Goal: Task Accomplishment & Management: Manage account settings

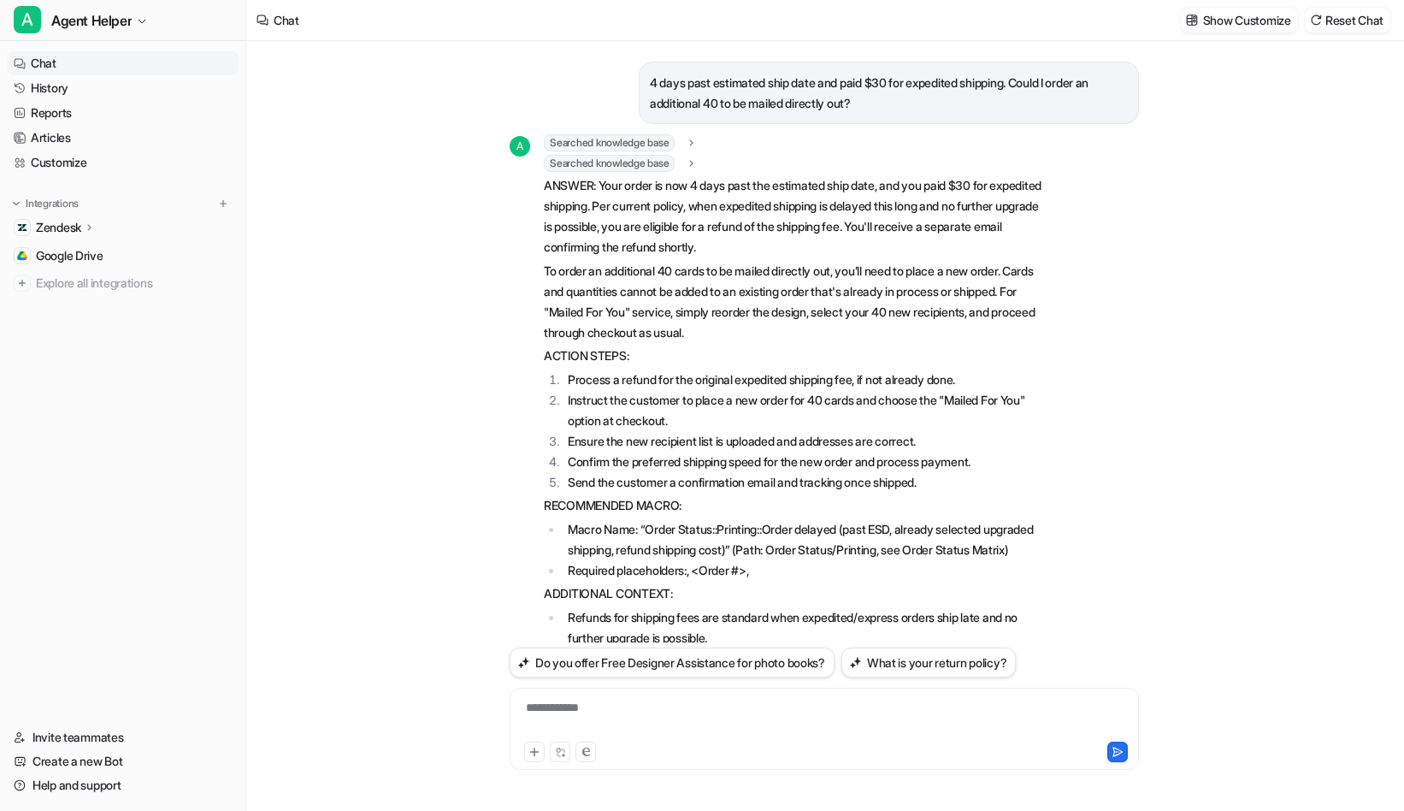
click at [93, 53] on link "Chat" at bounding box center [123, 63] width 232 height 24
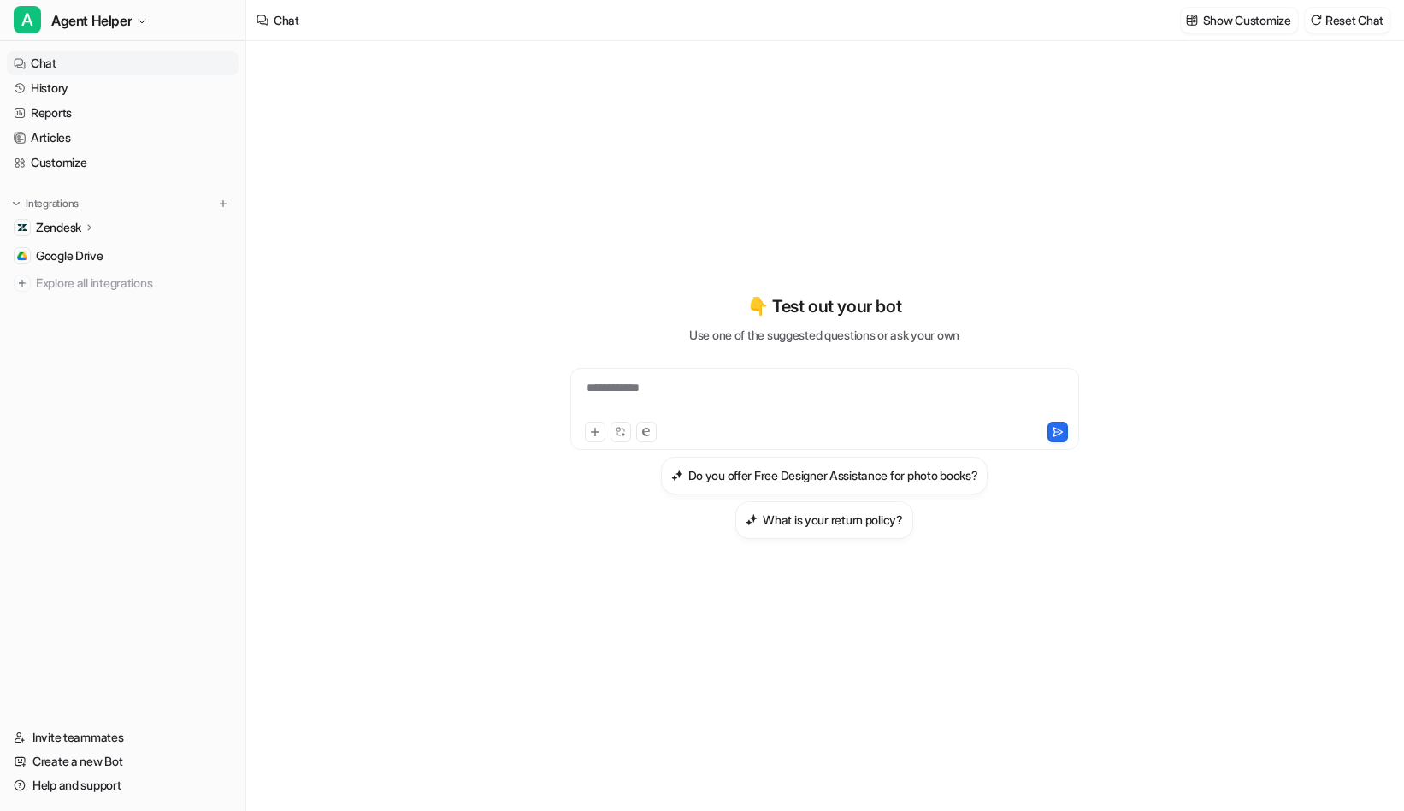
click at [798, 400] on div "**********" at bounding box center [825, 398] width 500 height 39
paste div
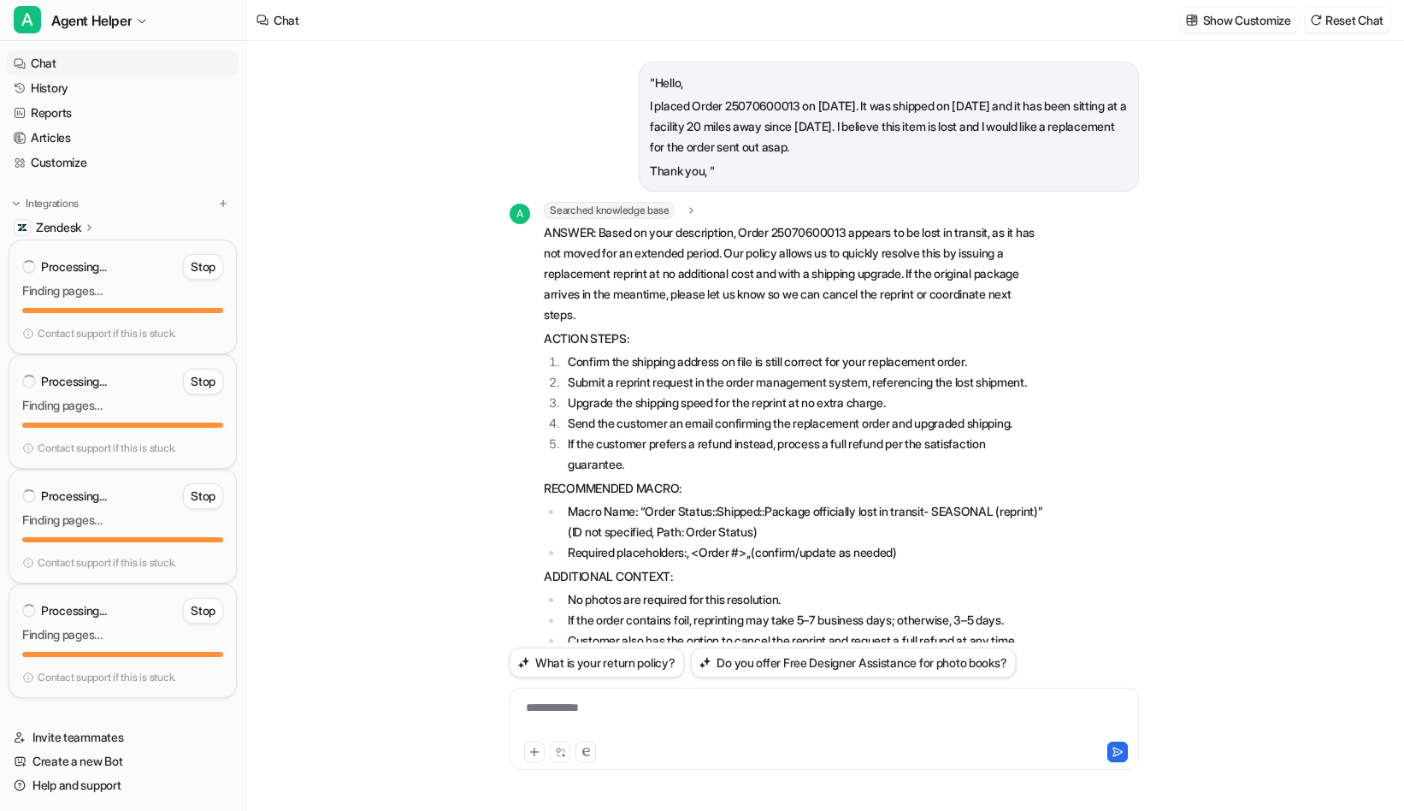
click at [81, 226] on p "Zendesk" at bounding box center [58, 227] width 45 height 17
click at [80, 115] on p "Sources" at bounding box center [72, 111] width 44 height 17
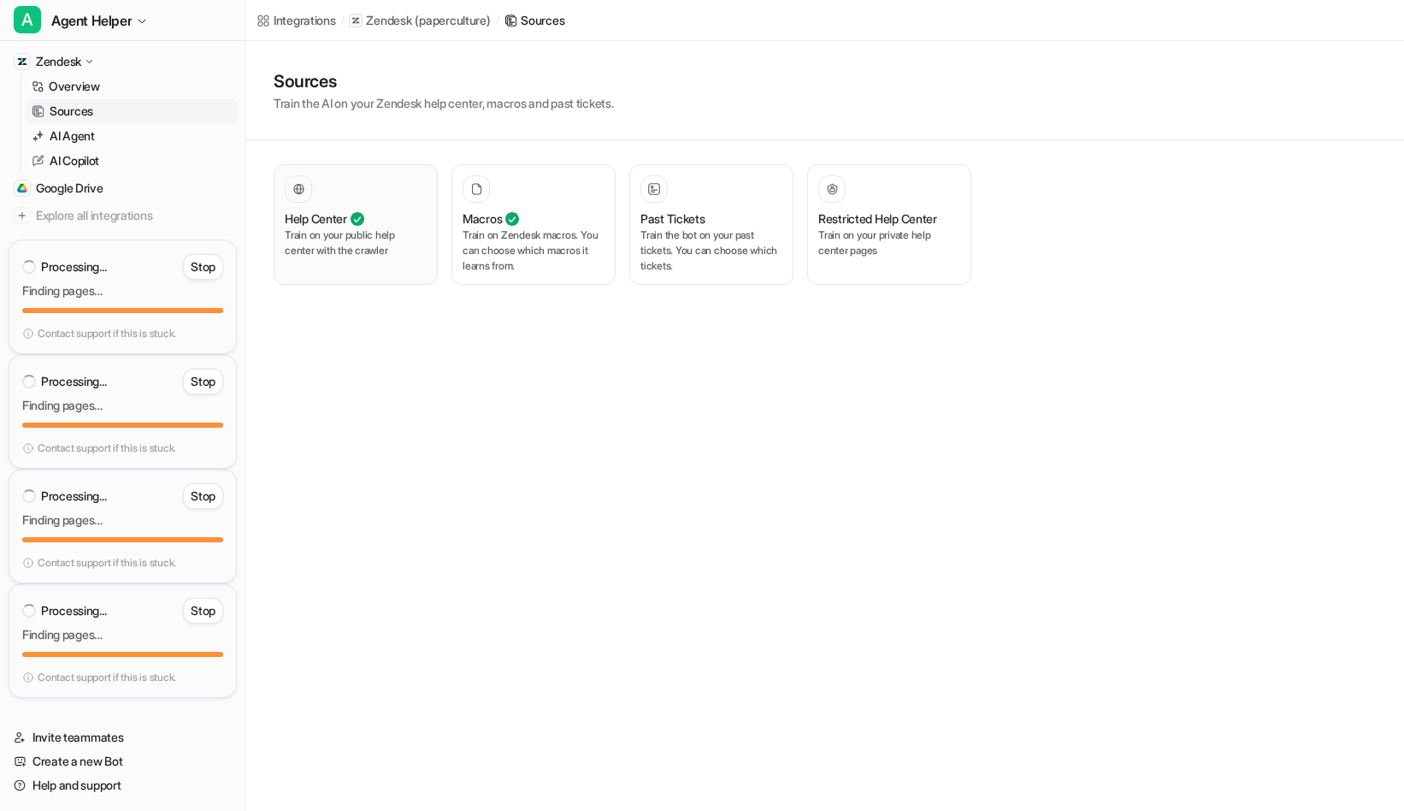
click at [381, 261] on div "Help Center Train on your public help center with the crawler" at bounding box center [356, 224] width 142 height 98
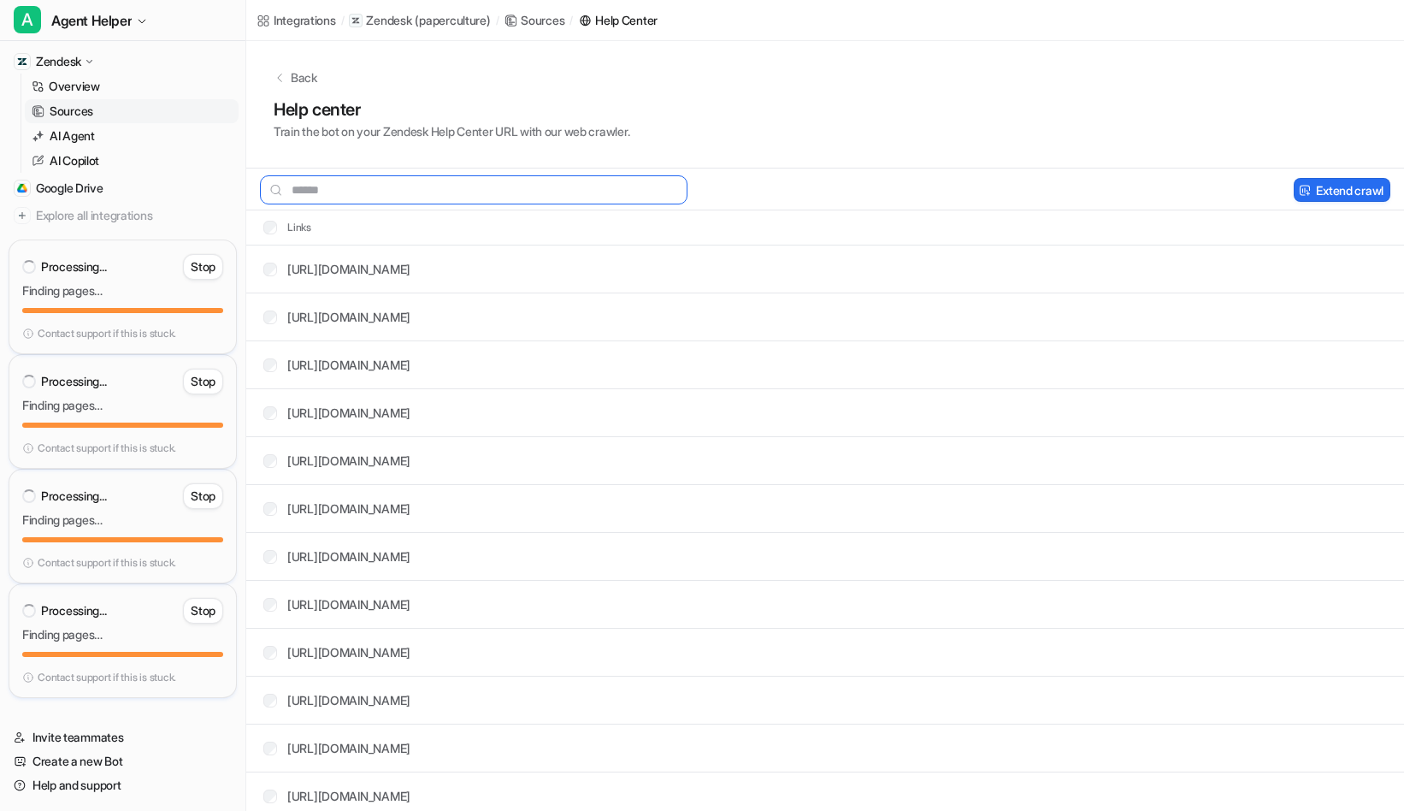
click at [644, 194] on input "text" at bounding box center [474, 189] width 428 height 29
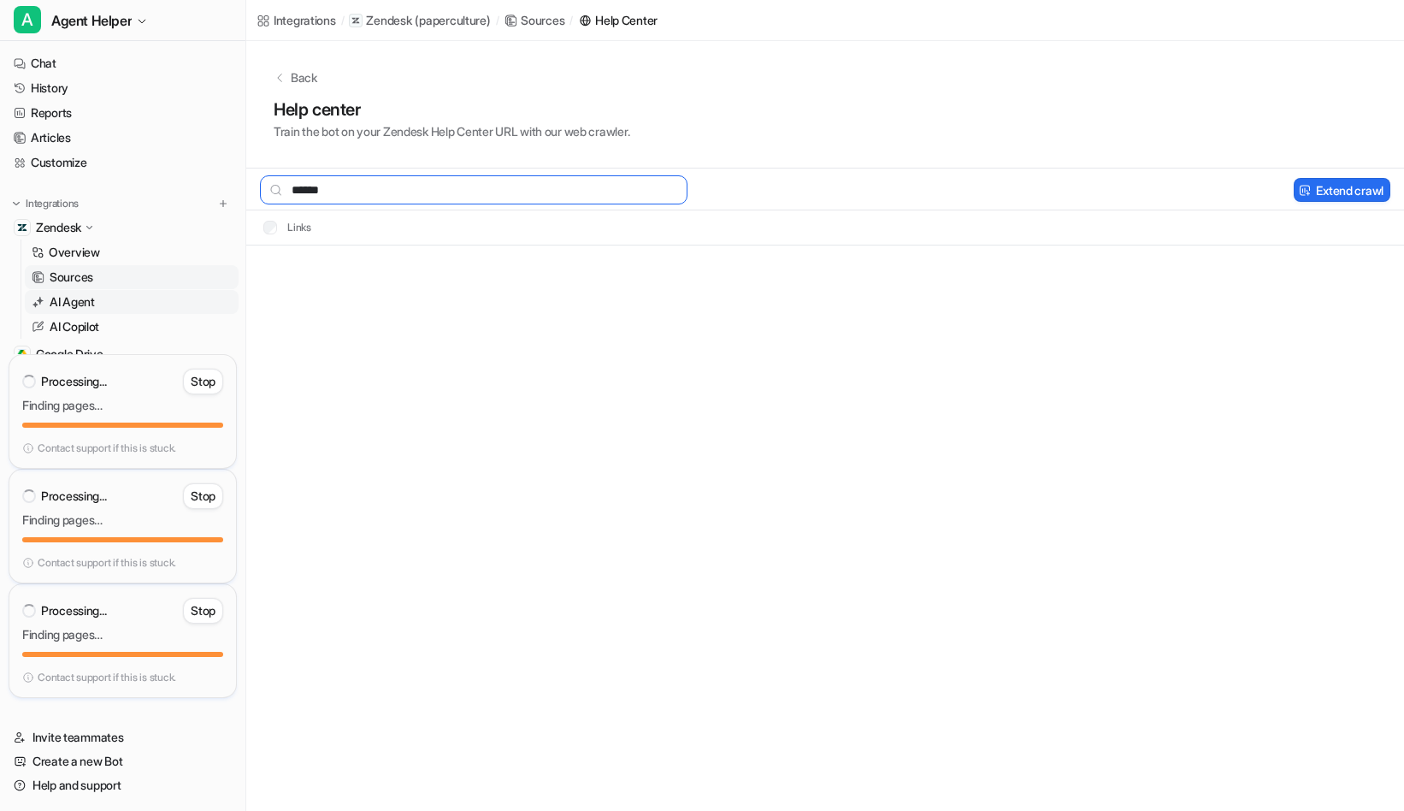
type input "*****"
click at [83, 299] on p "AI Agent" at bounding box center [72, 301] width 45 height 17
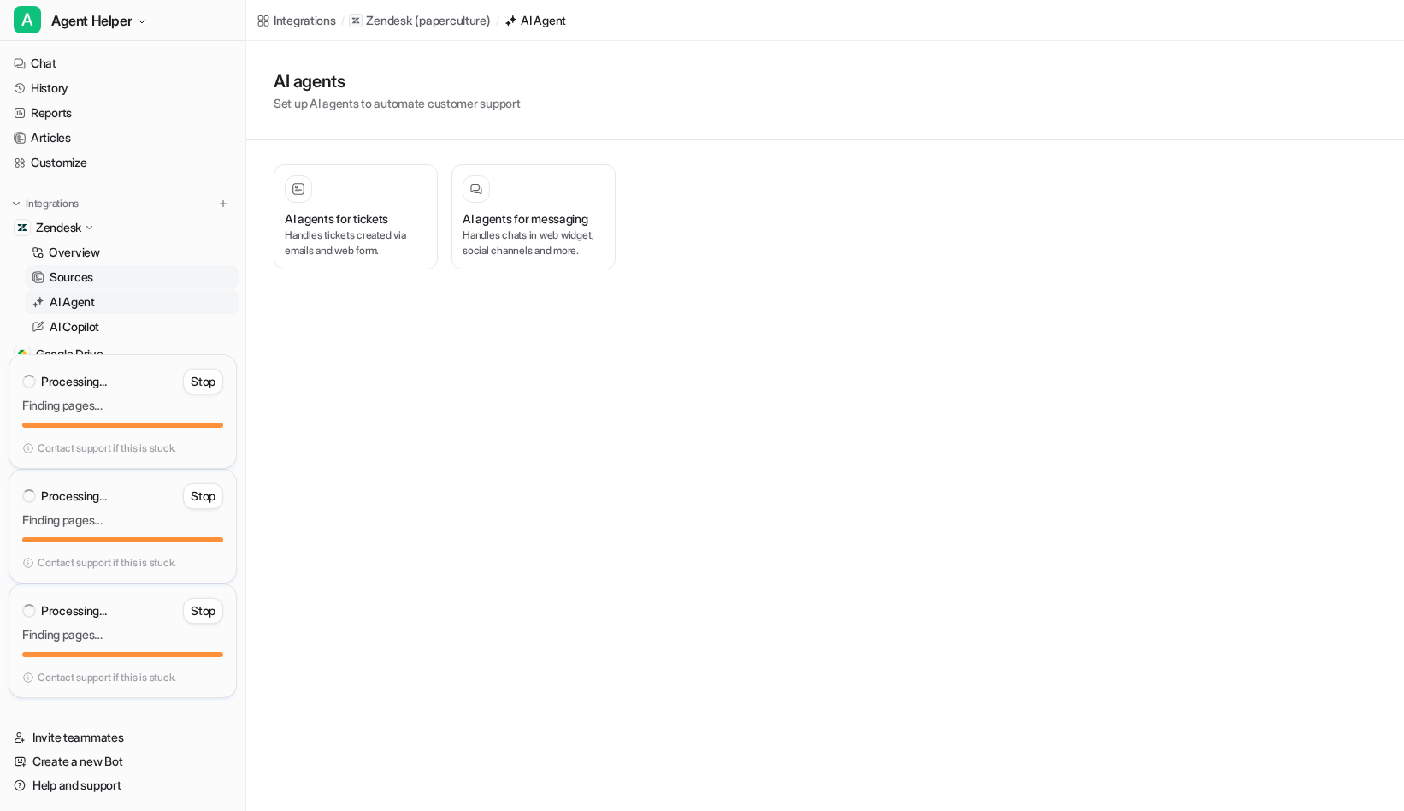
click at [83, 279] on p "Sources" at bounding box center [72, 276] width 44 height 17
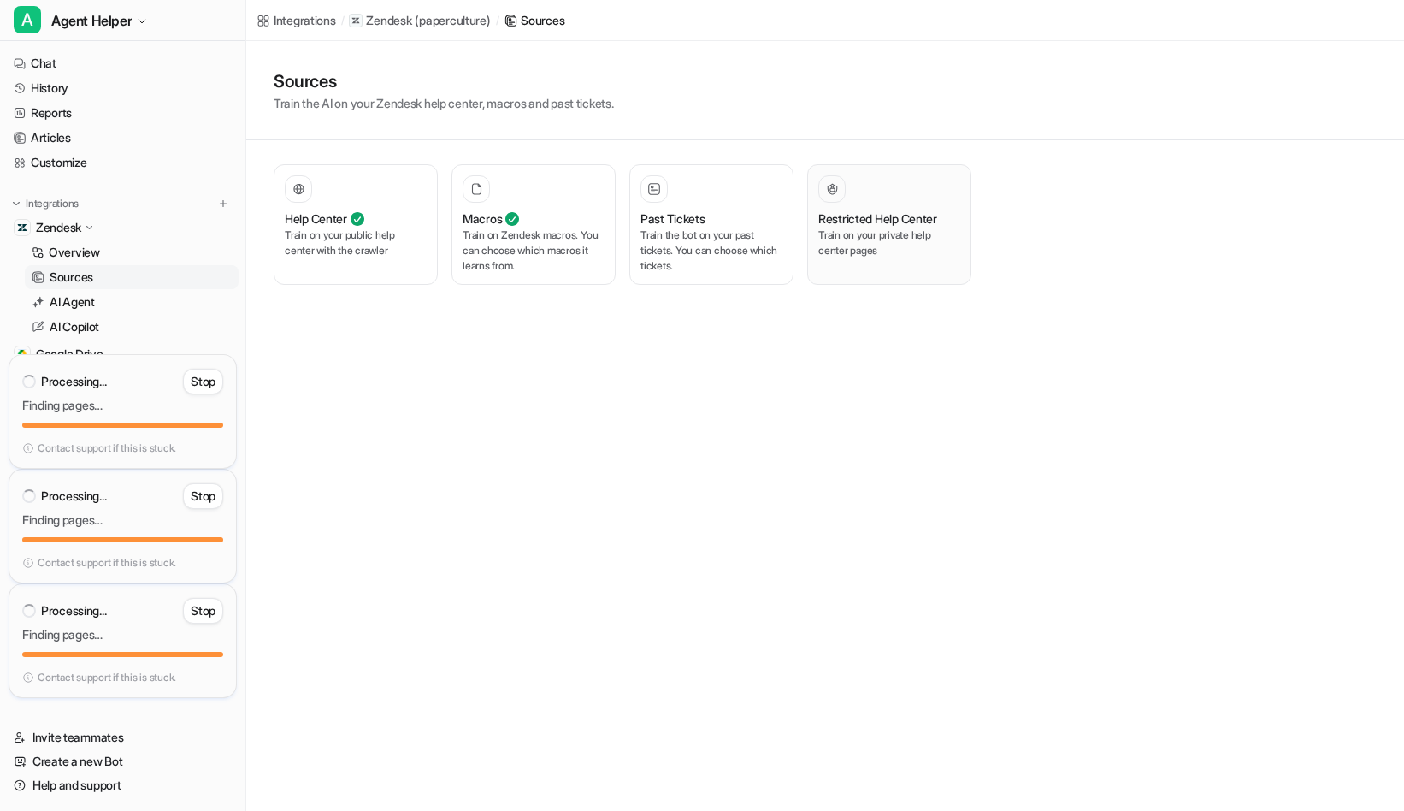
click at [910, 249] on p "Train on your private help center pages" at bounding box center [889, 242] width 142 height 31
click at [380, 261] on div "Help Center Train on your public help center with the crawler" at bounding box center [356, 224] width 142 height 98
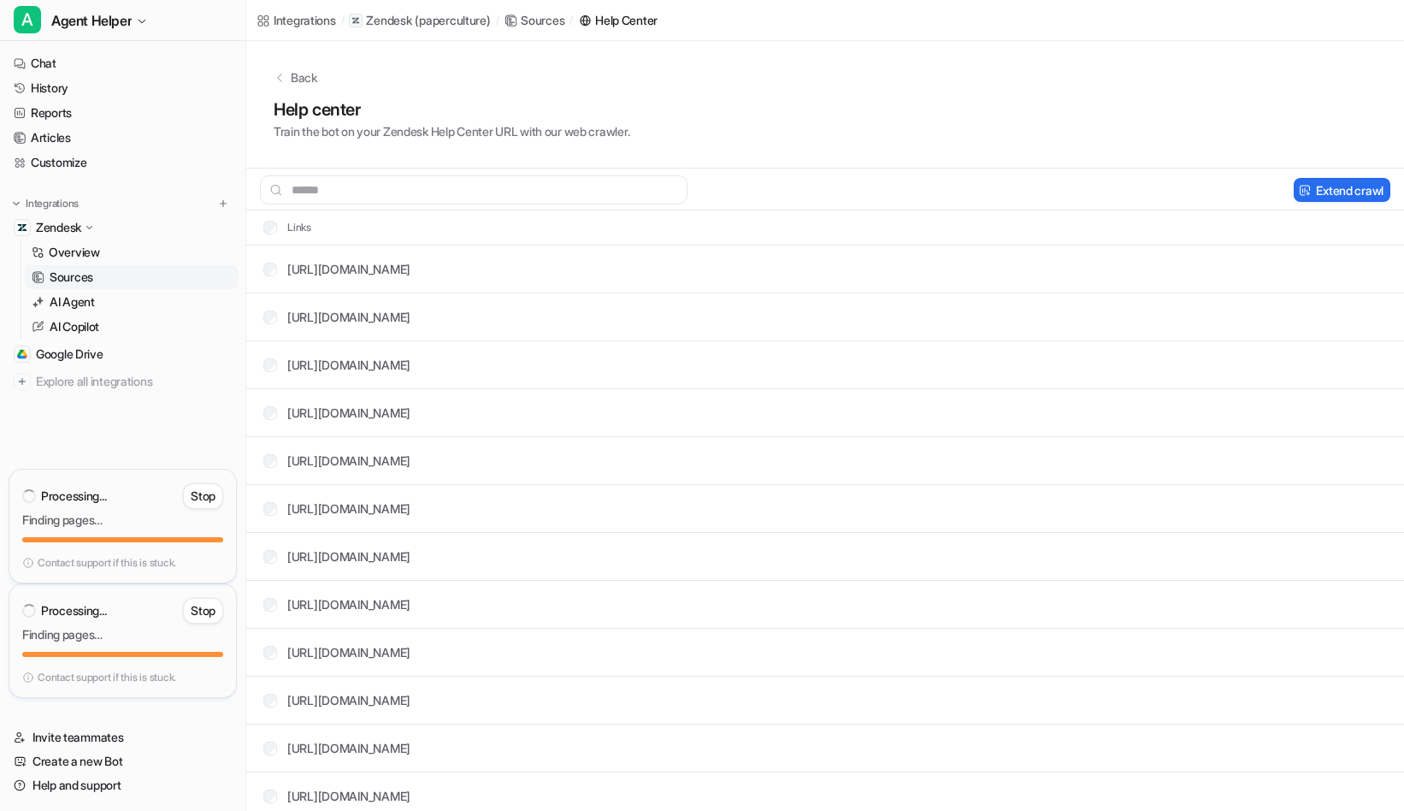
click at [530, 20] on div "Sources" at bounding box center [543, 20] width 44 height 18
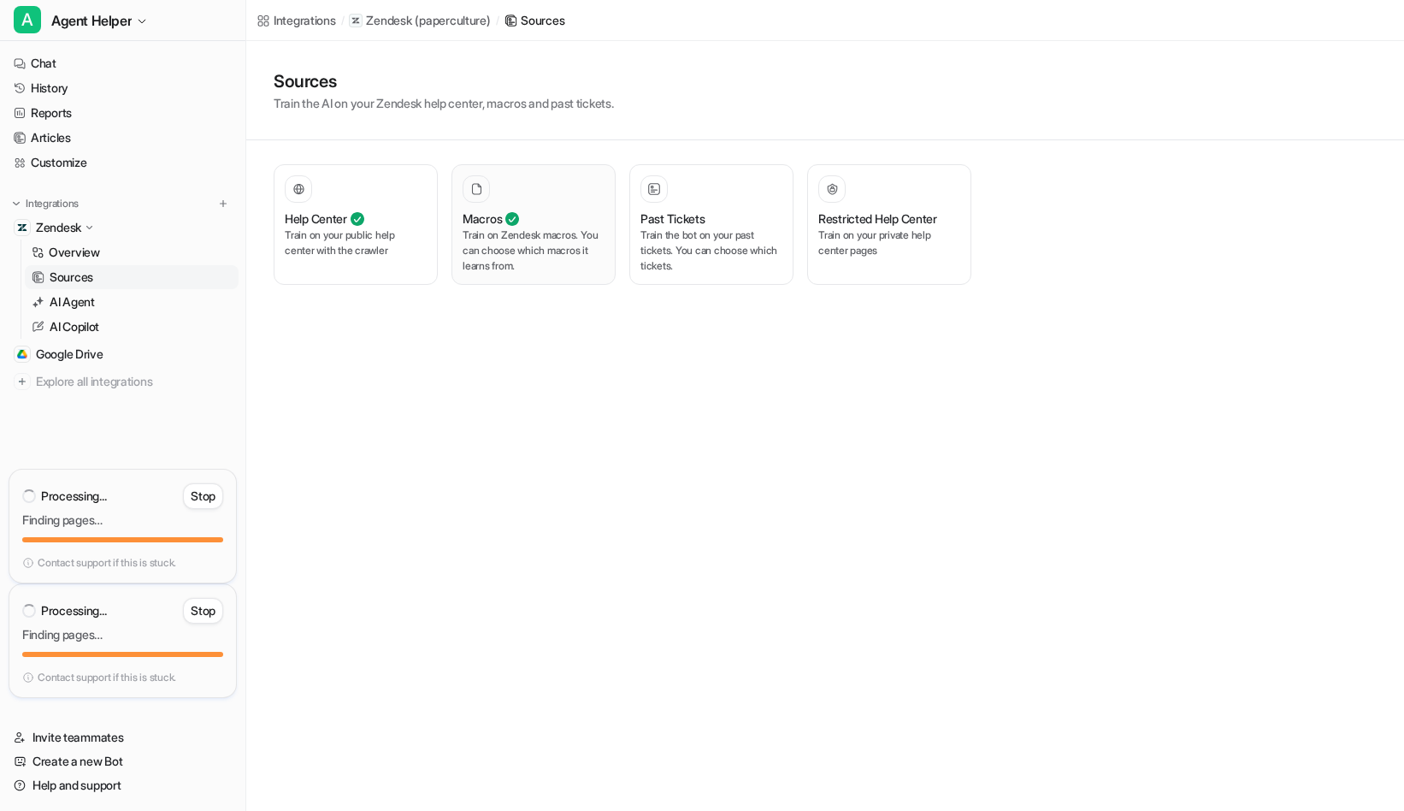
click at [581, 276] on button "Macros Train on Zendesk macros. You can choose which macros it learns from." at bounding box center [533, 224] width 164 height 121
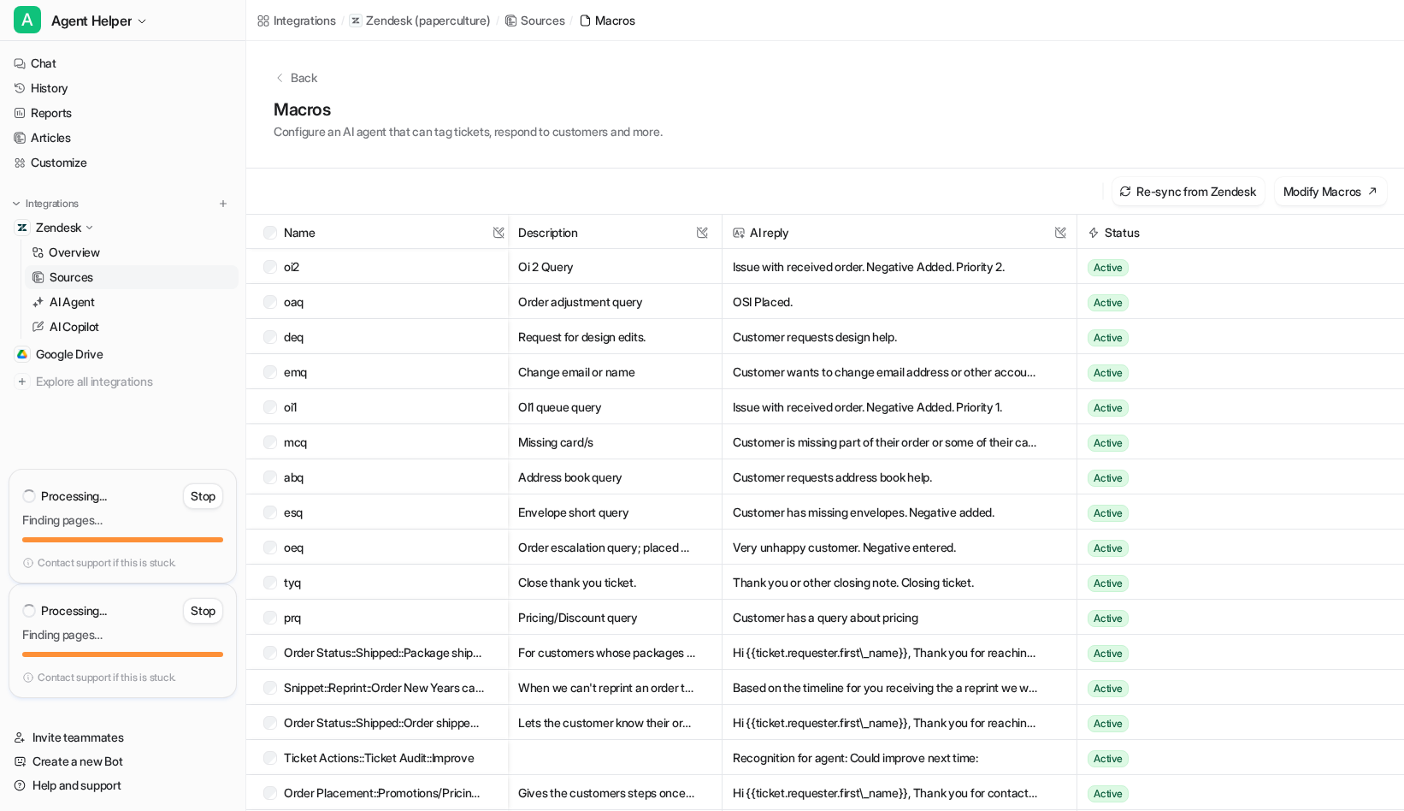
click at [425, 19] on p "( paperculture )" at bounding box center [452, 20] width 75 height 17
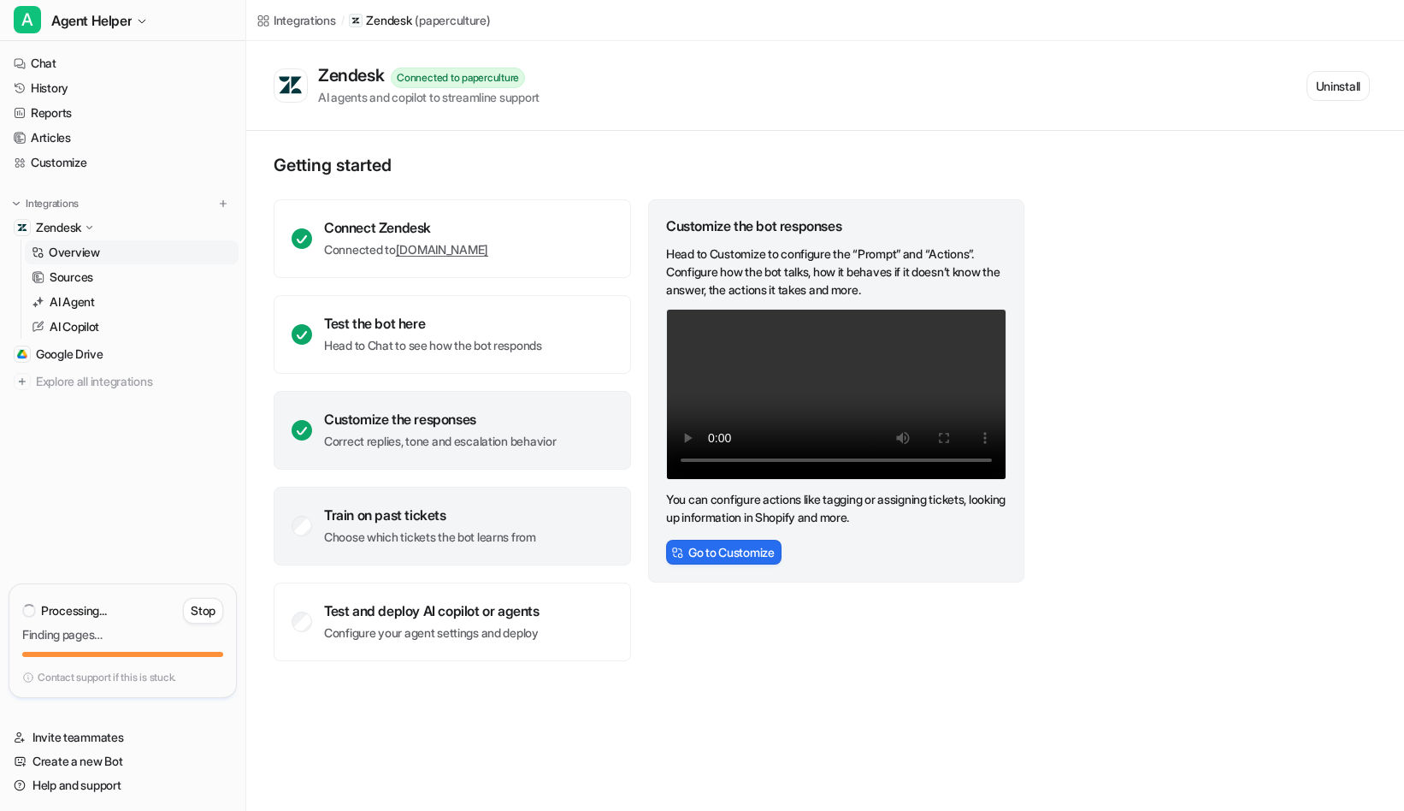
click at [344, 506] on div "Train on past tickets" at bounding box center [430, 514] width 212 height 17
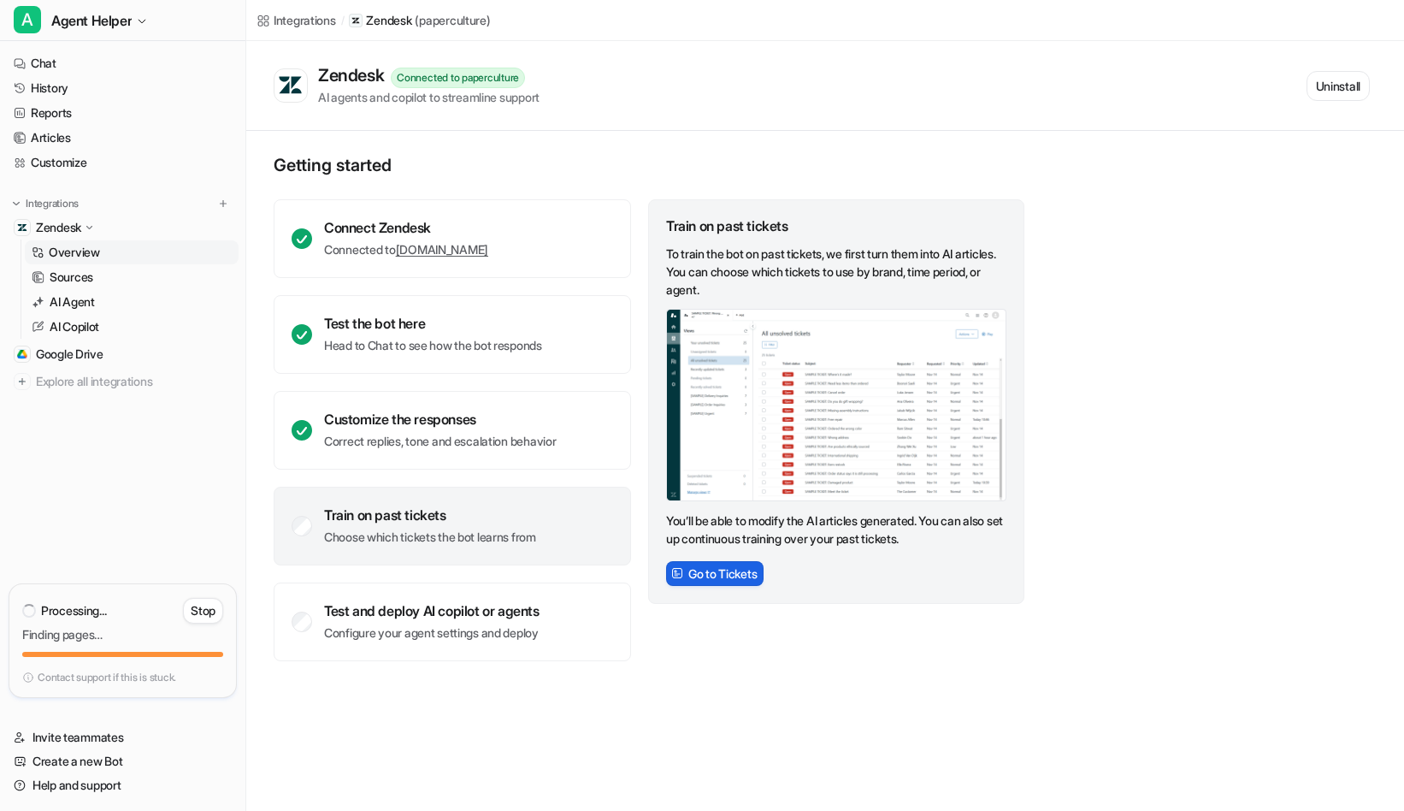
click at [717, 573] on button "Go to Tickets" at bounding box center [714, 573] width 97 height 25
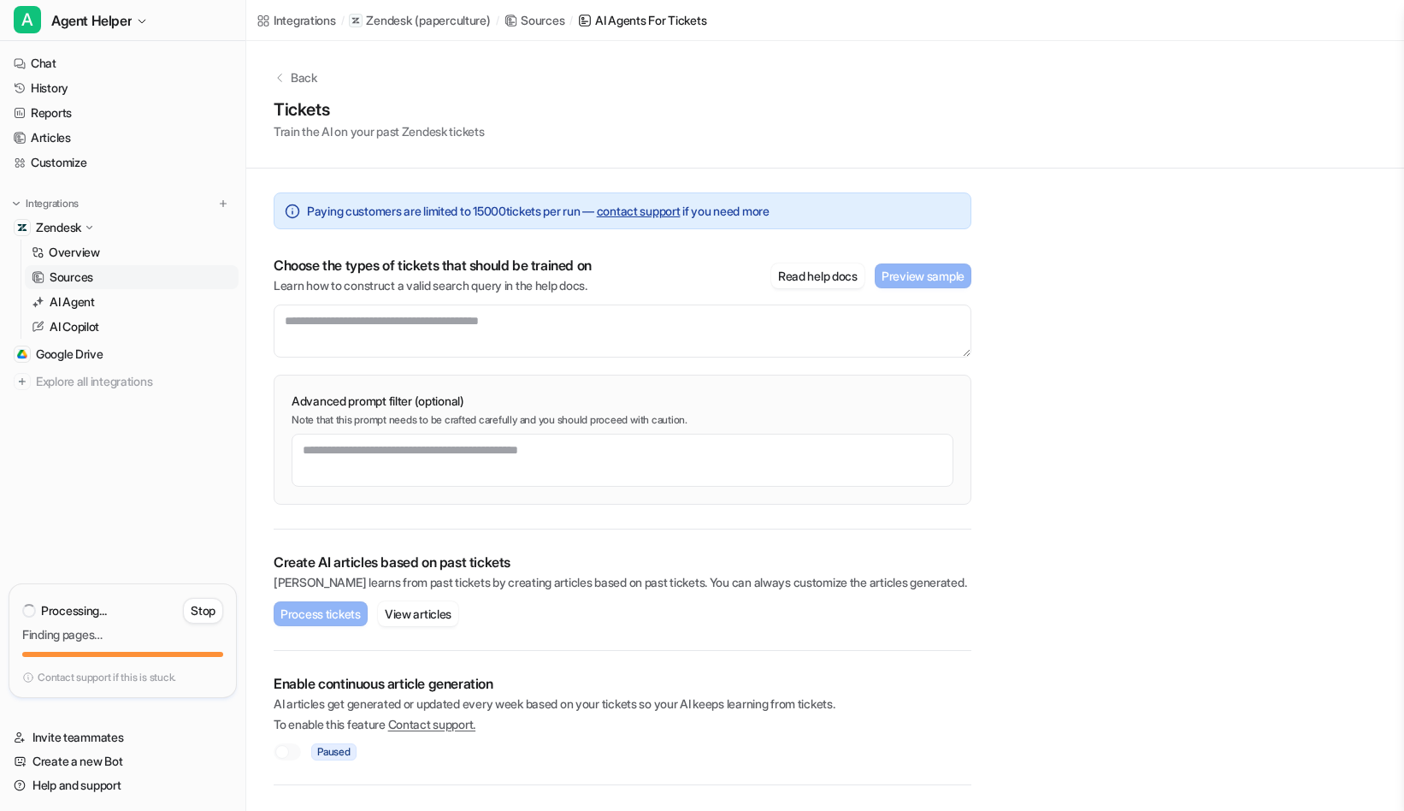
click at [536, 29] on div "Integrations / Zendesk ( paperculture ) / Sources / AI Agents for tickets" at bounding box center [481, 20] width 470 height 41
click at [537, 18] on div "Sources" at bounding box center [543, 20] width 44 height 18
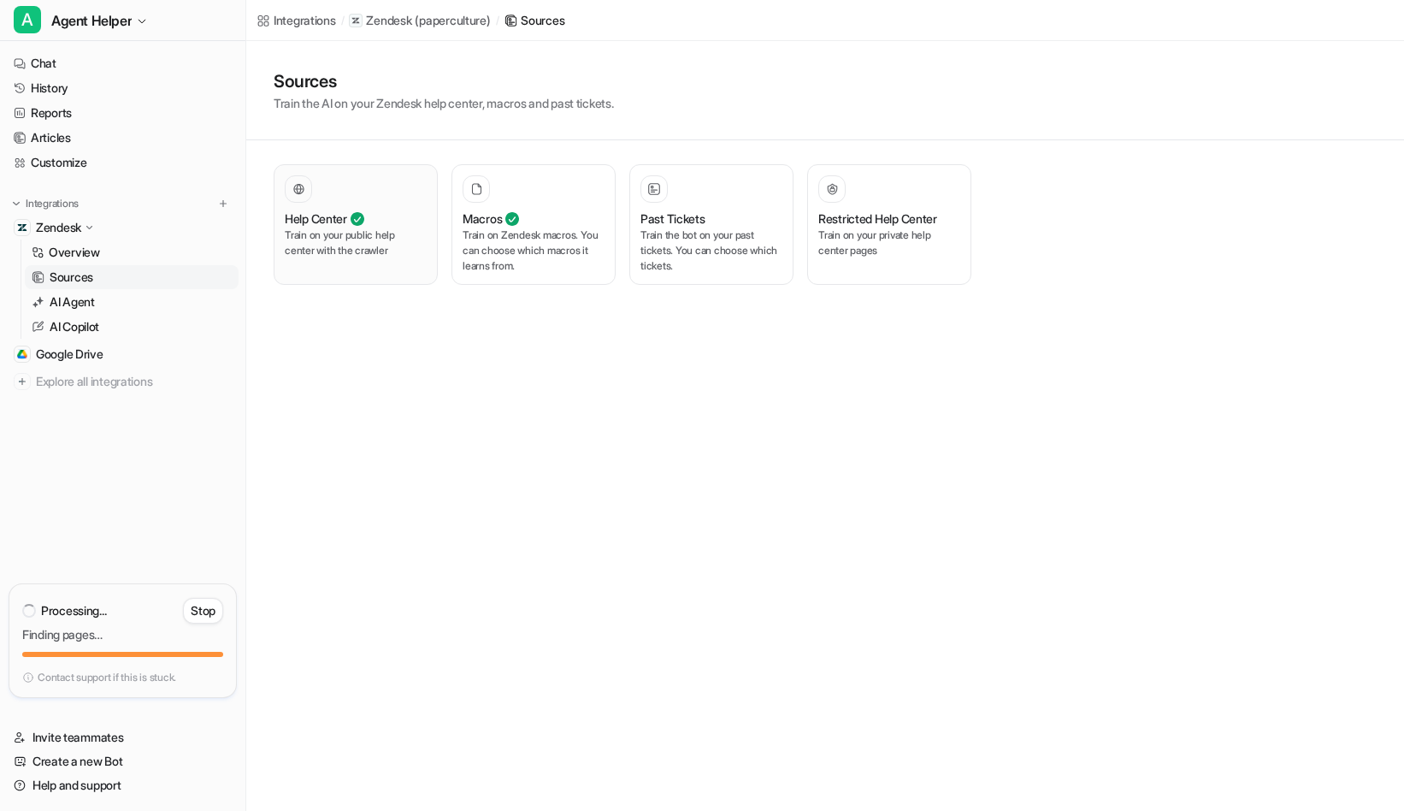
click at [358, 220] on icon at bounding box center [358, 219] width 14 height 21
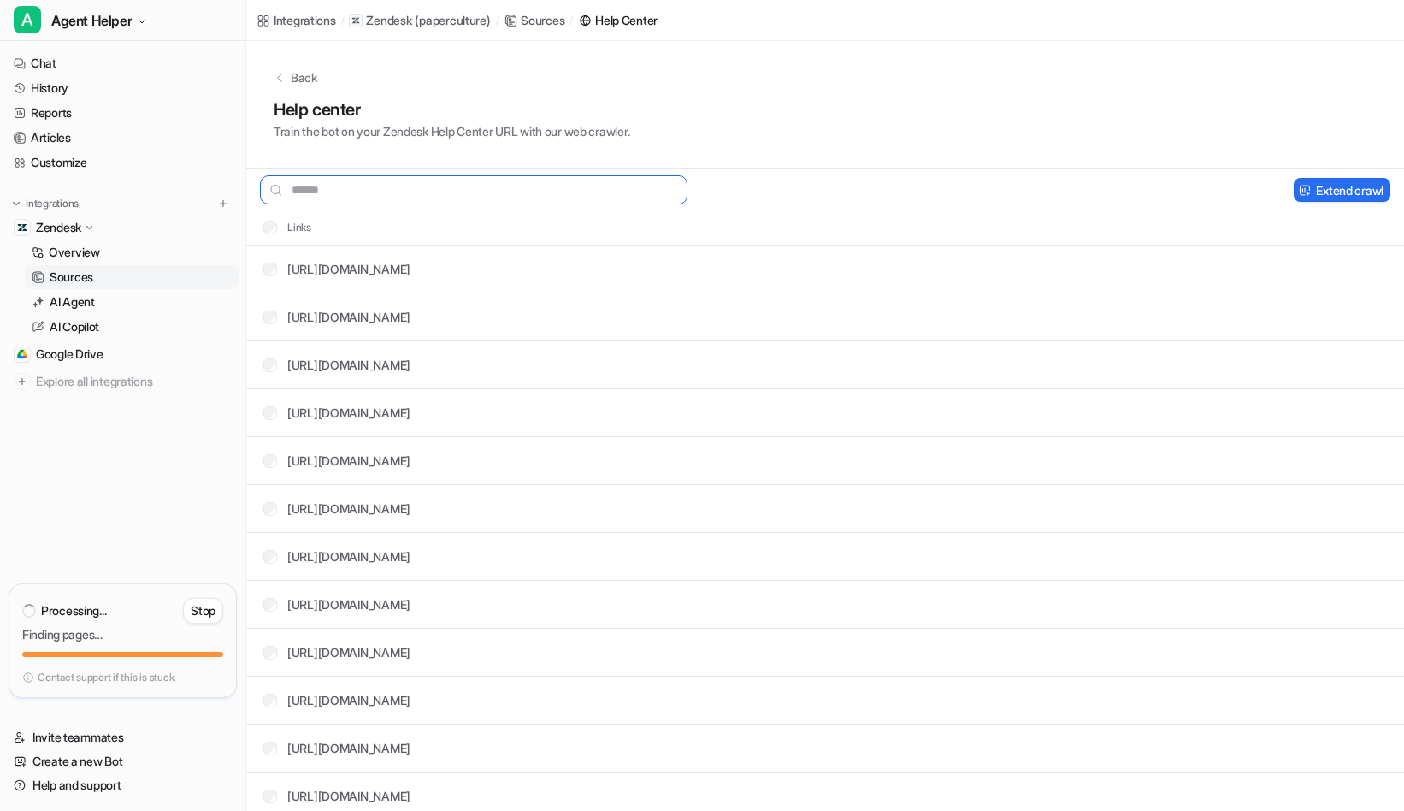
click at [533, 190] on input "text" at bounding box center [474, 189] width 428 height 29
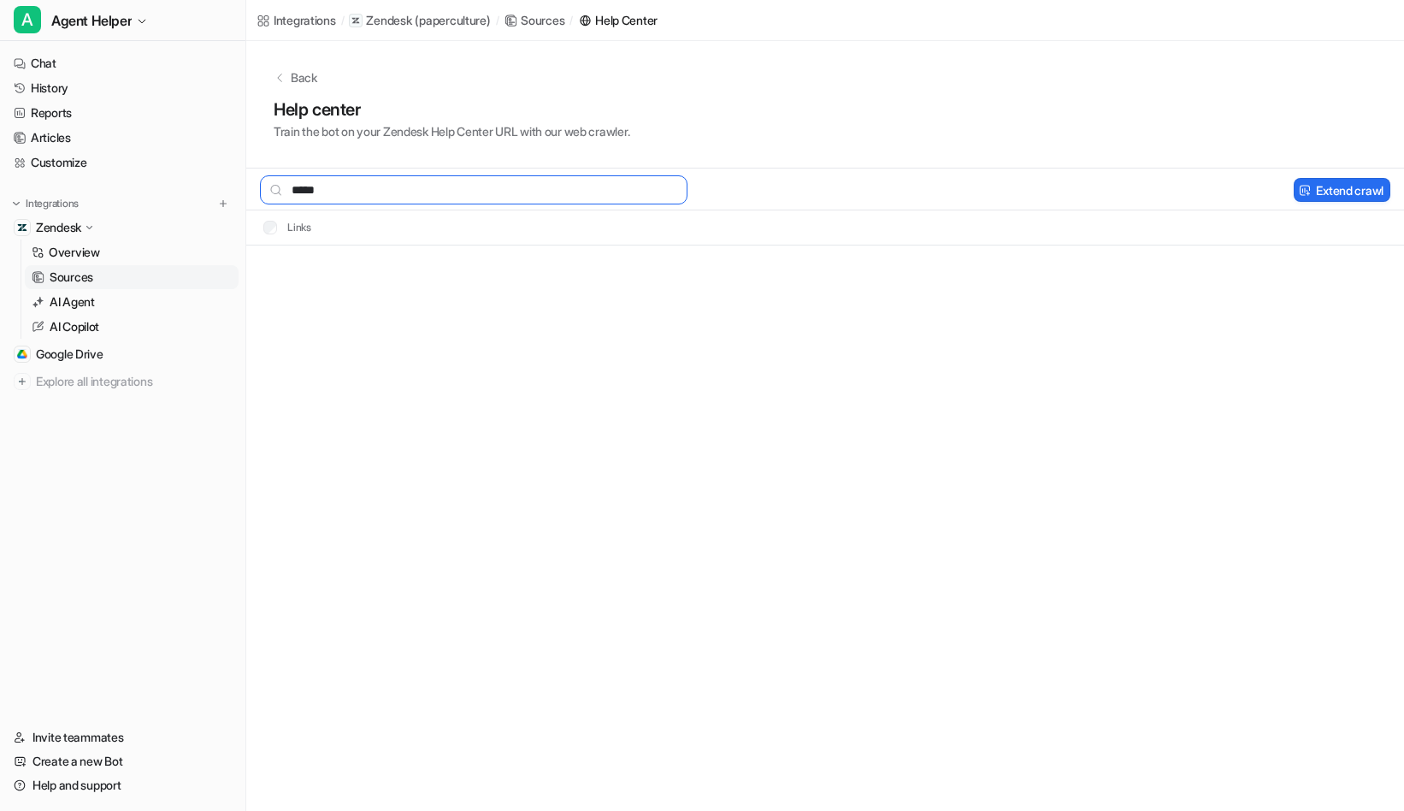
type input "*****"
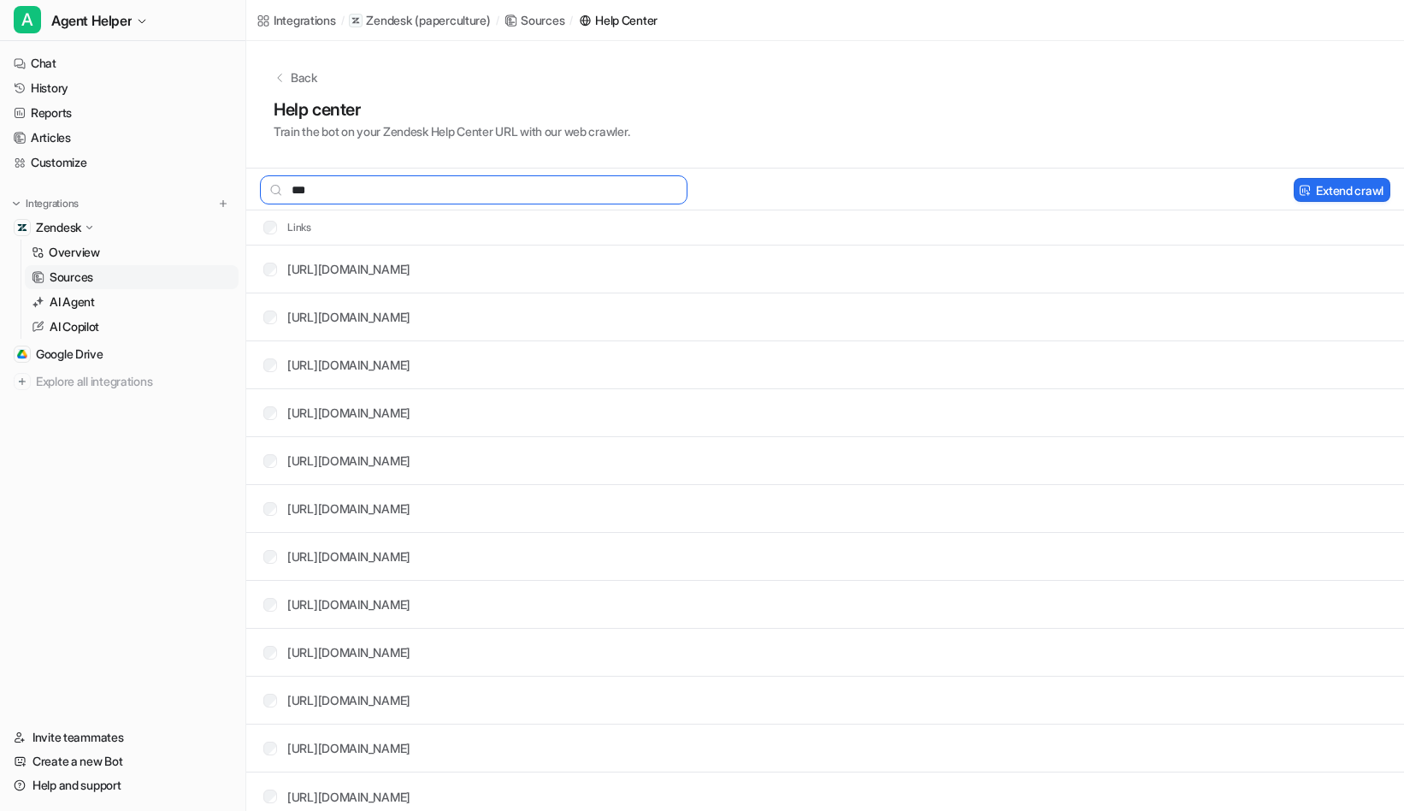
type input "****"
click at [74, 68] on link "Chat" at bounding box center [123, 63] width 232 height 24
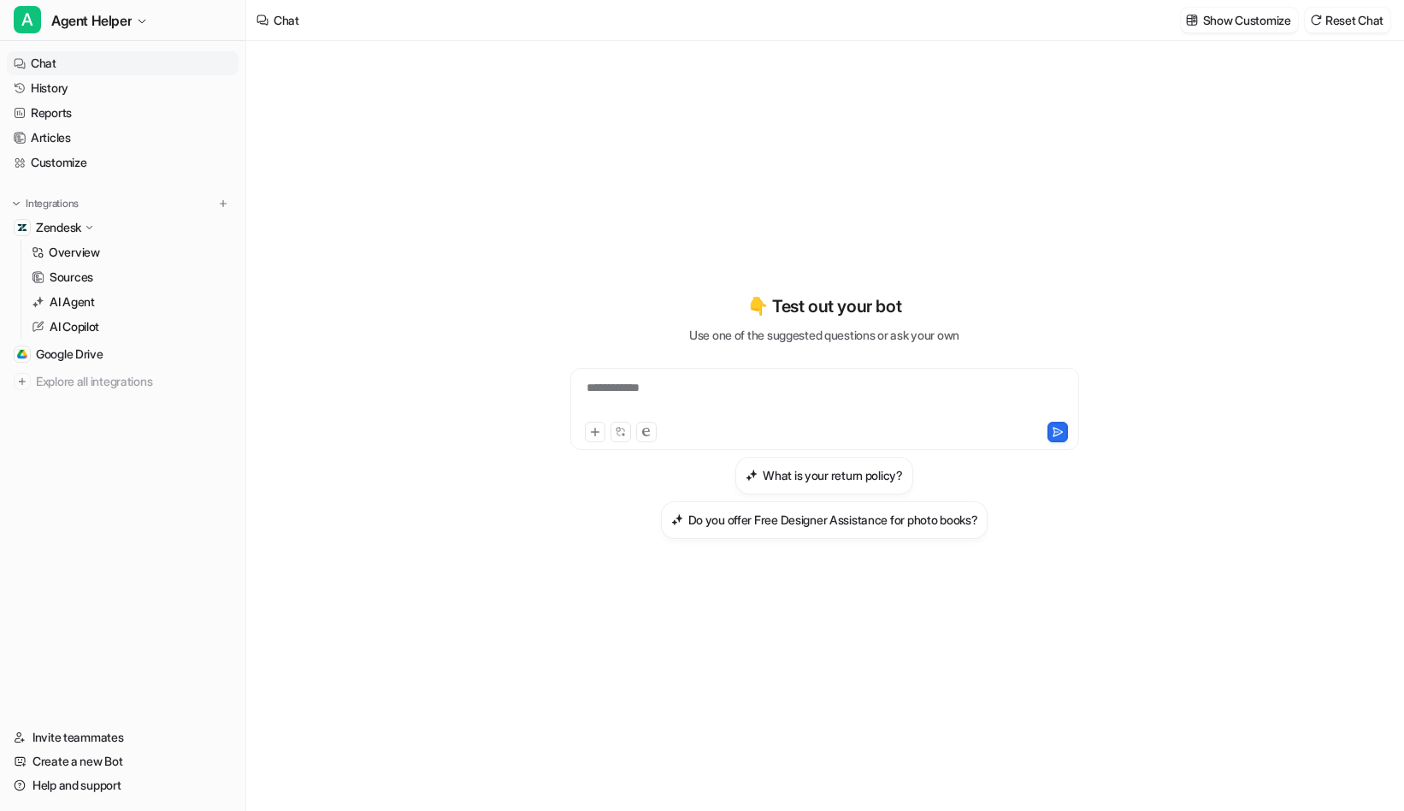
click at [793, 394] on div "**********" at bounding box center [825, 398] width 500 height 39
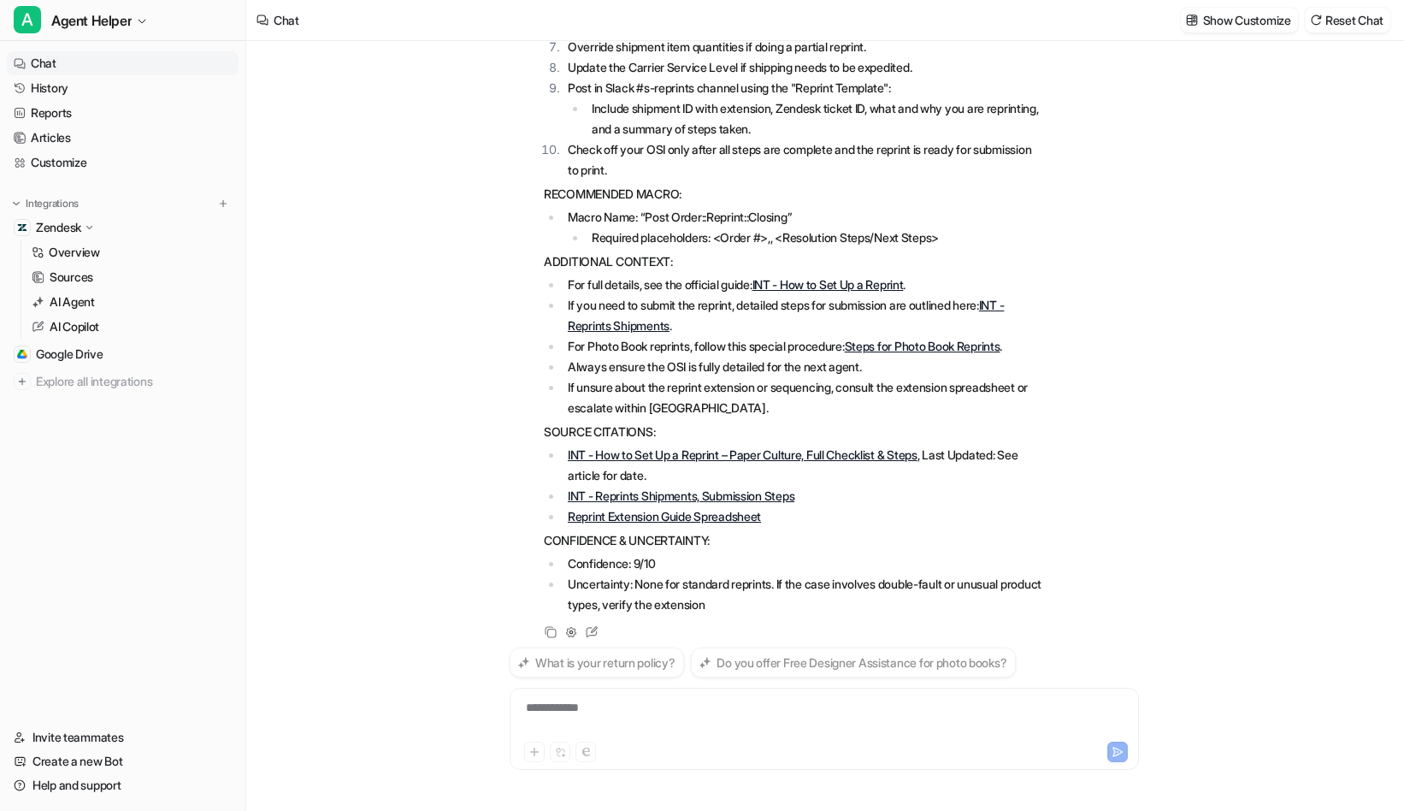
scroll to position [534, 0]
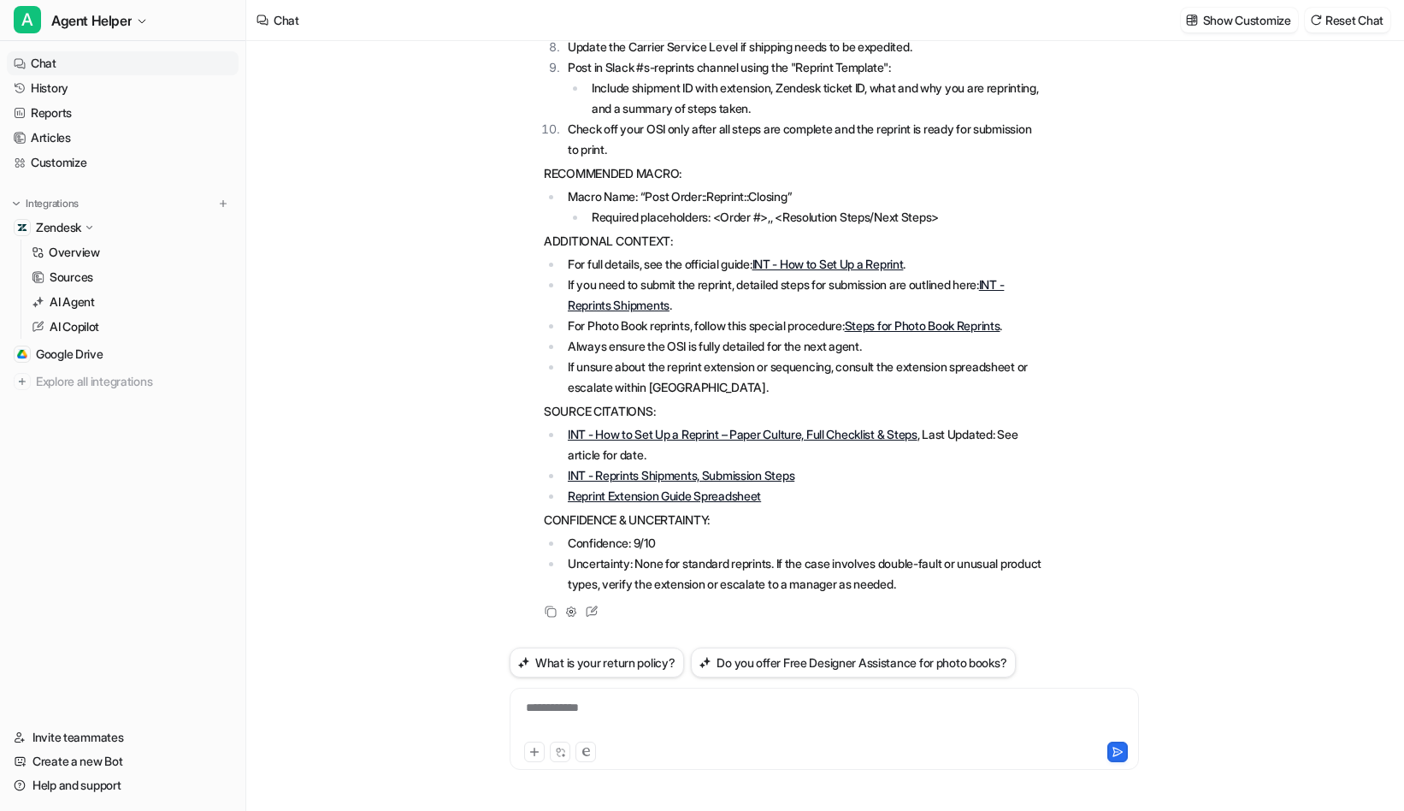
click at [732, 475] on link "INT - Reprints Shipments, Submission Steps" at bounding box center [681, 475] width 227 height 15
click at [699, 438] on link "INT - How to Set Up a Reprint – Paper Culture, Full Checklist & Steps" at bounding box center [743, 434] width 350 height 15
click at [1146, 483] on div "What are the steps to create a reprint A Searched knowledge base search_queries…" at bounding box center [824, 426] width 657 height 770
click at [636, 304] on link "INT - Reprints Shipments" at bounding box center [786, 294] width 436 height 35
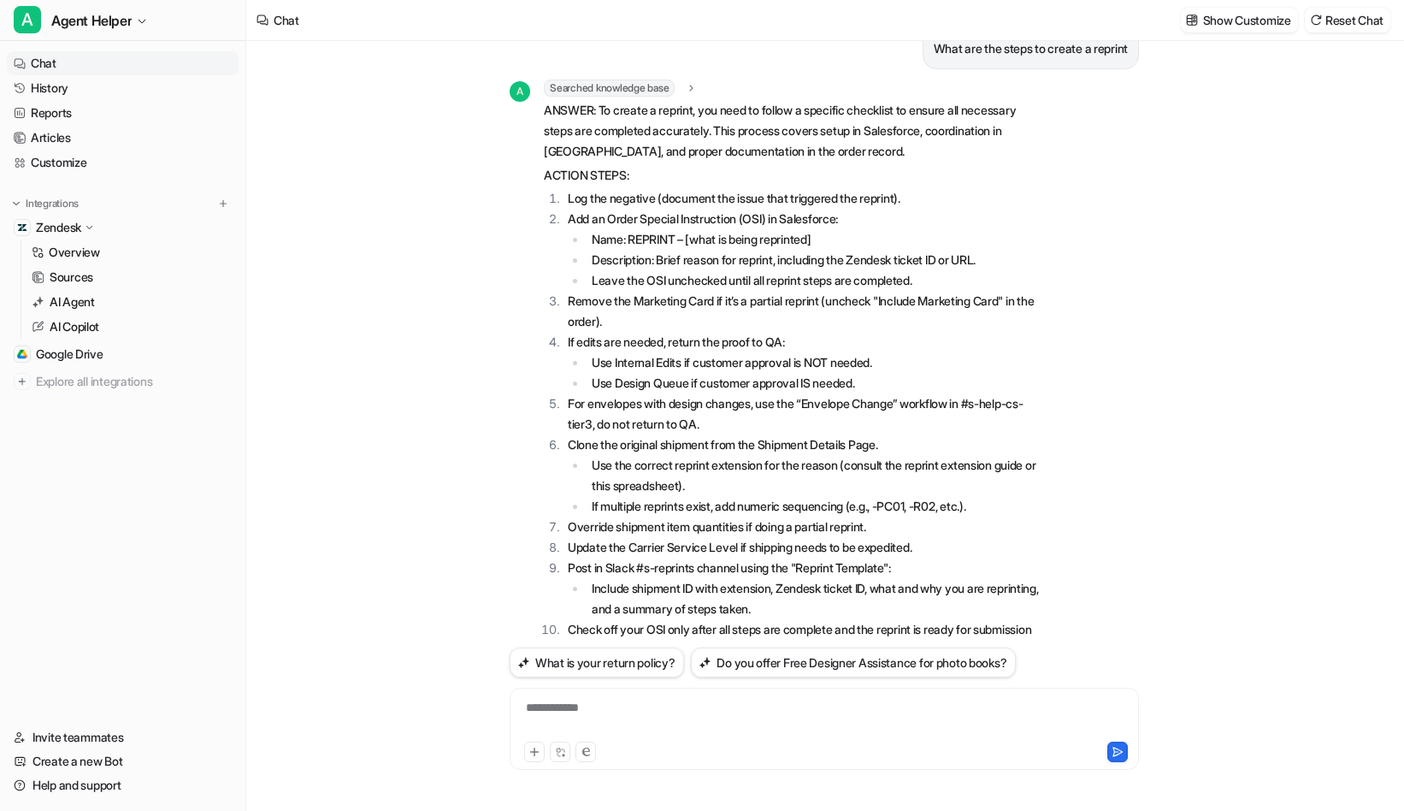
scroll to position [0, 0]
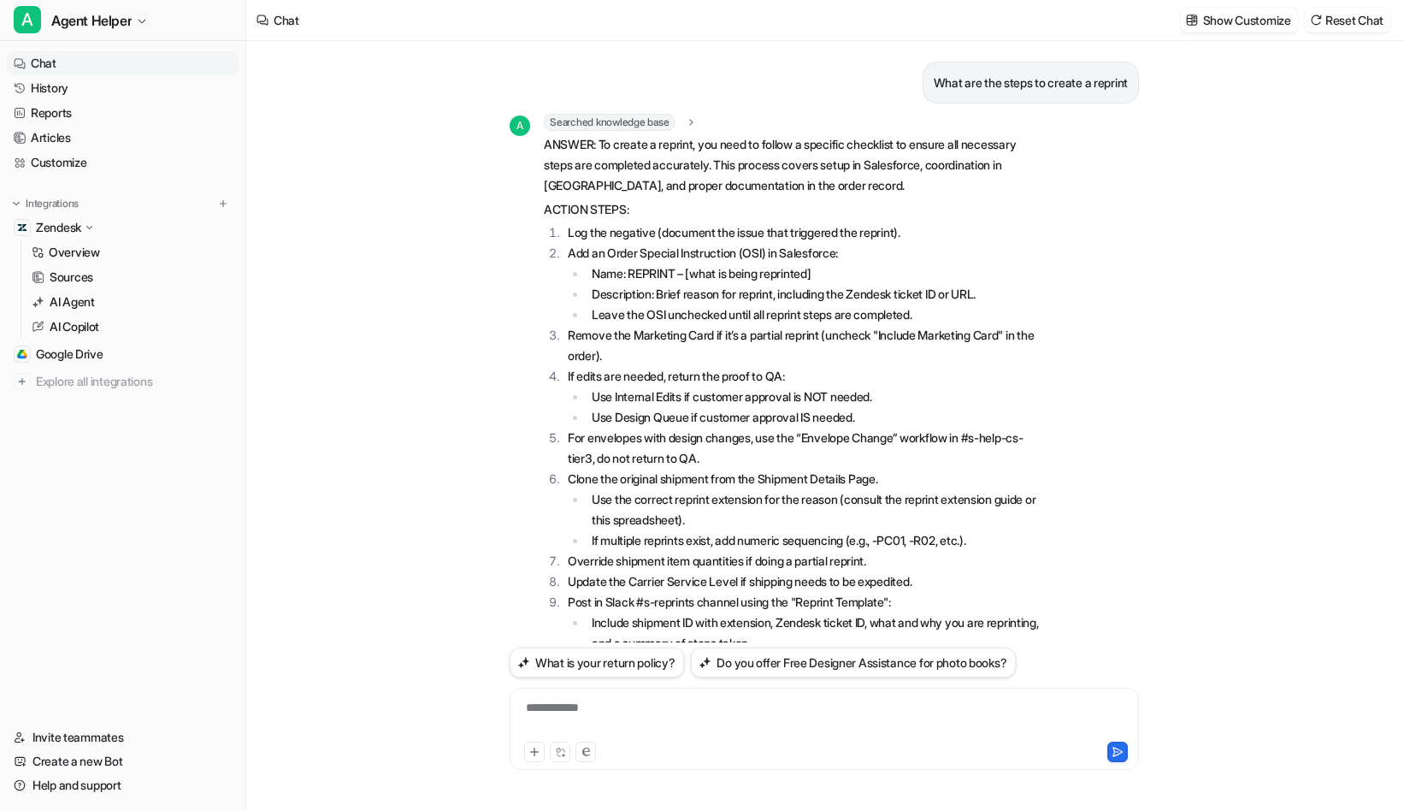
click at [552, 716] on div "**********" at bounding box center [824, 718] width 621 height 39
click at [69, 62] on link "Chat" at bounding box center [123, 63] width 232 height 24
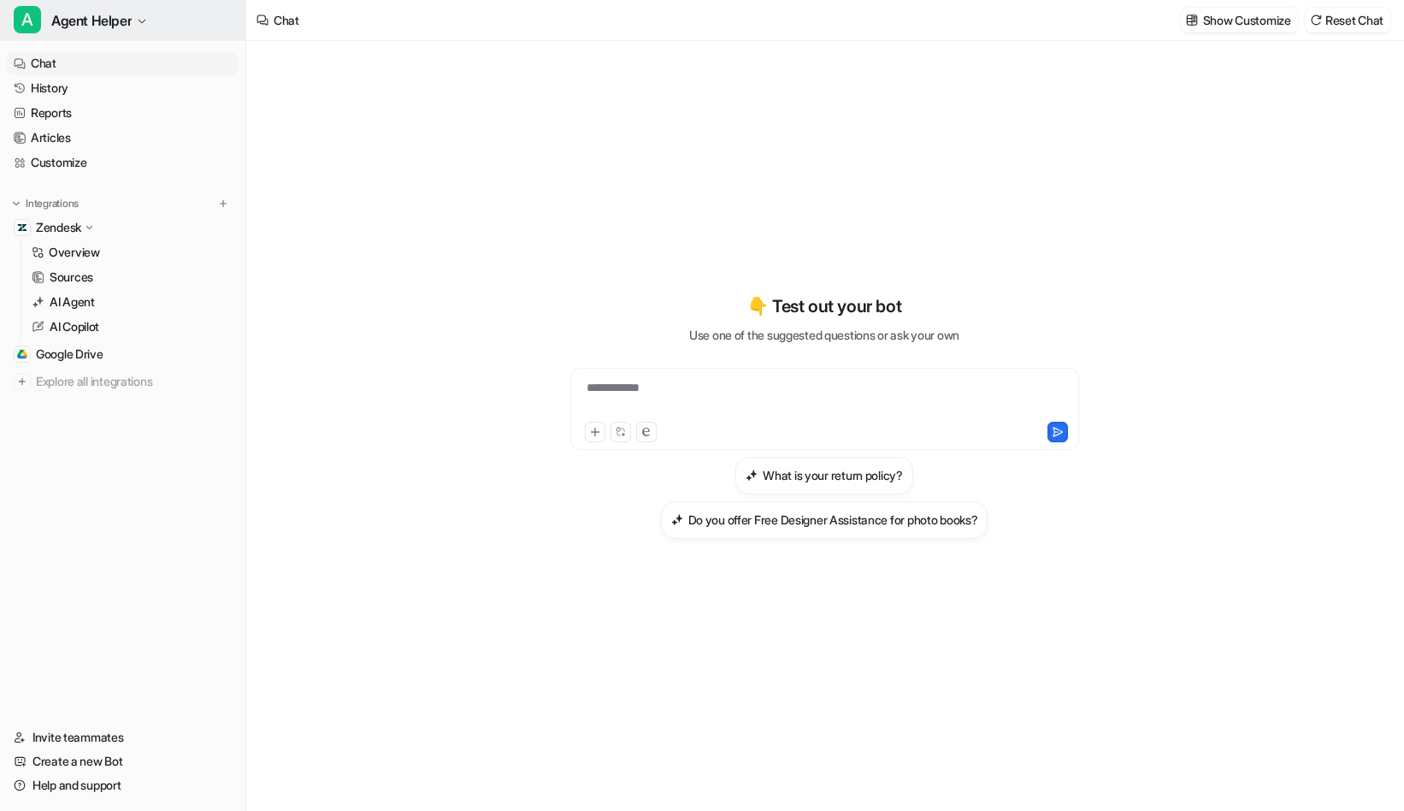
click at [111, 22] on span "Agent Helper" at bounding box center [91, 21] width 80 height 24
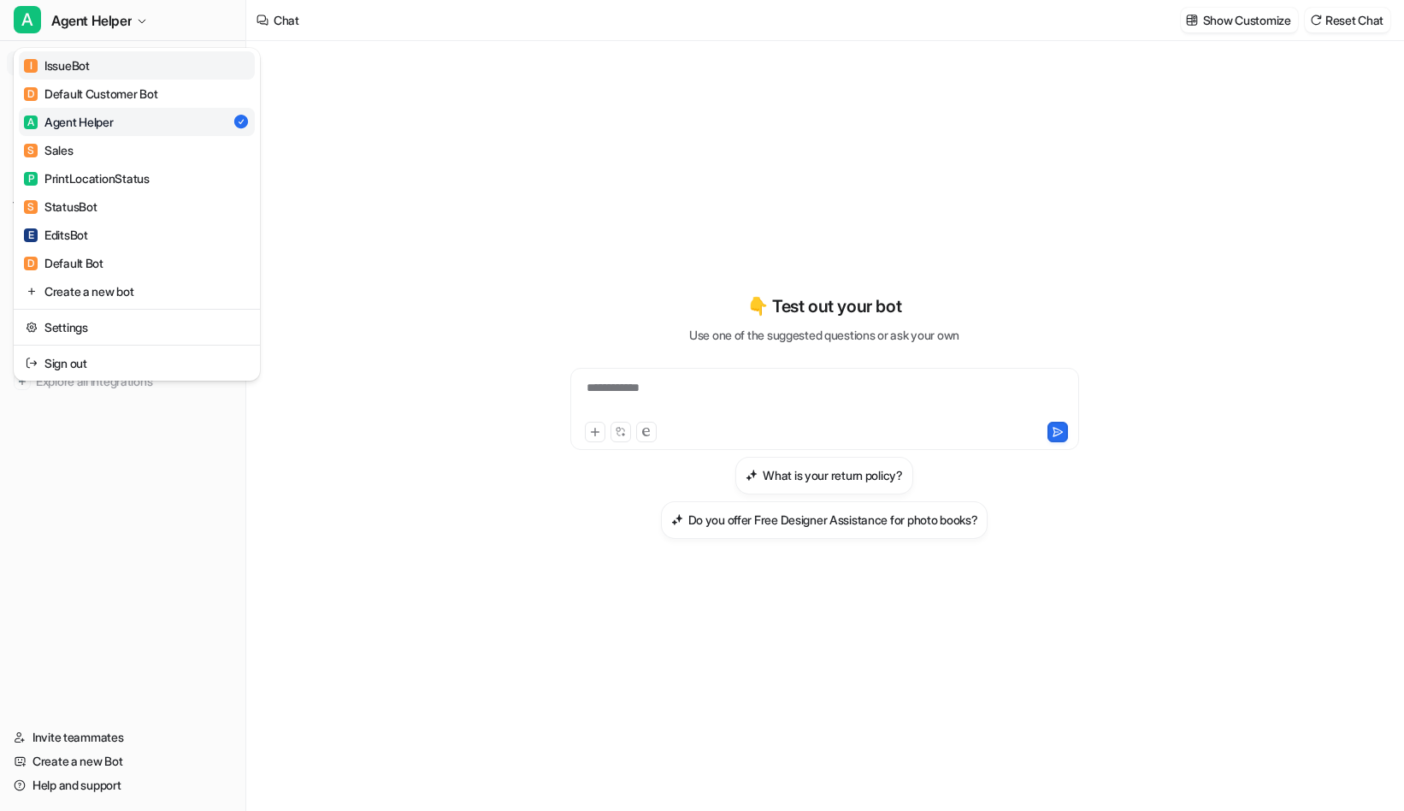
click at [119, 70] on link "I IssueBot" at bounding box center [137, 65] width 236 height 28
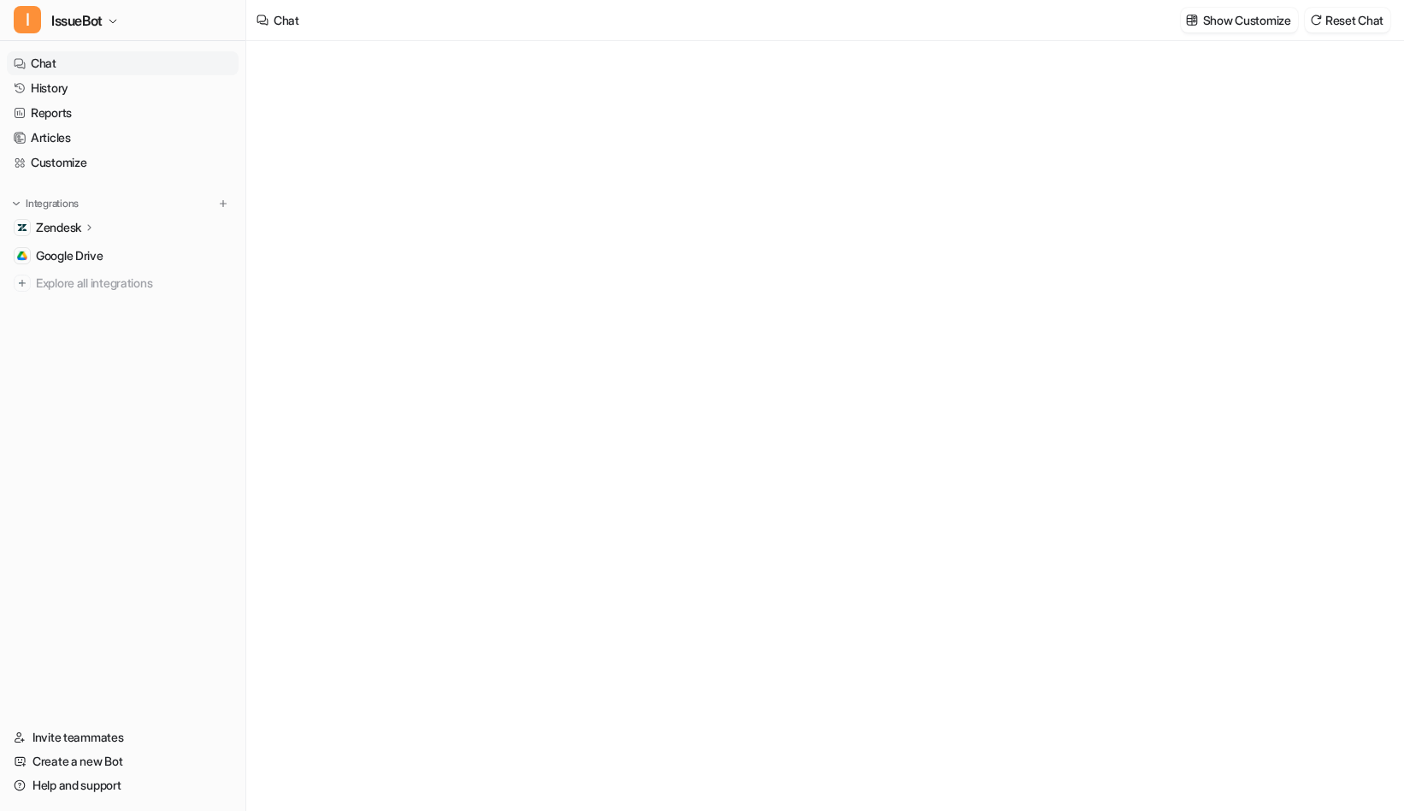
type textarea "**********"
click at [715, 424] on div at bounding box center [825, 442] width 500 height 39
paste div
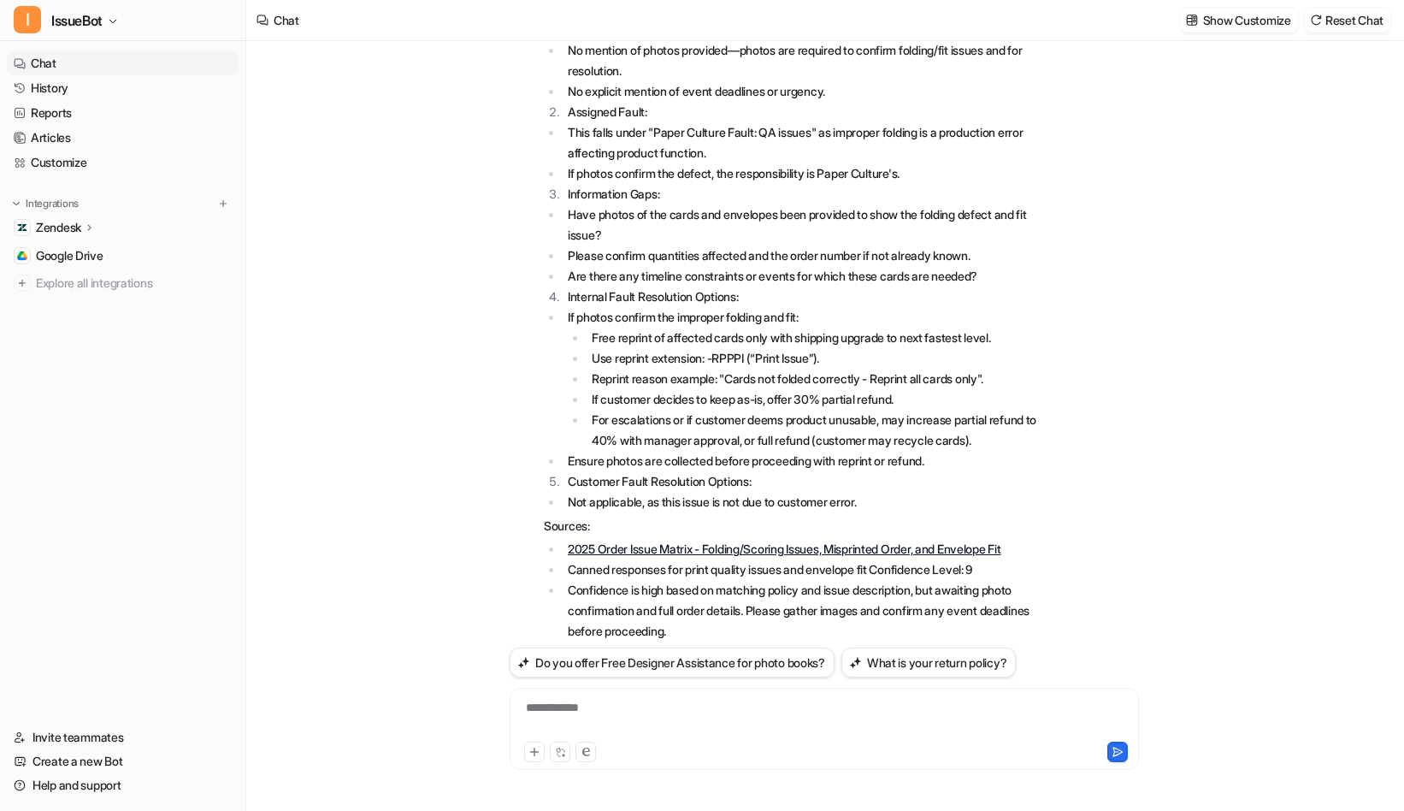
scroll to position [285, 0]
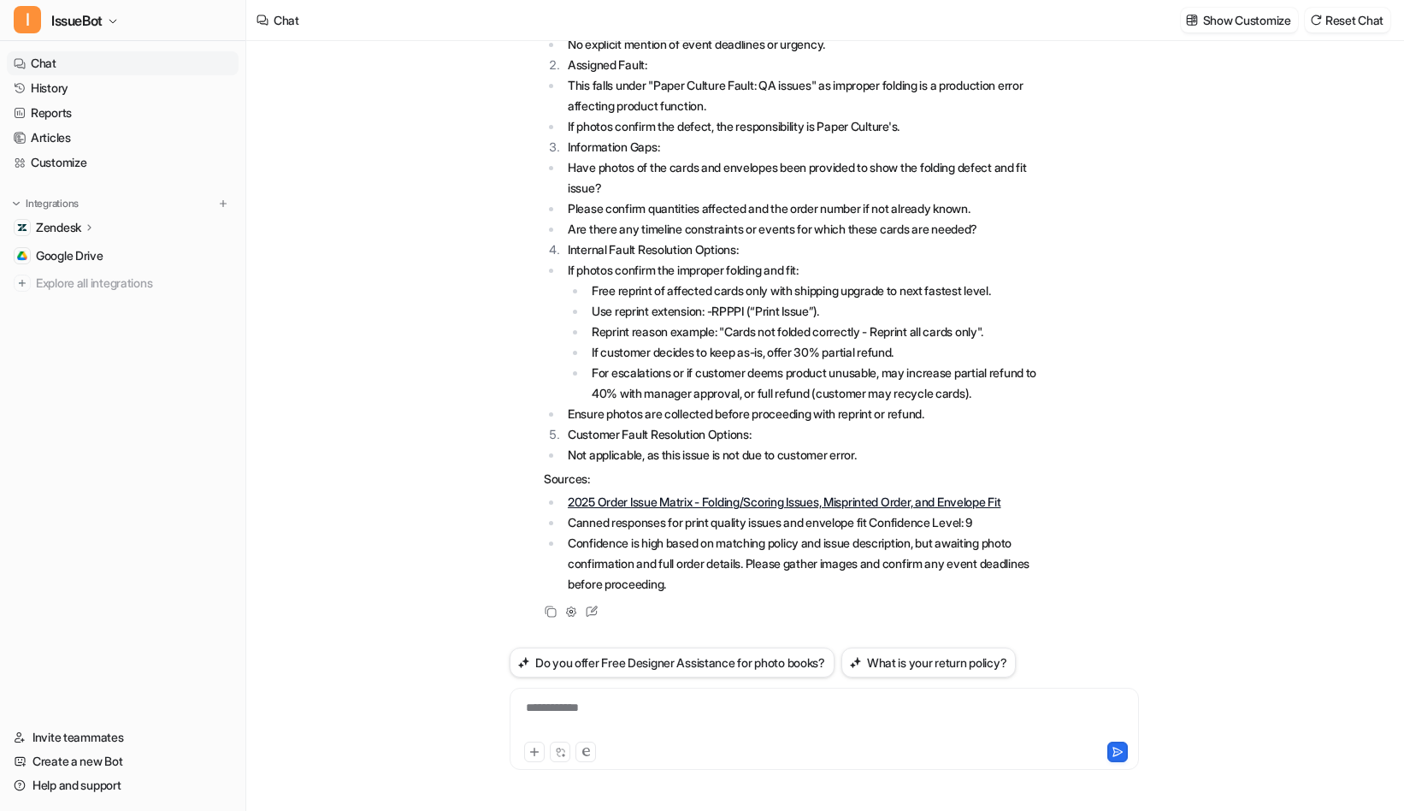
click at [693, 705] on div "**********" at bounding box center [824, 718] width 621 height 39
click at [687, 705] on div "**********" at bounding box center [824, 718] width 621 height 39
click at [889, 700] on div "**********" at bounding box center [824, 718] width 621 height 39
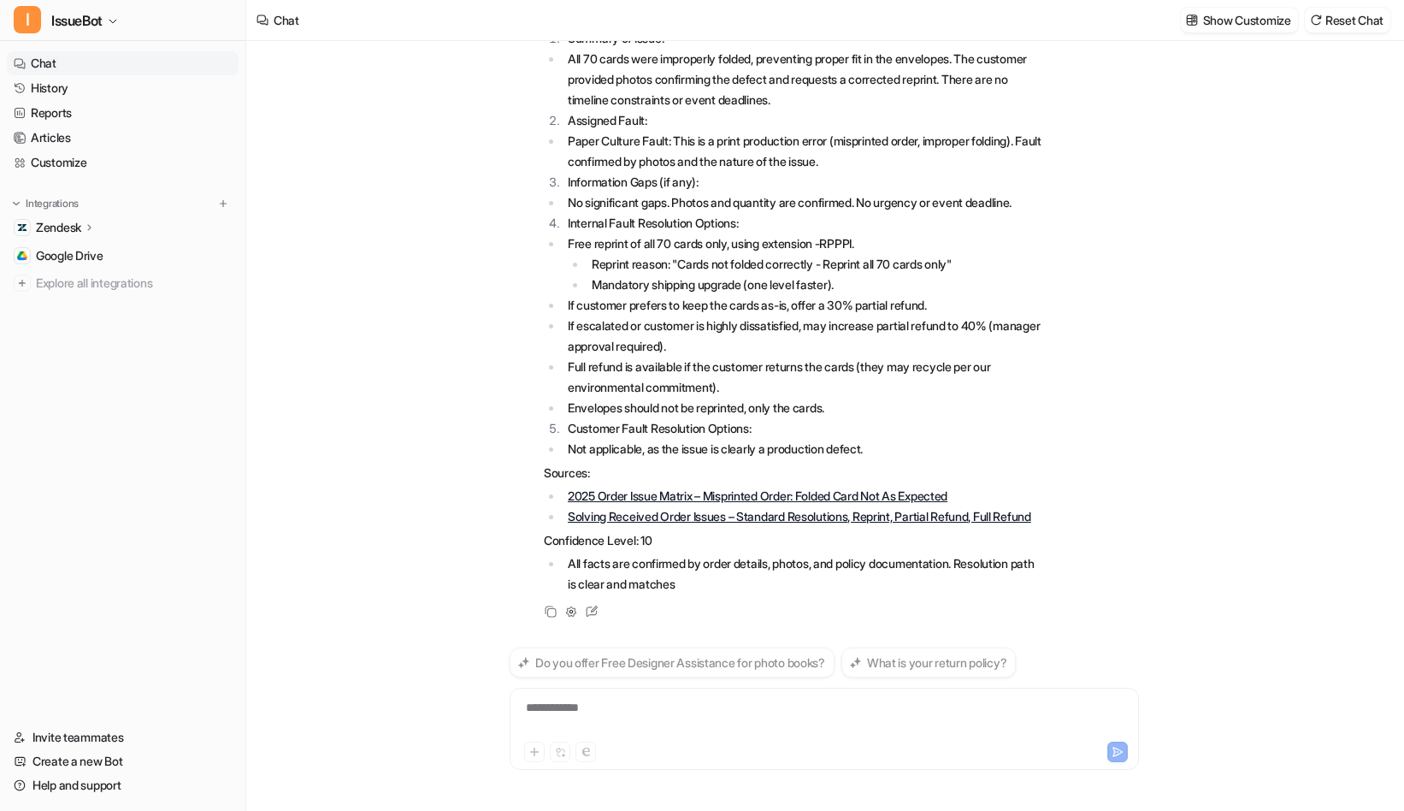
scroll to position [1002, 0]
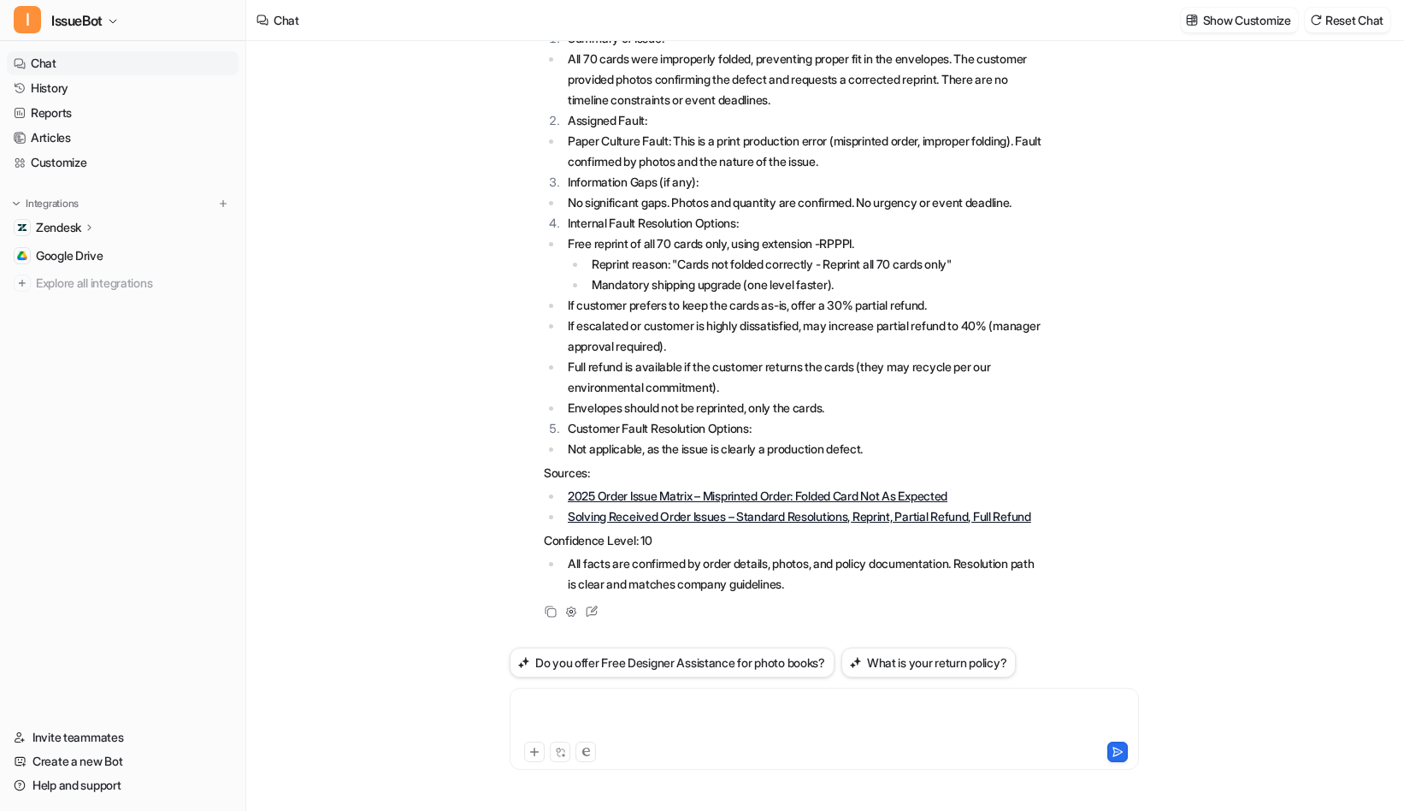
click at [630, 713] on div at bounding box center [824, 718] width 621 height 39
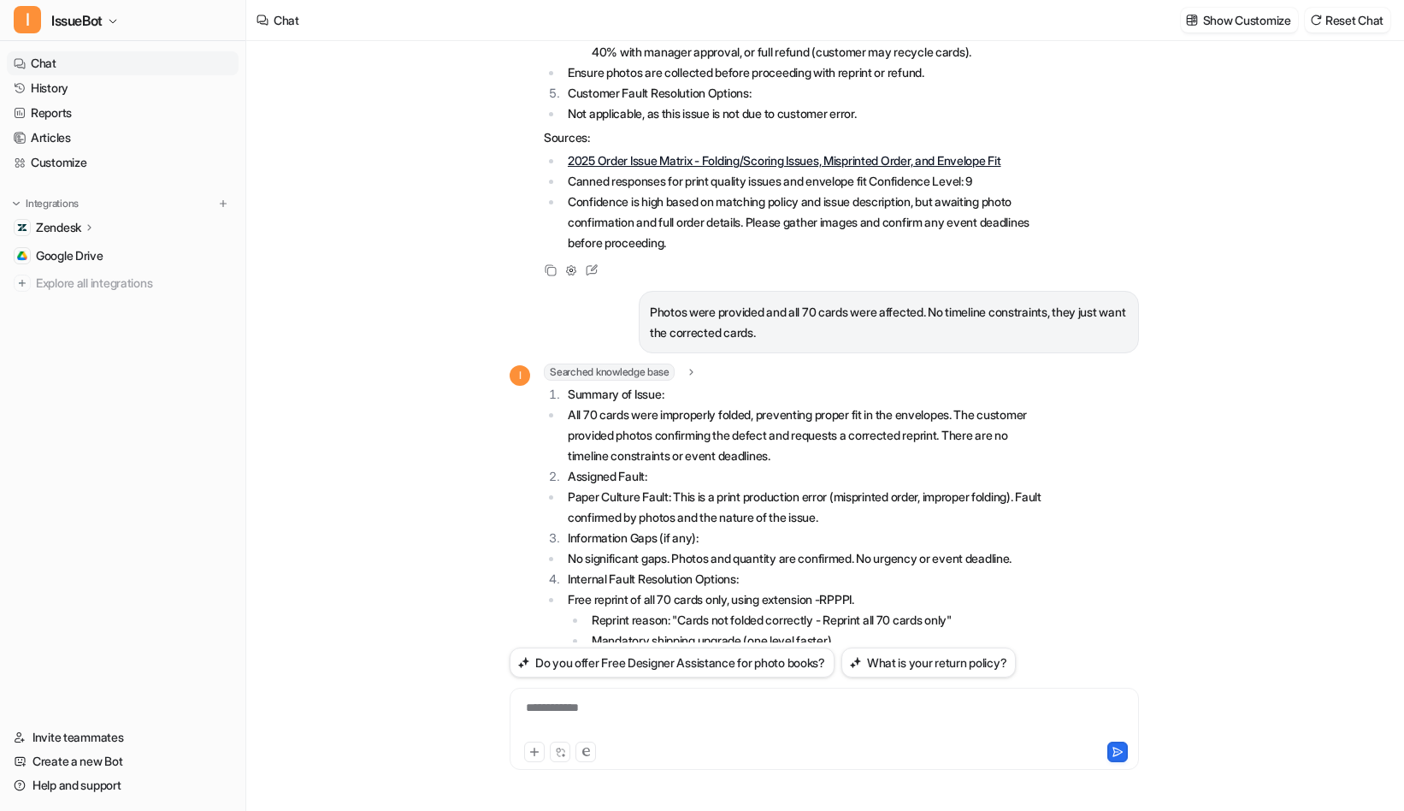
scroll to position [652, 0]
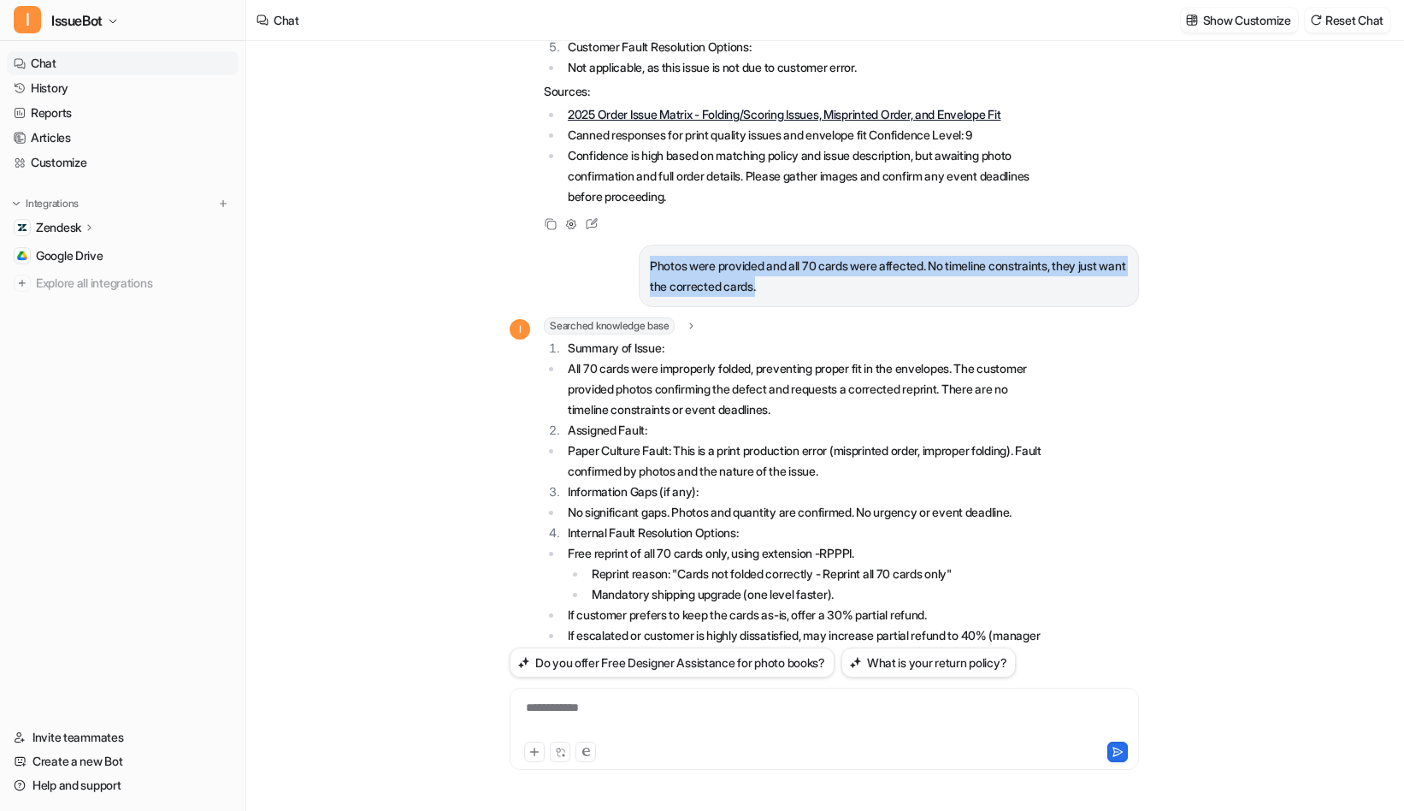
drag, startPoint x: 803, startPoint y: 312, endPoint x: 637, endPoint y: 288, distance: 167.6
click at [639, 288] on div "Photos were provided and all 70 cards were affected. No timeline constraints, t…" at bounding box center [889, 276] width 500 height 62
copy p "Photos were provided and all 70 cards were affected. No timeline constraints, t…"
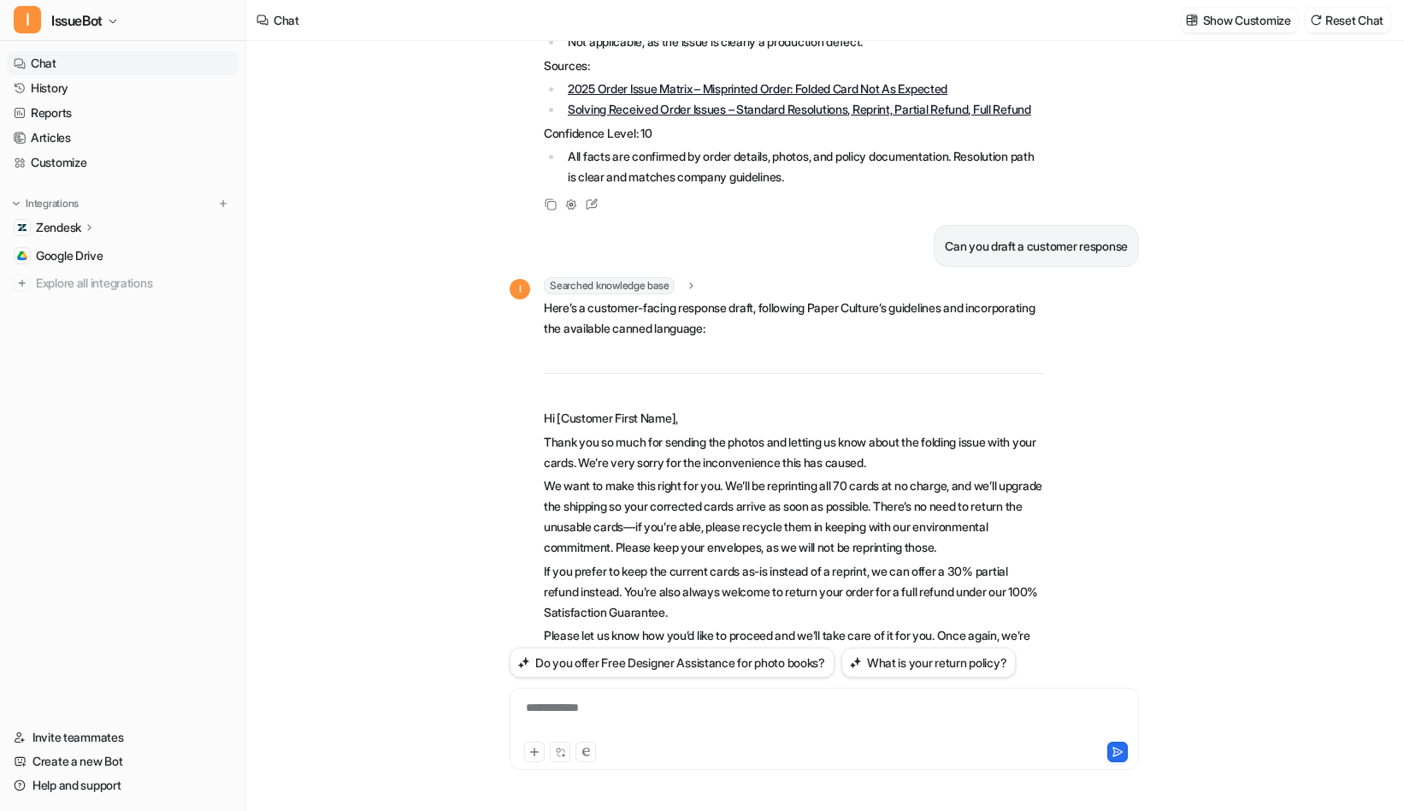
scroll to position [1391, 0]
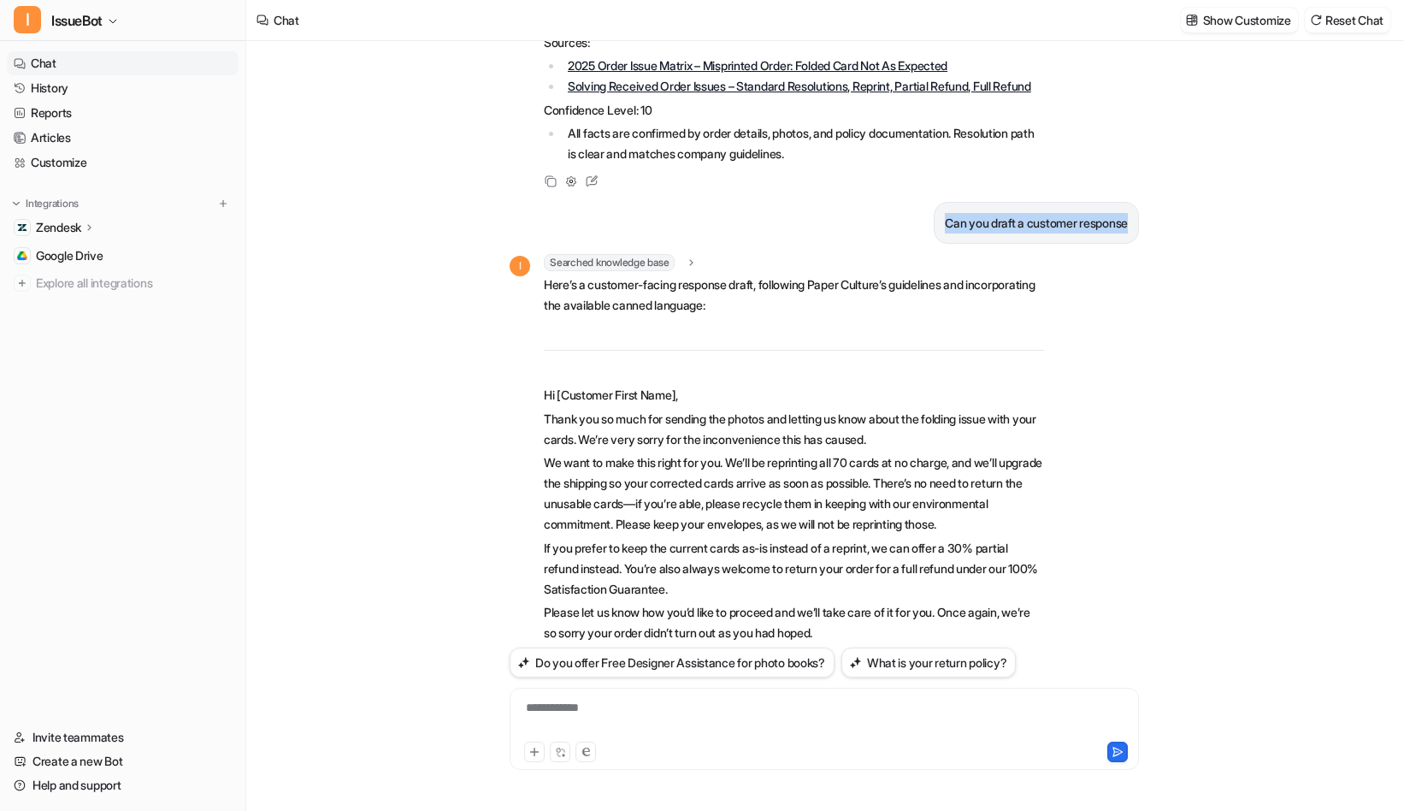
drag, startPoint x: 1127, startPoint y: 262, endPoint x: 936, endPoint y: 262, distance: 190.7
click at [945, 233] on p "Can you draft a customer response" at bounding box center [1036, 223] width 183 height 21
copy p "Can you draft a customer response"
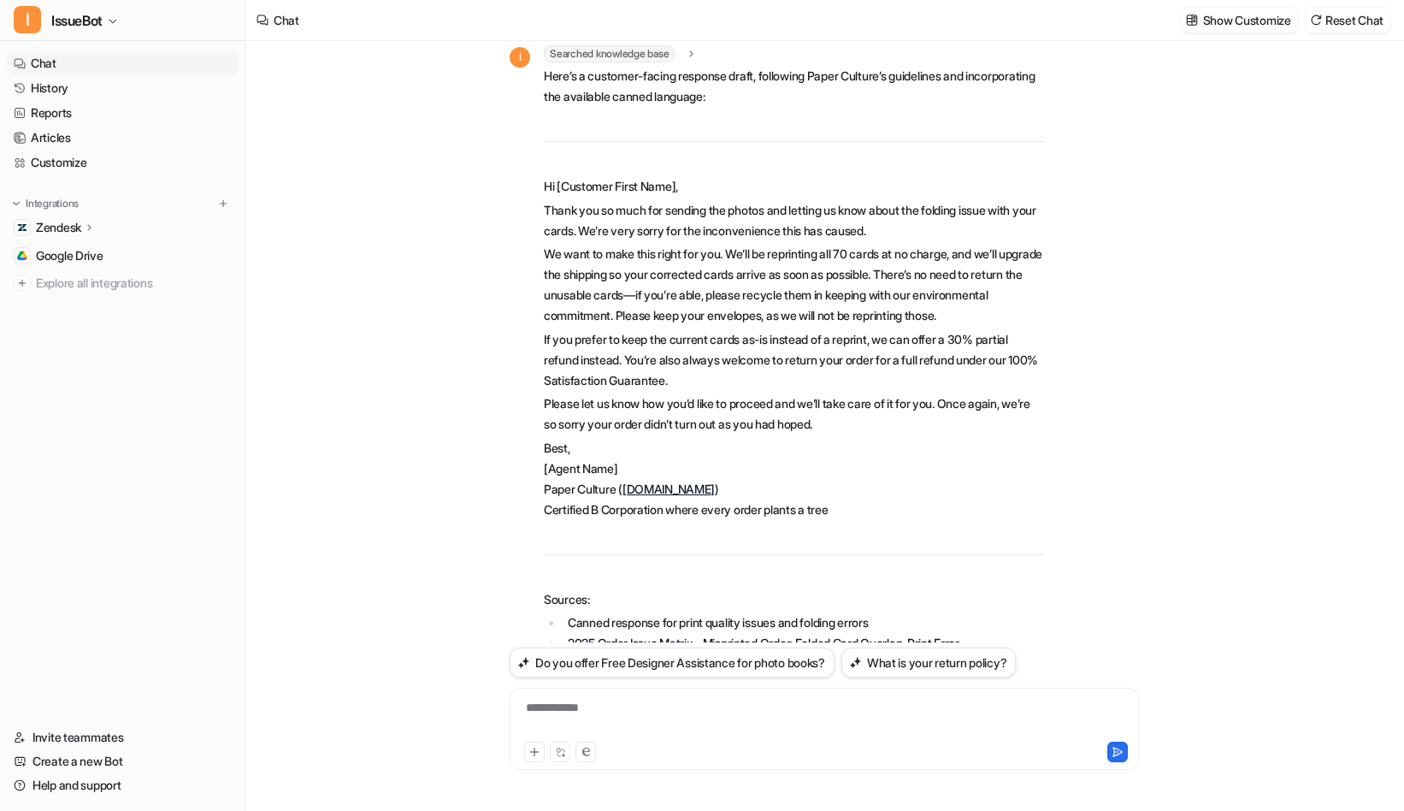
scroll to position [1607, 0]
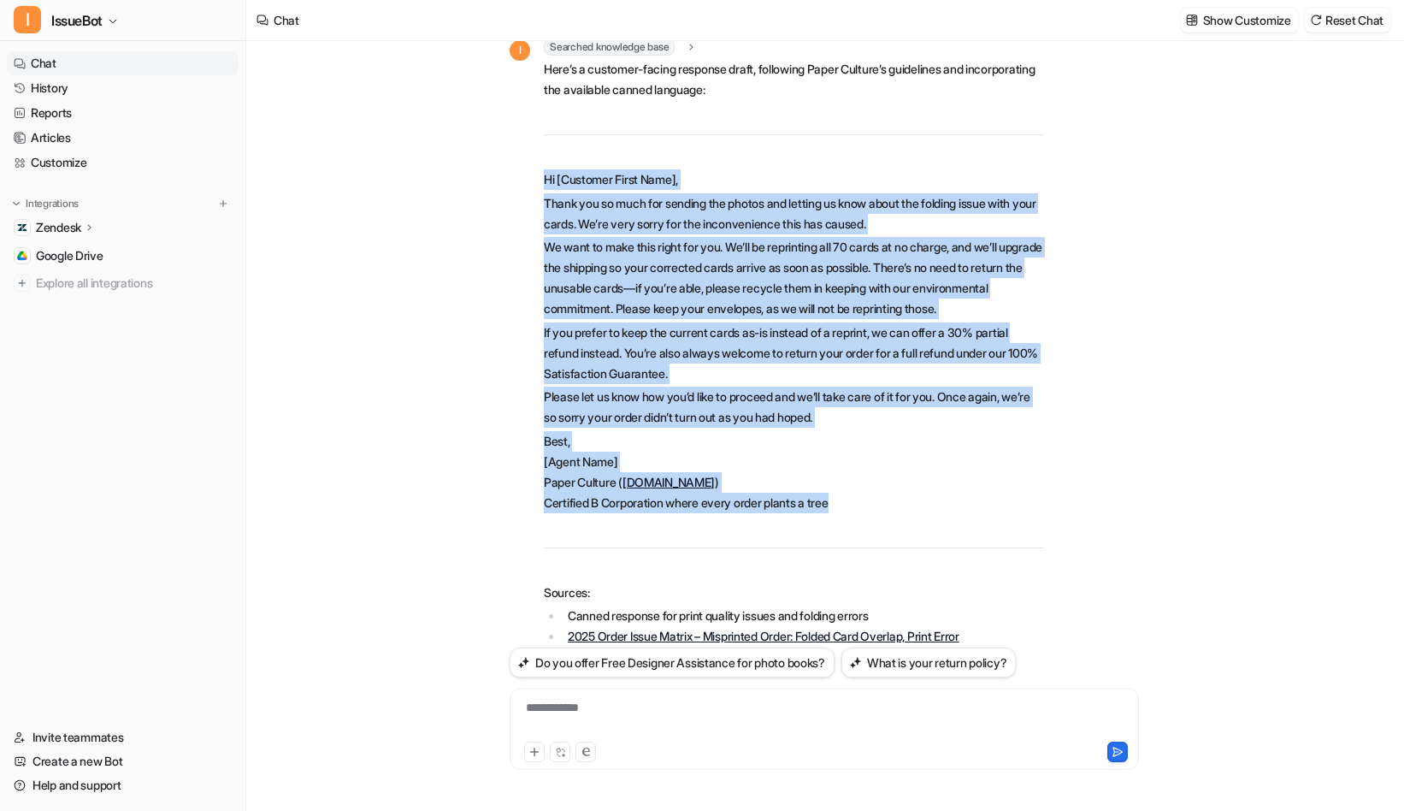
drag, startPoint x: 540, startPoint y: 216, endPoint x: 922, endPoint y: 546, distance: 503.8
click at [922, 546] on div "I Searched knowledge base search_queries : "customer response print defect fold…" at bounding box center [777, 386] width 534 height 696
copy span "Hi [Customer First Name], Thank you so much for sending the photos and letting …"
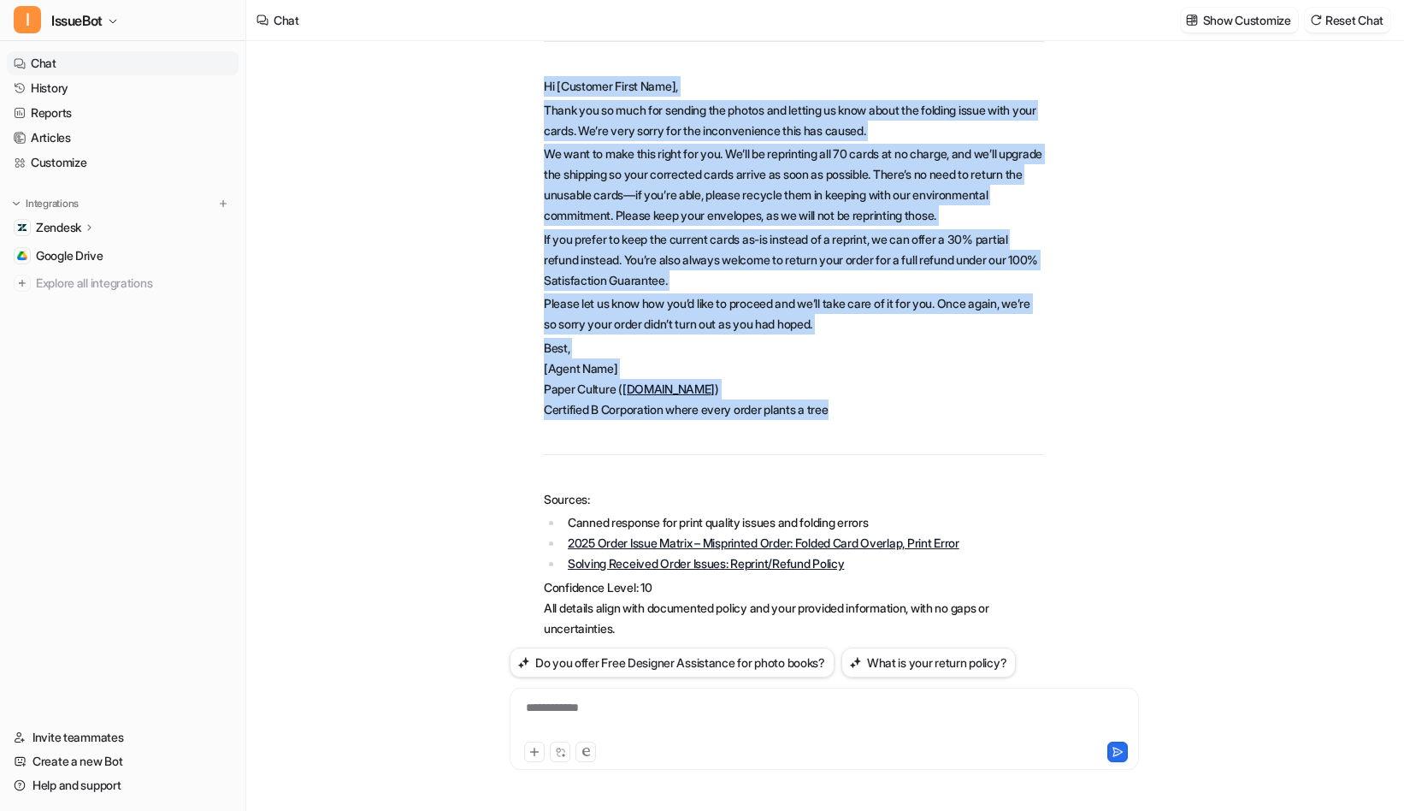
scroll to position [1788, 0]
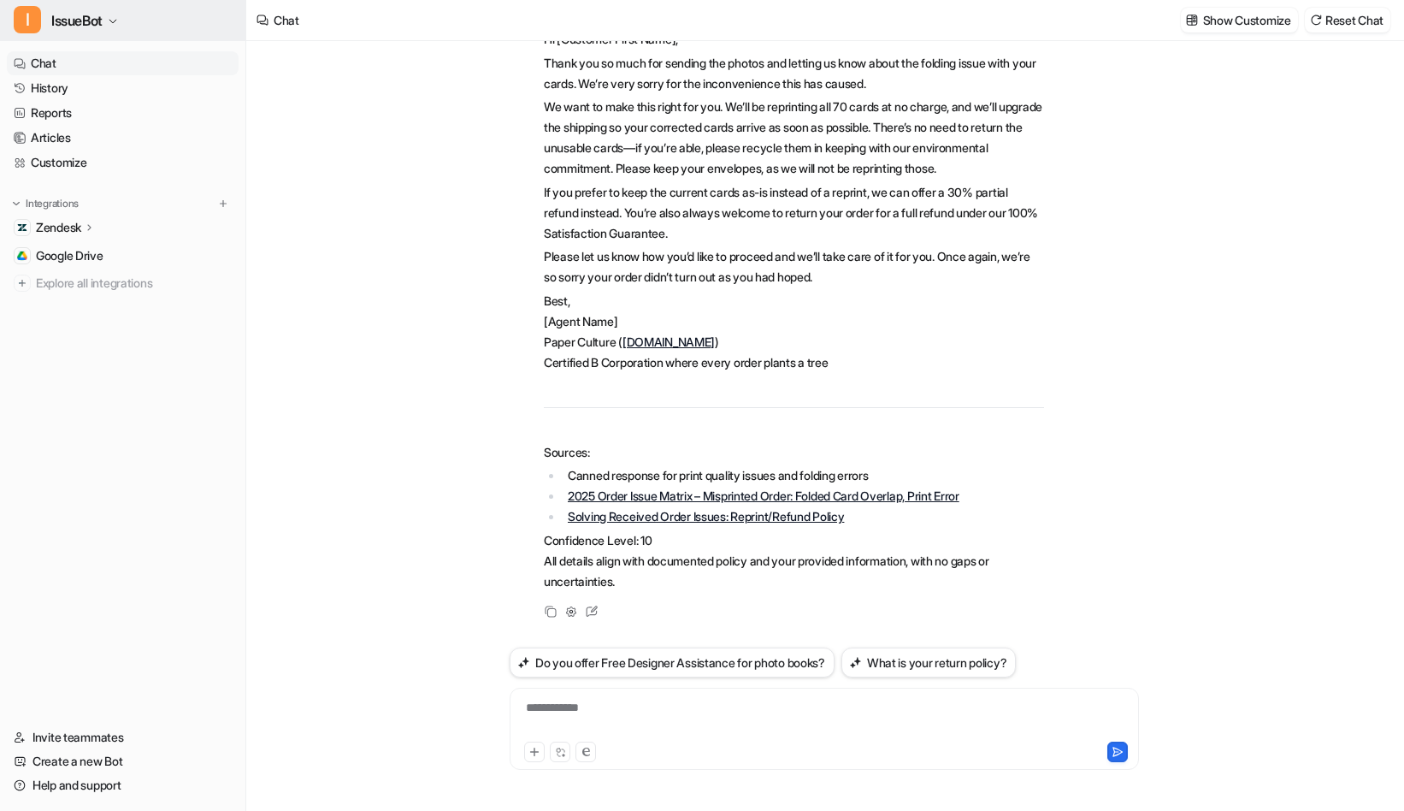
click at [87, 25] on span "IssueBot" at bounding box center [76, 21] width 51 height 24
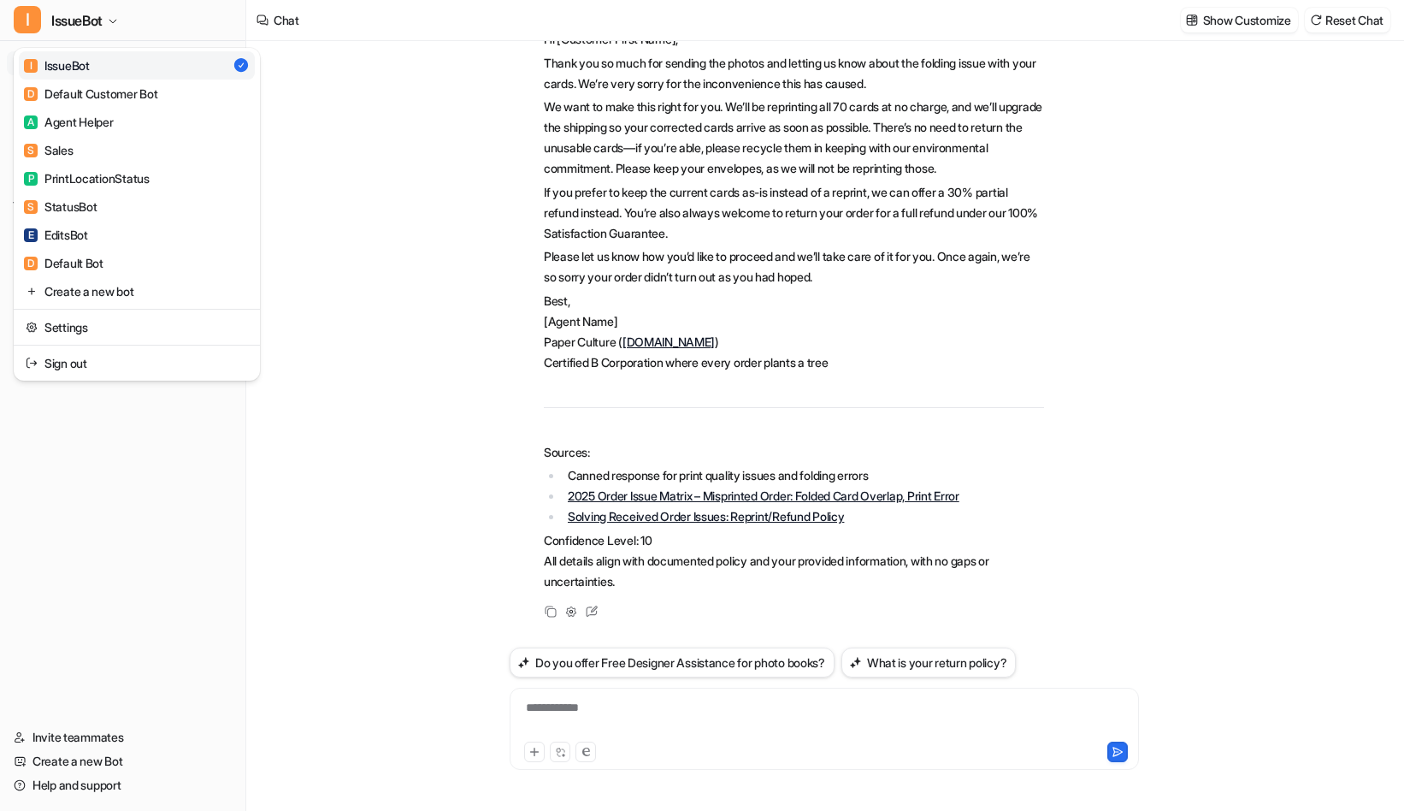
click at [392, 198] on div "I IssueBot I IssueBot D Default Customer Bot A Agent Helper S Sales P PrintLoca…" at bounding box center [702, 405] width 1404 height 811
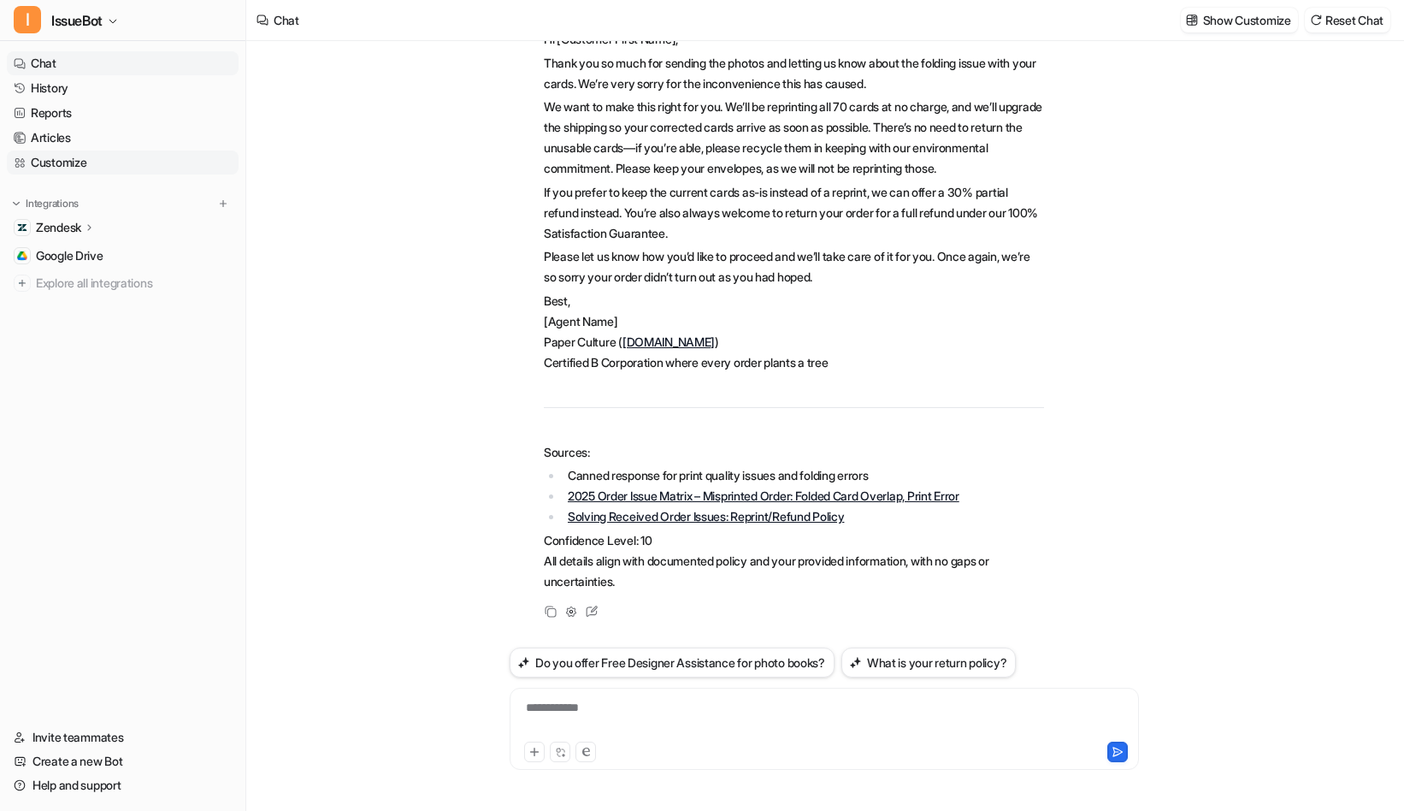
click at [80, 169] on link "Customize" at bounding box center [123, 162] width 232 height 24
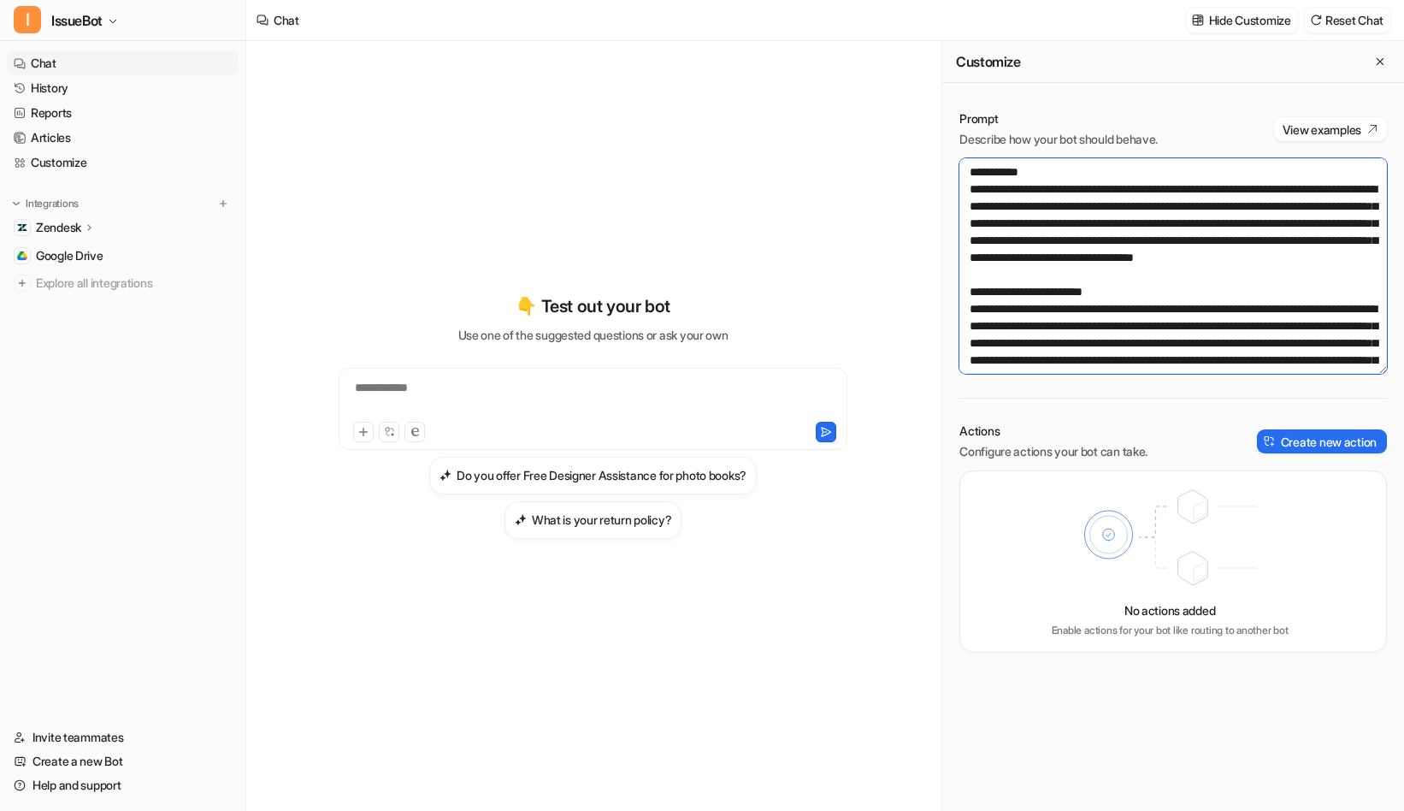
click at [1228, 304] on textarea at bounding box center [1173, 265] width 428 height 215
click at [1144, 262] on textarea at bounding box center [1173, 265] width 428 height 215
paste textarea "**********"
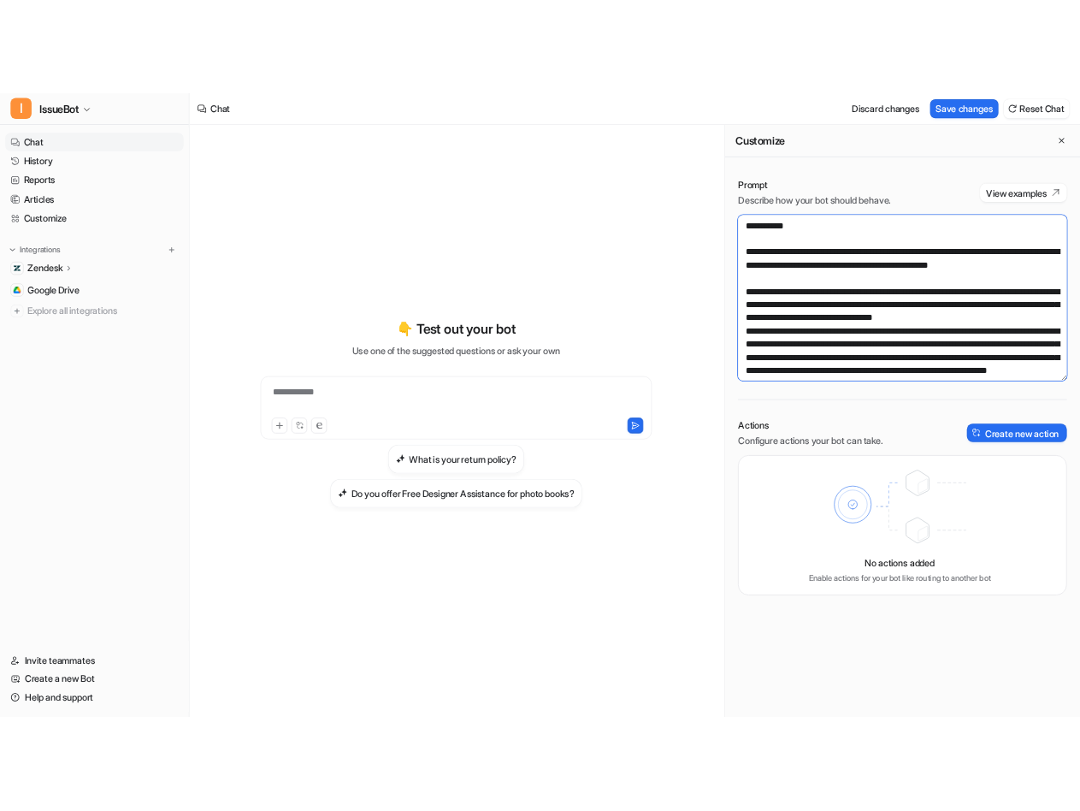
scroll to position [6064, 0]
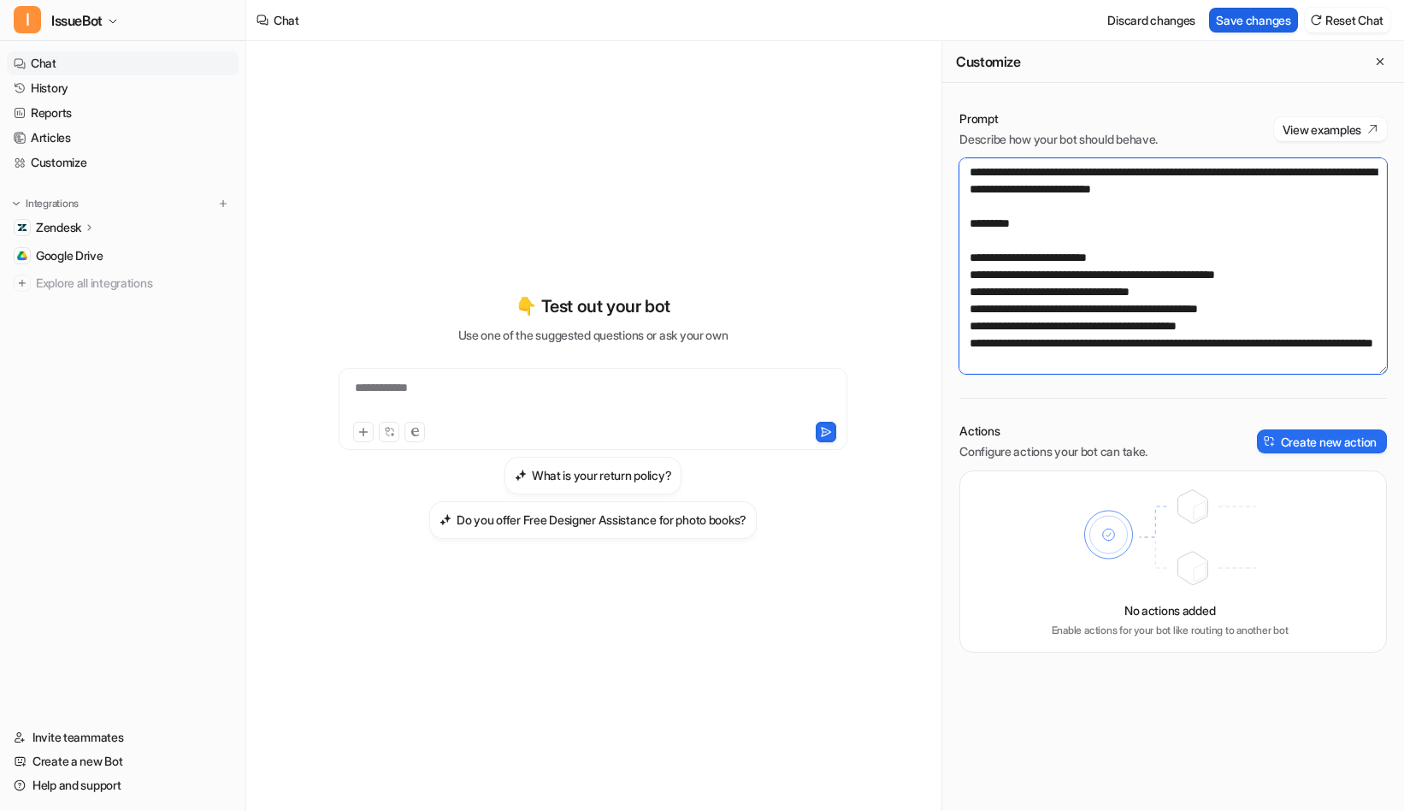
type textarea "**********"
click at [1250, 21] on button "Save changes" at bounding box center [1253, 20] width 89 height 25
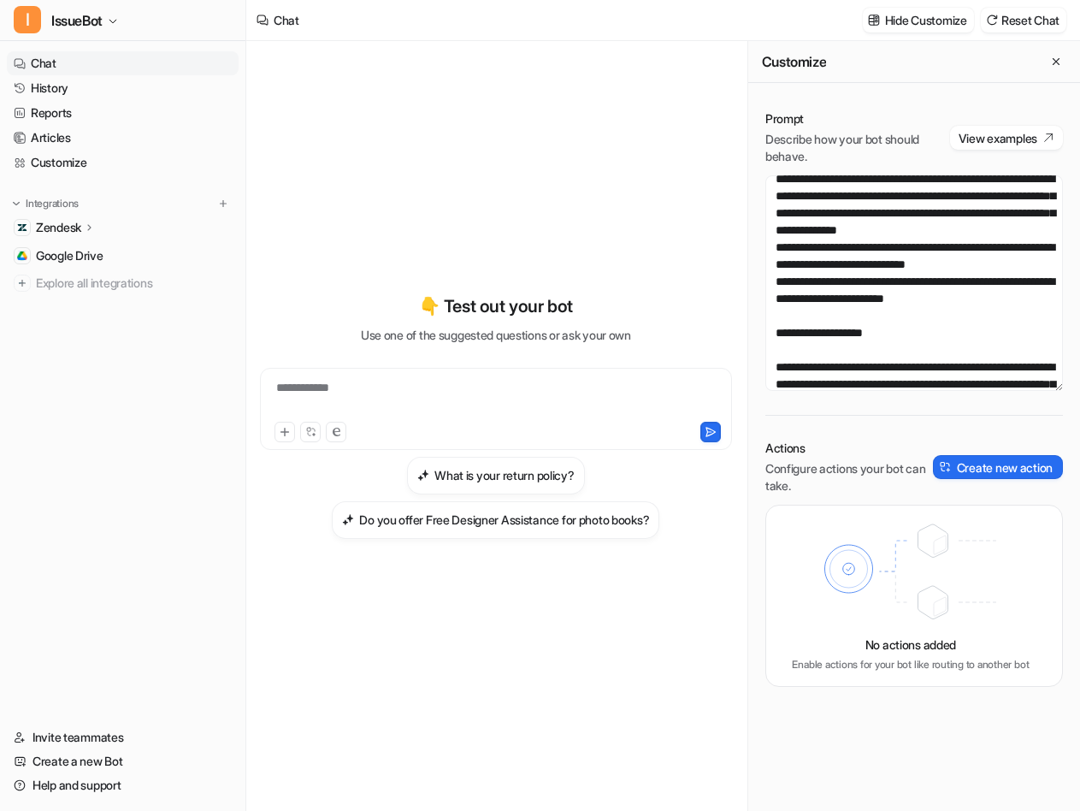
scroll to position [7364, 0]
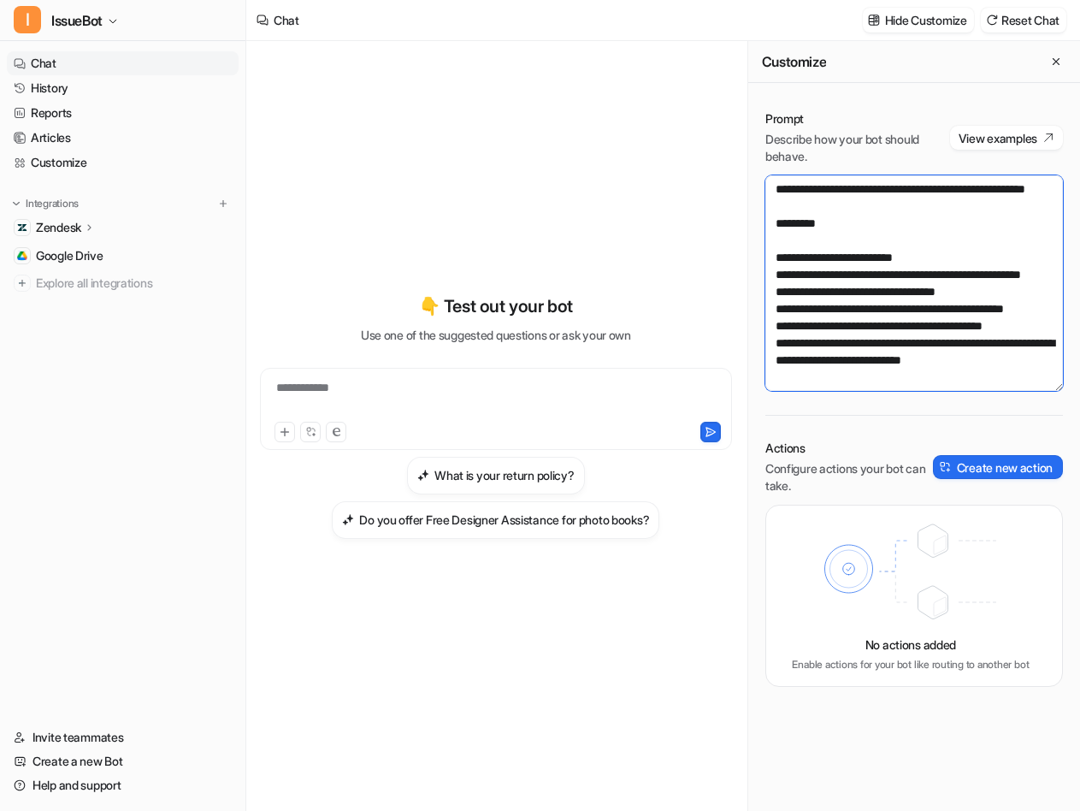
click at [929, 304] on textarea at bounding box center [914, 282] width 298 height 215
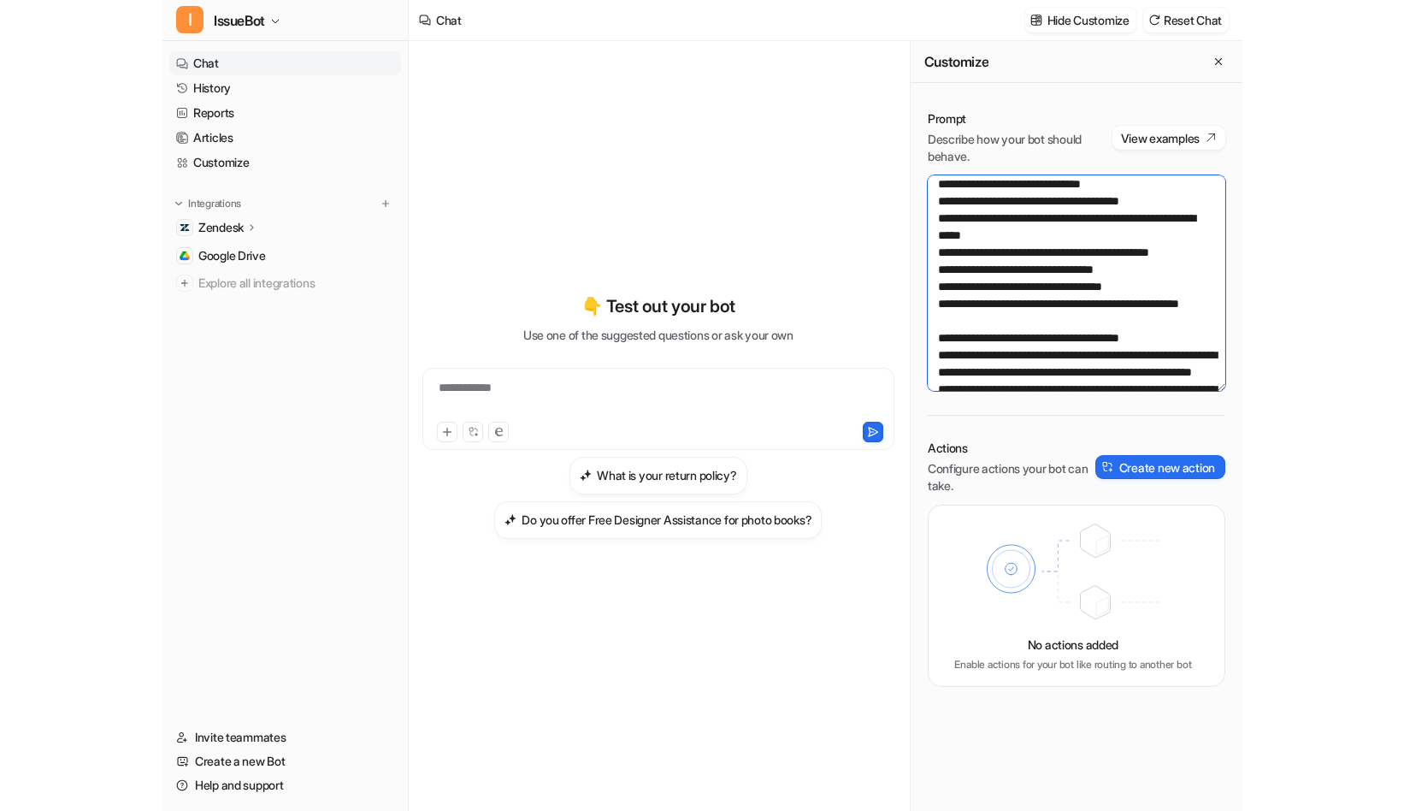
scroll to position [0, 0]
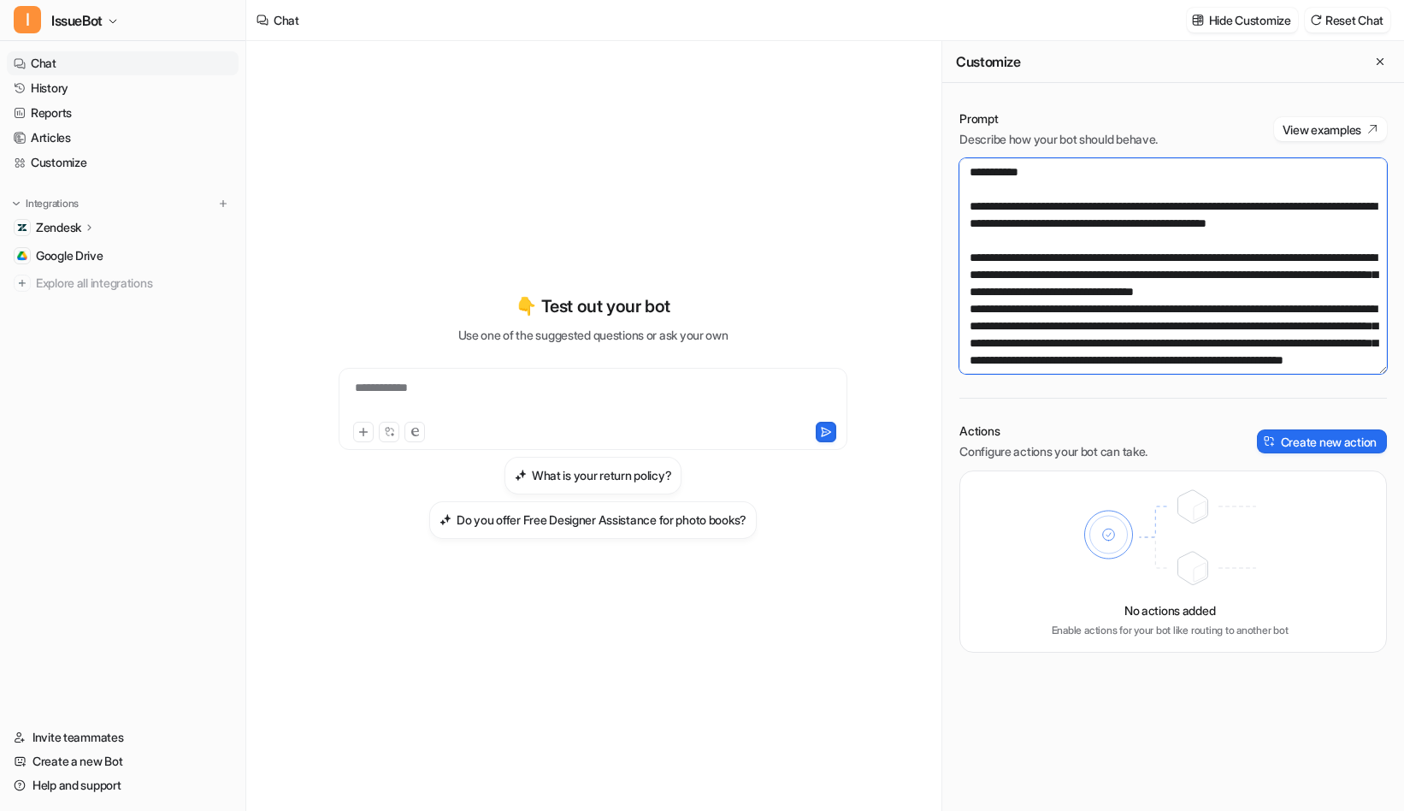
click at [1185, 322] on textarea at bounding box center [1173, 265] width 428 height 215
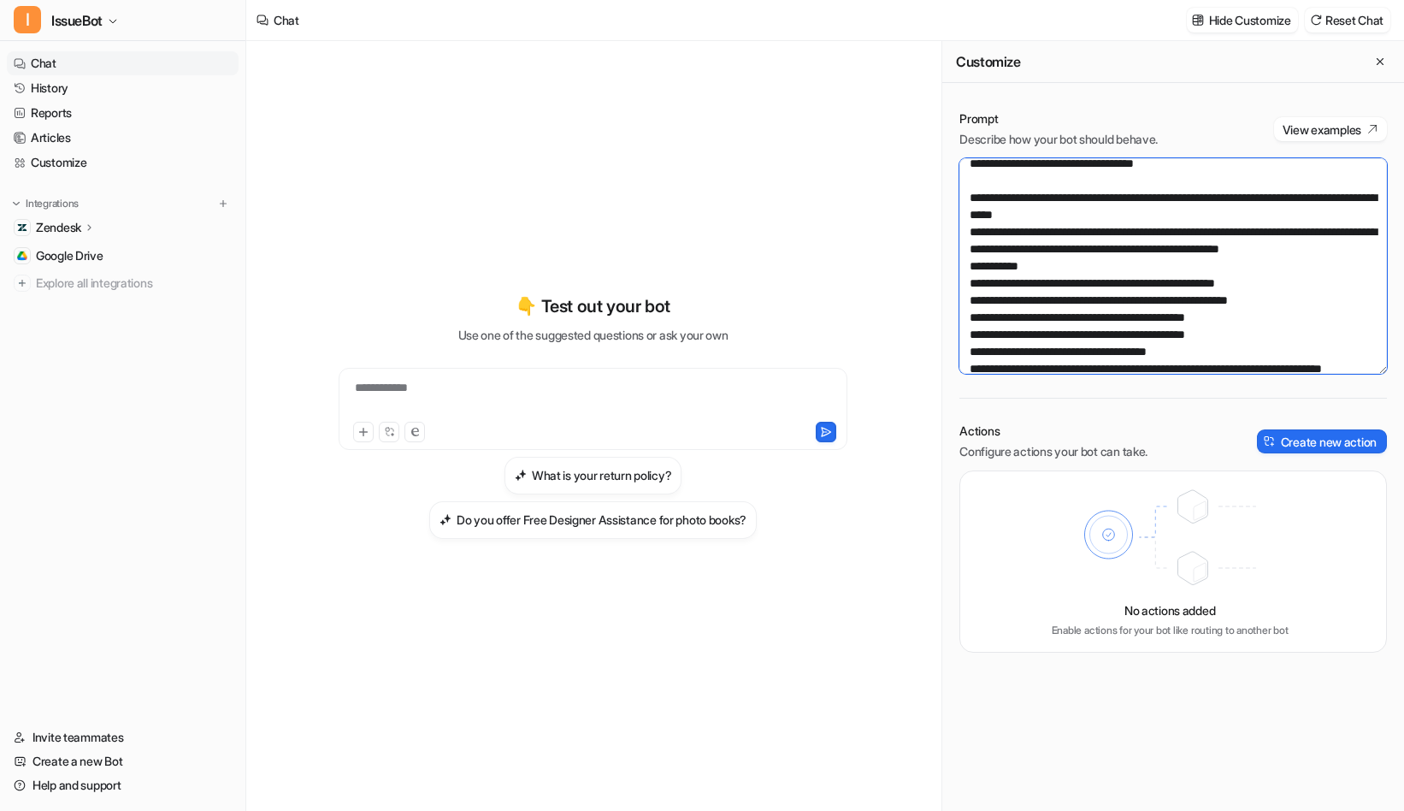
scroll to position [1908, 0]
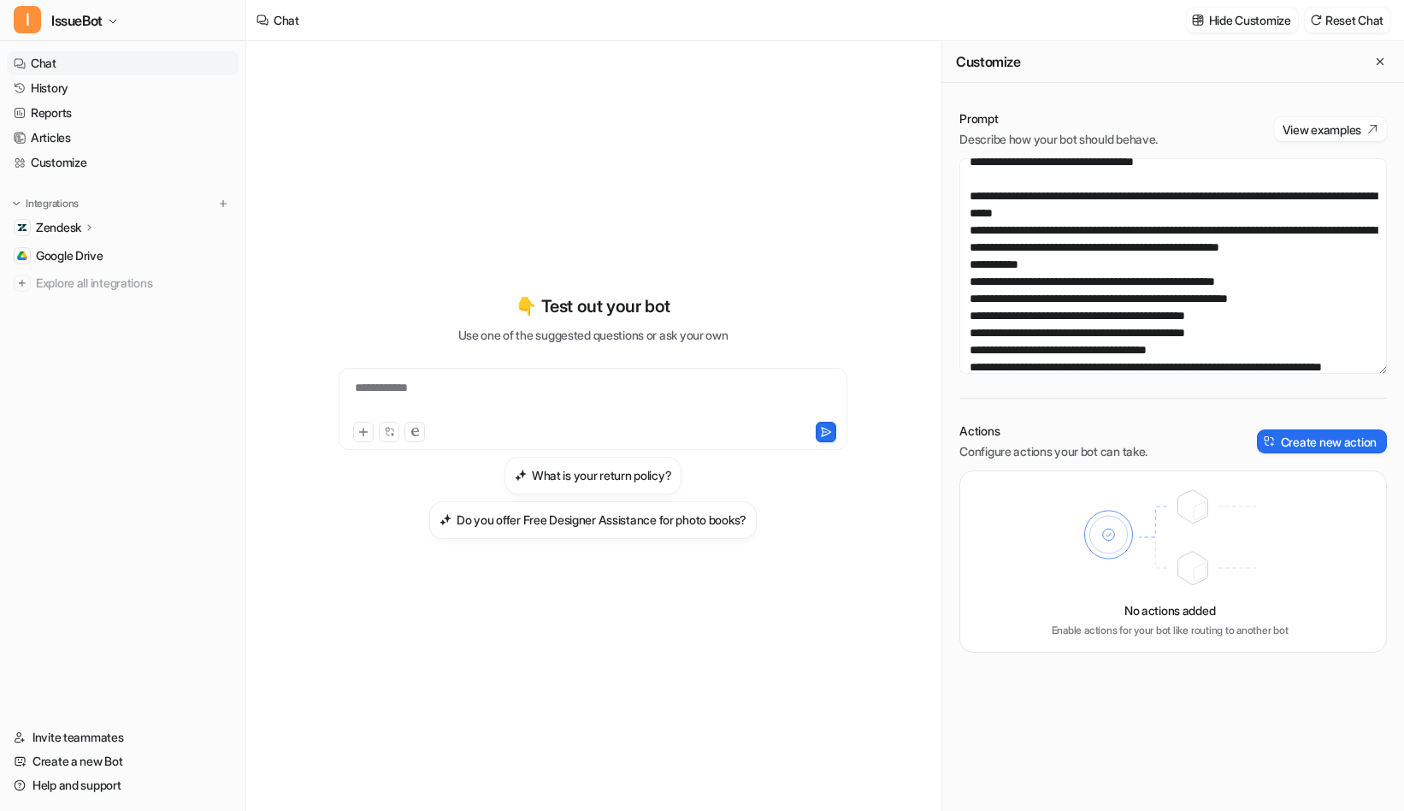
click at [103, 232] on div "Zendesk" at bounding box center [123, 227] width 232 height 24
click at [103, 298] on link "AI Agent" at bounding box center [132, 302] width 214 height 24
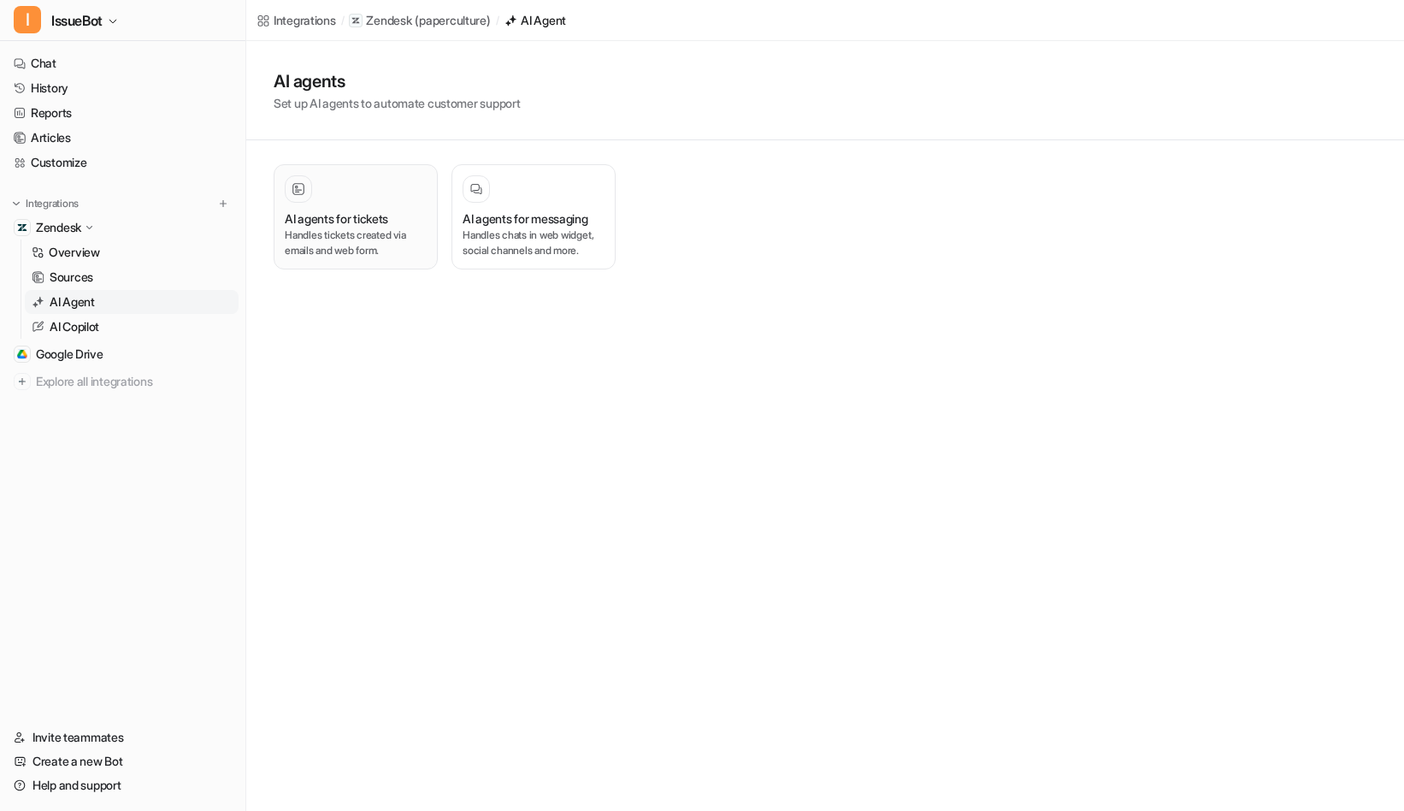
click at [351, 210] on h3 "AI agents for tickets" at bounding box center [336, 218] width 103 height 18
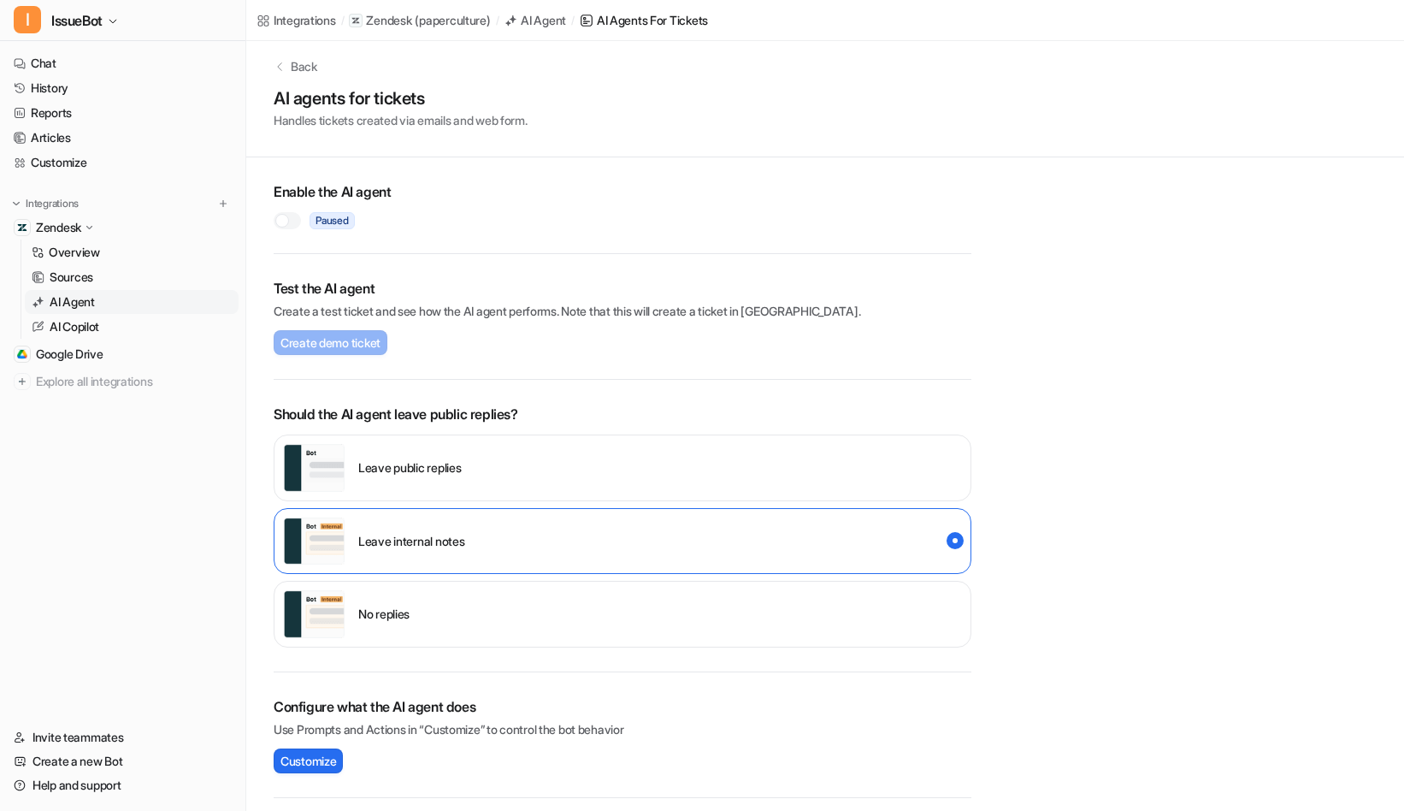
scroll to position [27, 0]
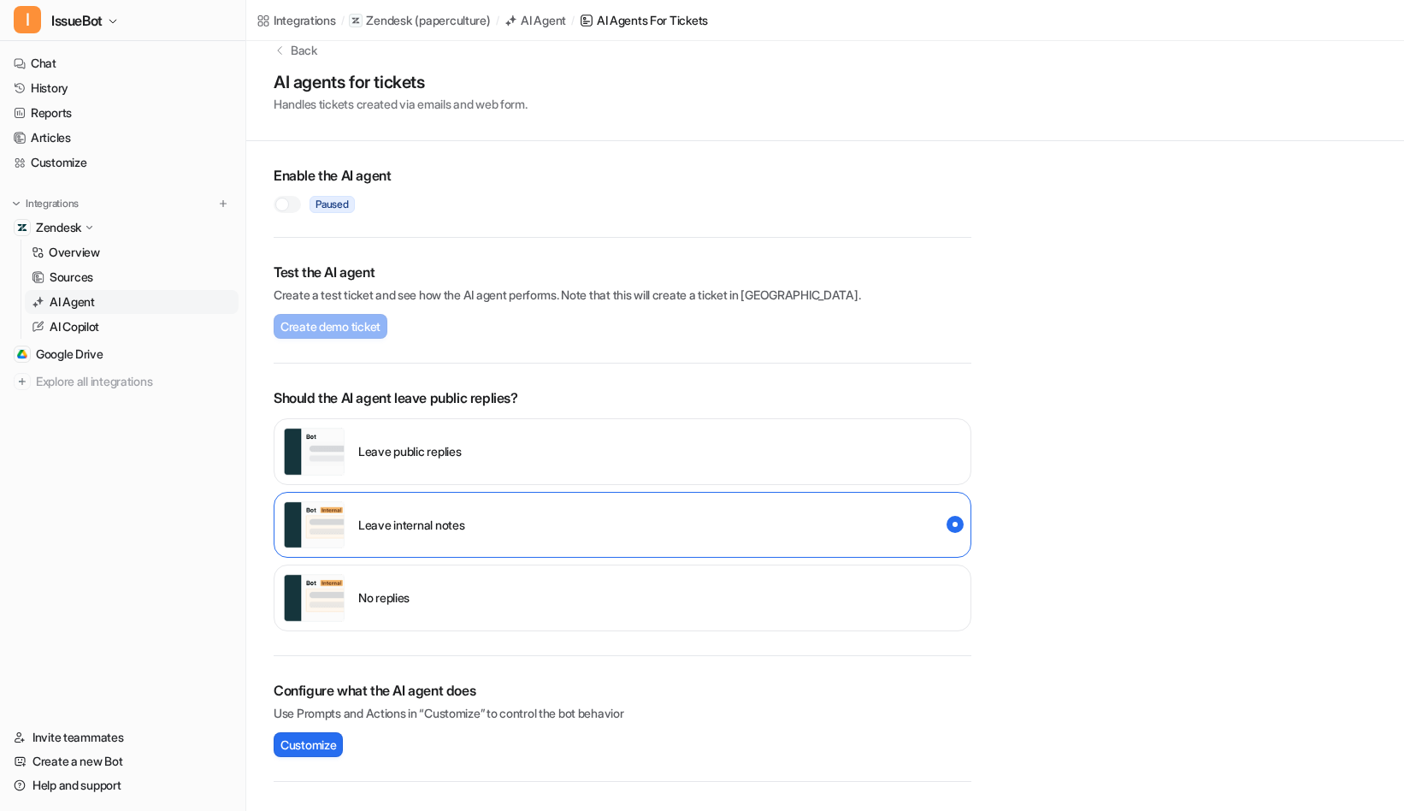
click at [495, 611] on div "No replies" at bounding box center [623, 597] width 698 height 67
click at [277, 193] on div "Paused" at bounding box center [623, 199] width 698 height 27
click at [281, 205] on div at bounding box center [282, 205] width 14 height 14
click at [357, 333] on span "Create demo ticket" at bounding box center [330, 326] width 100 height 18
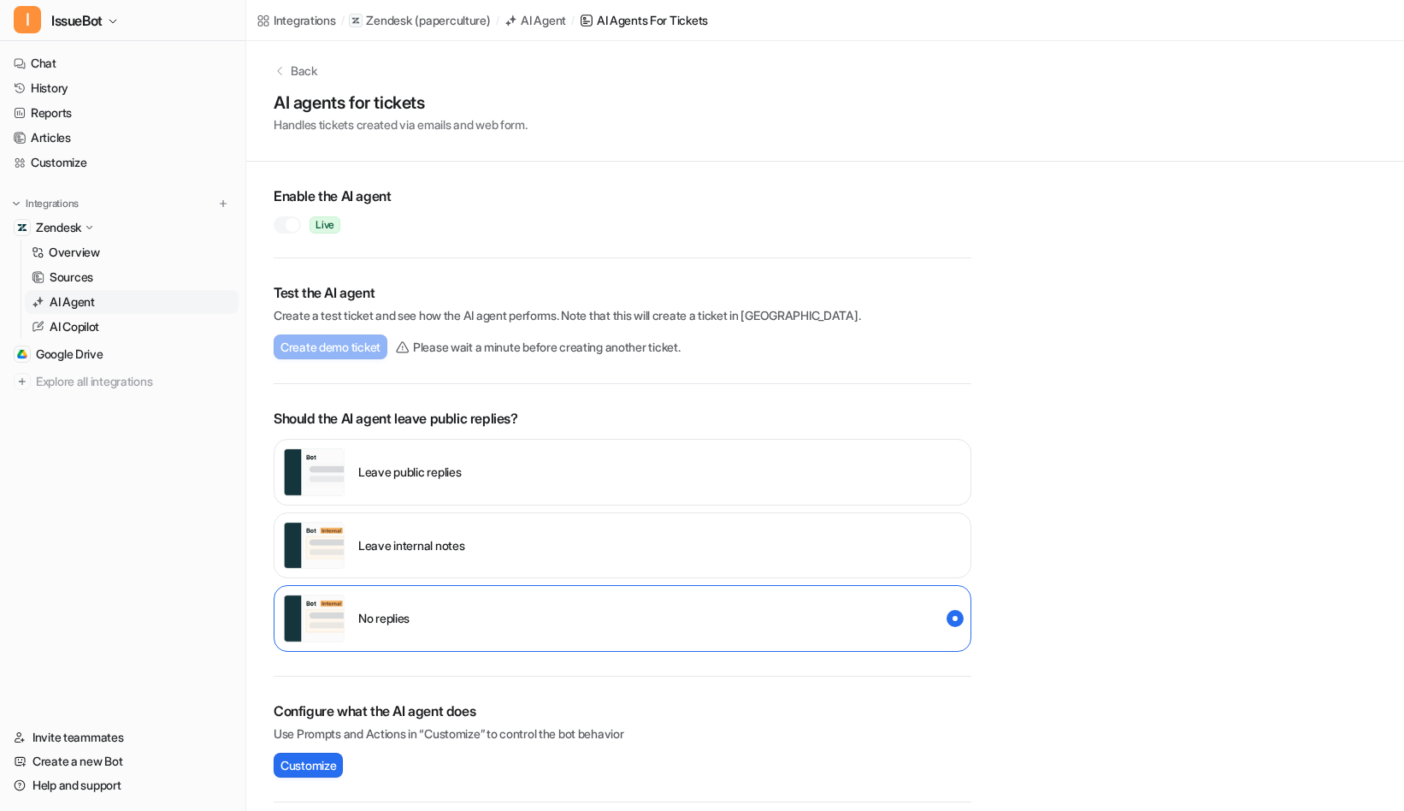
scroll to position [0, 0]
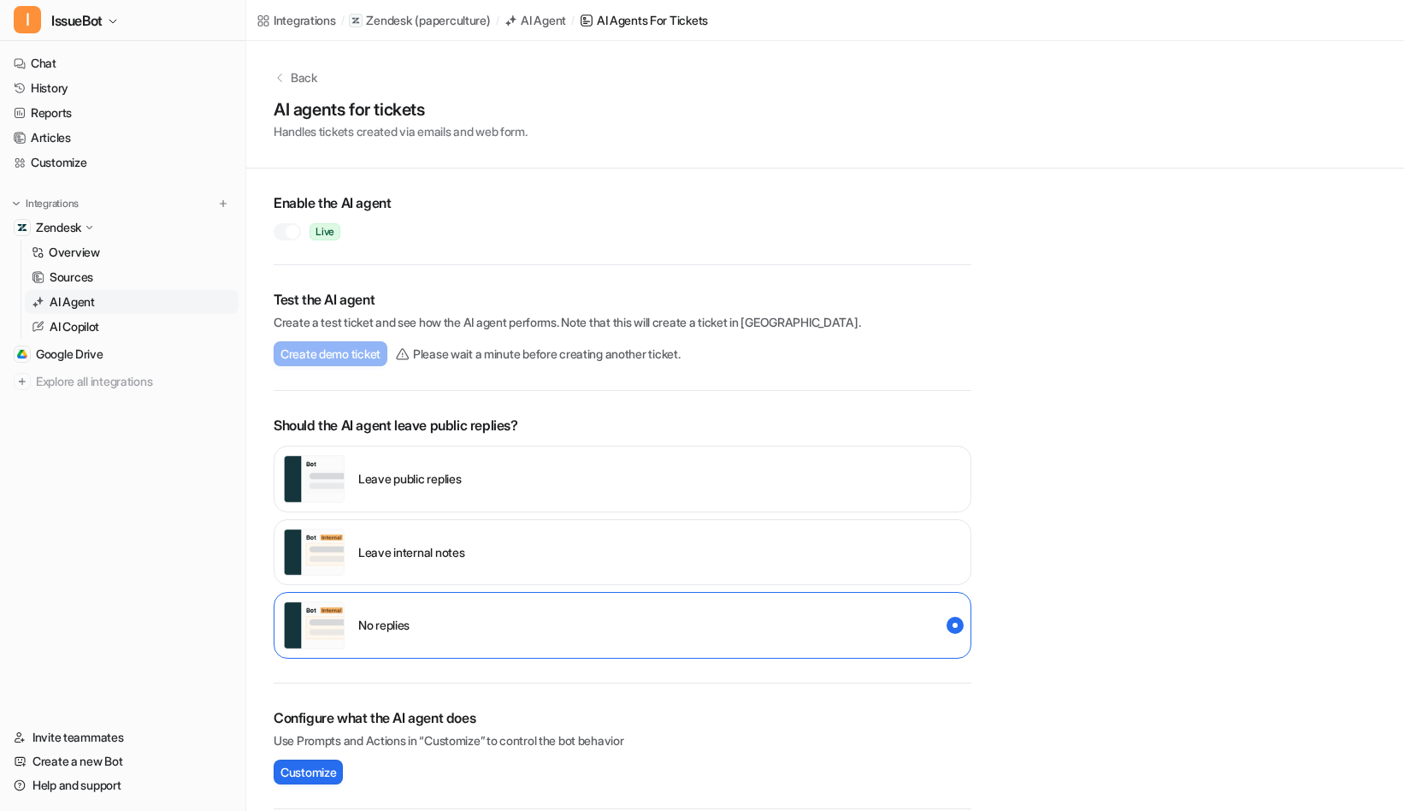
click at [767, 558] on div "Leave internal notes" at bounding box center [623, 552] width 698 height 67
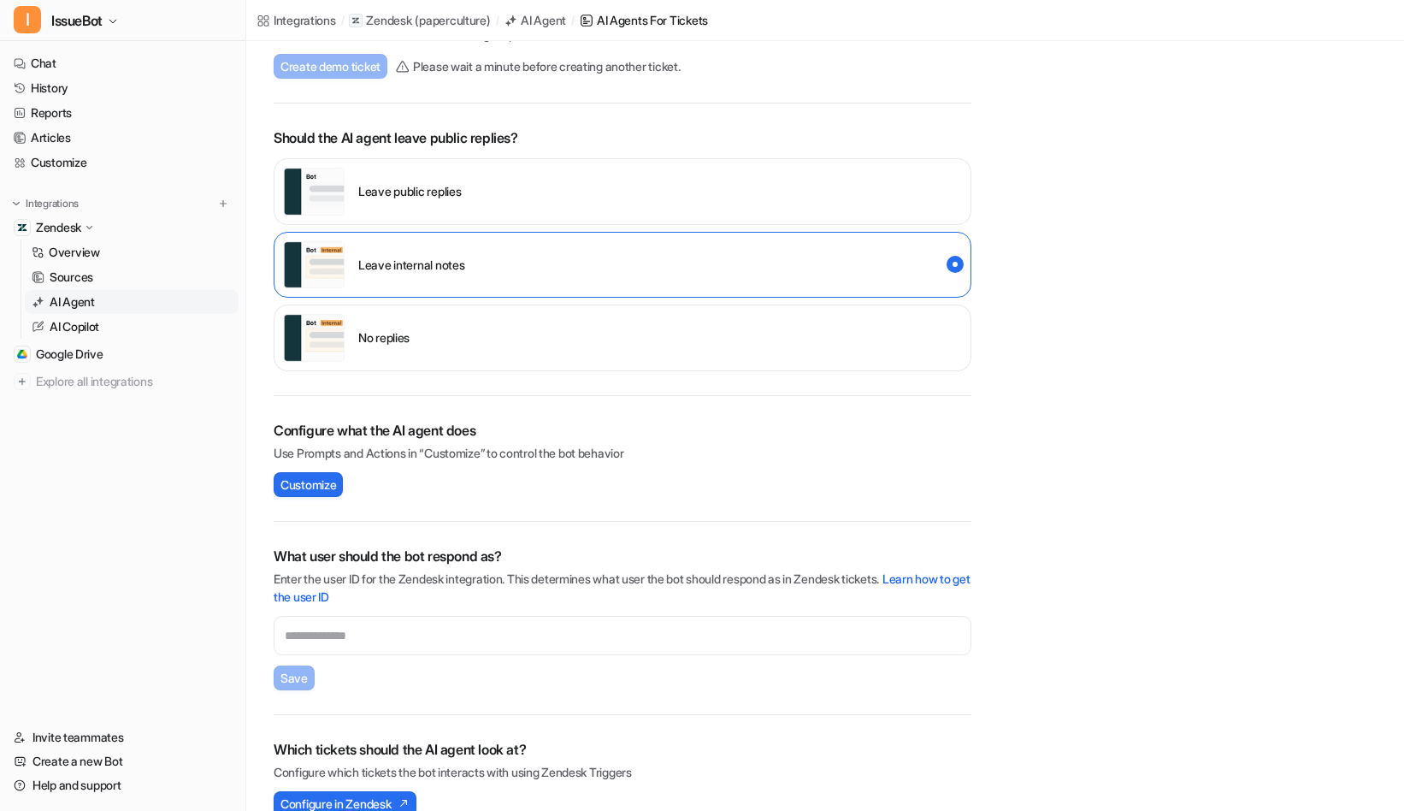
scroll to position [316, 0]
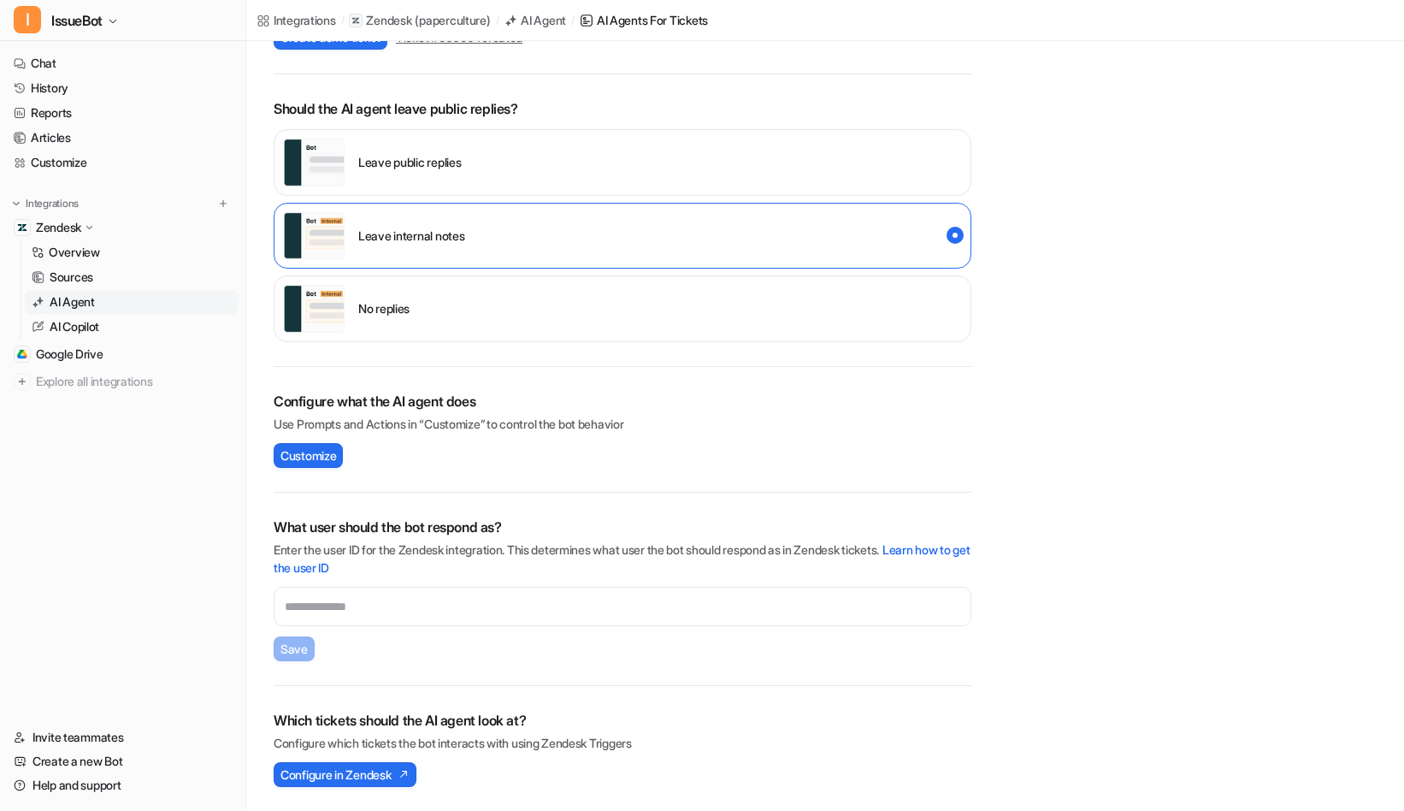
click at [691, 293] on div "No replies" at bounding box center [623, 308] width 698 height 67
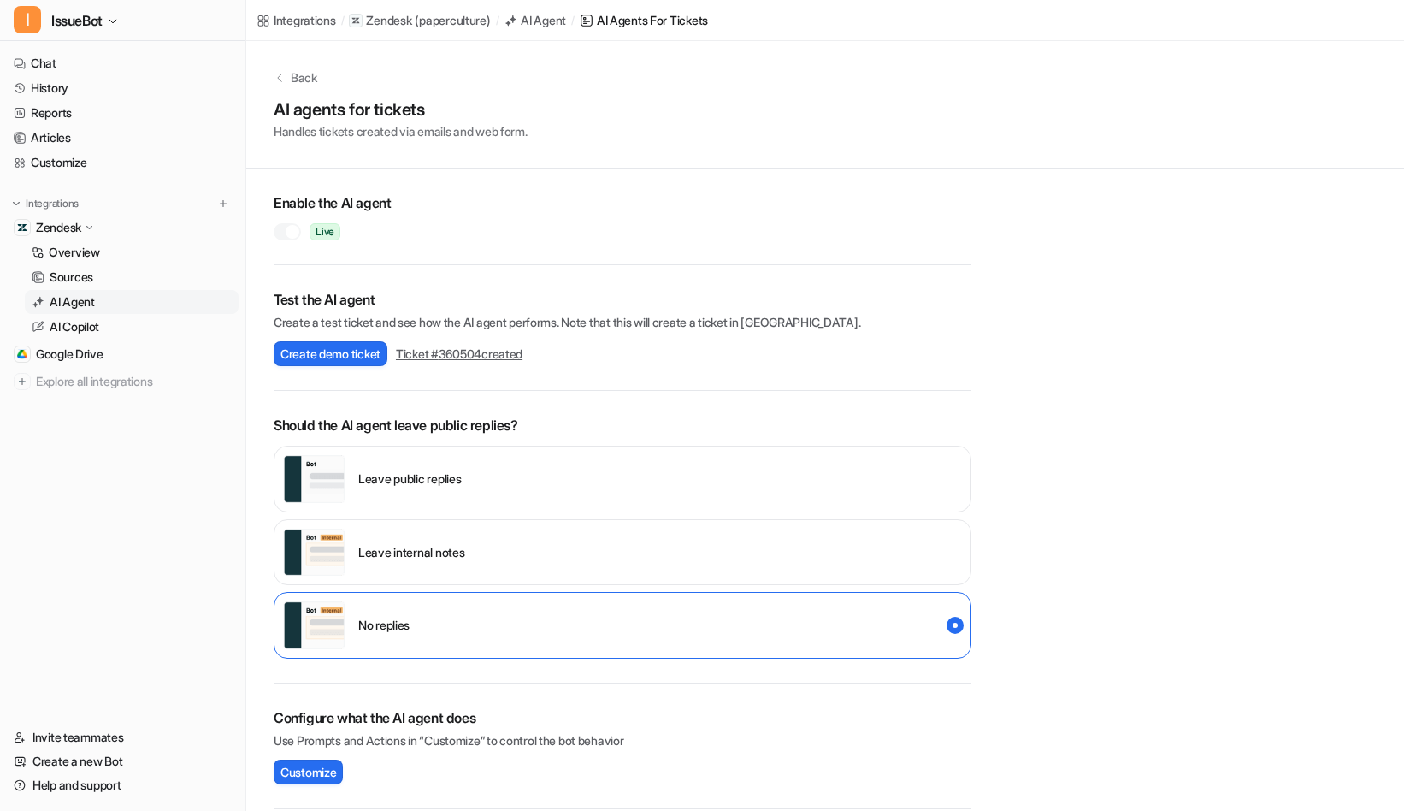
click at [289, 232] on div at bounding box center [293, 232] width 14 height 14
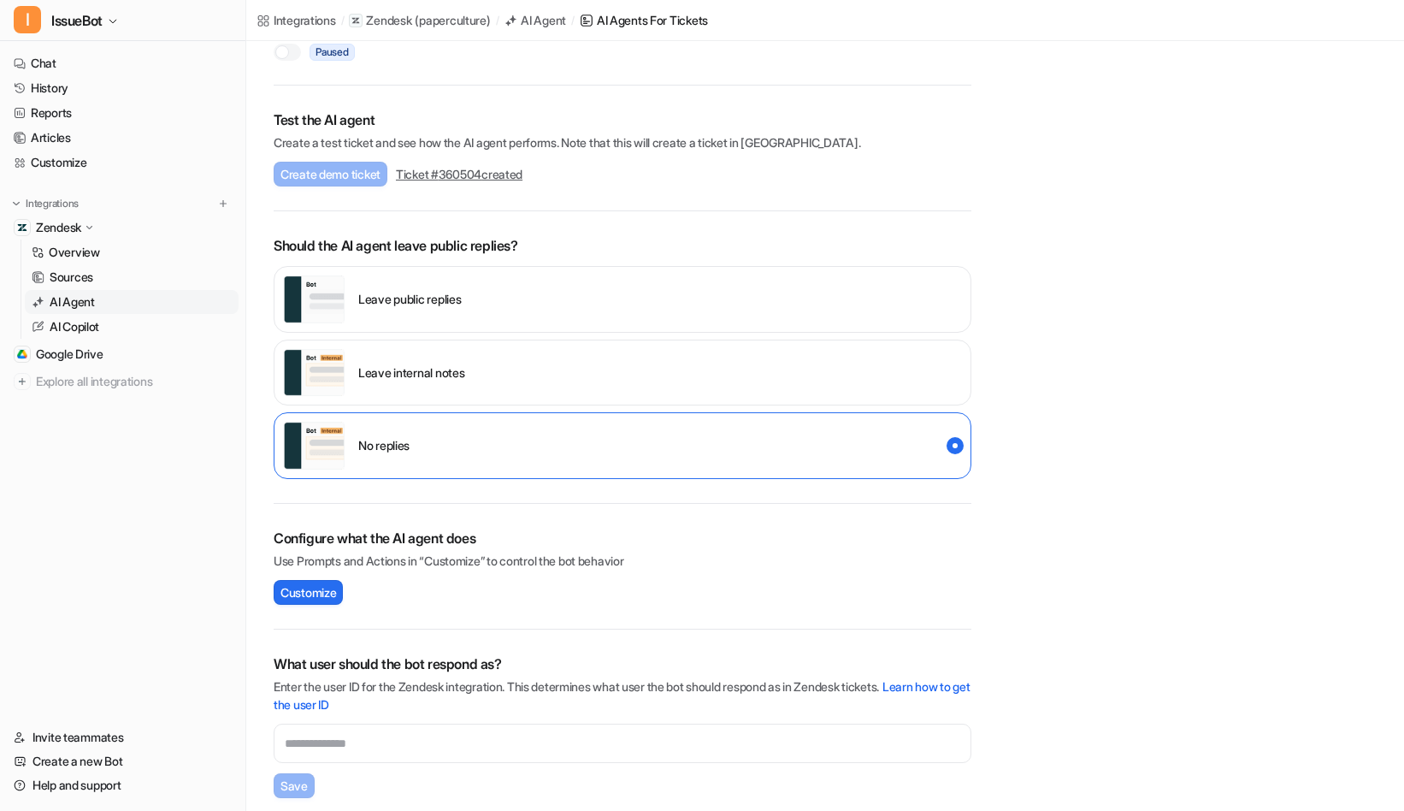
scroll to position [186, 0]
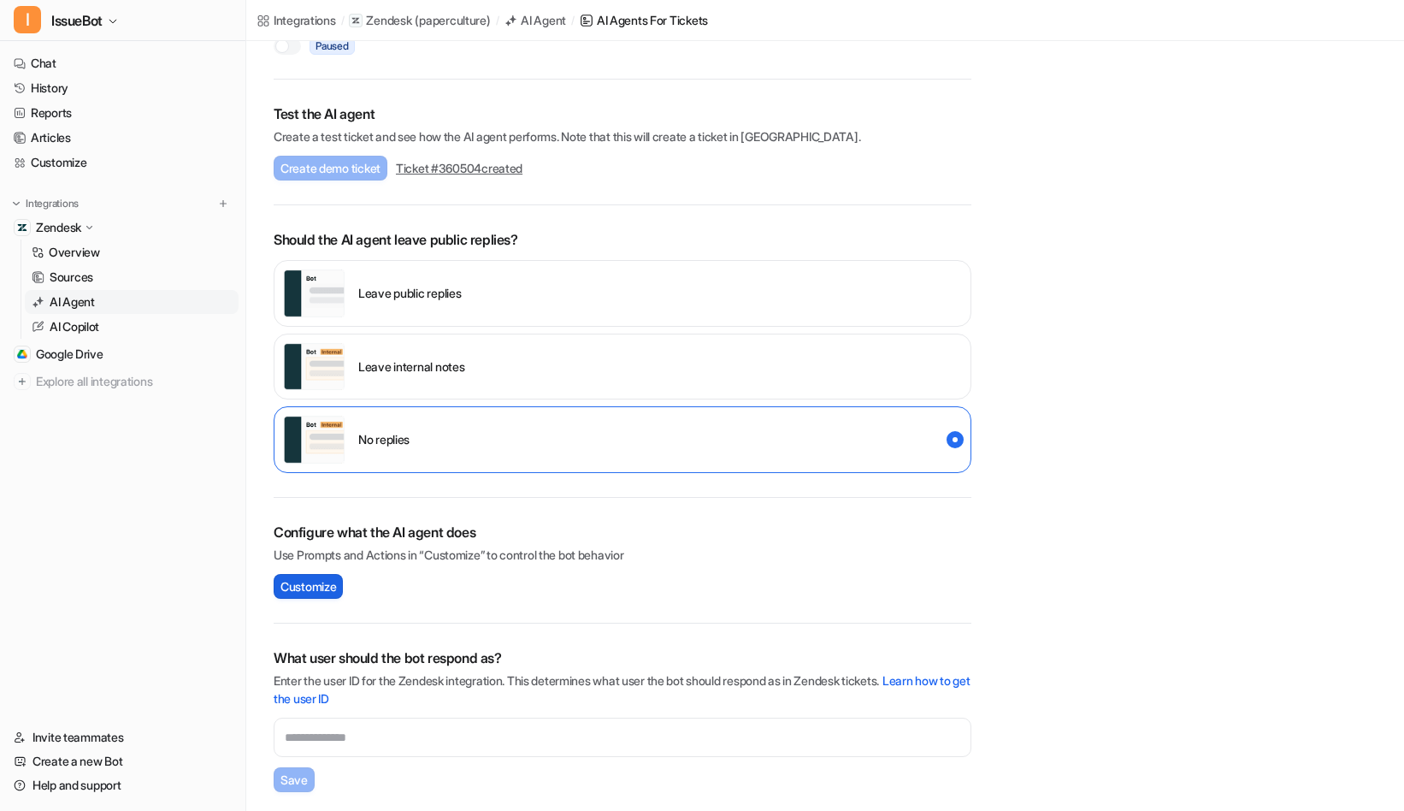
click at [308, 586] on span "Customize" at bounding box center [308, 586] width 56 height 18
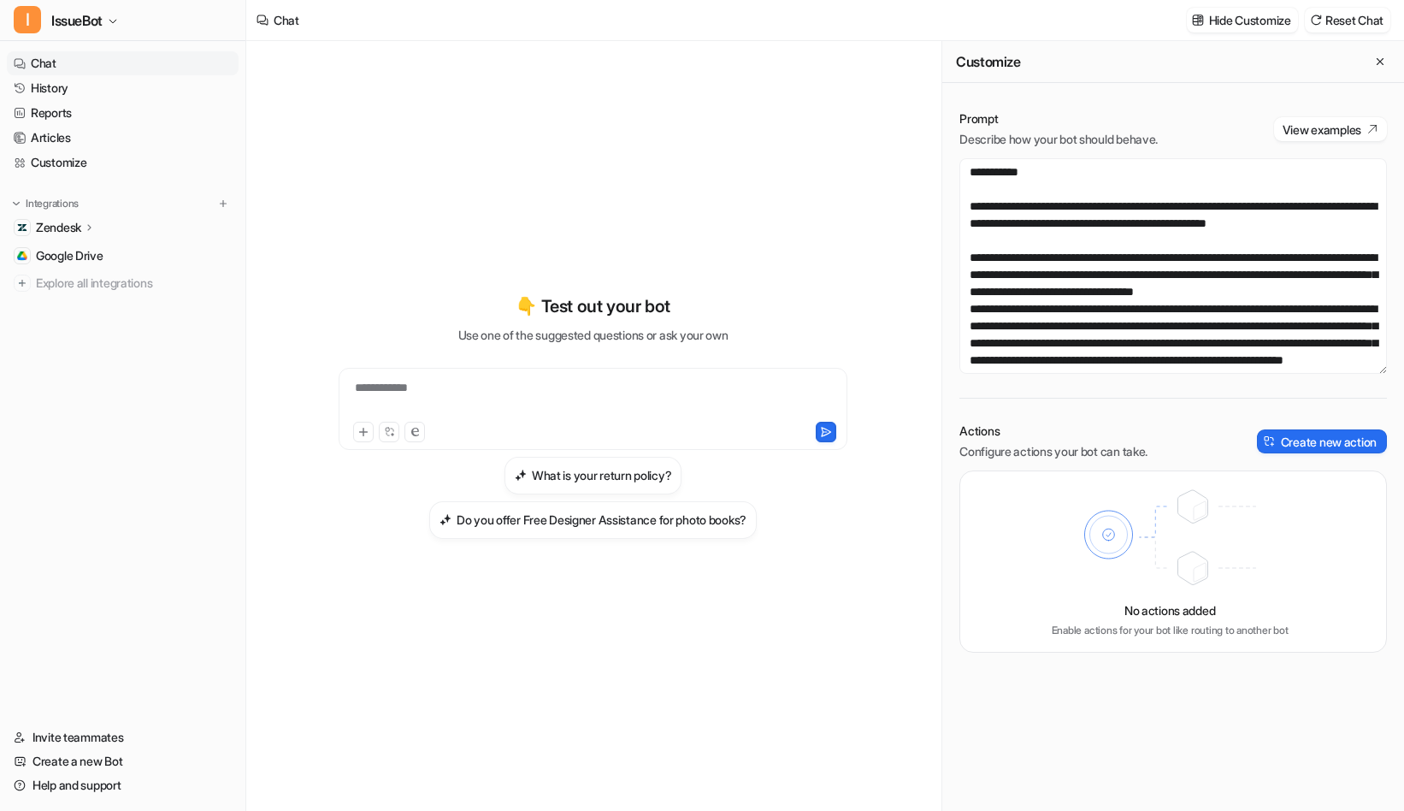
click at [1340, 454] on div "Actions Configure actions your bot can take. Create new action" at bounding box center [1173, 441] width 428 height 38
click at [1340, 450] on button "Create new action" at bounding box center [1322, 441] width 130 height 24
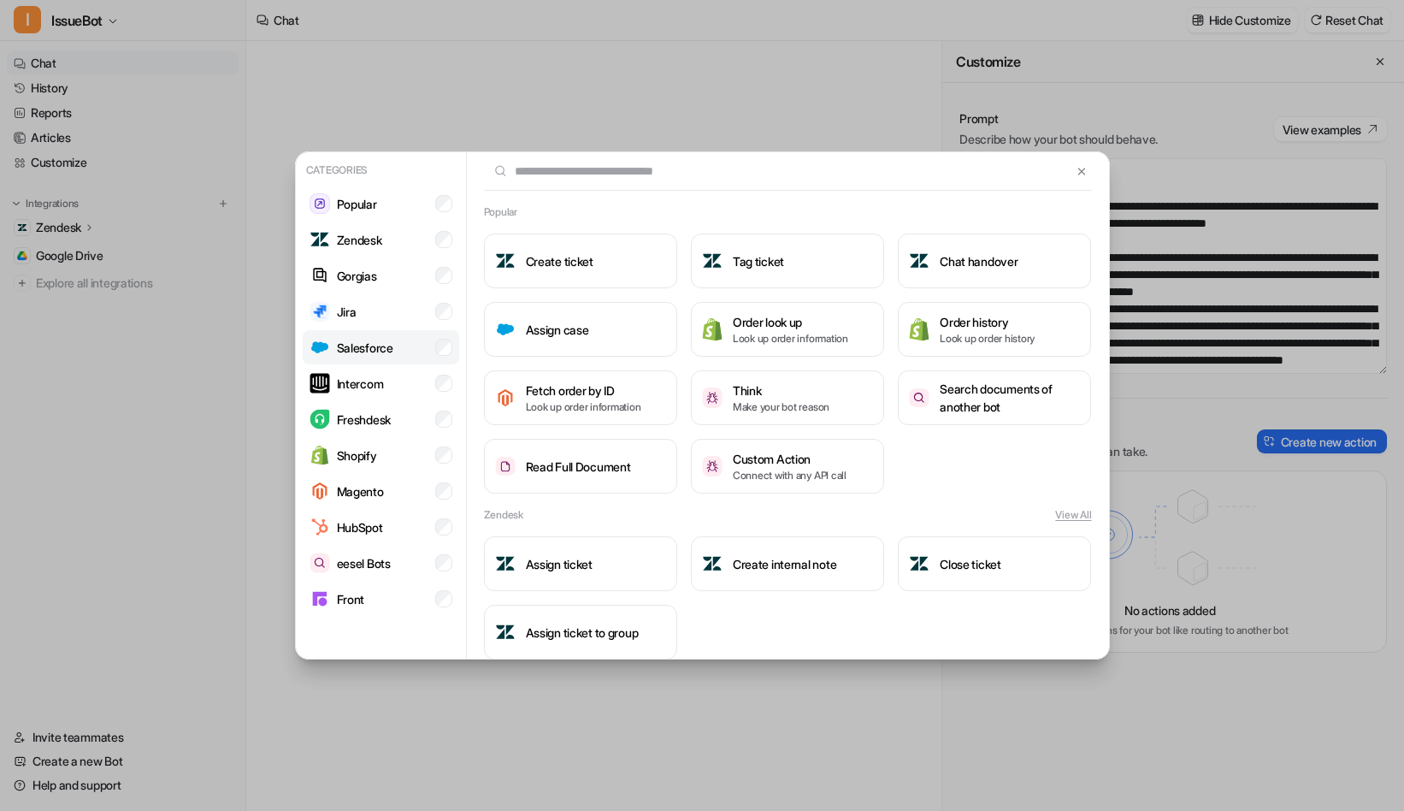
click at [386, 334] on li "Salesforce" at bounding box center [381, 347] width 156 height 34
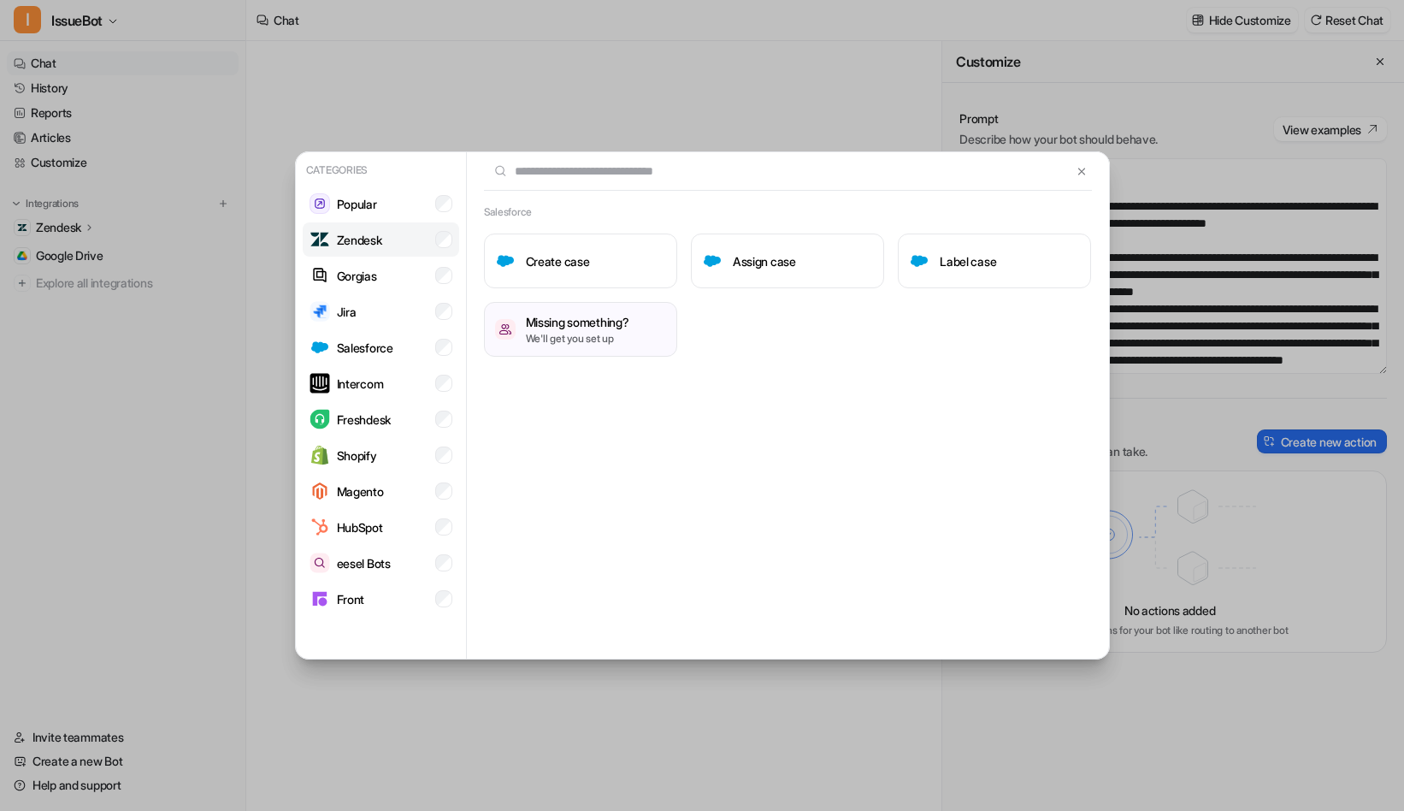
click at [373, 249] on div "Zendesk" at bounding box center [346, 239] width 73 height 21
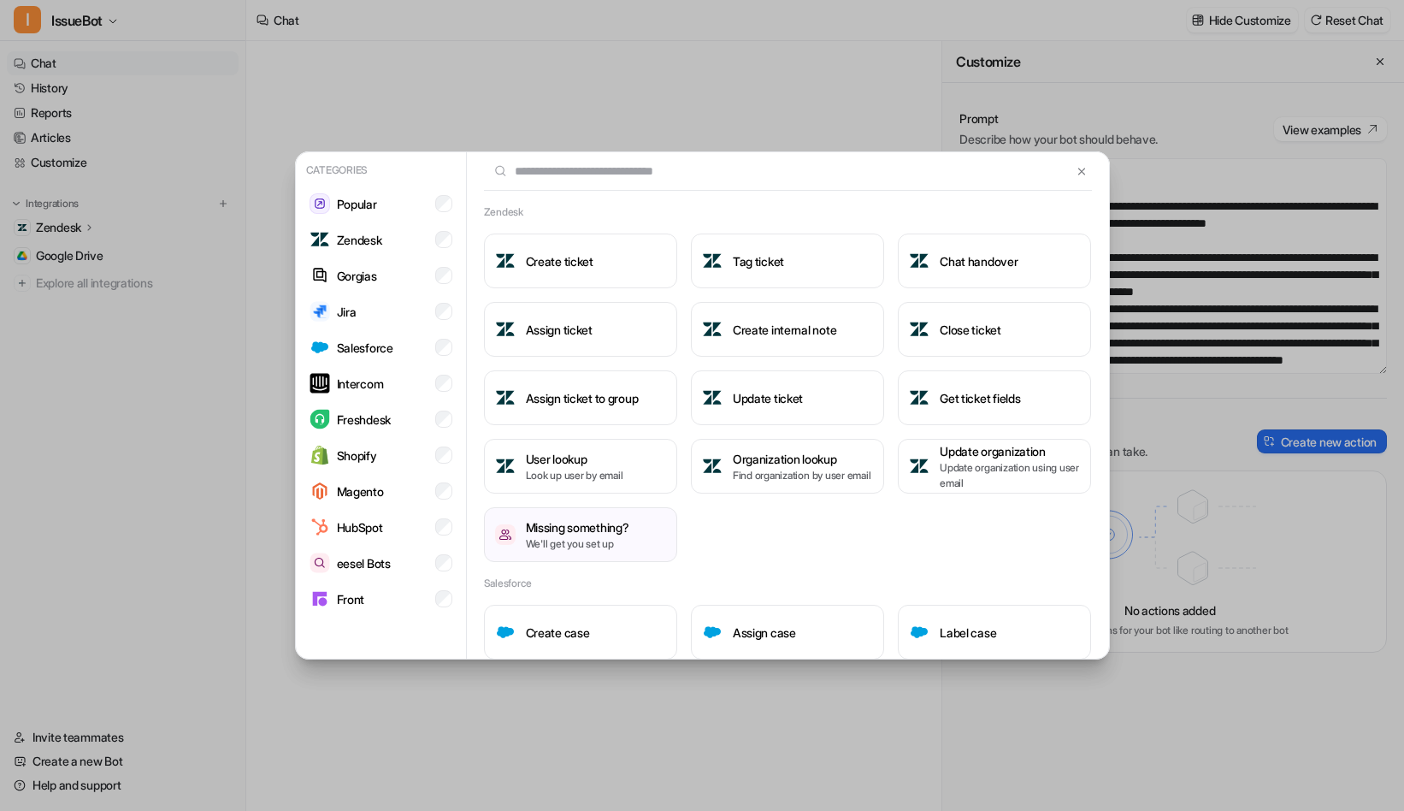
click at [167, 580] on div "Categories Popular Zendesk Gorgias Jira Salesforce Intercom Freshdesk Shopify M…" at bounding box center [702, 405] width 1404 height 811
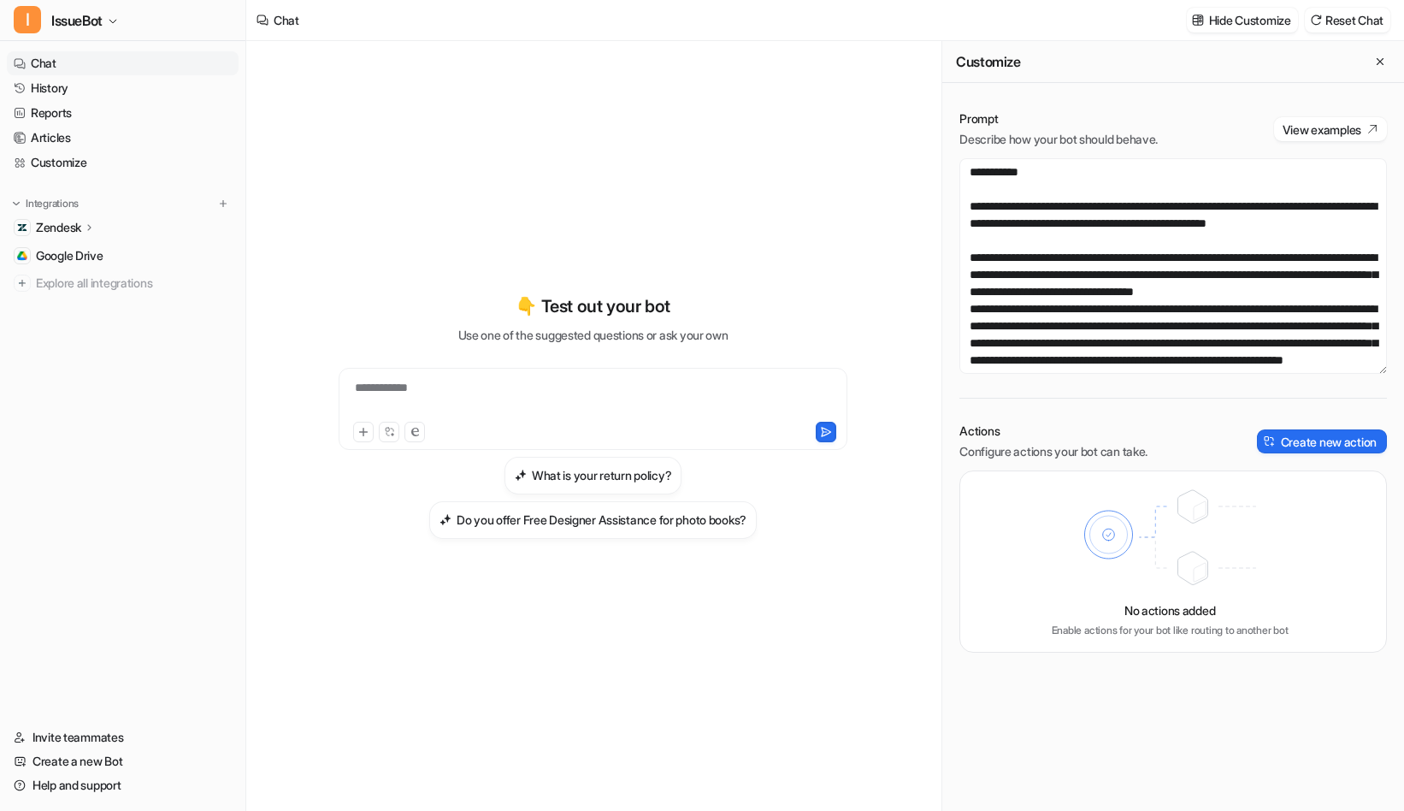
click at [638, 186] on div "**********" at bounding box center [593, 416] width 629 height 568
click at [1380, 65] on icon "Close flyout" at bounding box center [1380, 62] width 12 height 12
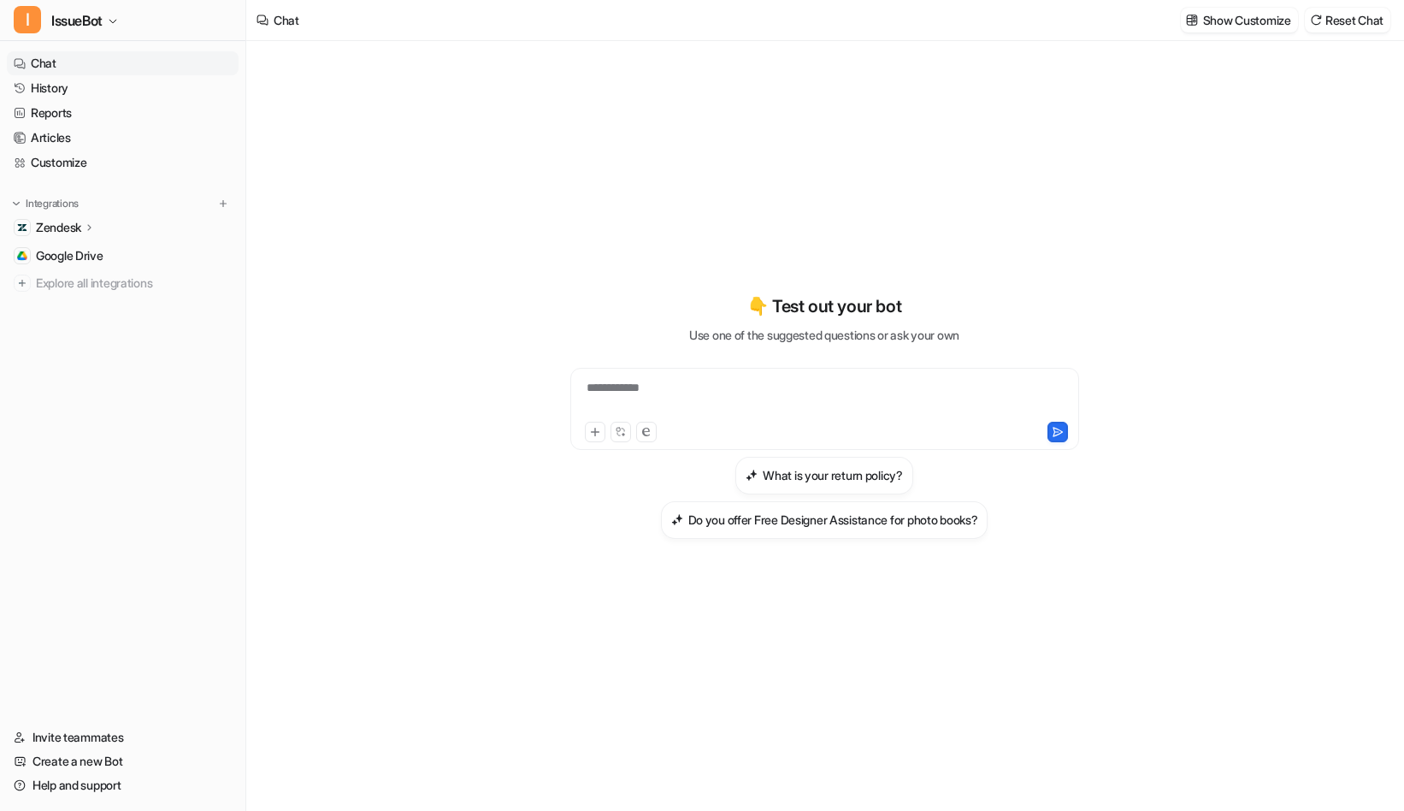
click at [515, 168] on div "**********" at bounding box center [824, 416] width 629 height 568
click at [439, 462] on div "**********" at bounding box center [824, 426] width 1156 height 770
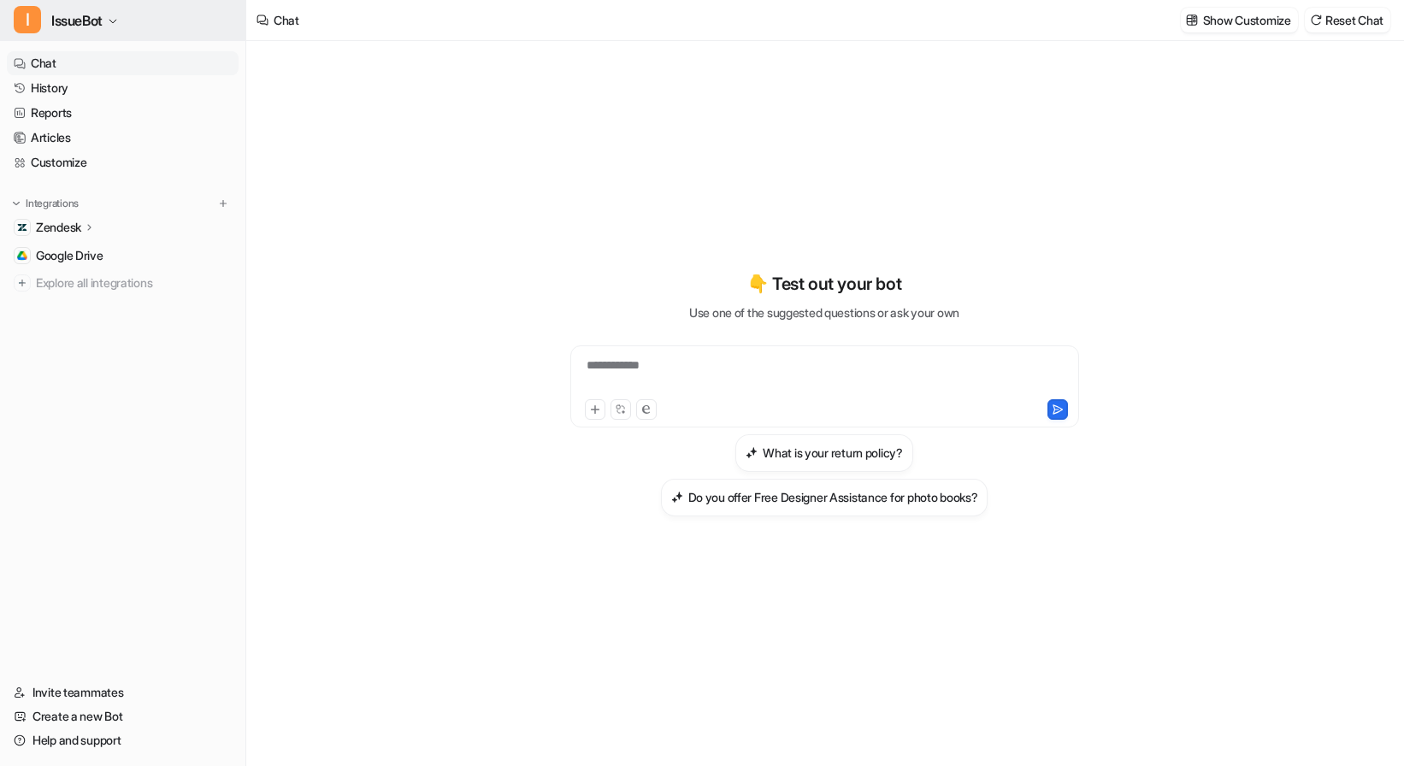
click at [101, 21] on span "IssueBot" at bounding box center [76, 21] width 51 height 24
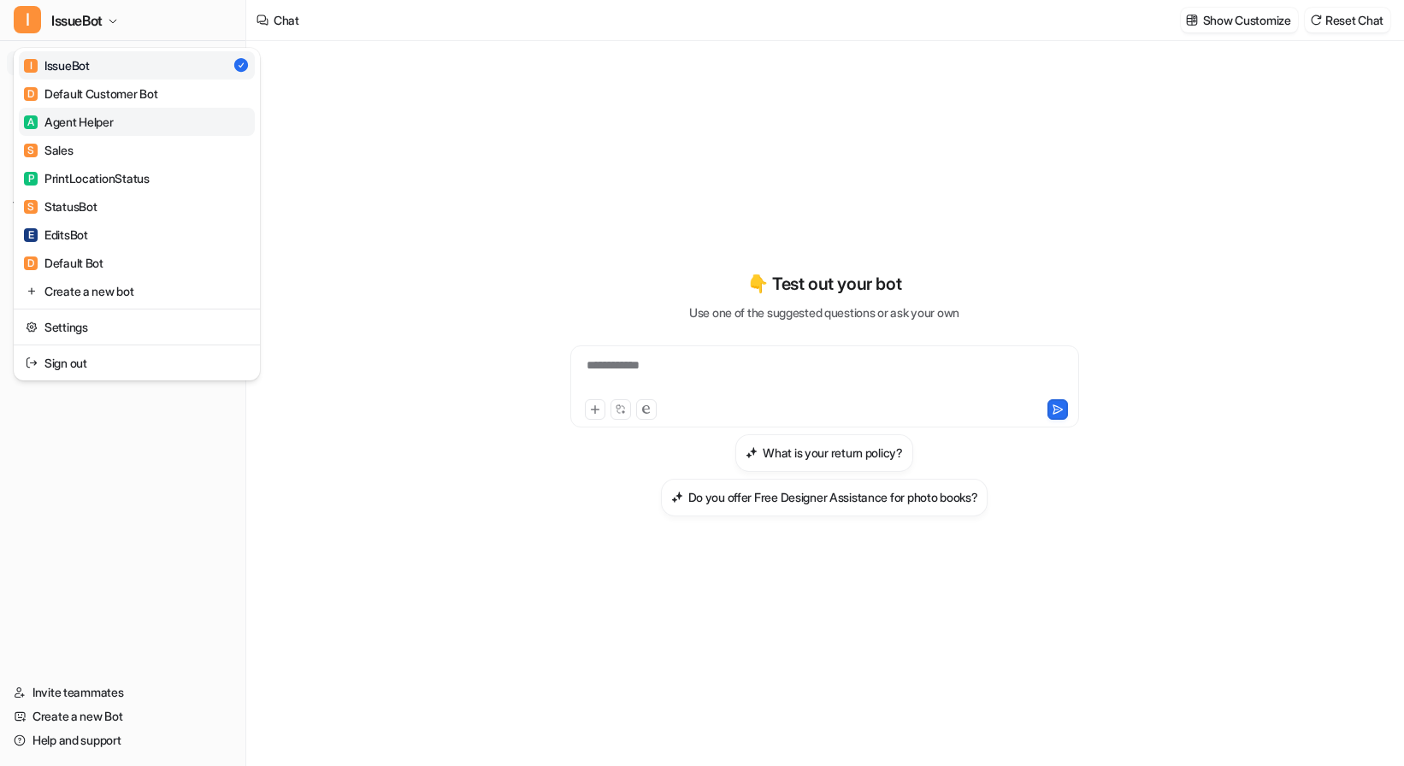
click at [101, 109] on link "A Agent Helper" at bounding box center [137, 122] width 236 height 28
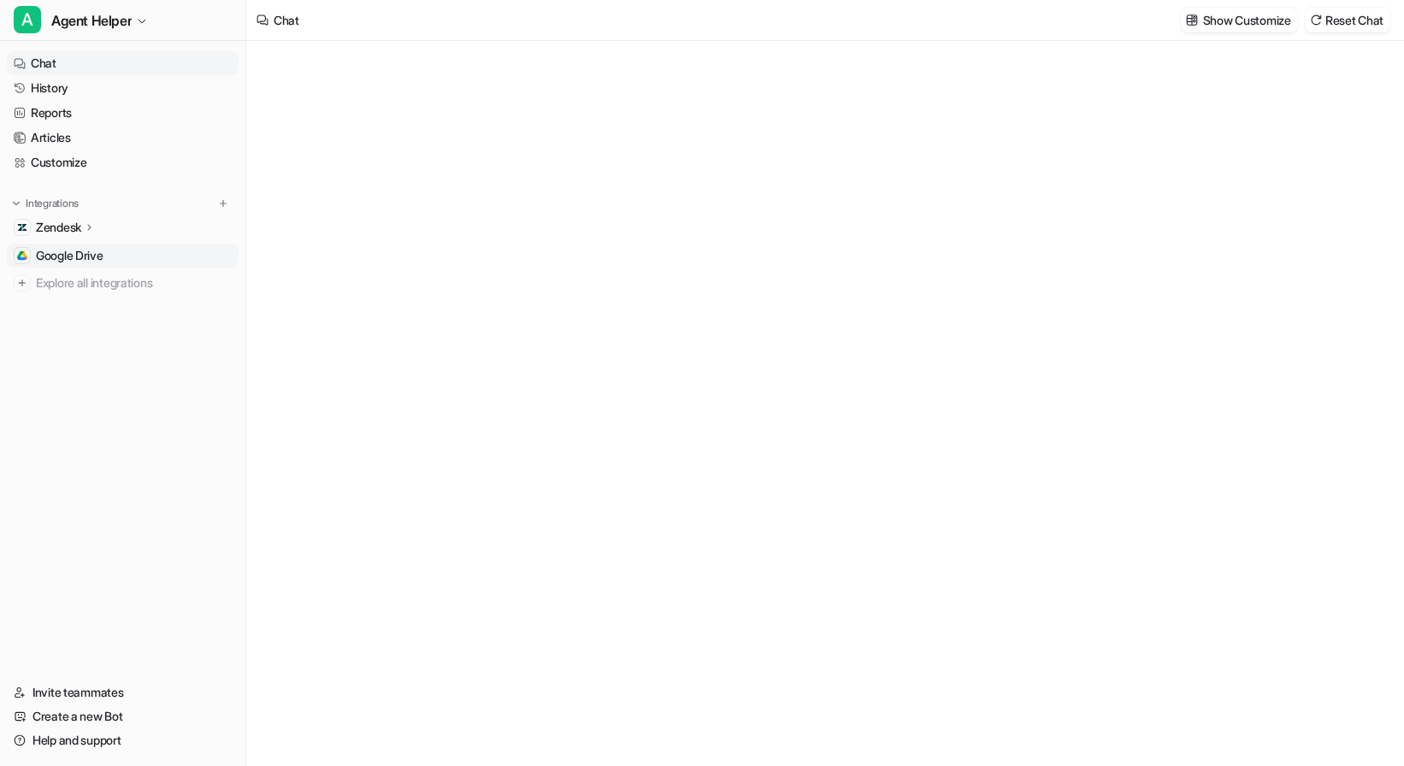
type textarea "**********"
click at [91, 229] on icon at bounding box center [88, 227] width 3 height 6
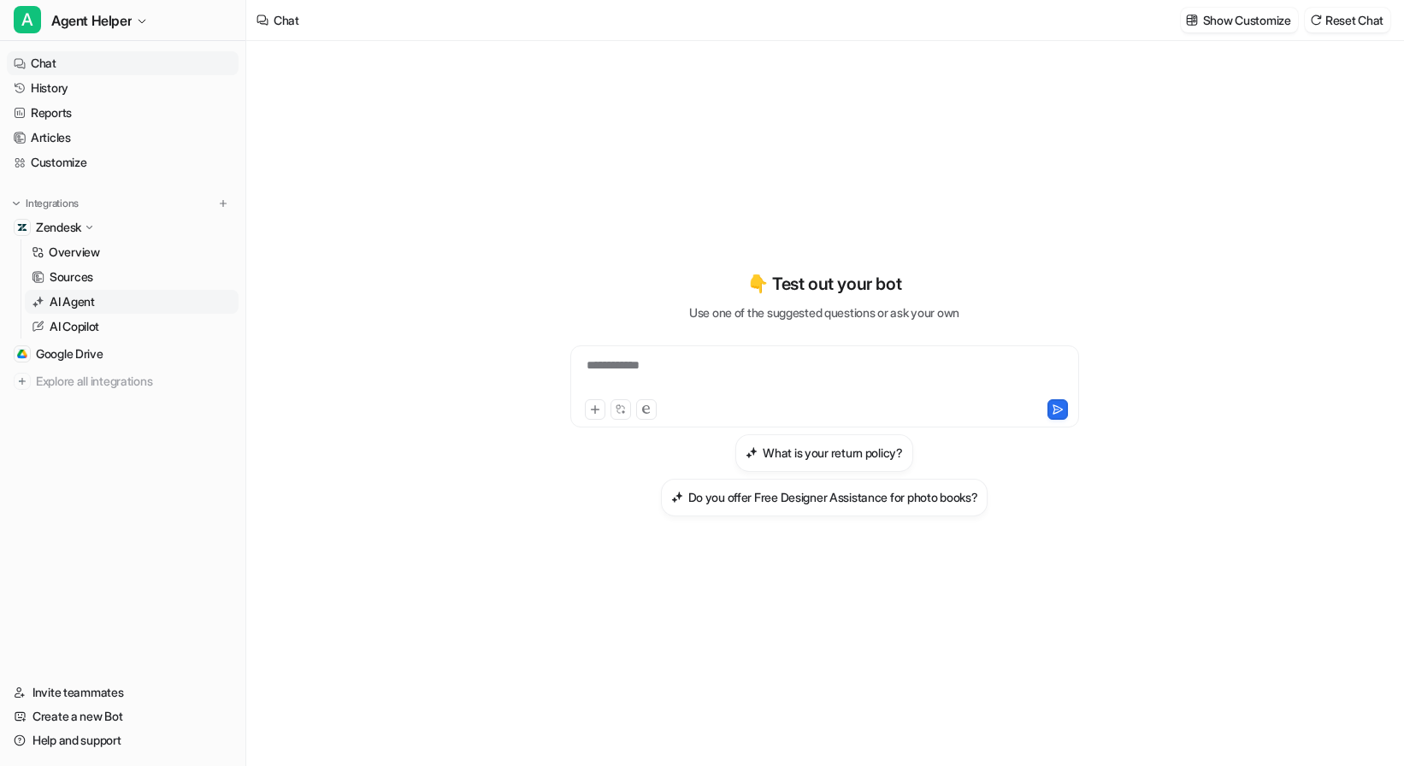
click at [91, 303] on p "AI Agent" at bounding box center [72, 301] width 45 height 17
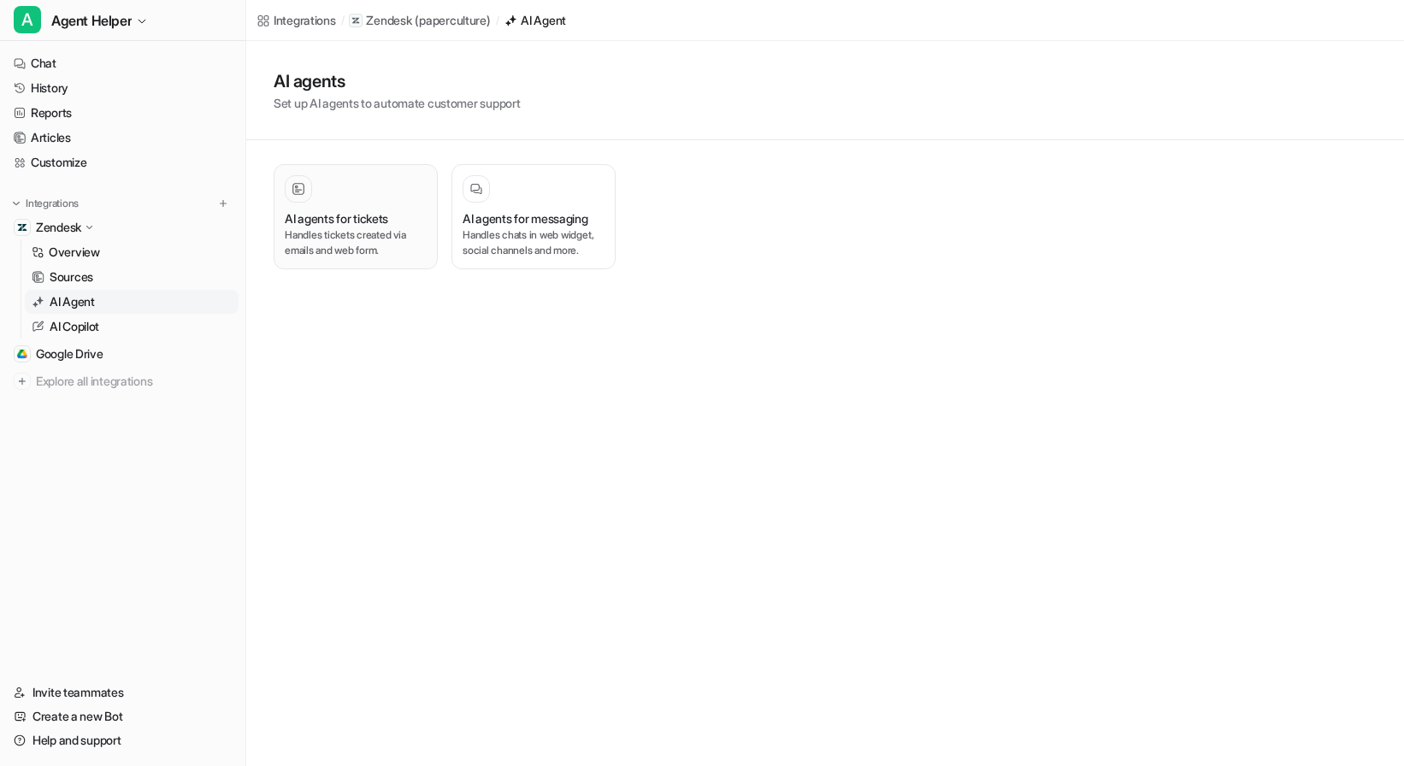
click at [368, 243] on p "Handles tickets created via emails and web form." at bounding box center [356, 242] width 142 height 31
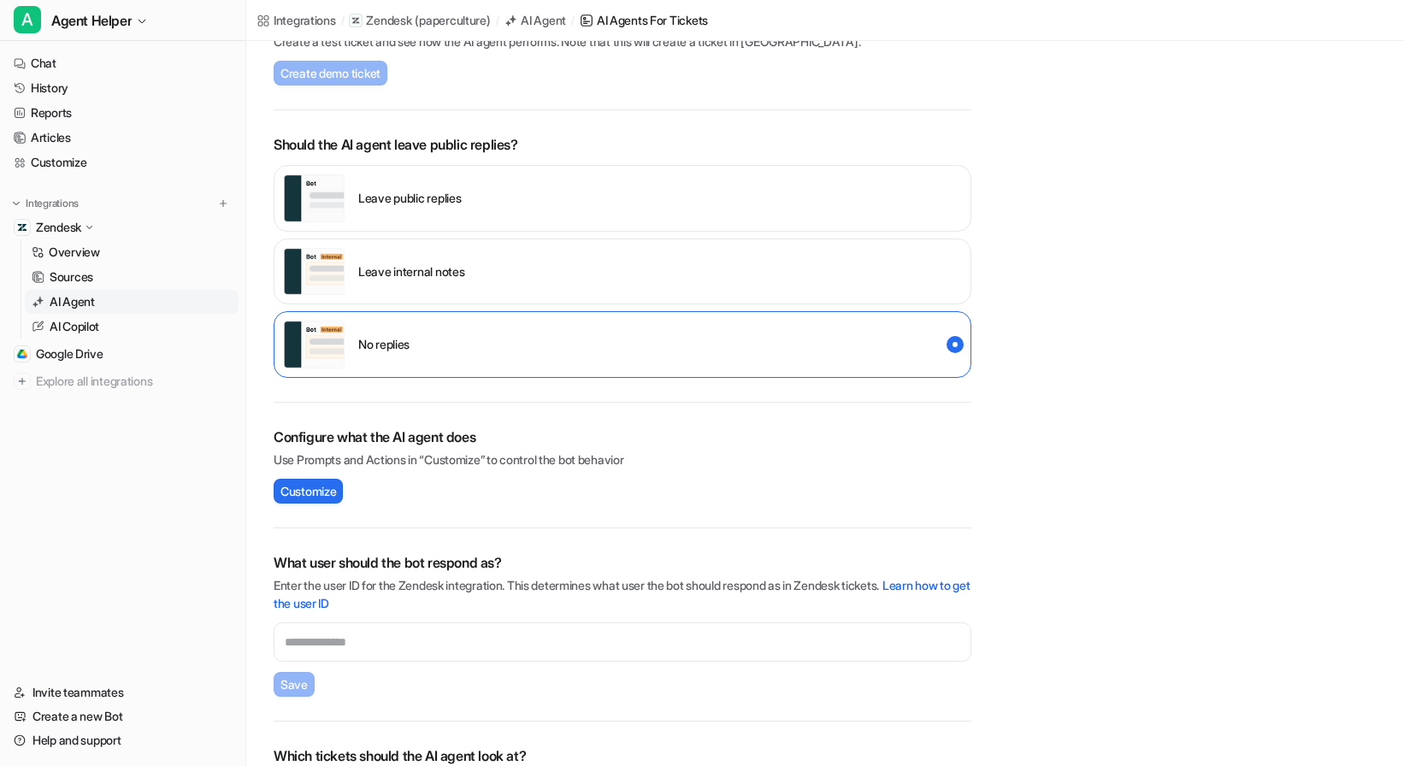
scroll to position [357, 0]
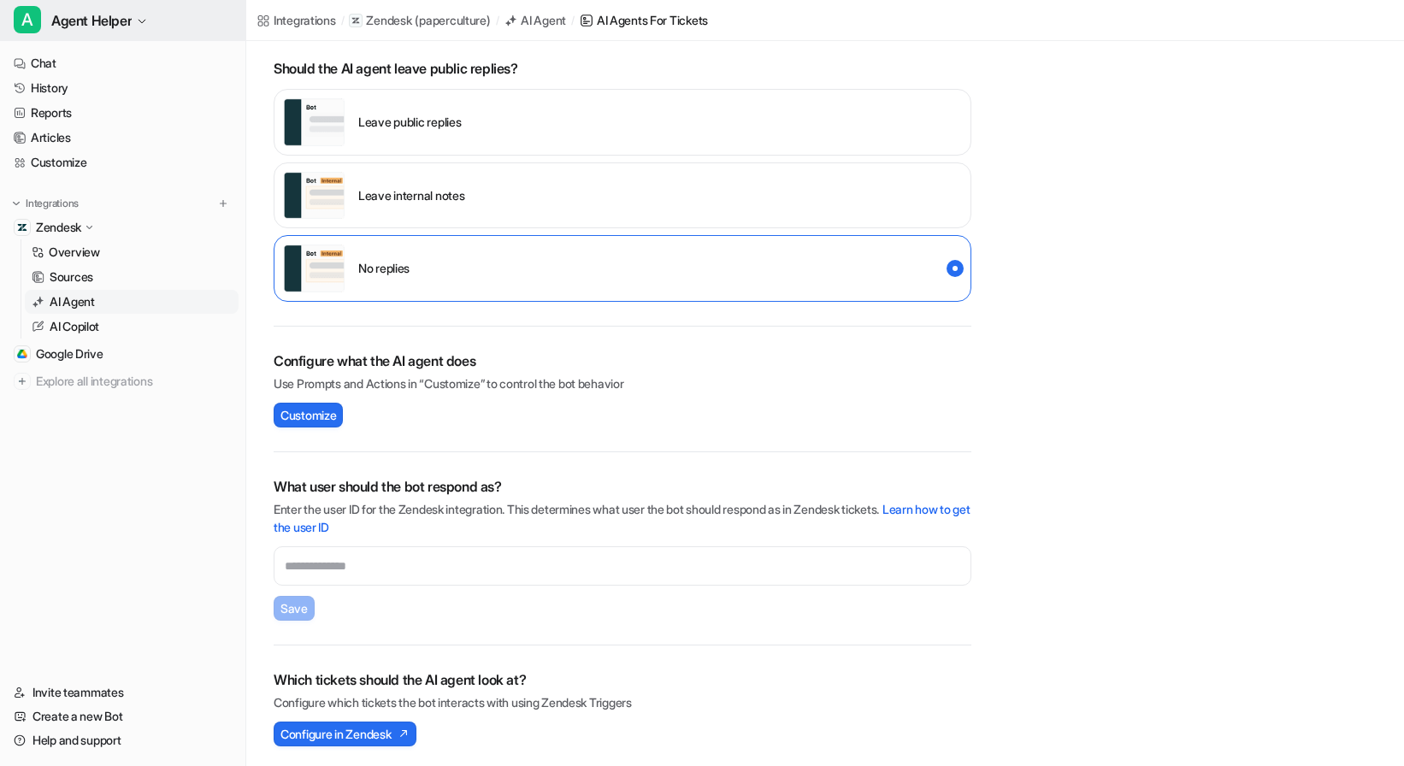
click at [75, 25] on span "Agent Helper" at bounding box center [91, 21] width 80 height 24
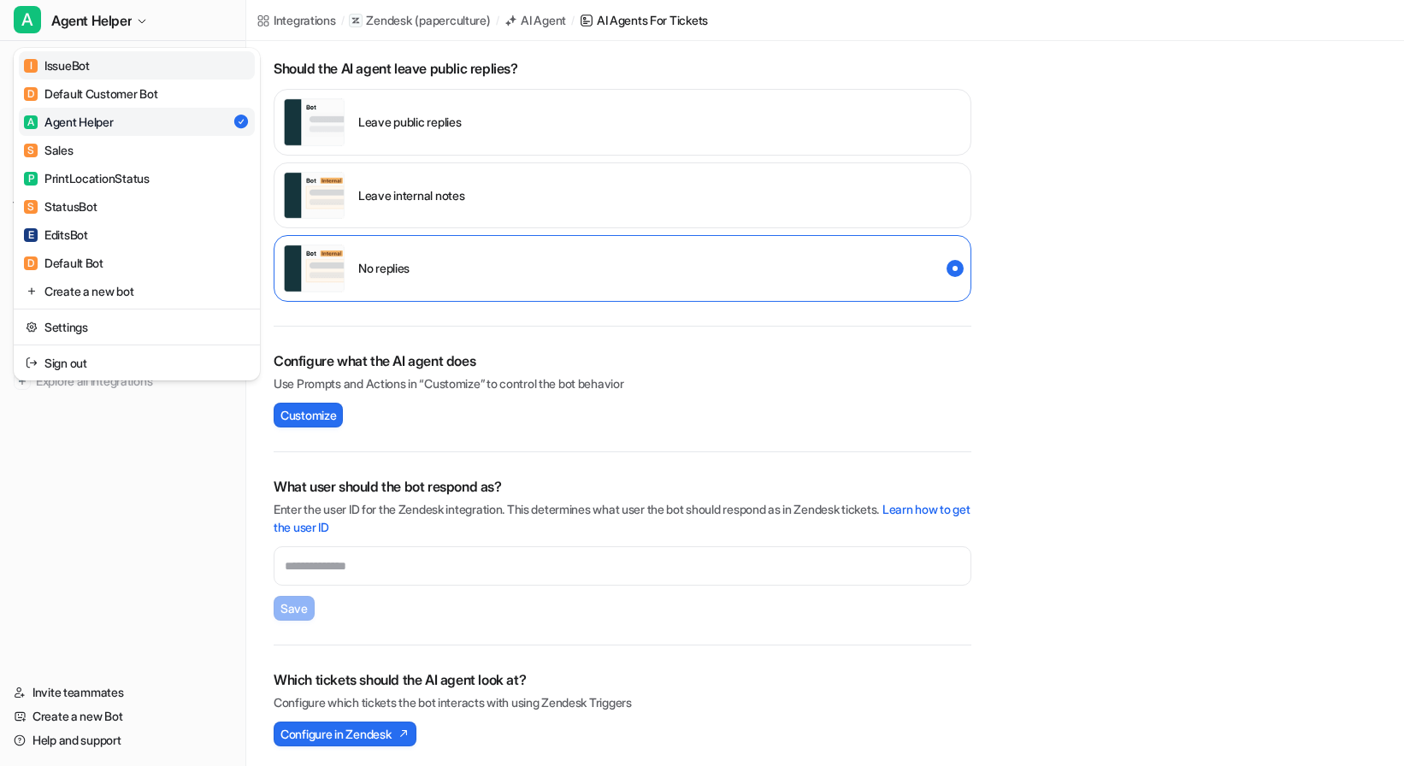
click at [79, 65] on div "I IssueBot" at bounding box center [57, 65] width 66 height 18
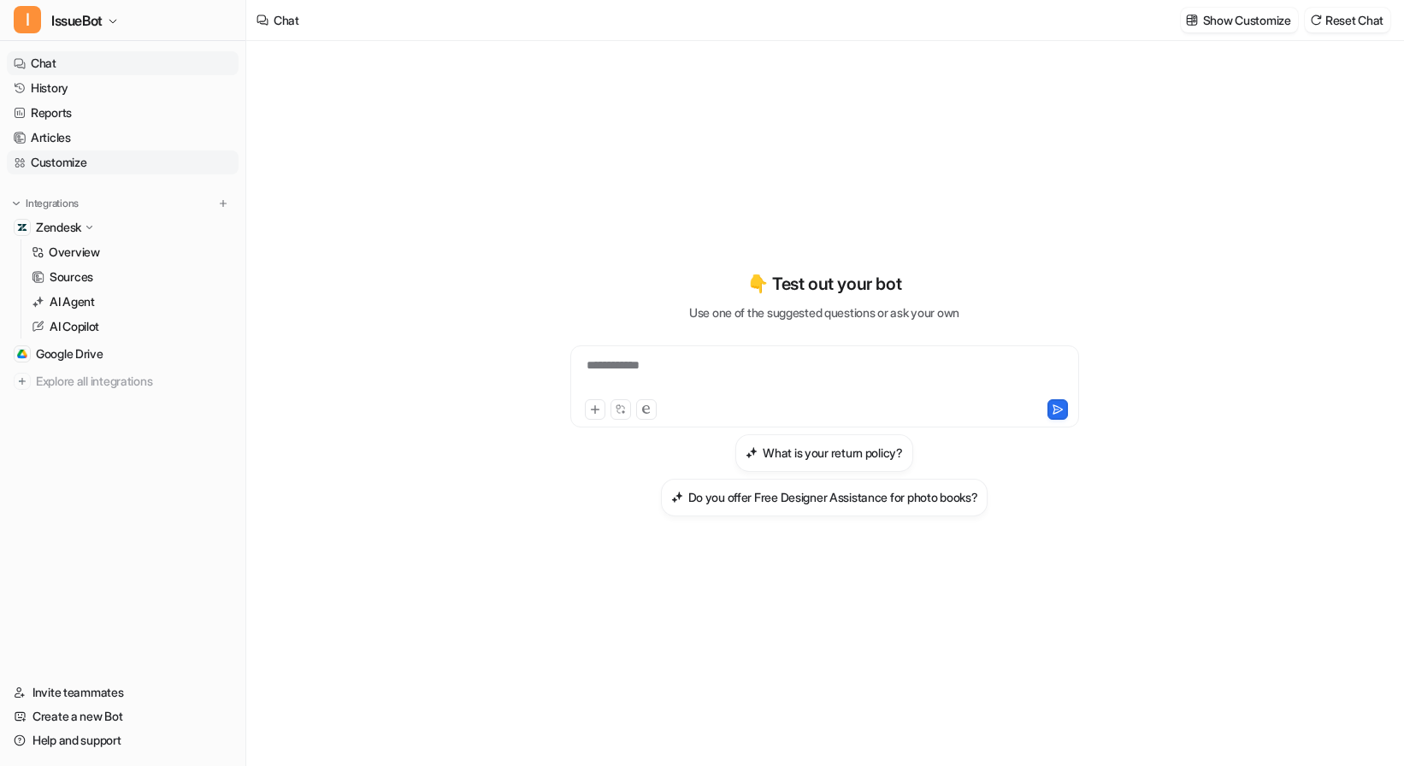
click at [78, 166] on link "Customize" at bounding box center [123, 162] width 232 height 24
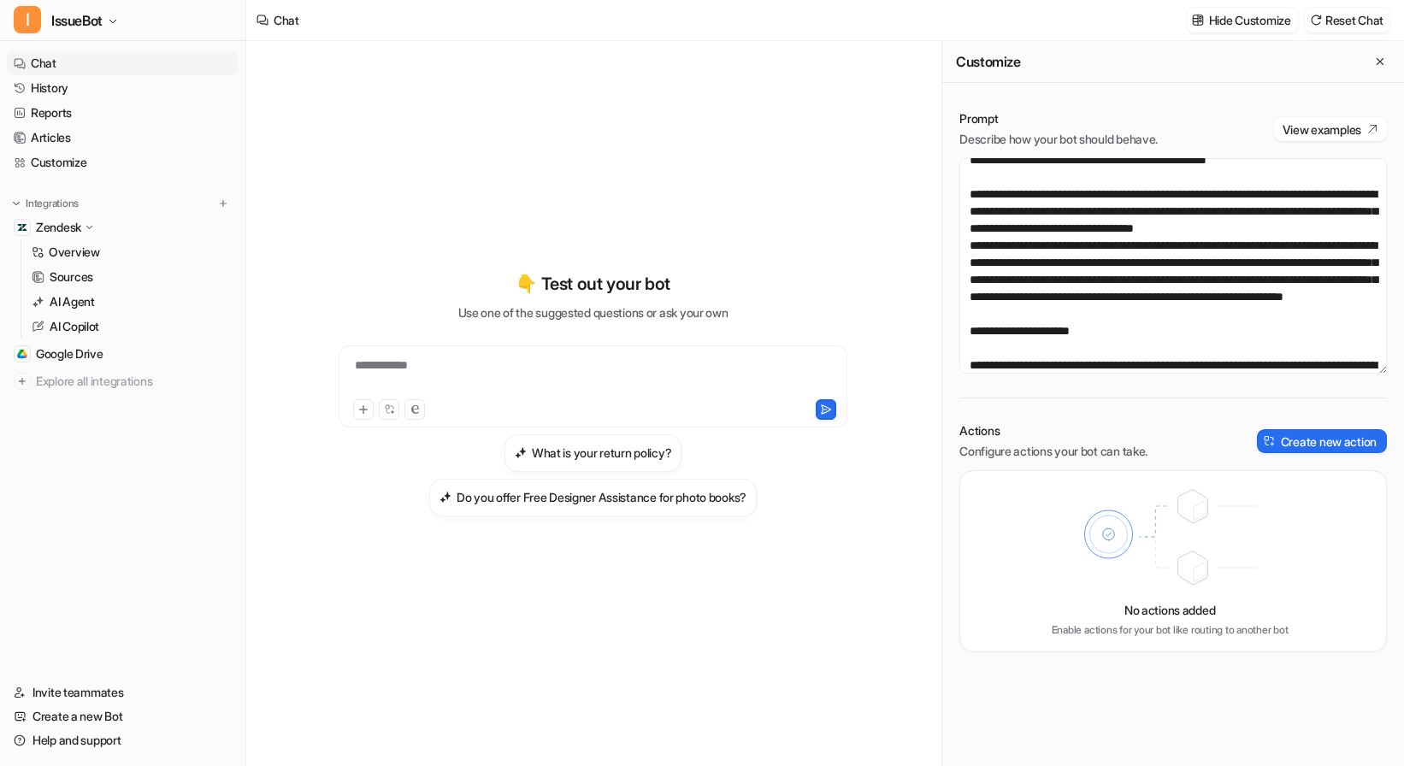
scroll to position [75, 0]
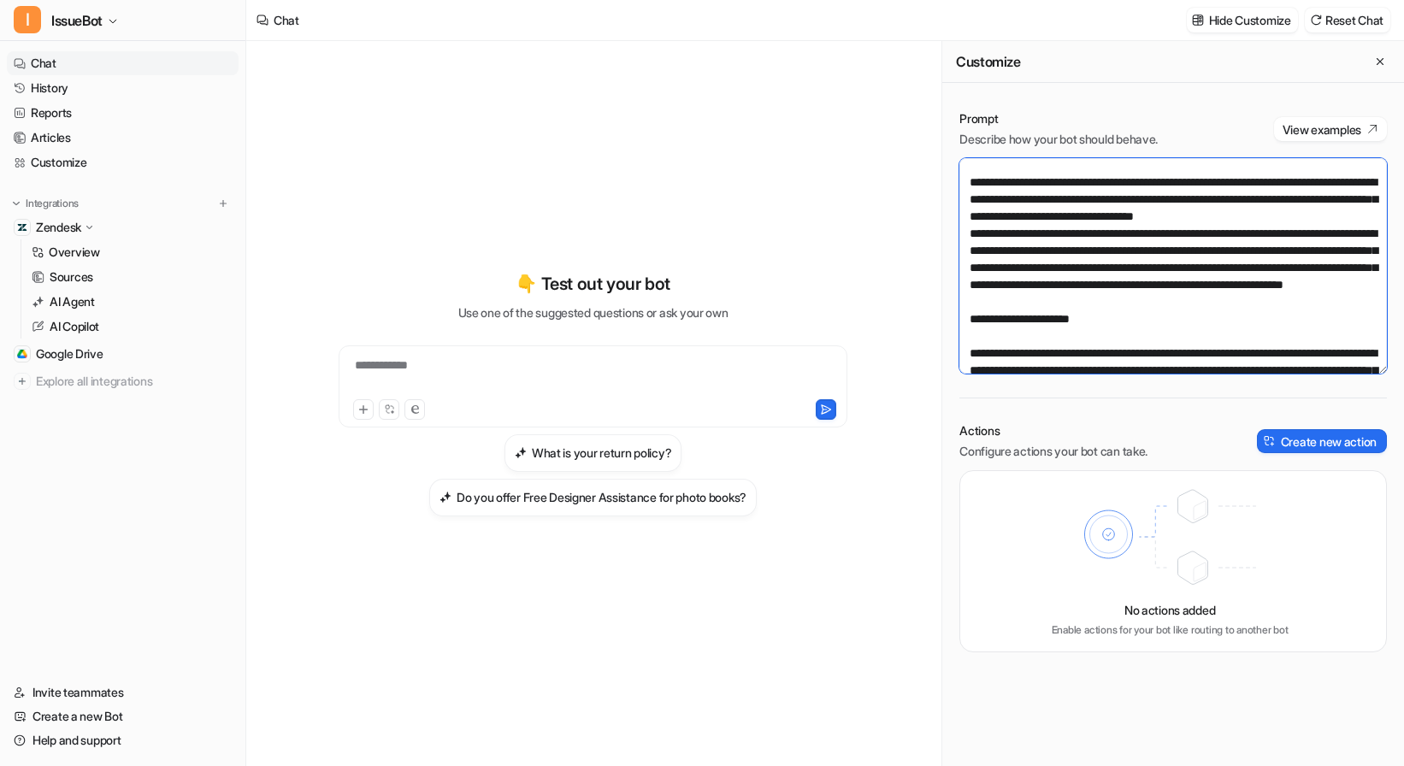
drag, startPoint x: 970, startPoint y: 201, endPoint x: 1047, endPoint y: 204, distance: 77.0
click at [1047, 204] on textarea at bounding box center [1173, 265] width 428 height 215
click at [1079, 201] on textarea at bounding box center [1173, 265] width 428 height 215
drag, startPoint x: 978, startPoint y: 268, endPoint x: 1108, endPoint y: 274, distance: 130.1
click at [1108, 274] on textarea at bounding box center [1173, 265] width 428 height 215
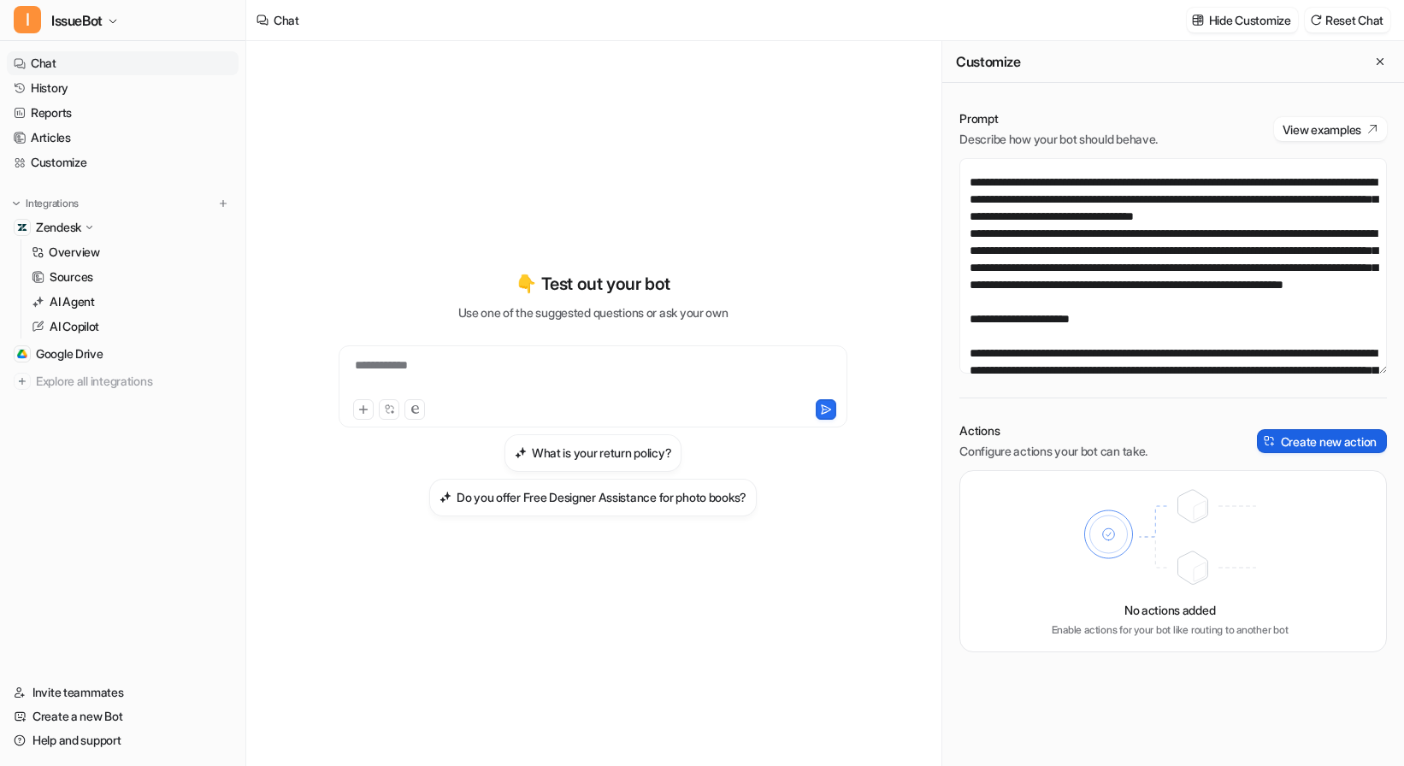
click at [1307, 445] on button "Create new action" at bounding box center [1322, 441] width 130 height 24
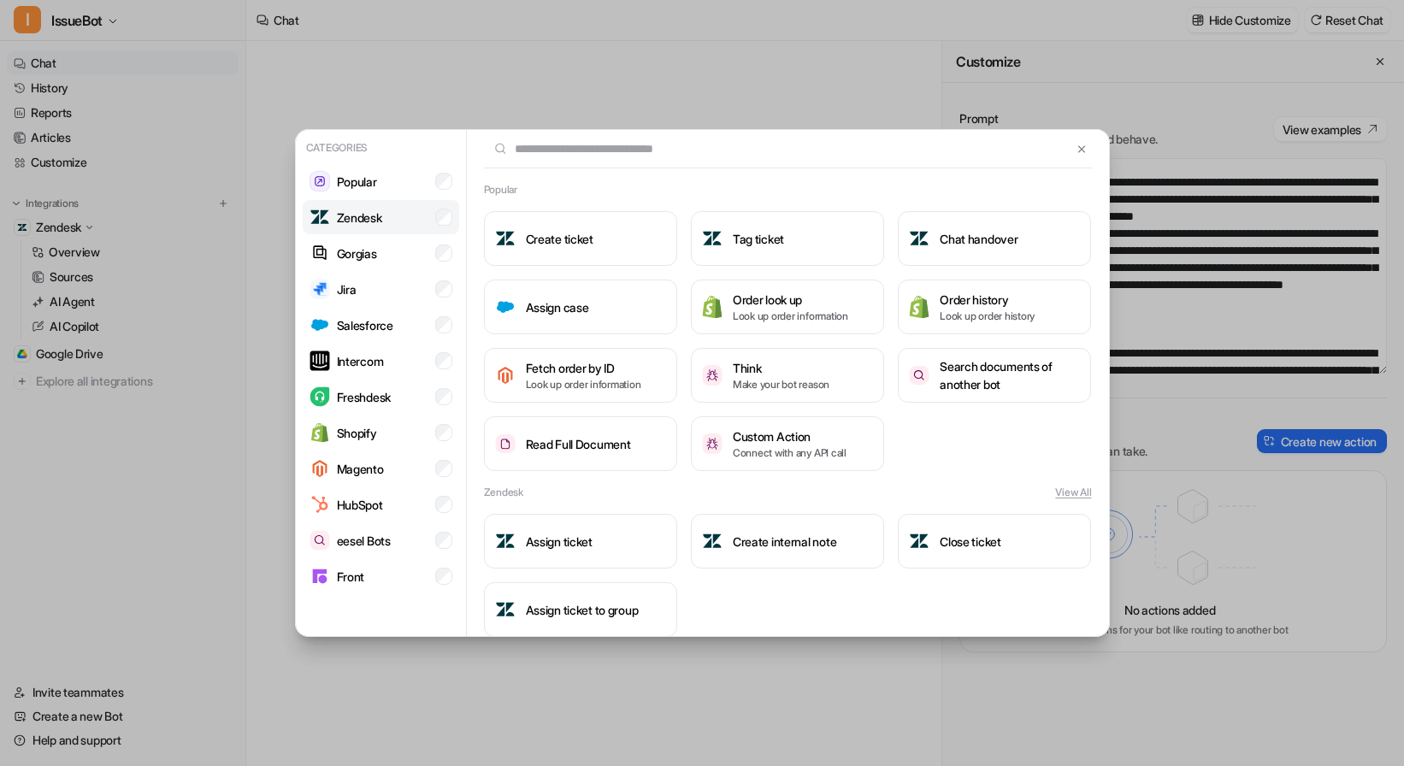
click at [381, 219] on p "Zendesk" at bounding box center [359, 218] width 45 height 18
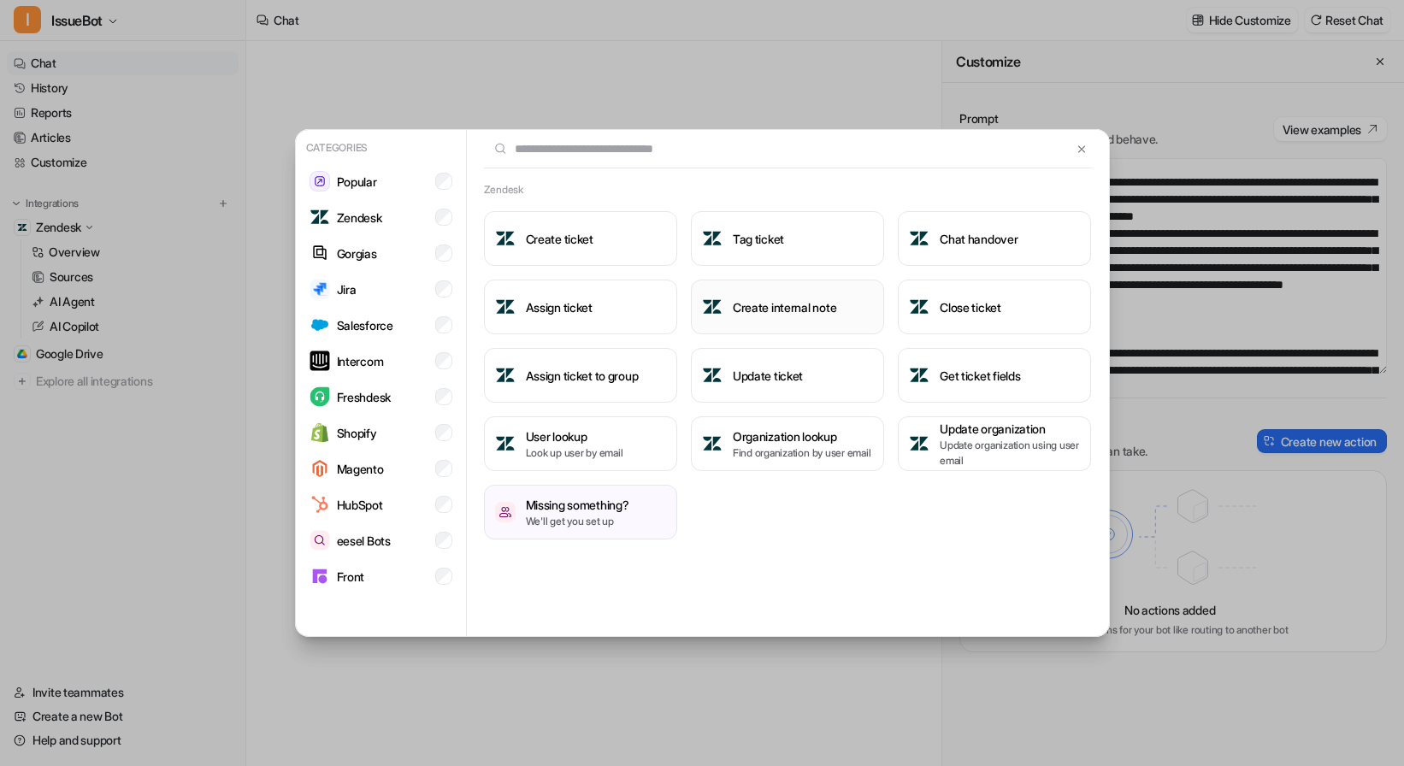
click at [741, 311] on h3 "Create internal note" at bounding box center [784, 307] width 103 height 18
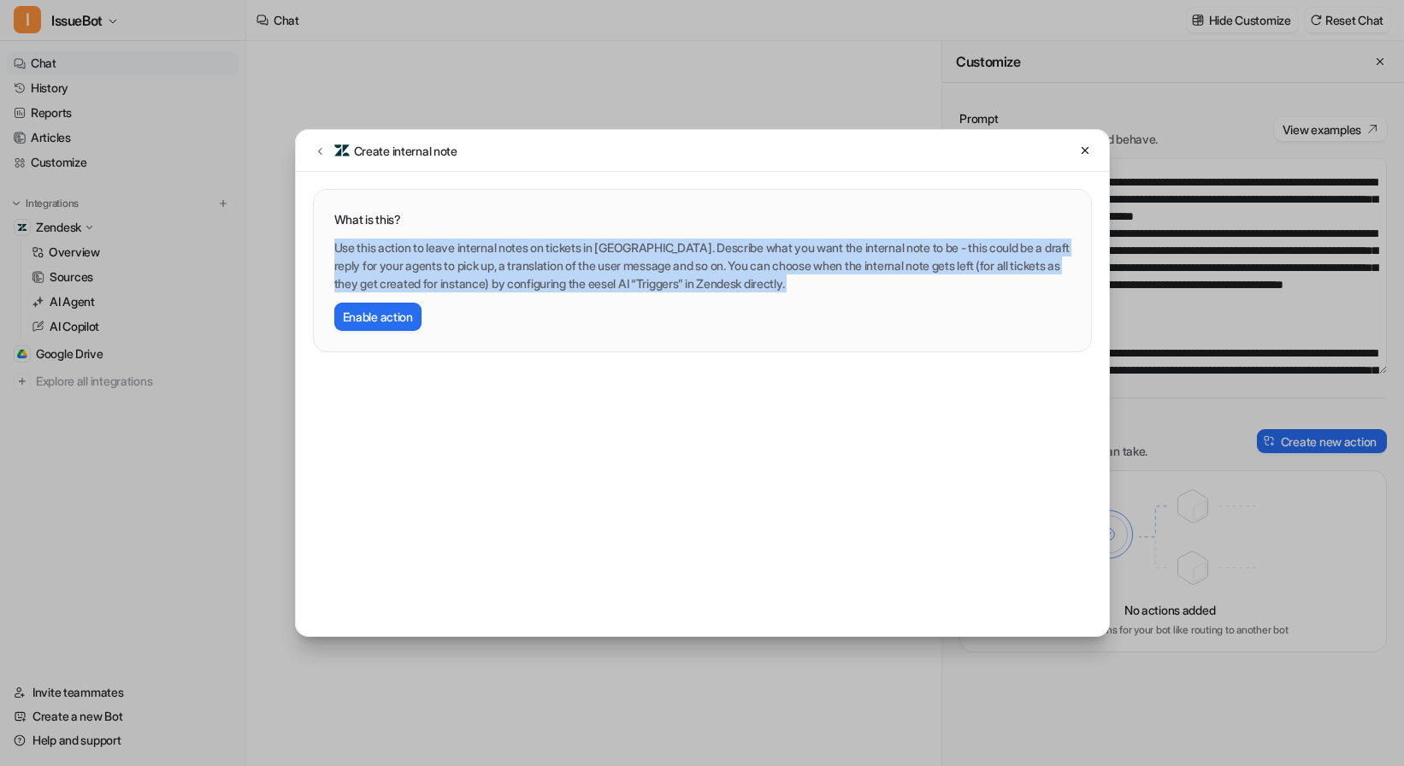
drag, startPoint x: 331, startPoint y: 247, endPoint x: 836, endPoint y: 294, distance: 507.5
click at [836, 294] on div "What is this? Use this action to leave internal notes on tickets in [GEOGRAPHIC…" at bounding box center [702, 271] width 777 height 162
click at [836, 294] on div "Use this action to leave internal notes on tickets in [GEOGRAPHIC_DATA]. Descri…" at bounding box center [702, 285] width 736 height 92
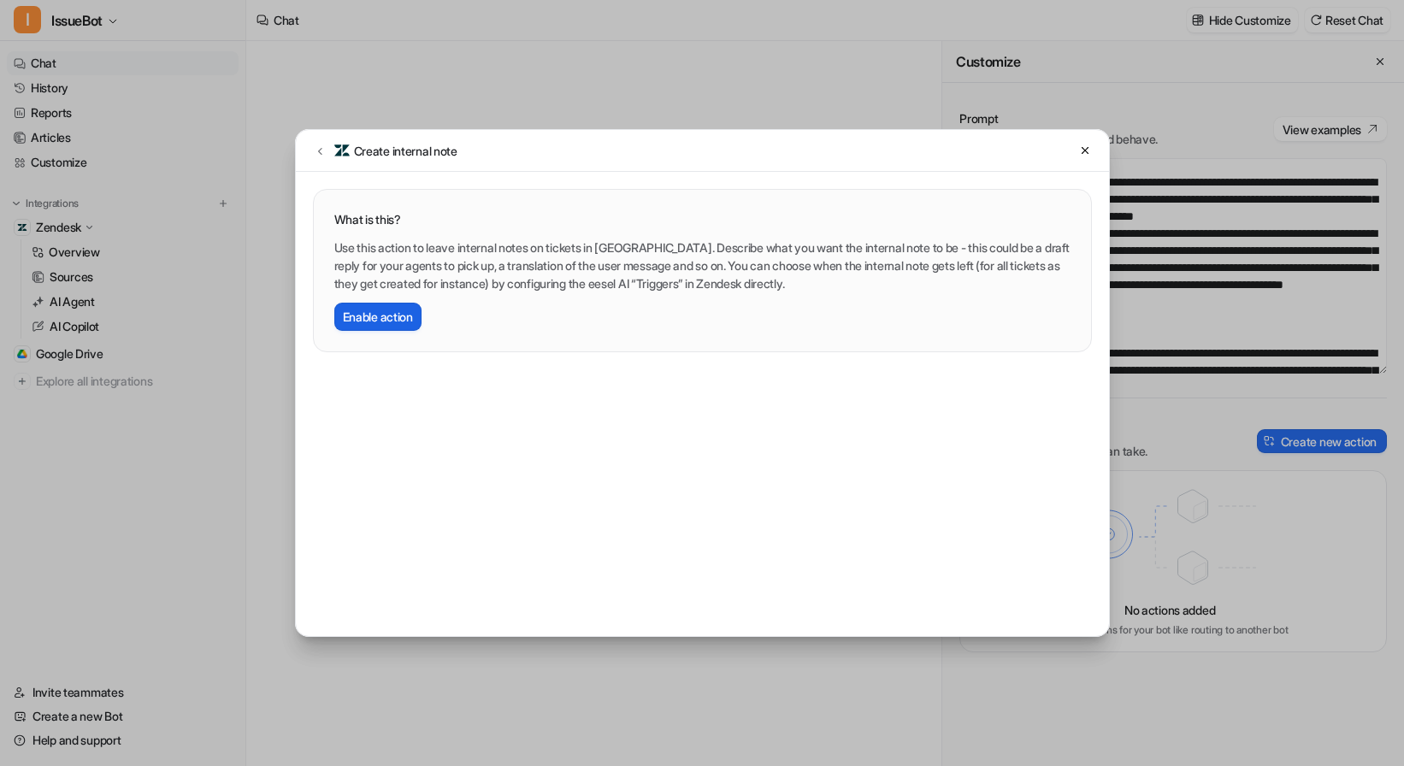
click at [395, 311] on button "Enable action" at bounding box center [377, 317] width 87 height 28
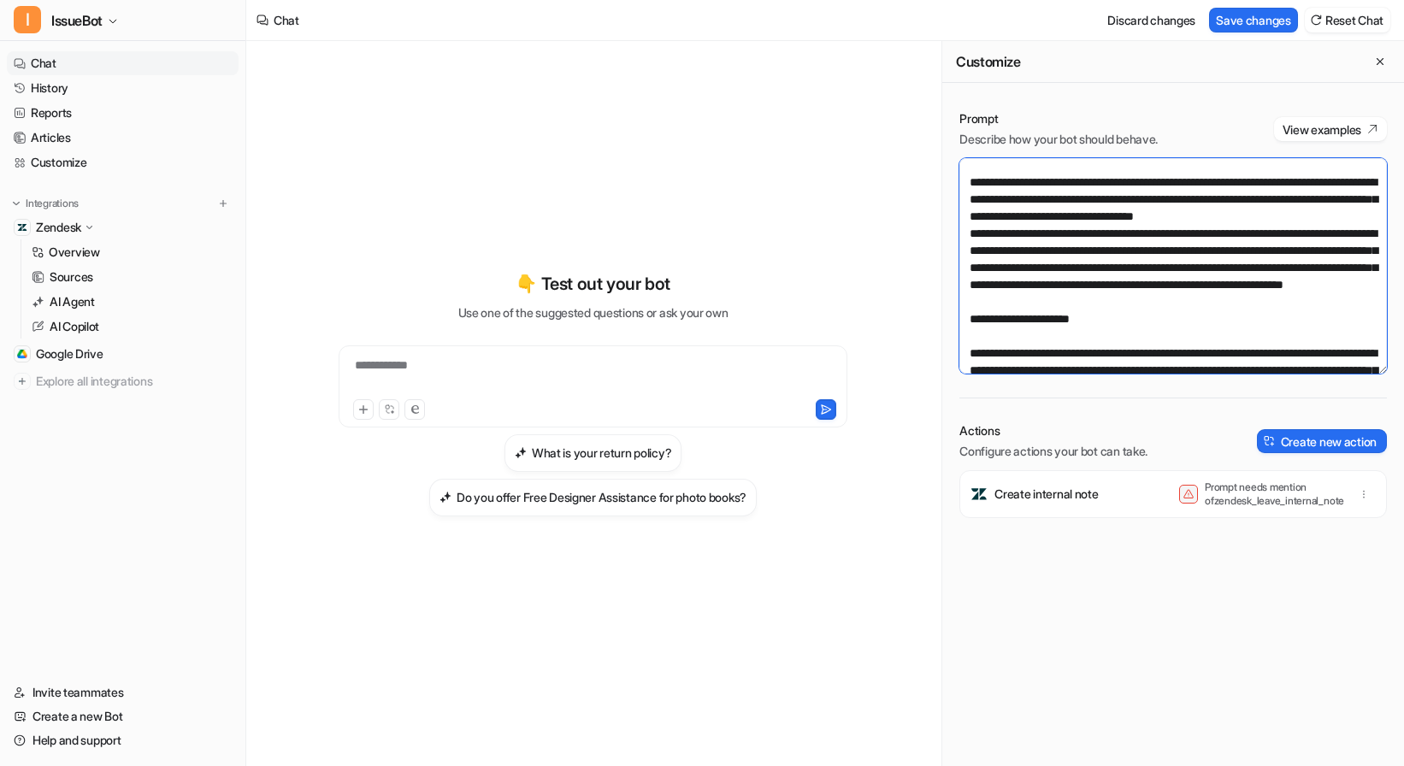
click at [1036, 346] on textarea at bounding box center [1173, 265] width 428 height 215
click at [1366, 495] on icon "button" at bounding box center [1364, 494] width 12 height 12
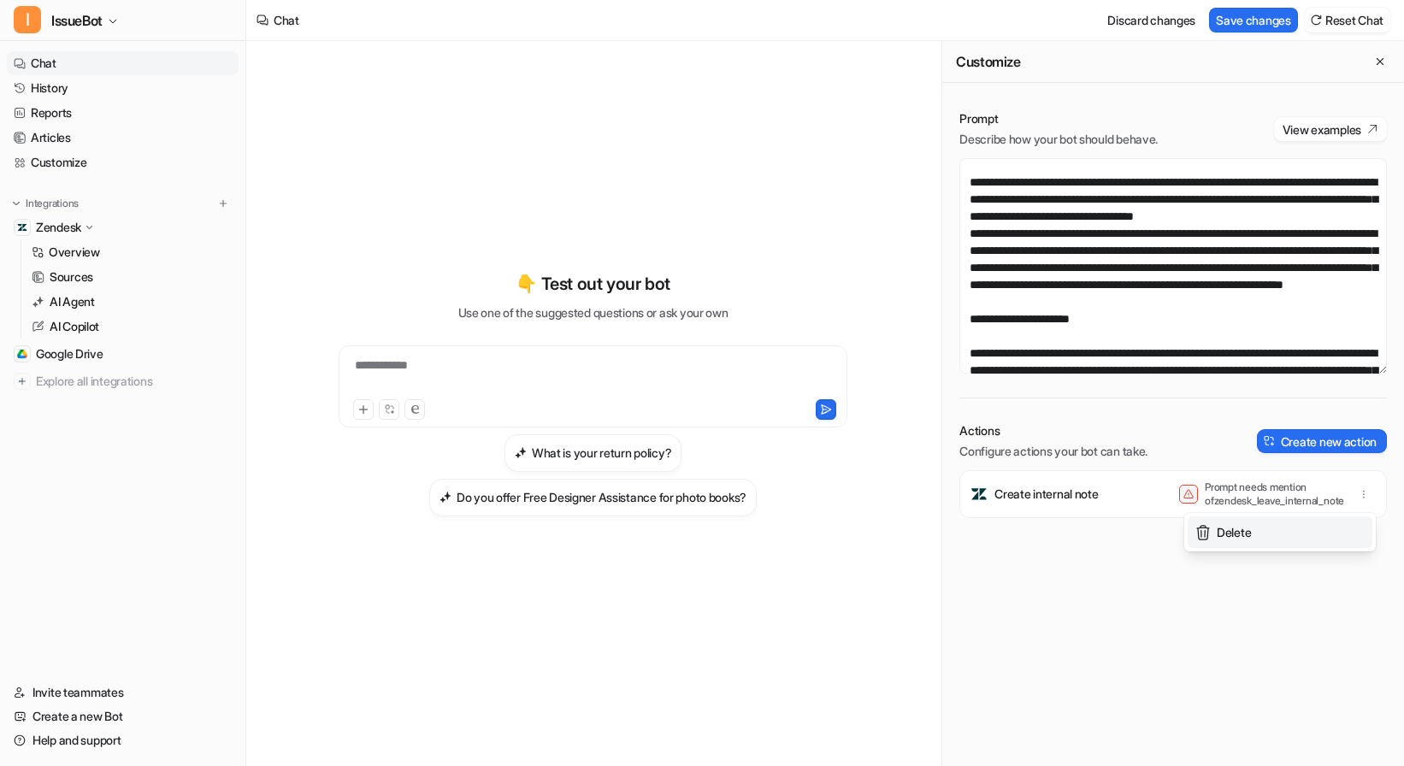
click at [1278, 536] on button "Delete" at bounding box center [1280, 532] width 185 height 32
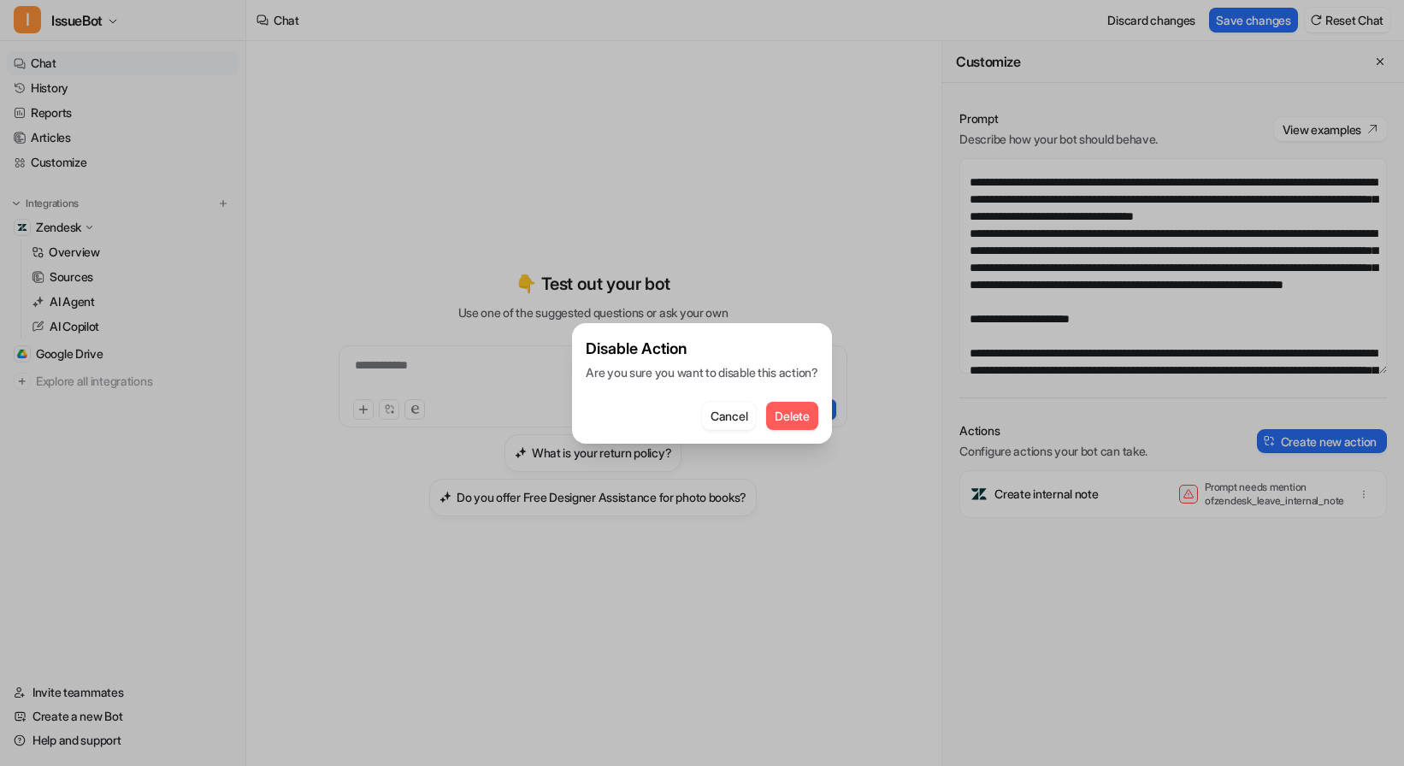
click at [801, 418] on span "Delete" at bounding box center [792, 416] width 34 height 18
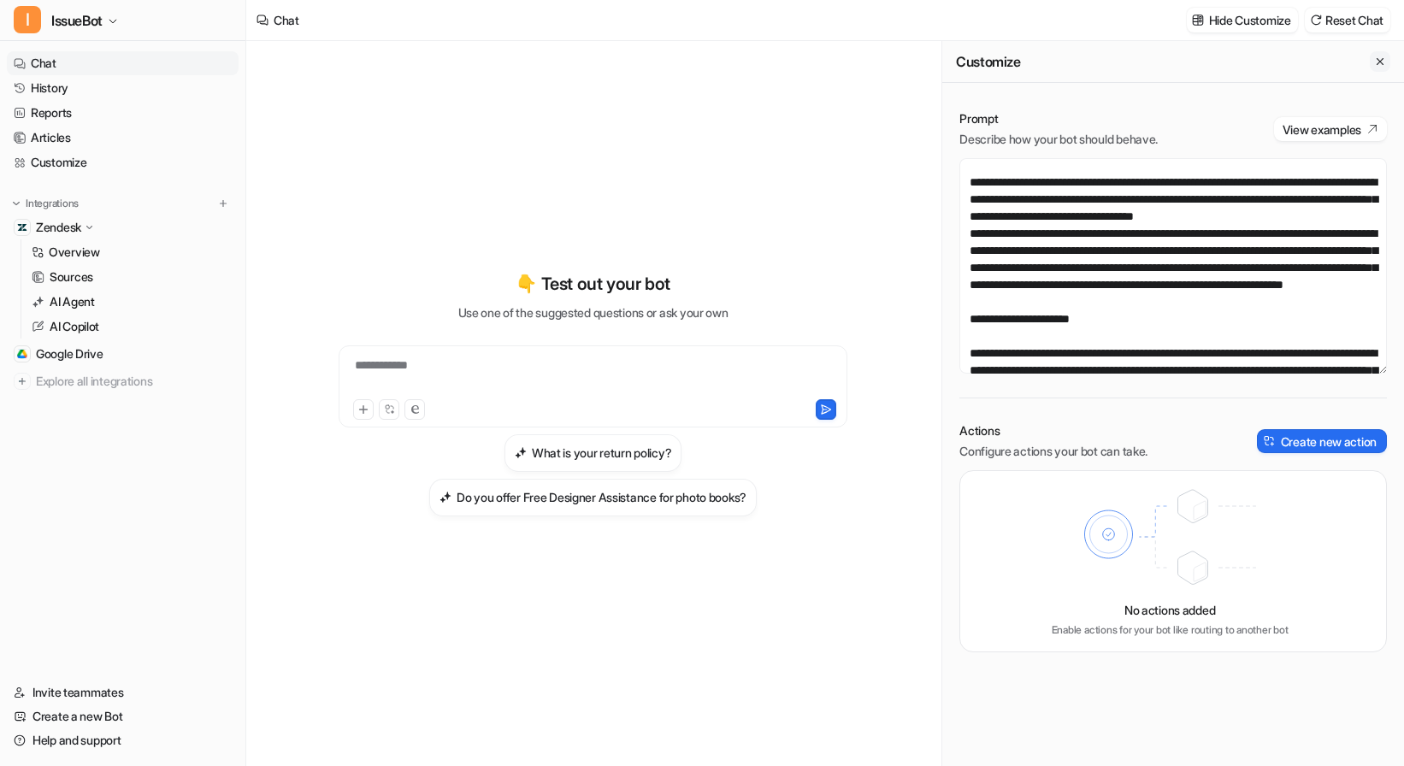
click at [1383, 62] on icon "Close flyout" at bounding box center [1380, 62] width 12 height 12
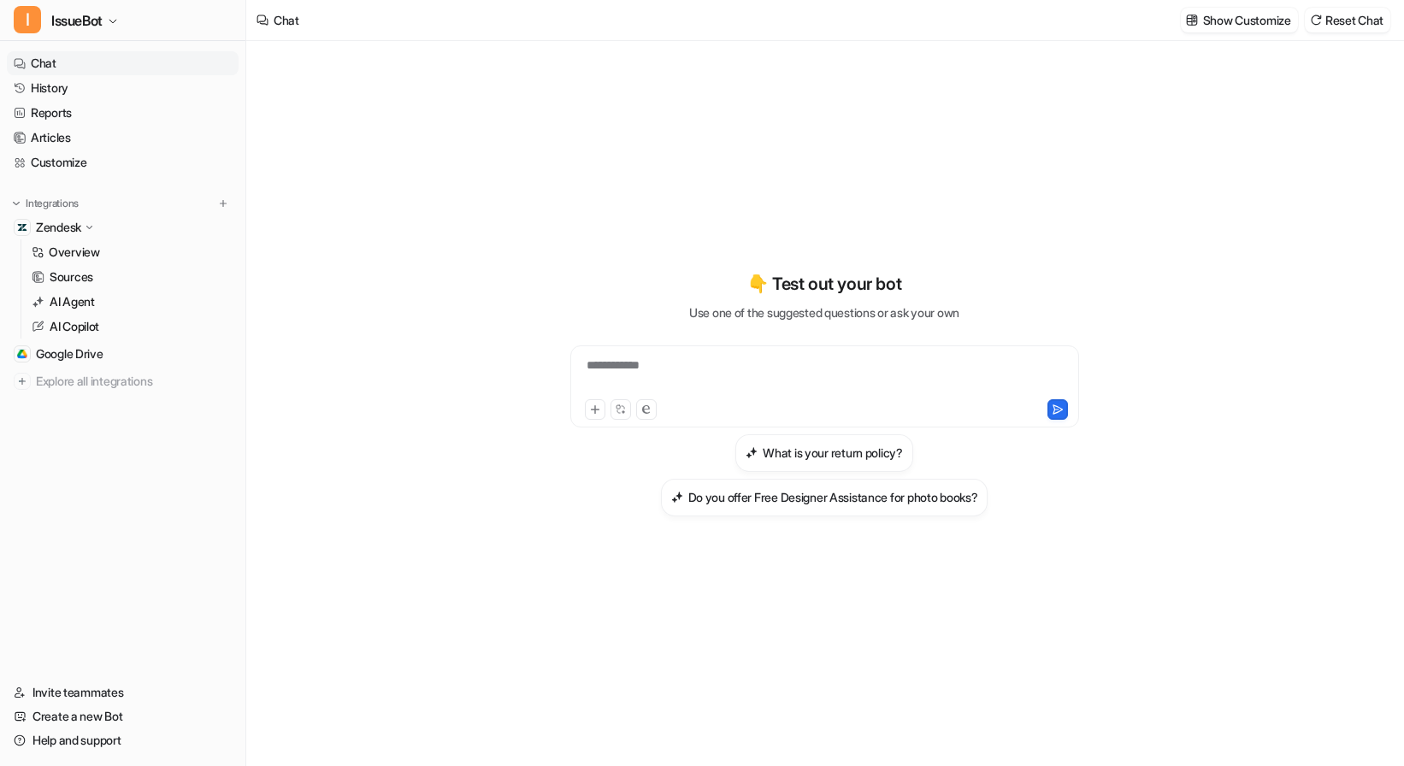
scroll to position [229, 0]
click at [779, 361] on div "**********" at bounding box center [825, 376] width 500 height 39
paste div
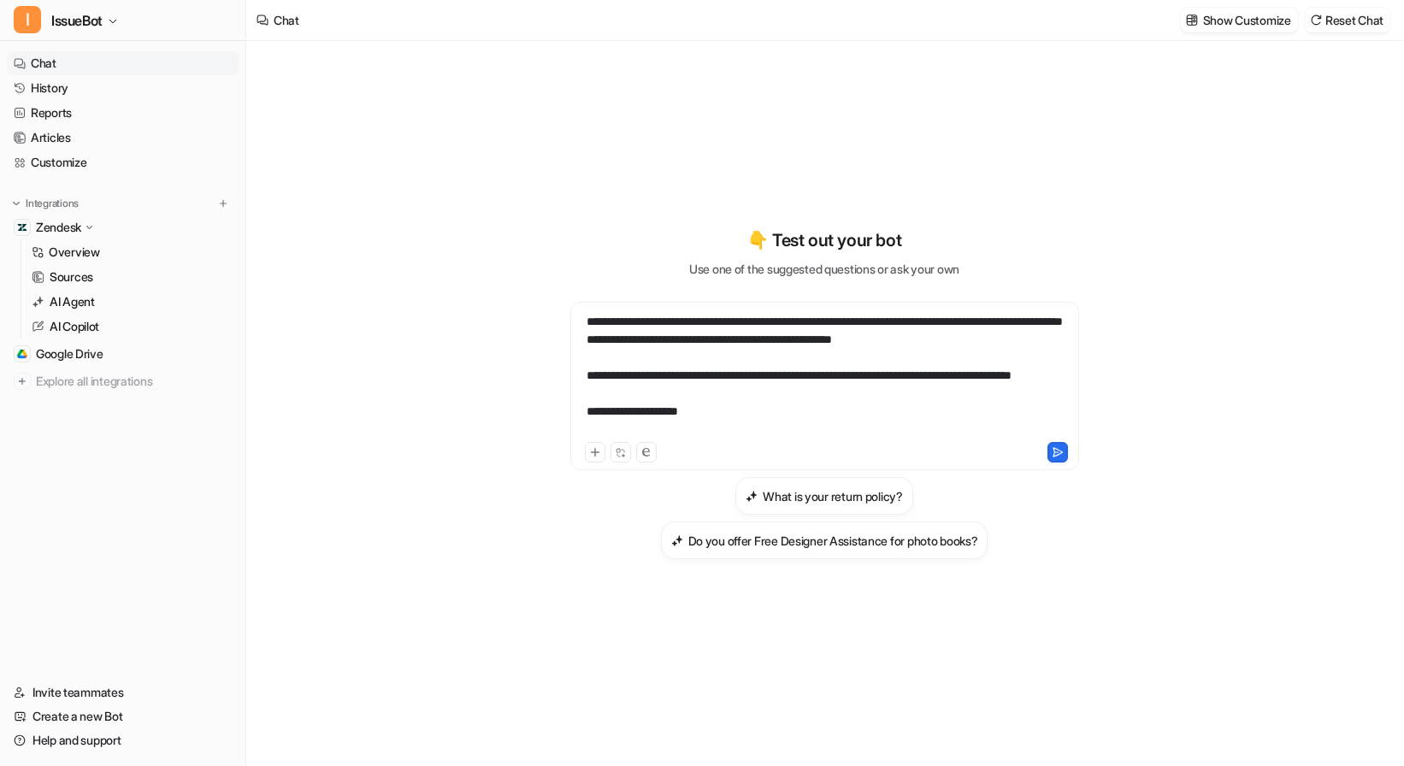
click at [590, 318] on div "**********" at bounding box center [825, 376] width 500 height 126
click at [1063, 453] on icon at bounding box center [1058, 452] width 12 height 12
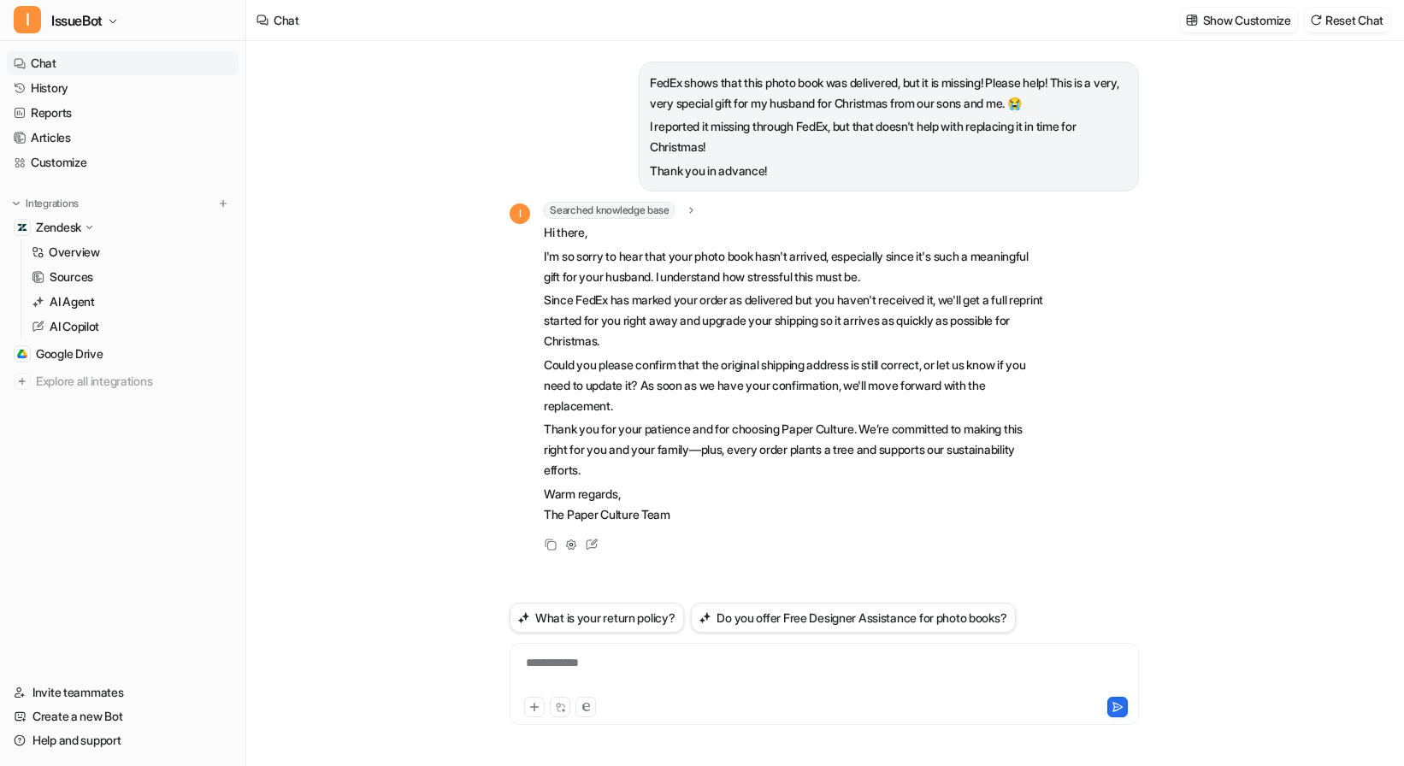
click at [693, 212] on icon at bounding box center [691, 210] width 3 height 6
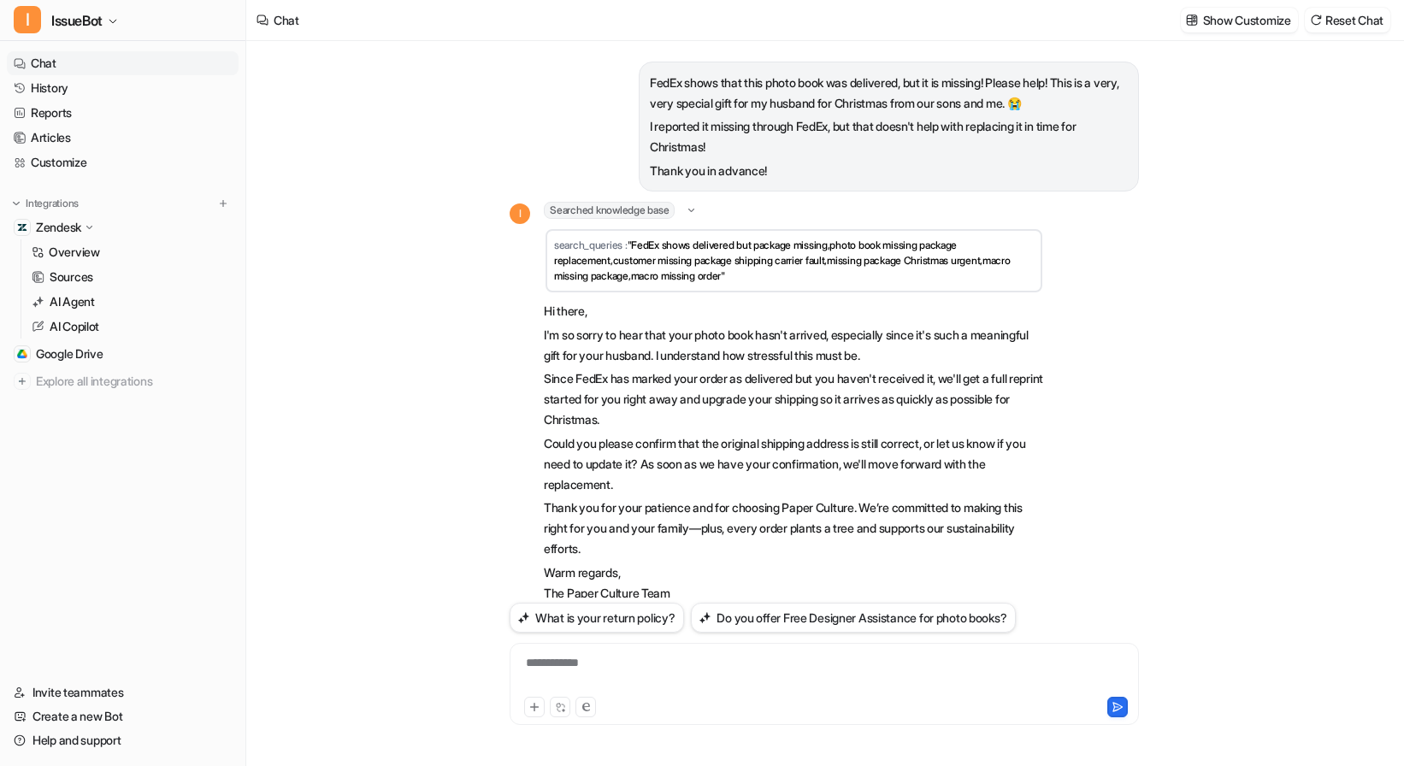
click at [698, 209] on icon at bounding box center [691, 210] width 13 height 12
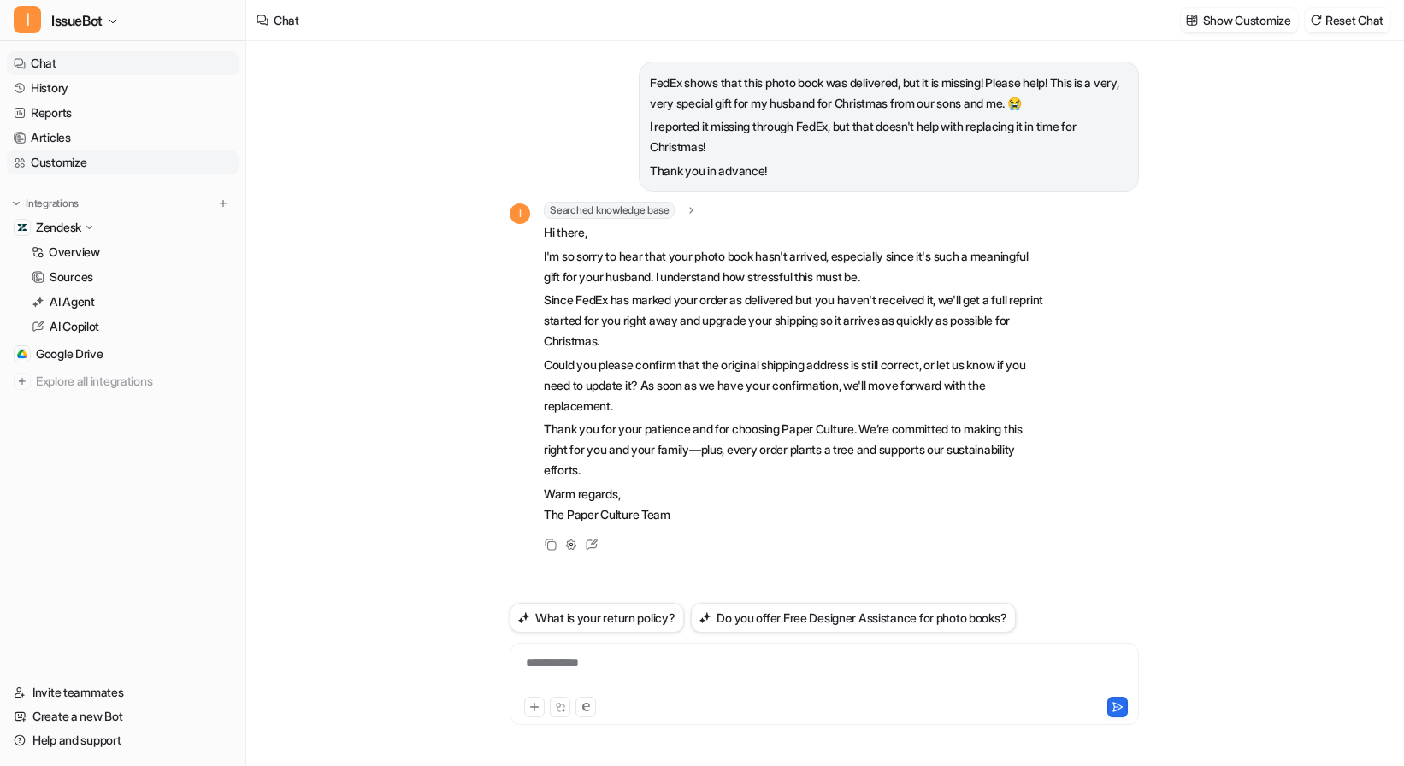
click at [80, 167] on link "Customize" at bounding box center [123, 162] width 232 height 24
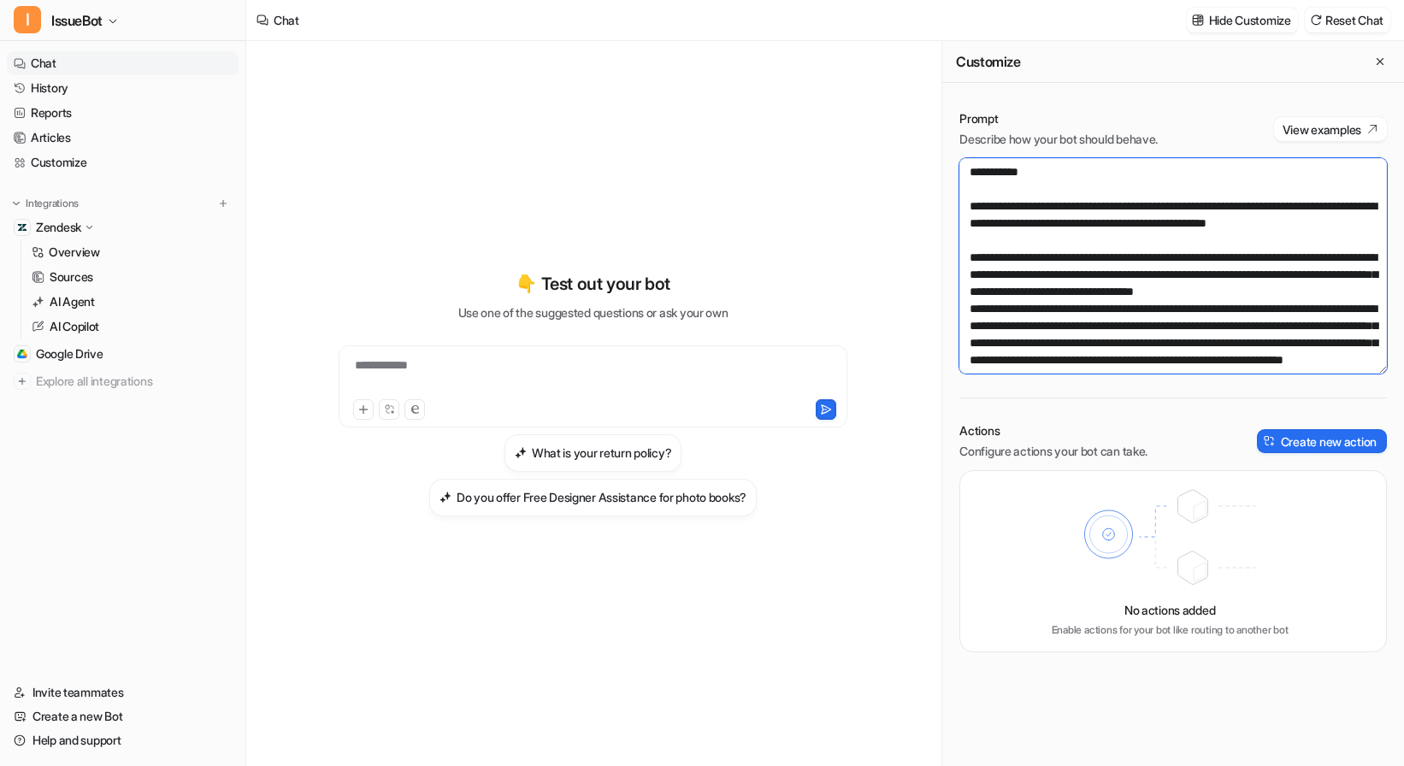
click at [1126, 230] on textarea at bounding box center [1173, 265] width 428 height 215
paste textarea "**********"
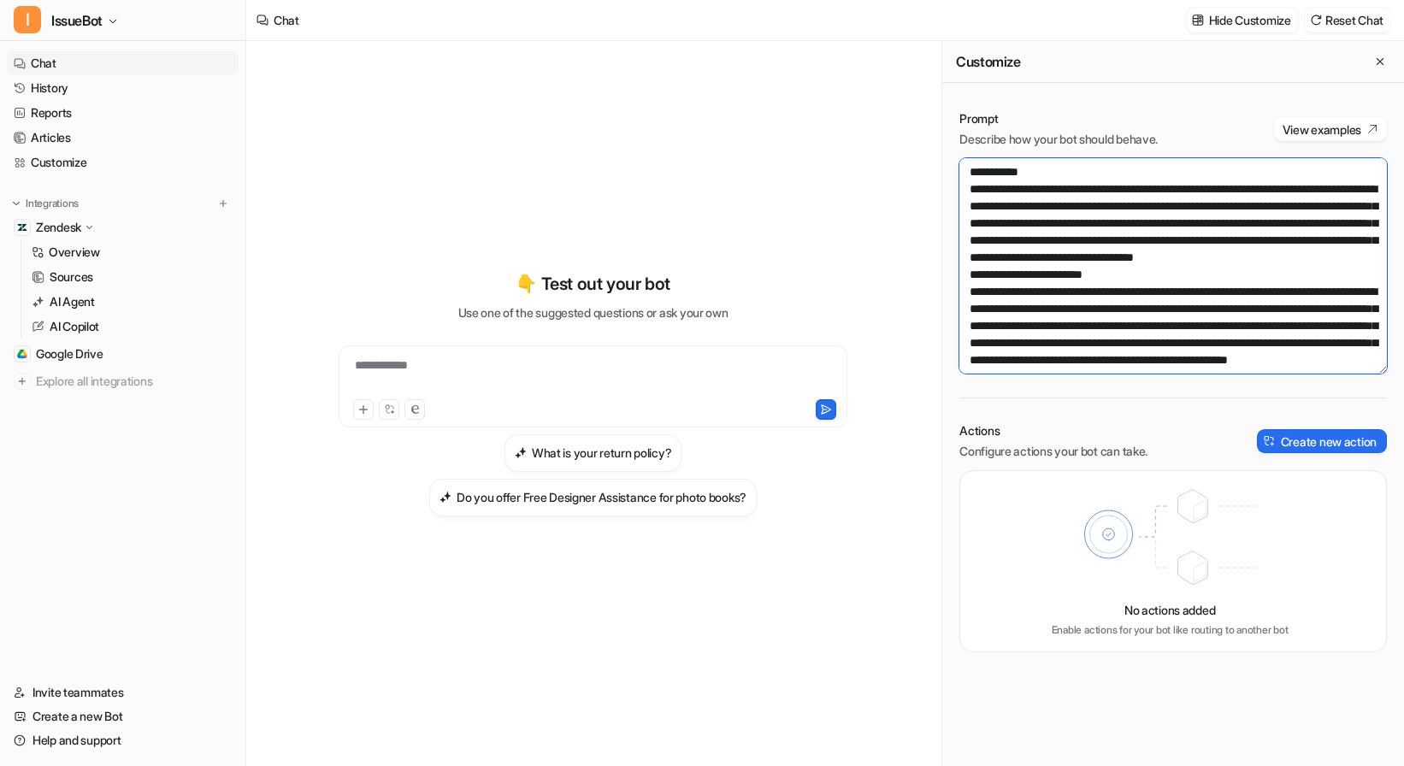
scroll to position [3943, 0]
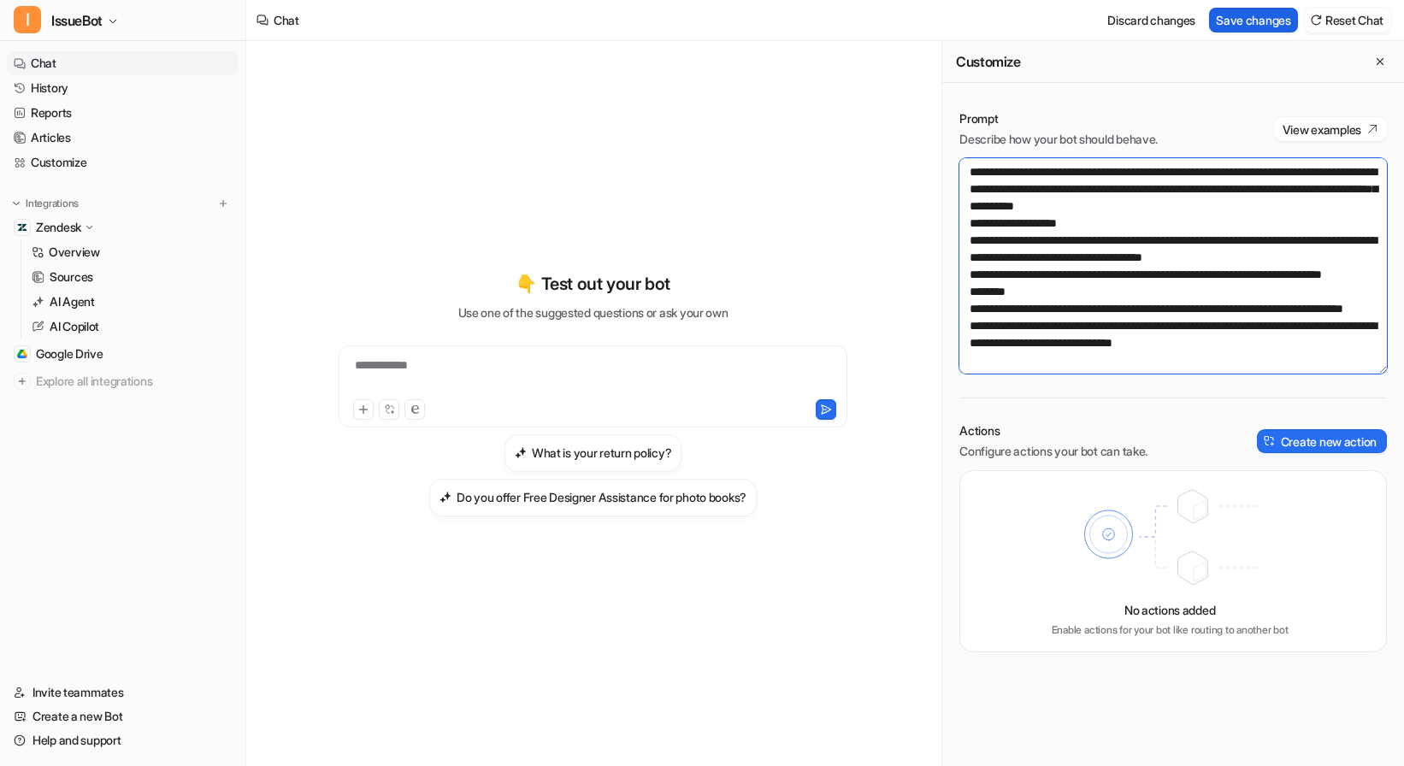
type textarea "**********"
click at [1237, 16] on button "Save changes" at bounding box center [1253, 20] width 89 height 25
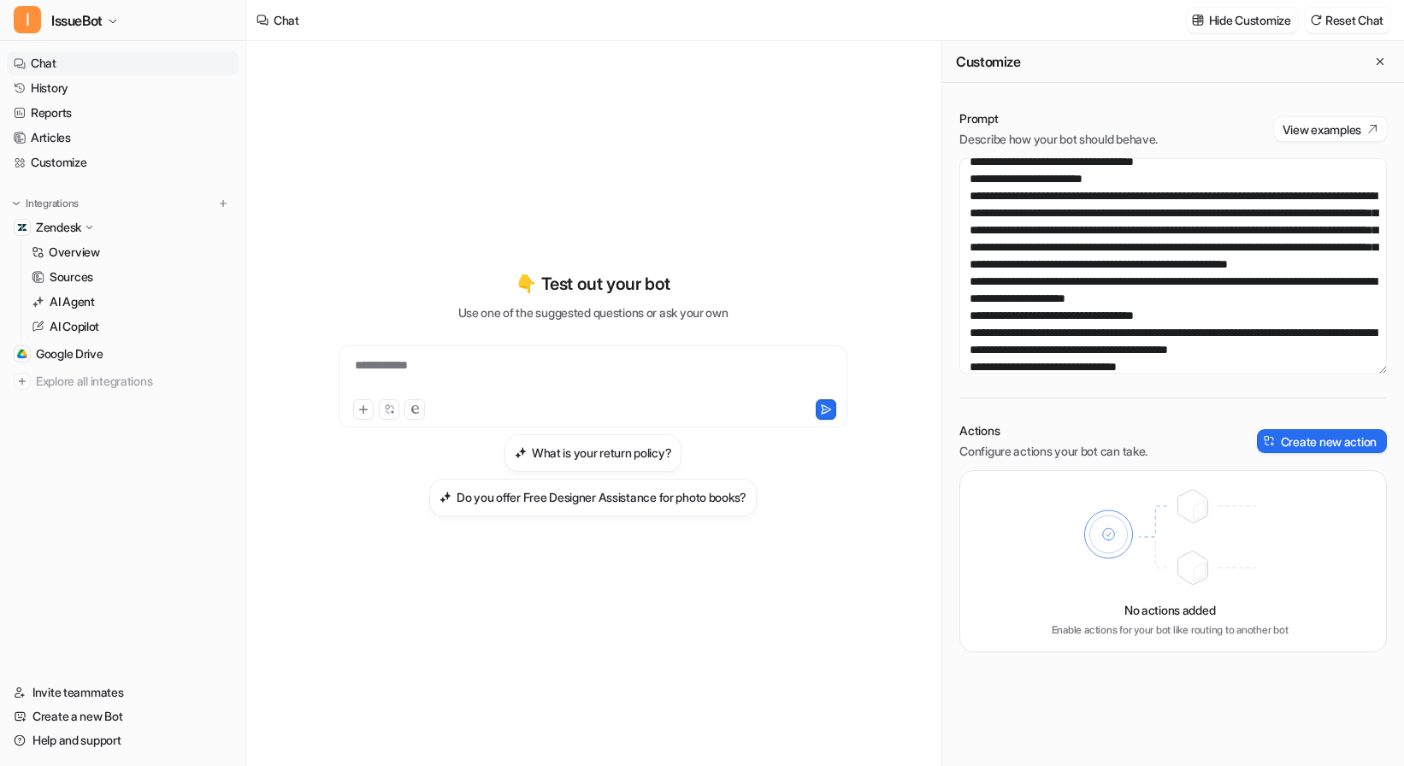
scroll to position [0, 0]
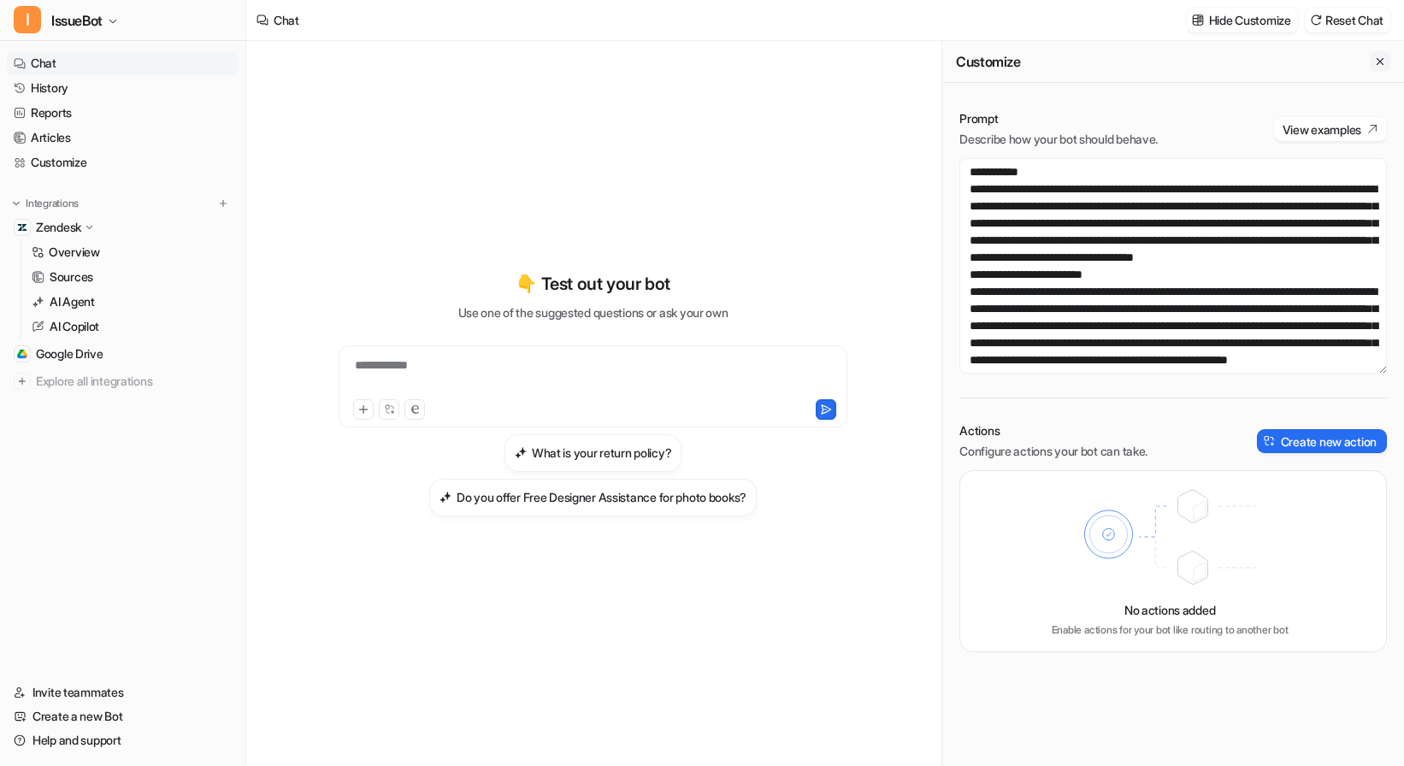
click at [1377, 59] on icon "Close flyout" at bounding box center [1380, 61] width 7 height 7
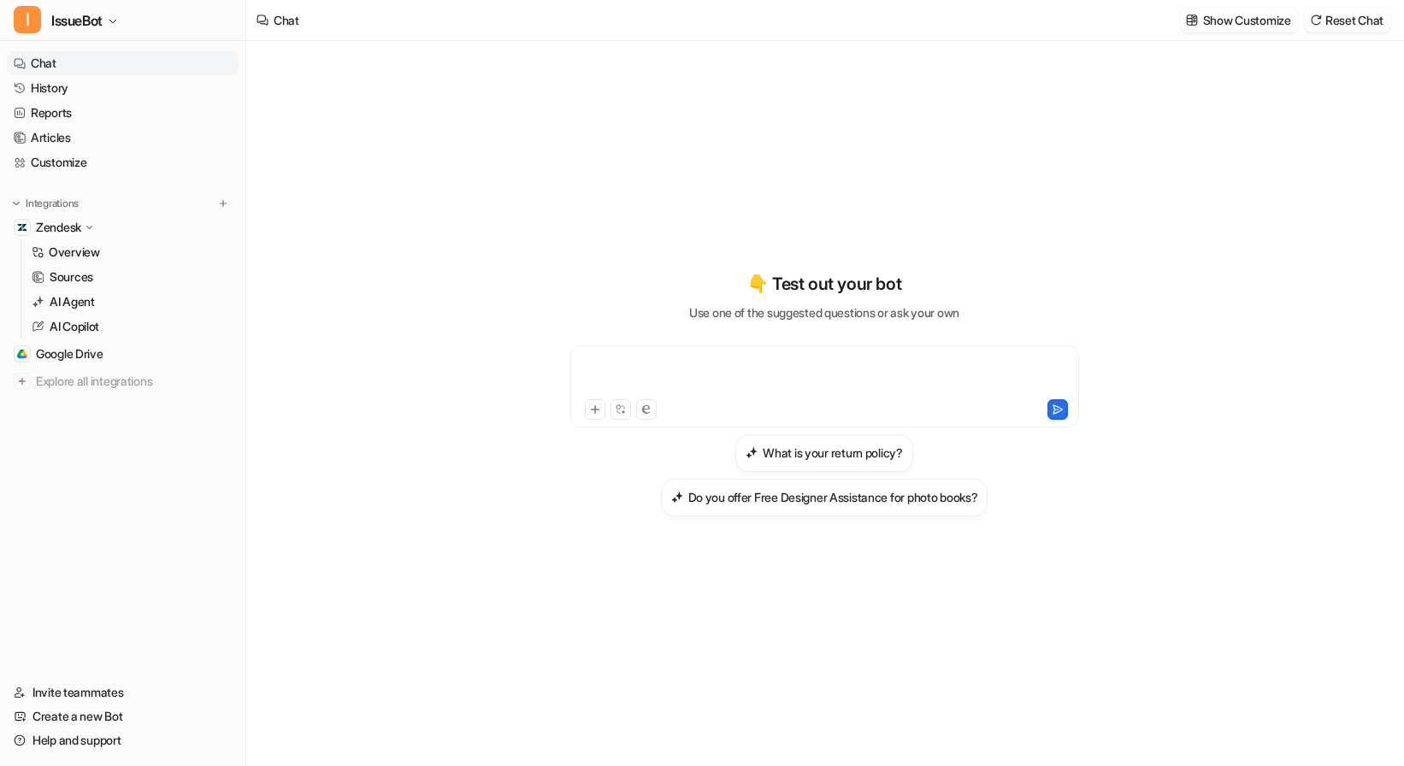
click at [776, 363] on div at bounding box center [825, 376] width 500 height 39
paste div
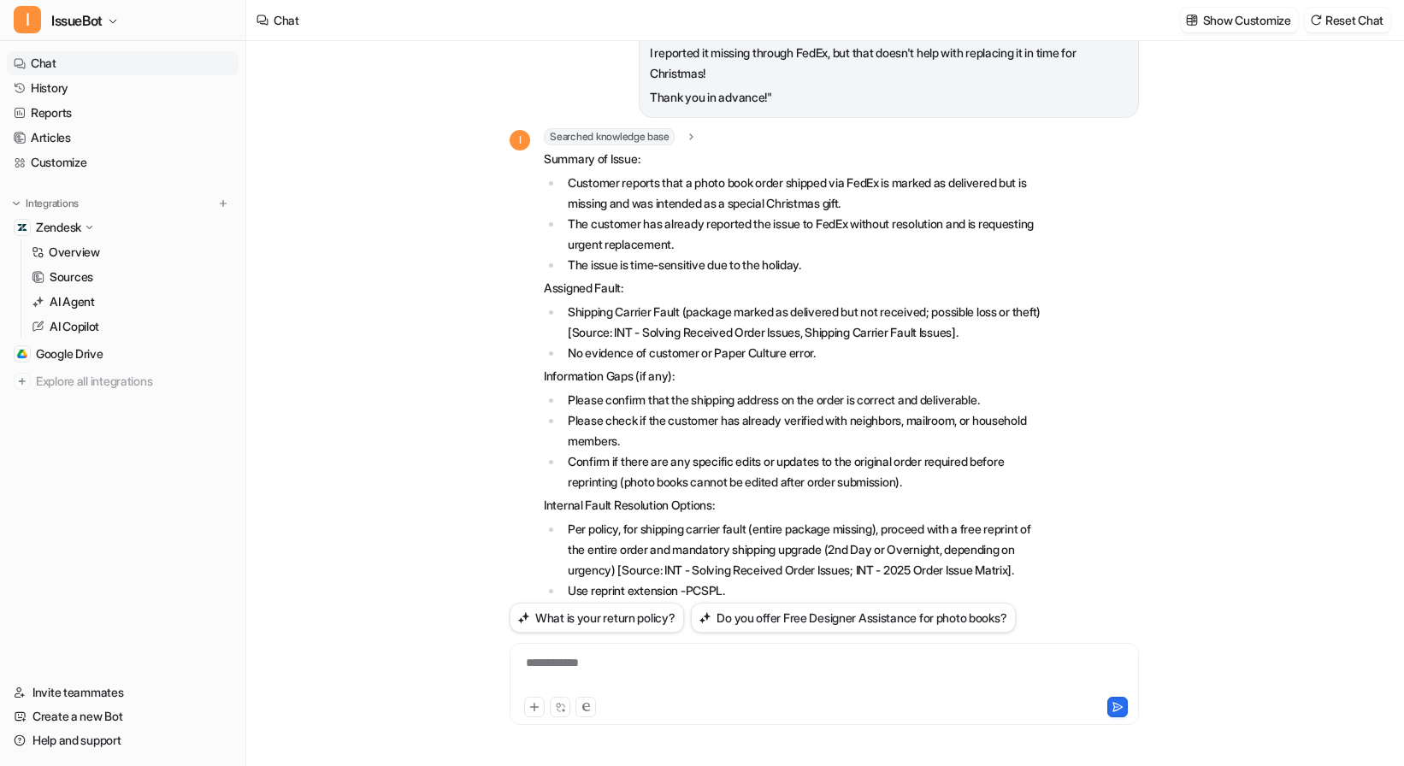
scroll to position [74, 0]
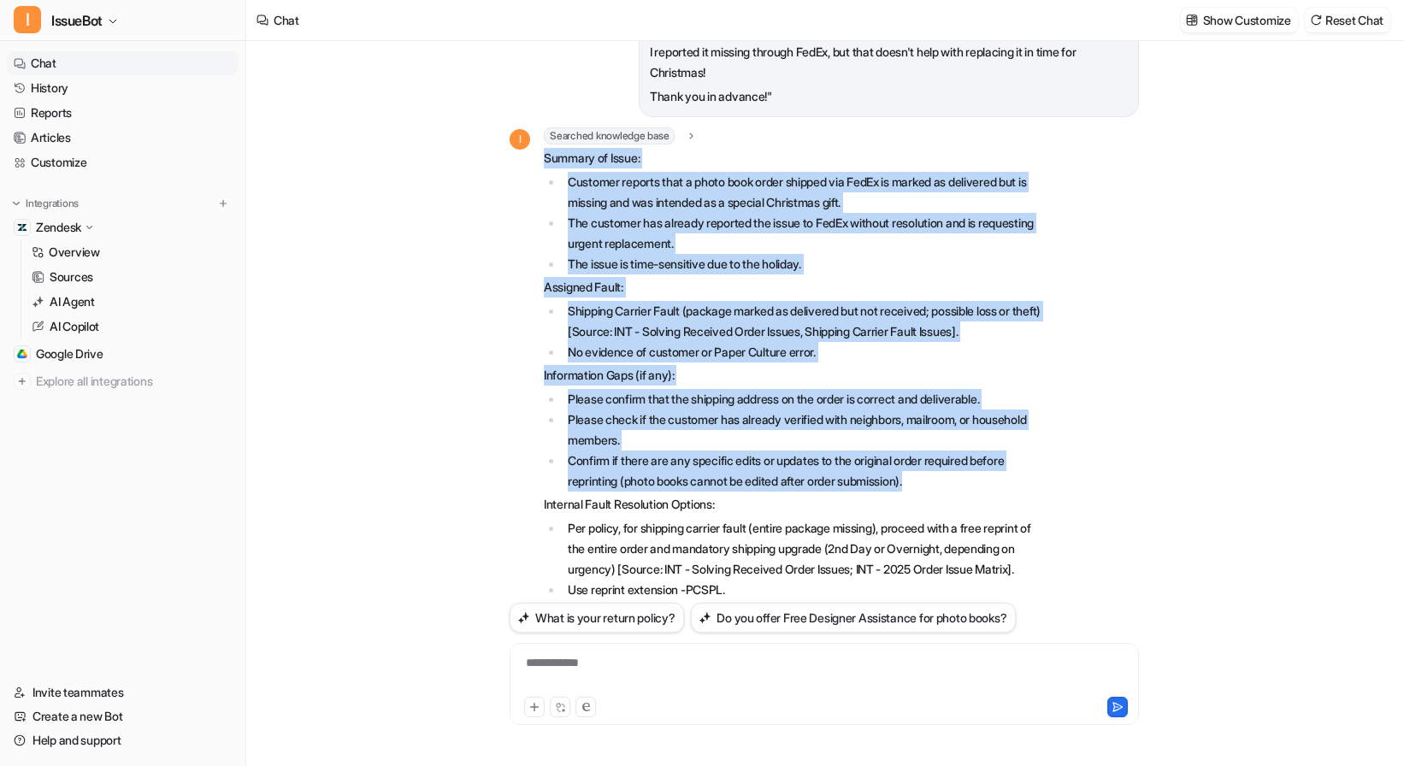
drag, startPoint x: 951, startPoint y: 481, endPoint x: 529, endPoint y: 163, distance: 528.1
click at [529, 163] on div "I Searched knowledge base search_queries : "FedEx shows delivered but package m…" at bounding box center [777, 592] width 534 height 930
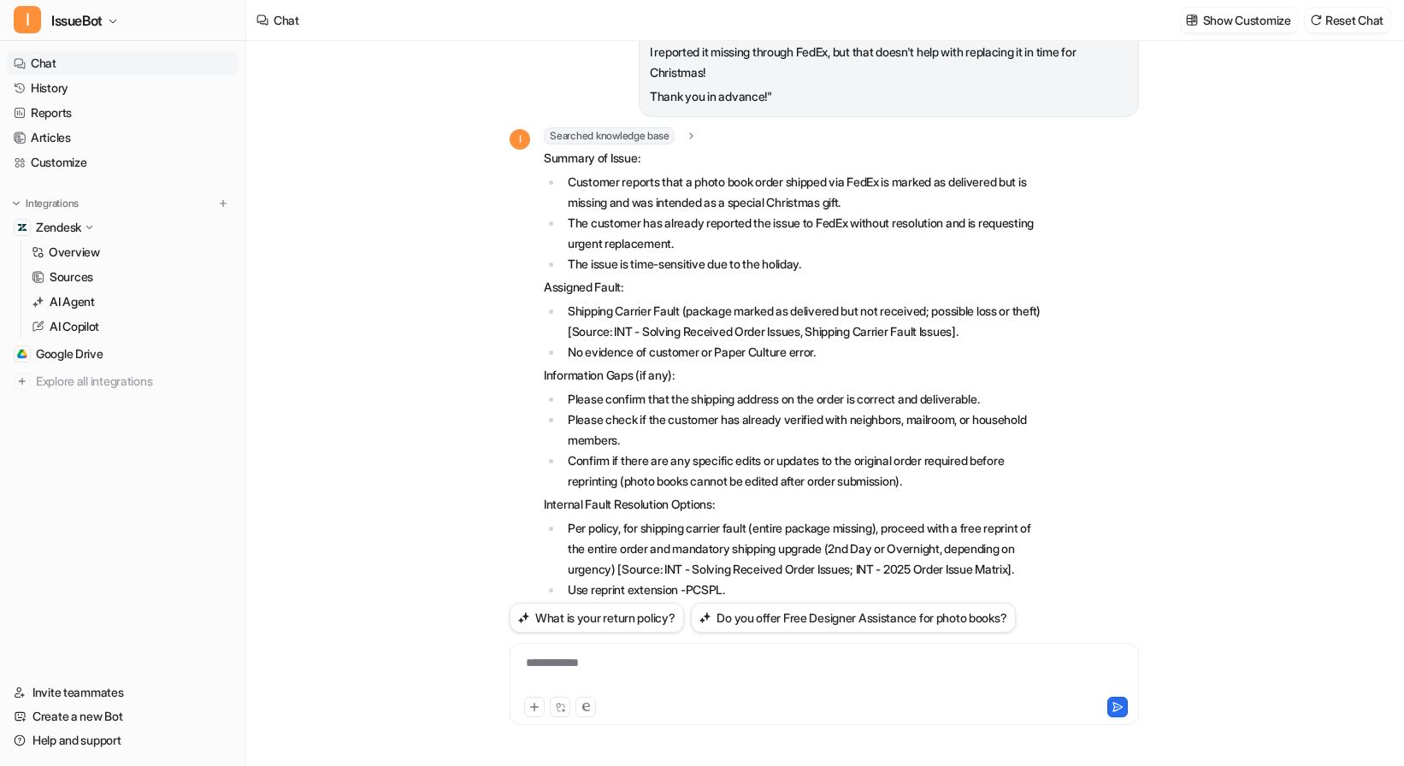
click at [956, 552] on li "Per policy, for shipping carrier fault (entire package missing), proceed with a…" at bounding box center [803, 549] width 481 height 62
click at [114, 165] on link "Customize" at bounding box center [123, 162] width 232 height 24
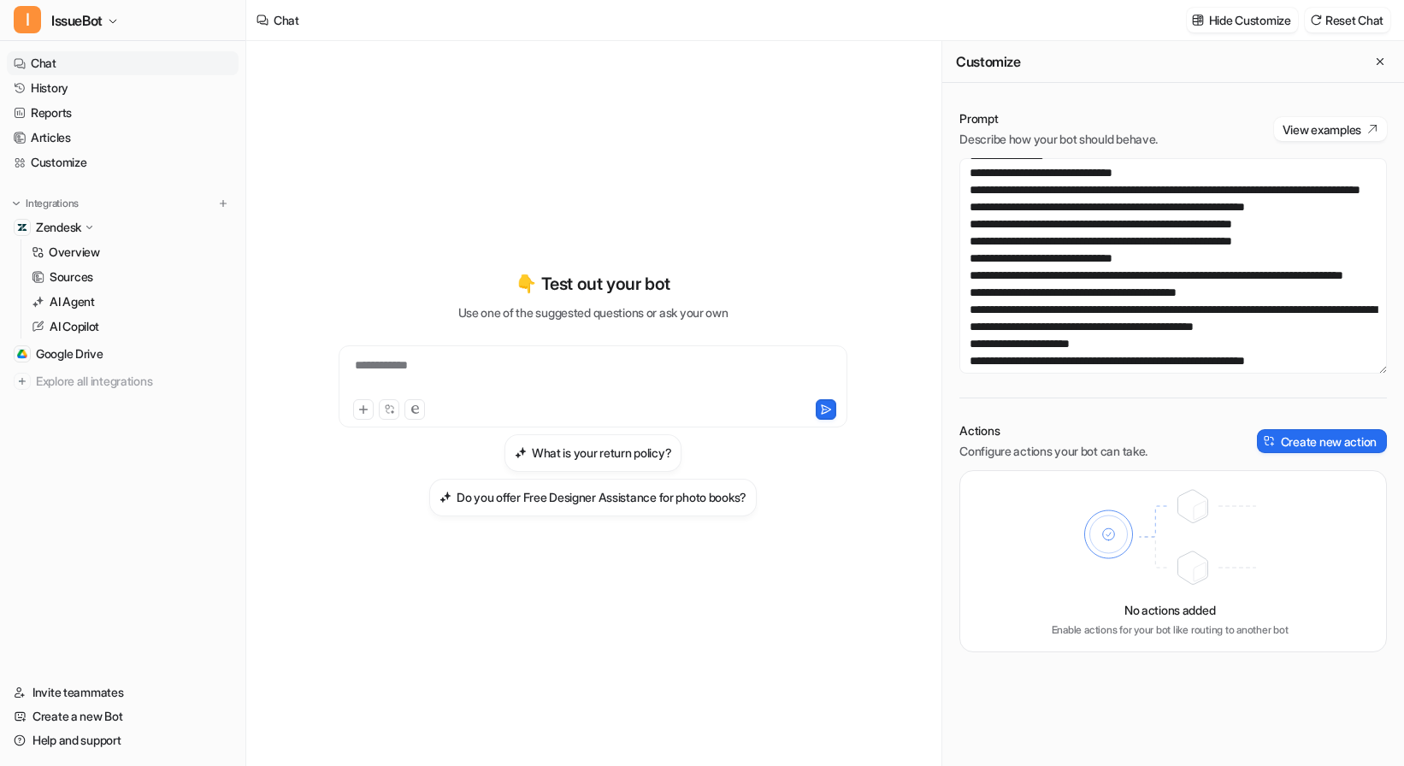
scroll to position [2650, 0]
drag, startPoint x: 1047, startPoint y: 273, endPoint x: 957, endPoint y: 208, distance: 111.5
click at [957, 208] on div "Prompt Describe how your bot should behave. View examples Actions Configure act…" at bounding box center [1173, 381] width 462 height 576
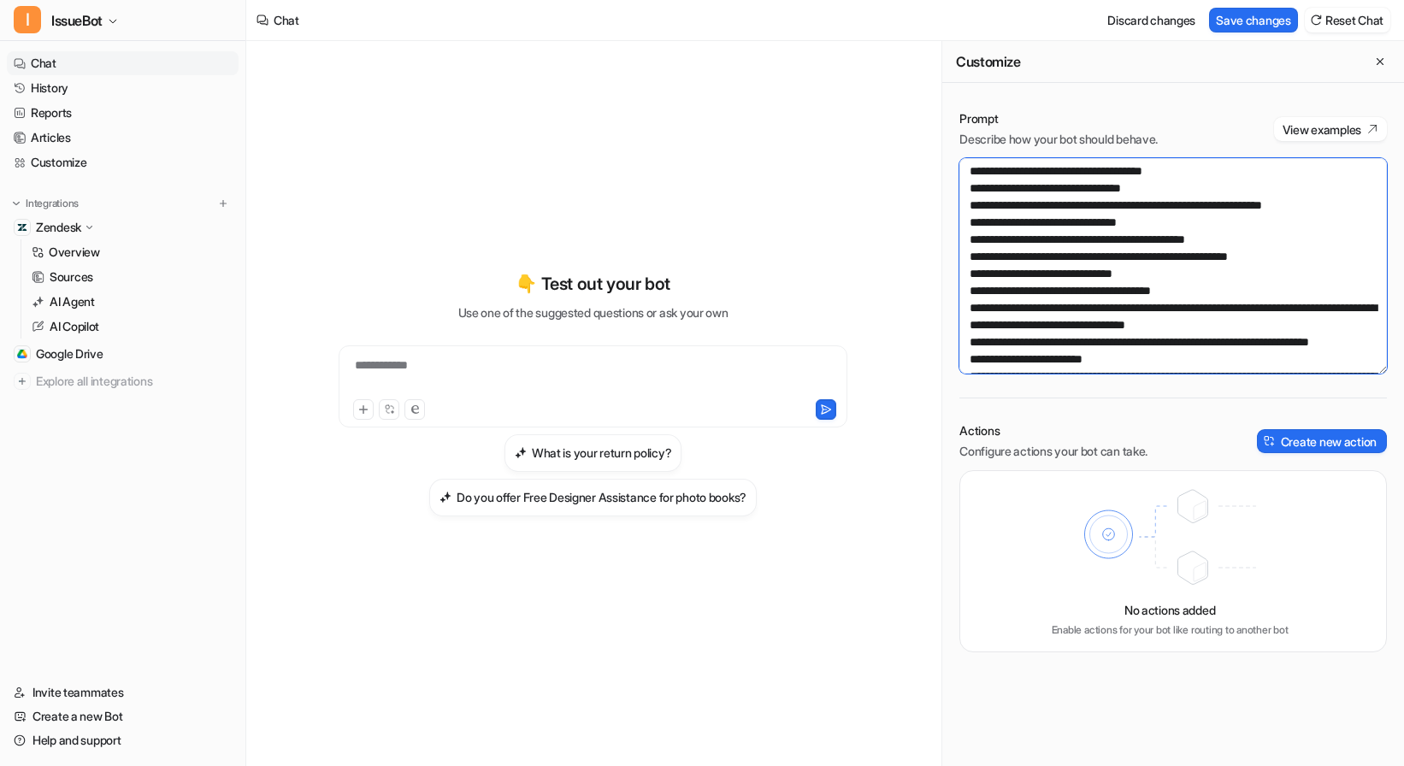
scroll to position [3132, 0]
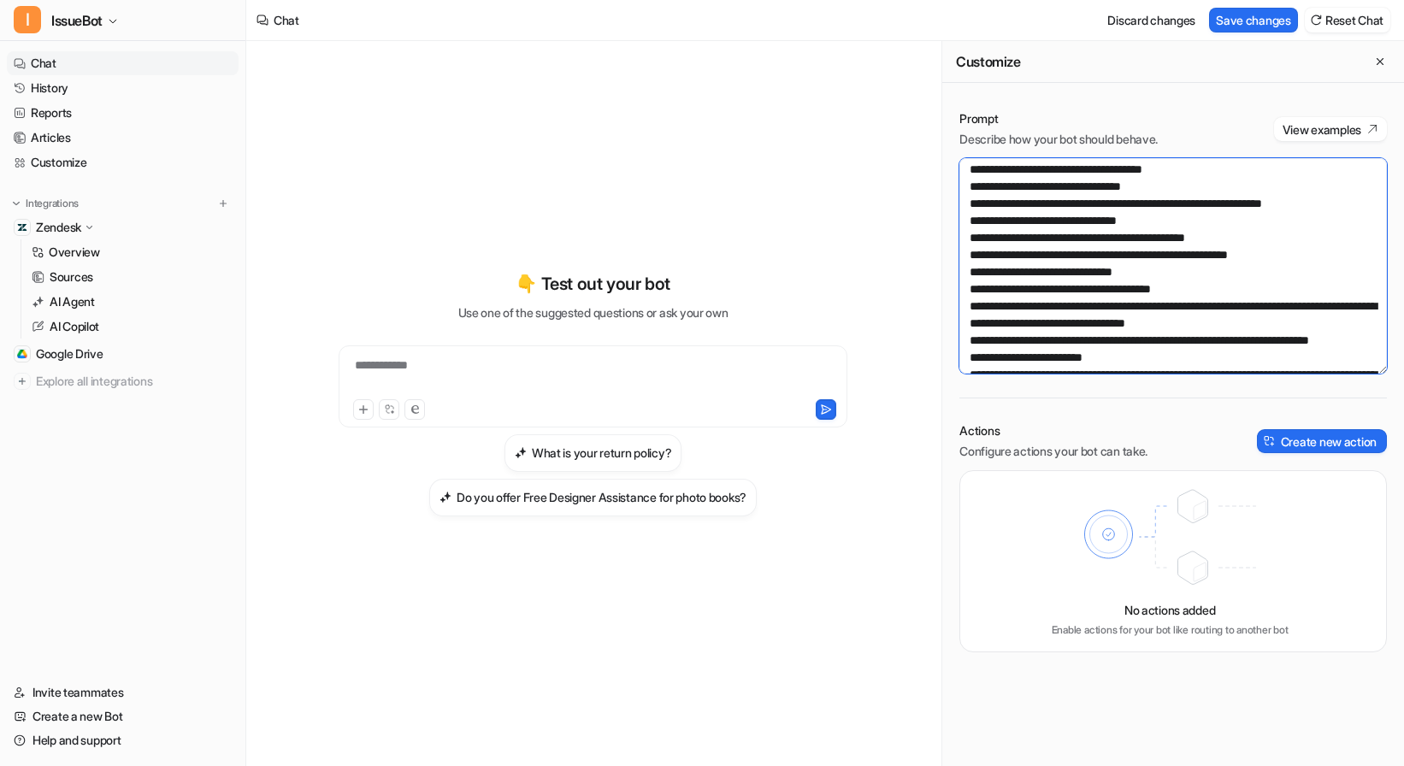
click at [965, 187] on textarea at bounding box center [1173, 265] width 428 height 215
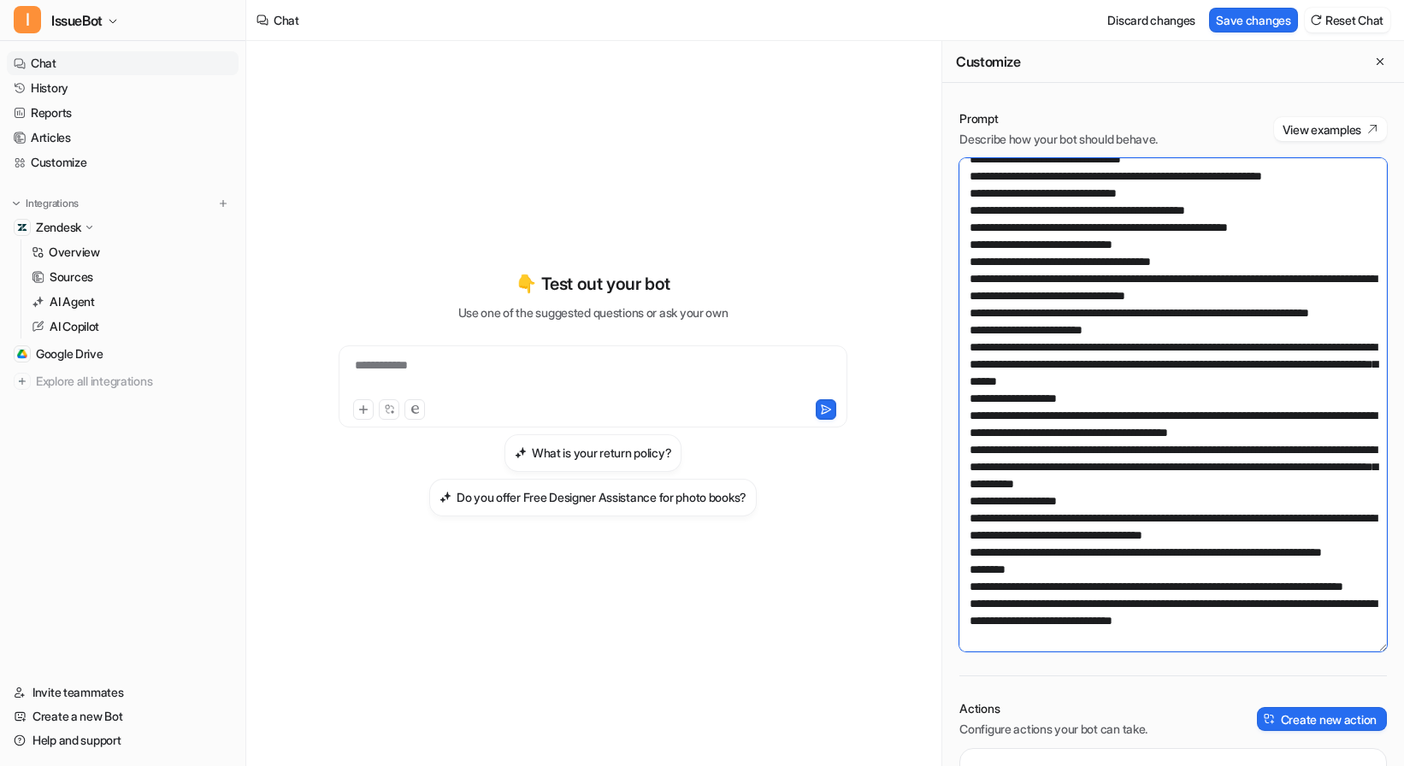
scroll to position [3560, 0]
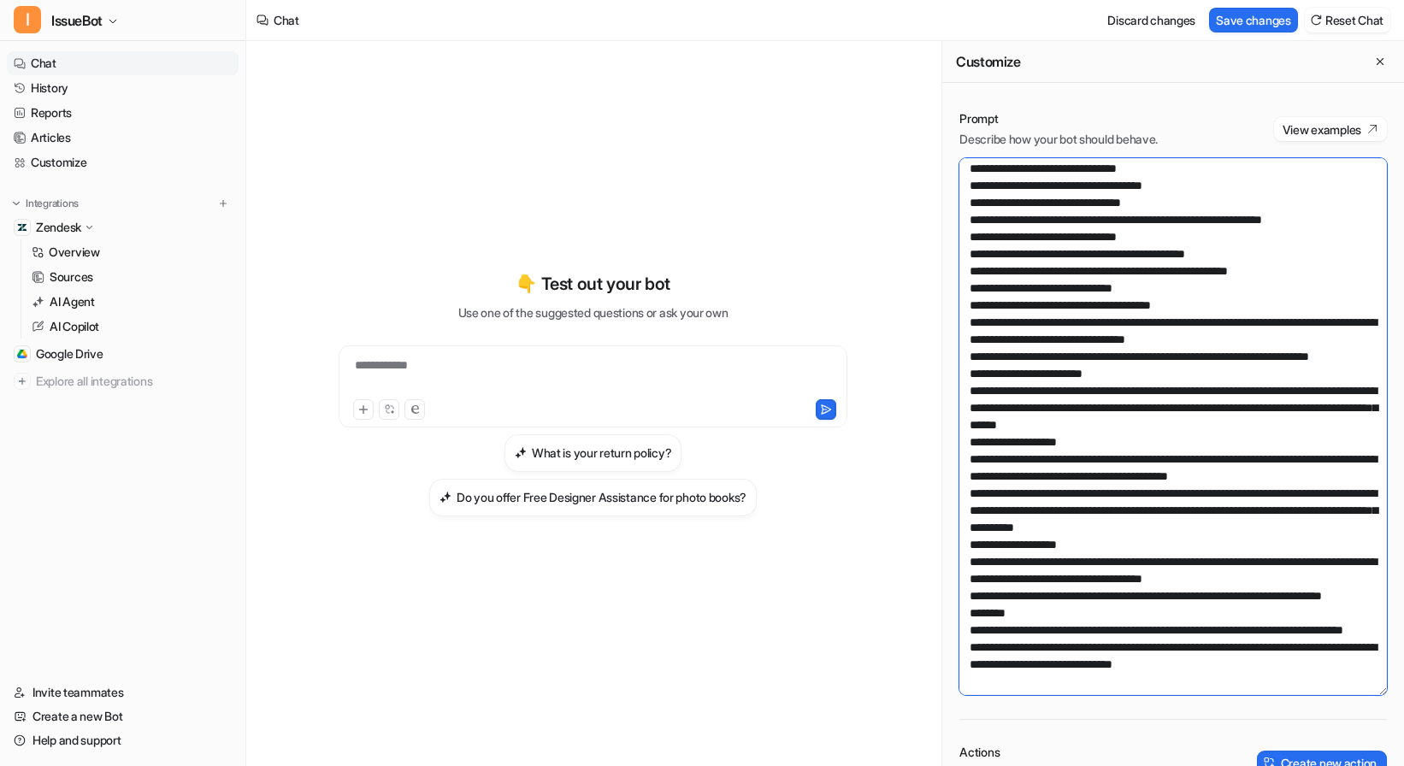
drag, startPoint x: 1383, startPoint y: 370, endPoint x: 1359, endPoint y: 692, distance: 322.4
click at [1359, 692] on textarea at bounding box center [1173, 426] width 428 height 537
click at [1052, 321] on textarea at bounding box center [1173, 426] width 428 height 537
paste textarea "**********"
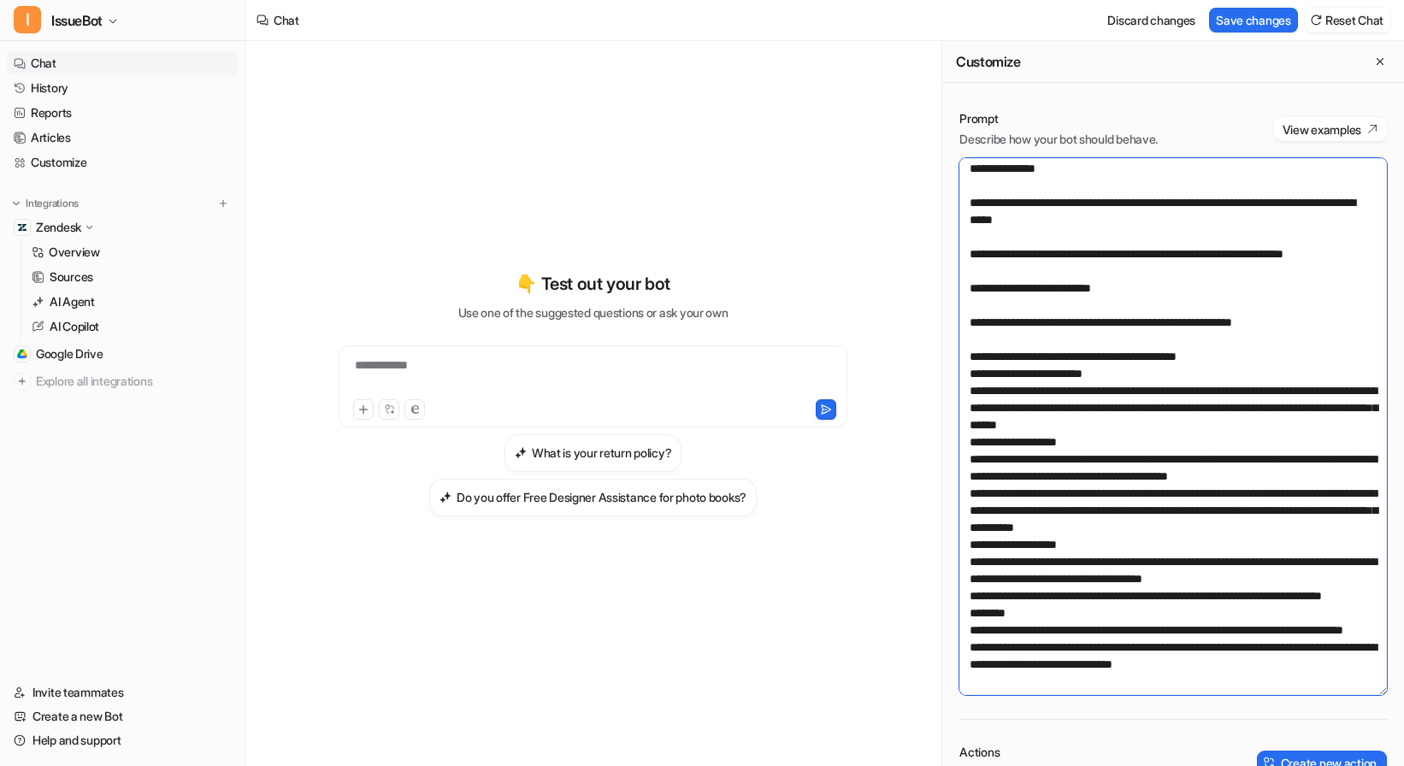
click at [997, 305] on textarea at bounding box center [1173, 426] width 428 height 537
click at [1035, 316] on textarea at bounding box center [1173, 426] width 428 height 537
paste textarea "**********"
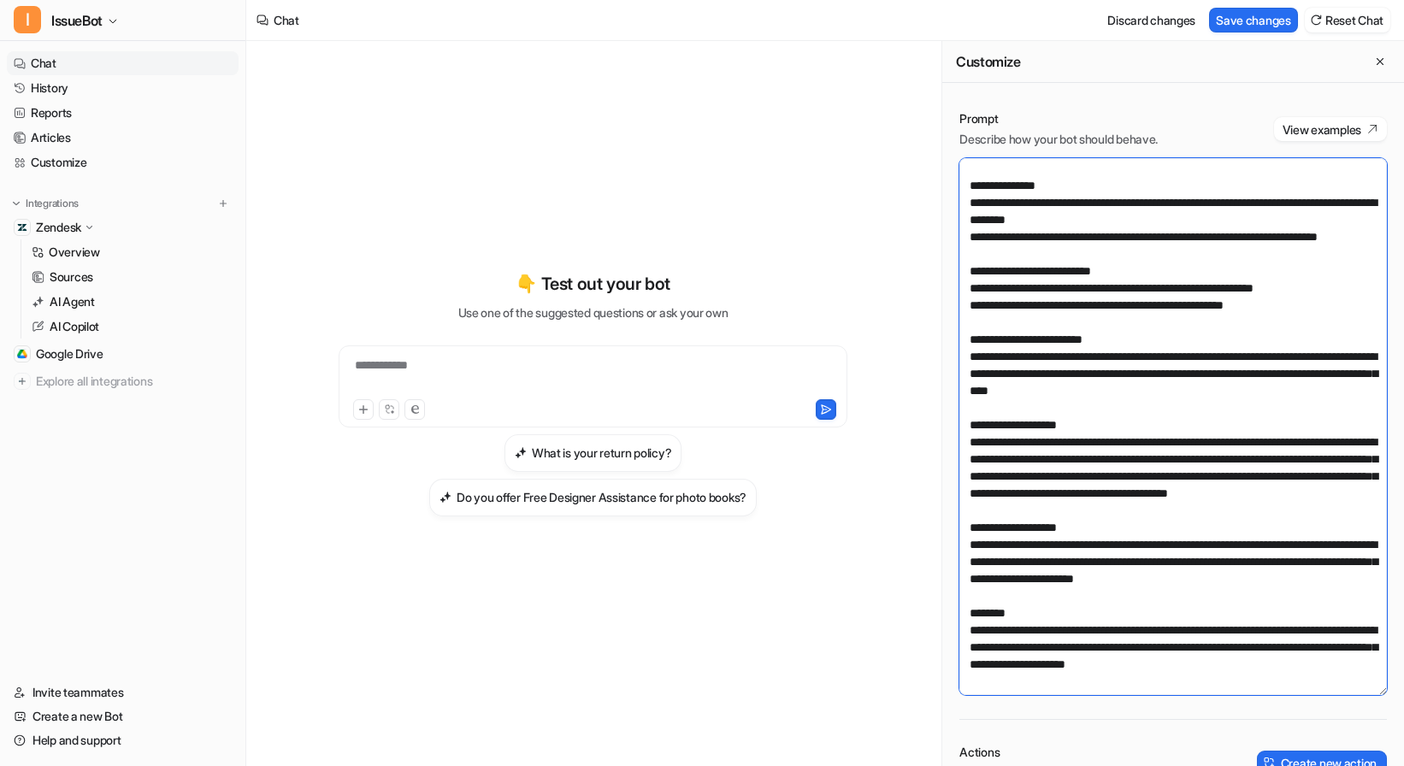
scroll to position [3656, 0]
type textarea "**********"
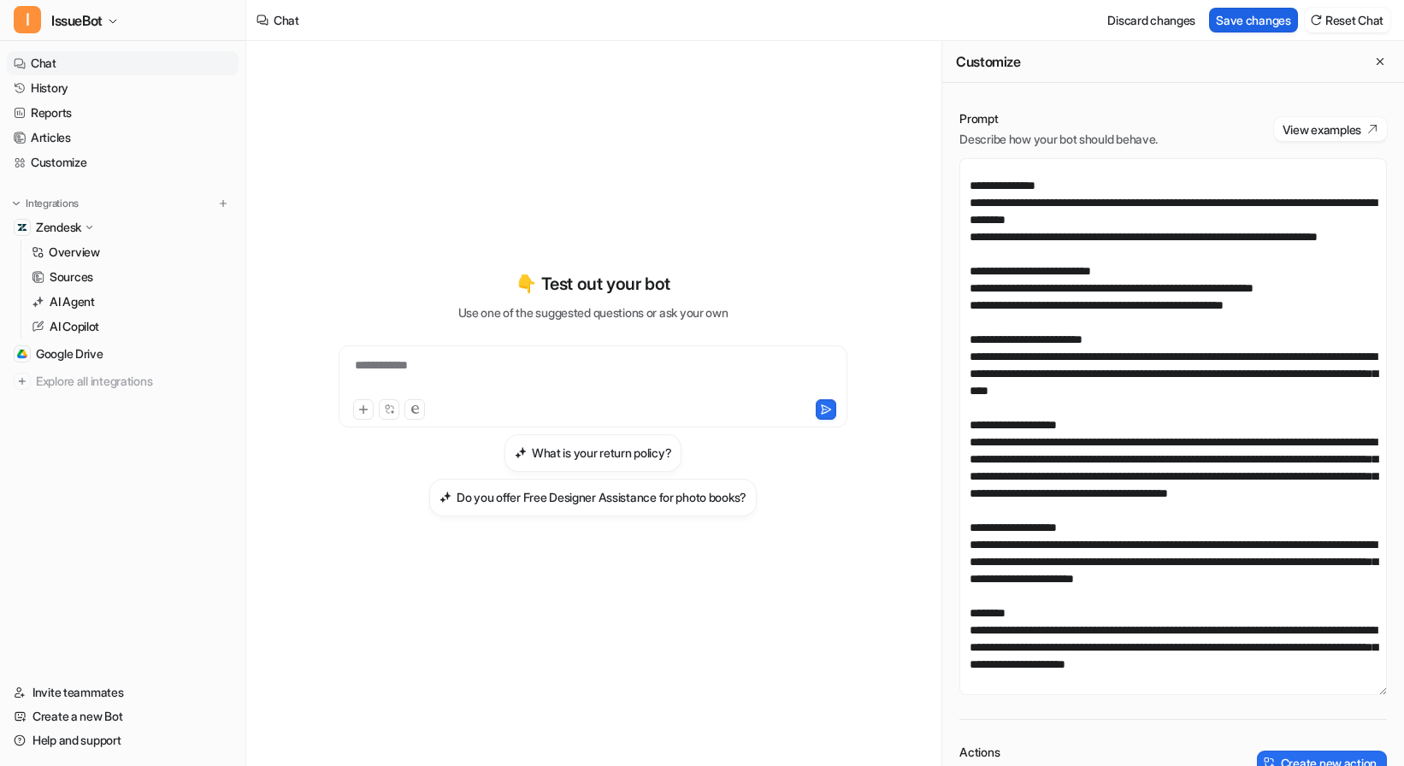
click at [1258, 26] on button "Save changes" at bounding box center [1253, 20] width 89 height 25
click at [504, 369] on div at bounding box center [593, 376] width 500 height 39
paste div
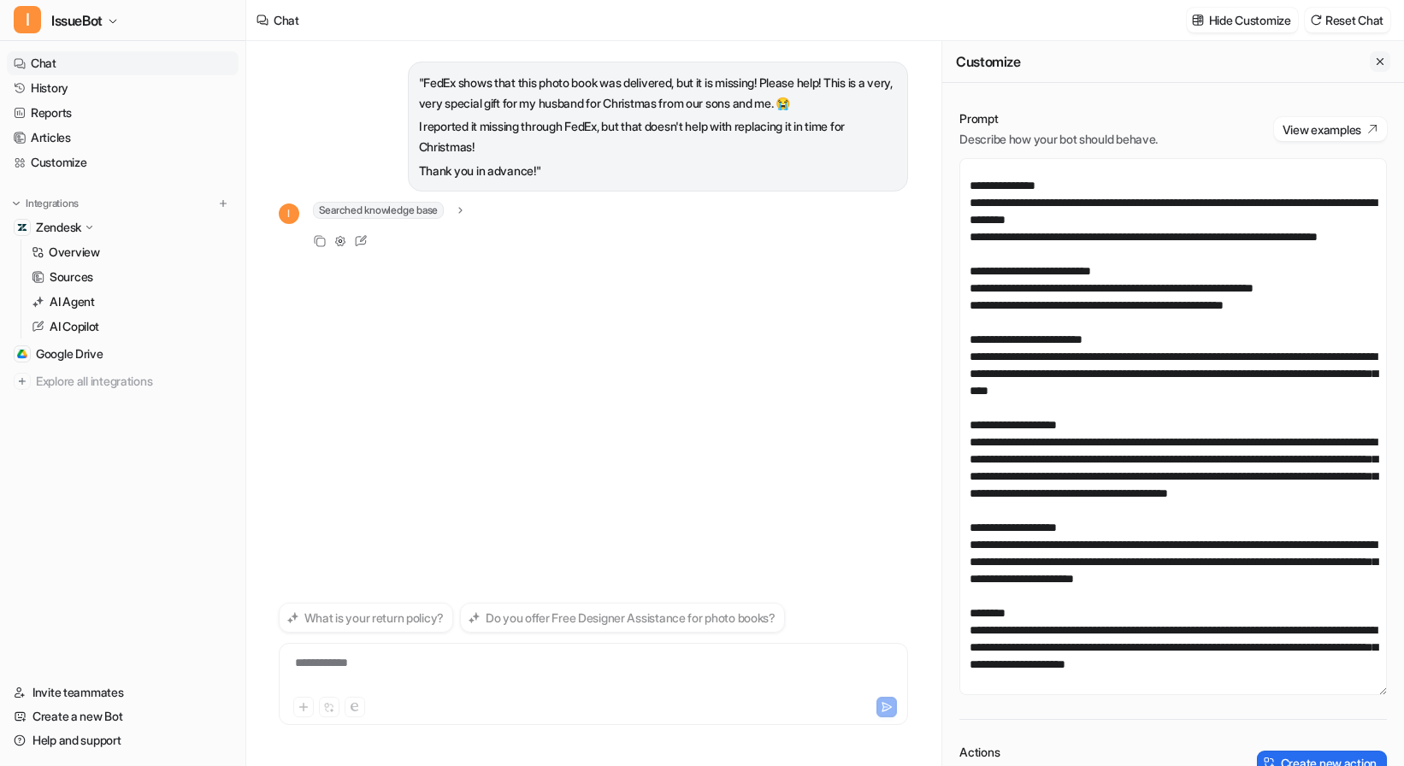
click at [1383, 62] on icon "Close flyout" at bounding box center [1380, 62] width 12 height 12
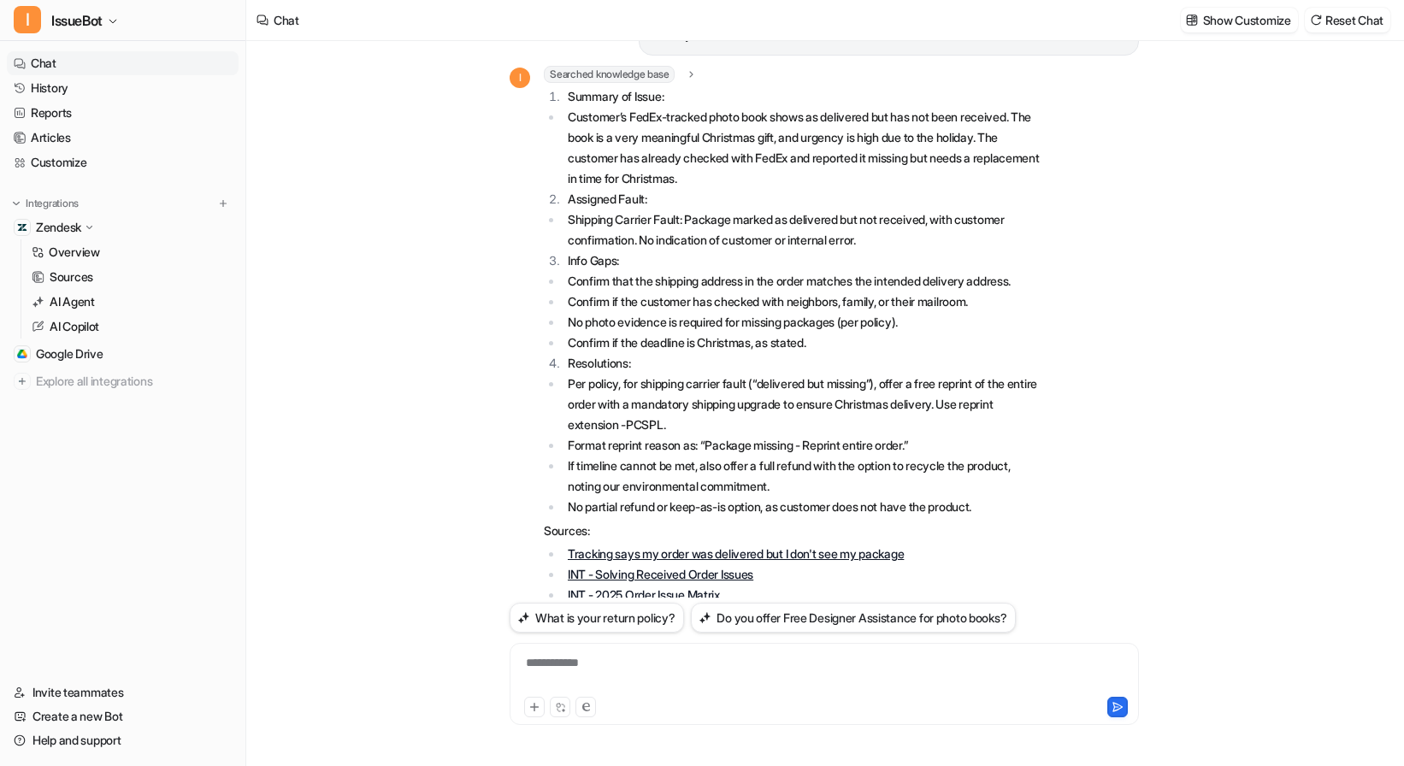
scroll to position [131, 0]
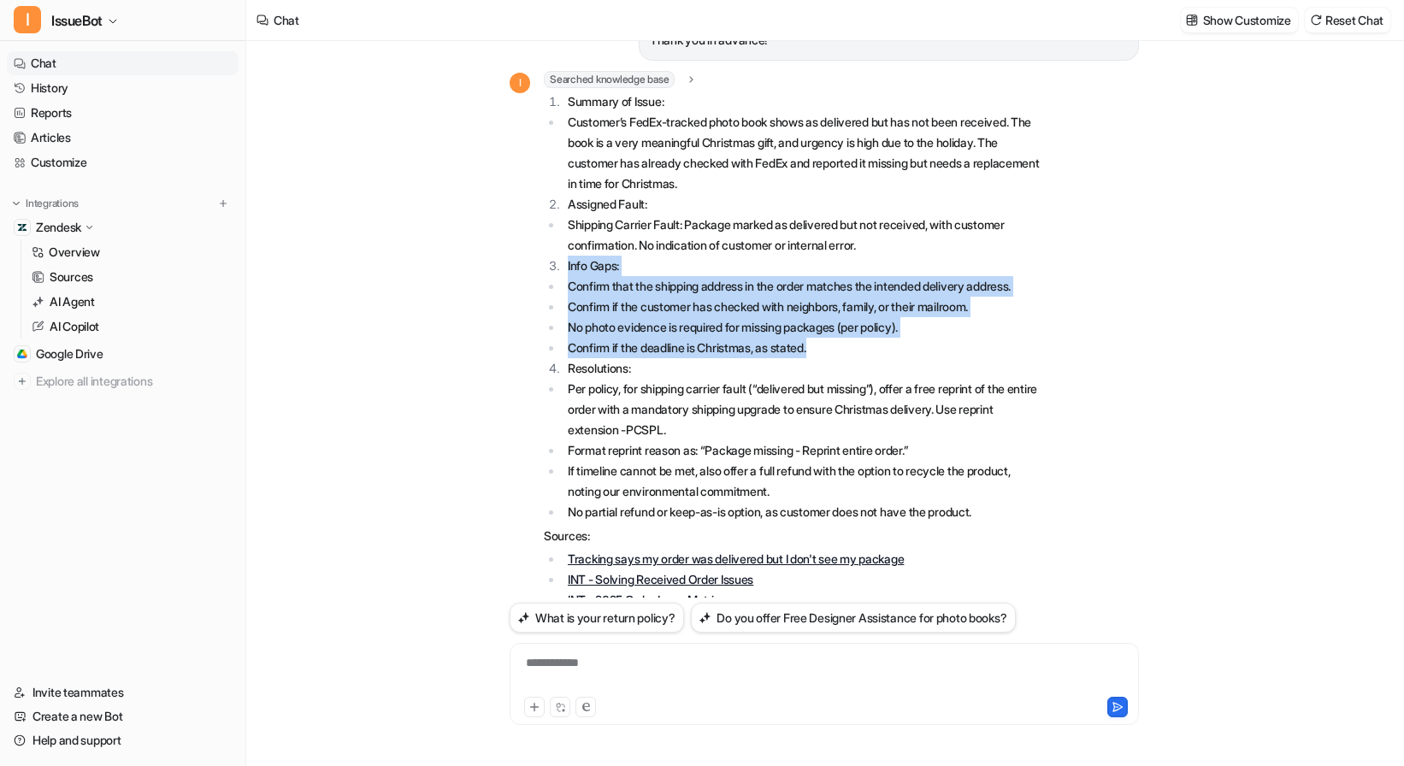
drag, startPoint x: 565, startPoint y: 262, endPoint x: 859, endPoint y: 352, distance: 307.8
click at [859, 352] on span "Summary of Issue: Customer’s FedEx-tracked photo book shows as delivered but ha…" at bounding box center [794, 405] width 500 height 628
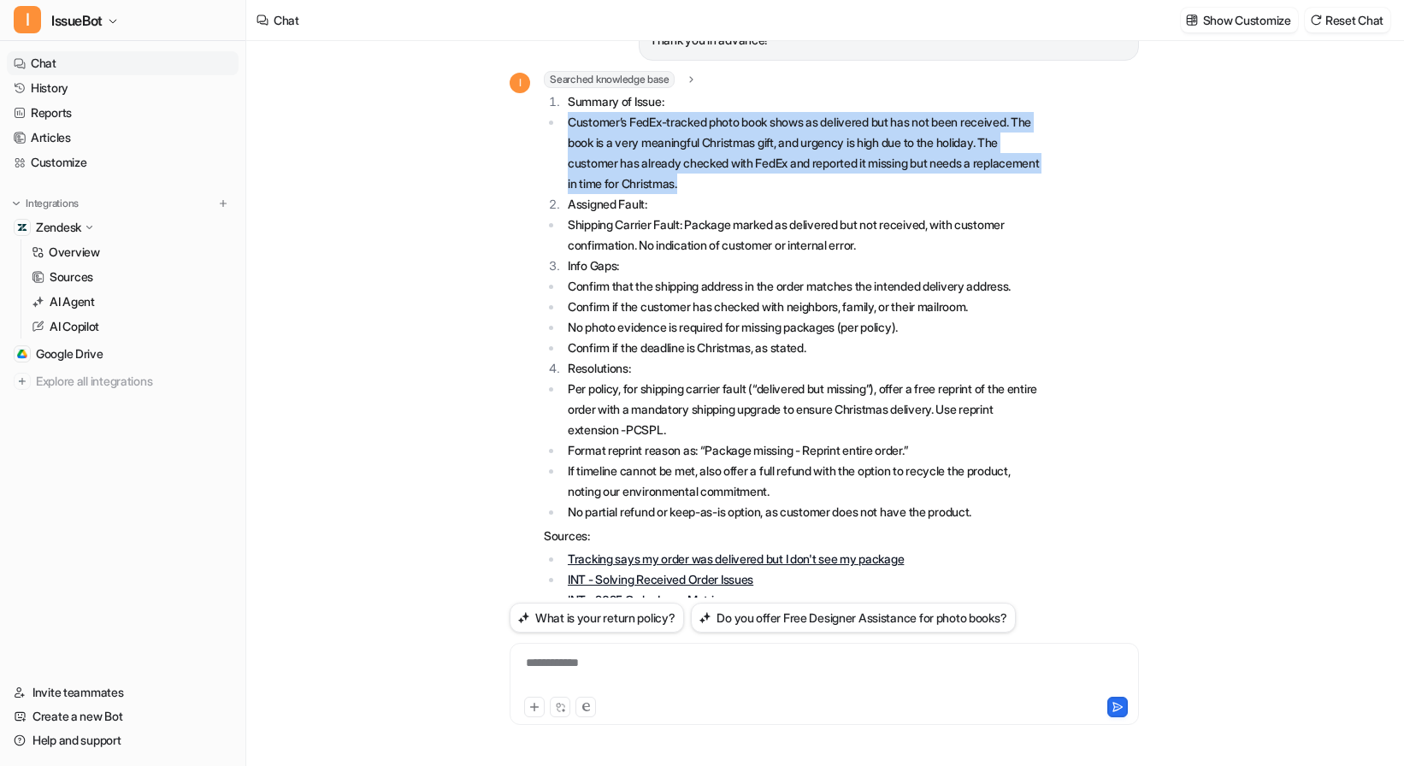
drag, startPoint x: 779, startPoint y: 183, endPoint x: 536, endPoint y: 122, distance: 250.3
click at [536, 122] on div "I Searched knowledge base search_queries : "FedEx shows delivered but package m…" at bounding box center [777, 397] width 534 height 652
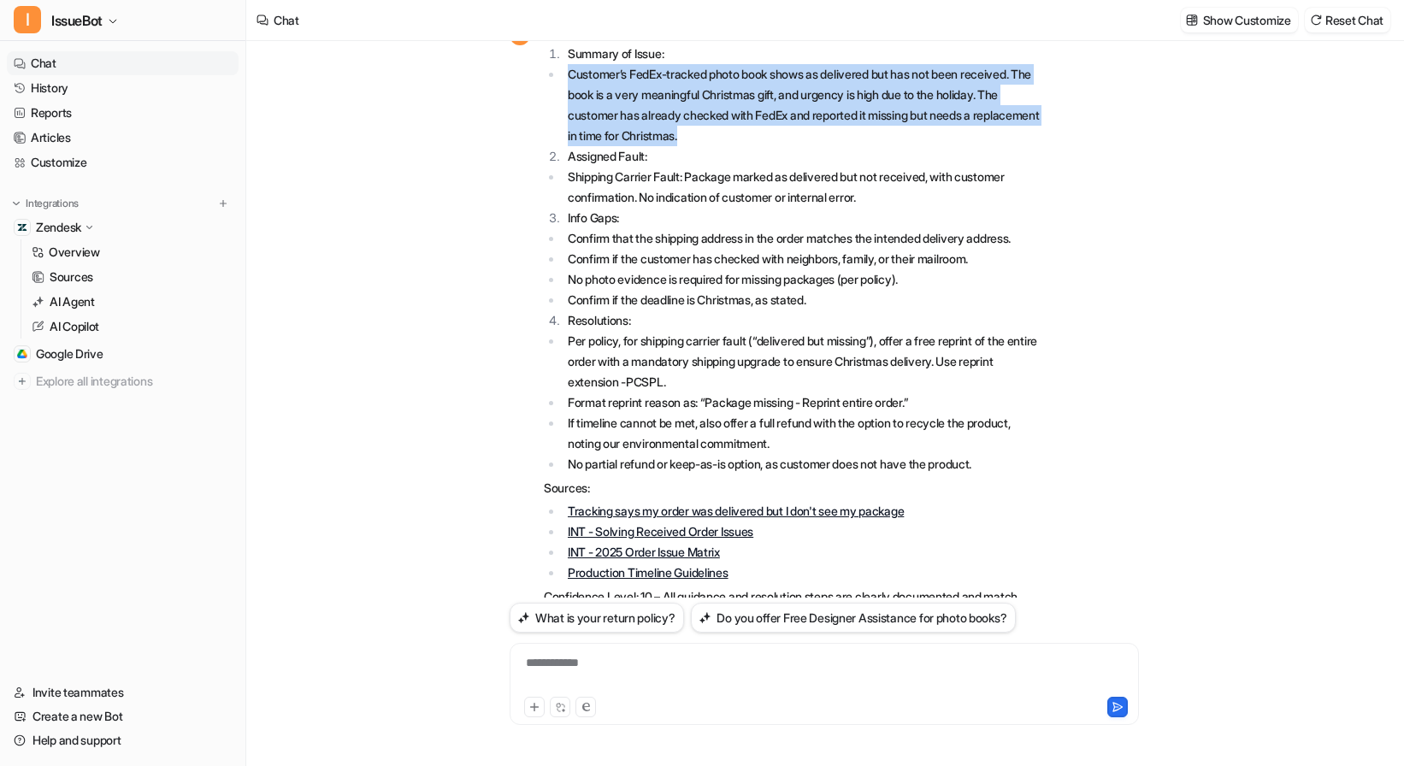
scroll to position [177, 0]
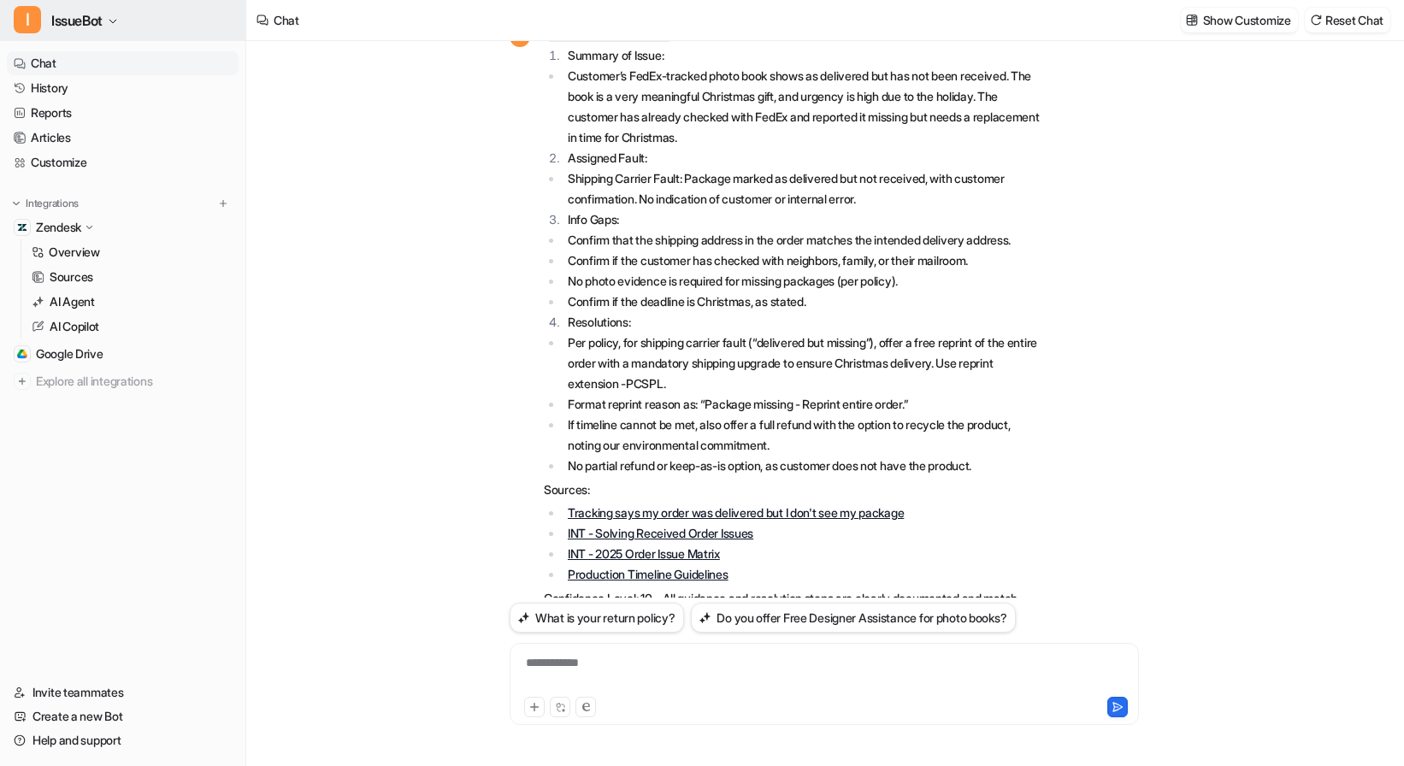
click at [91, 15] on span "IssueBot" at bounding box center [76, 21] width 51 height 24
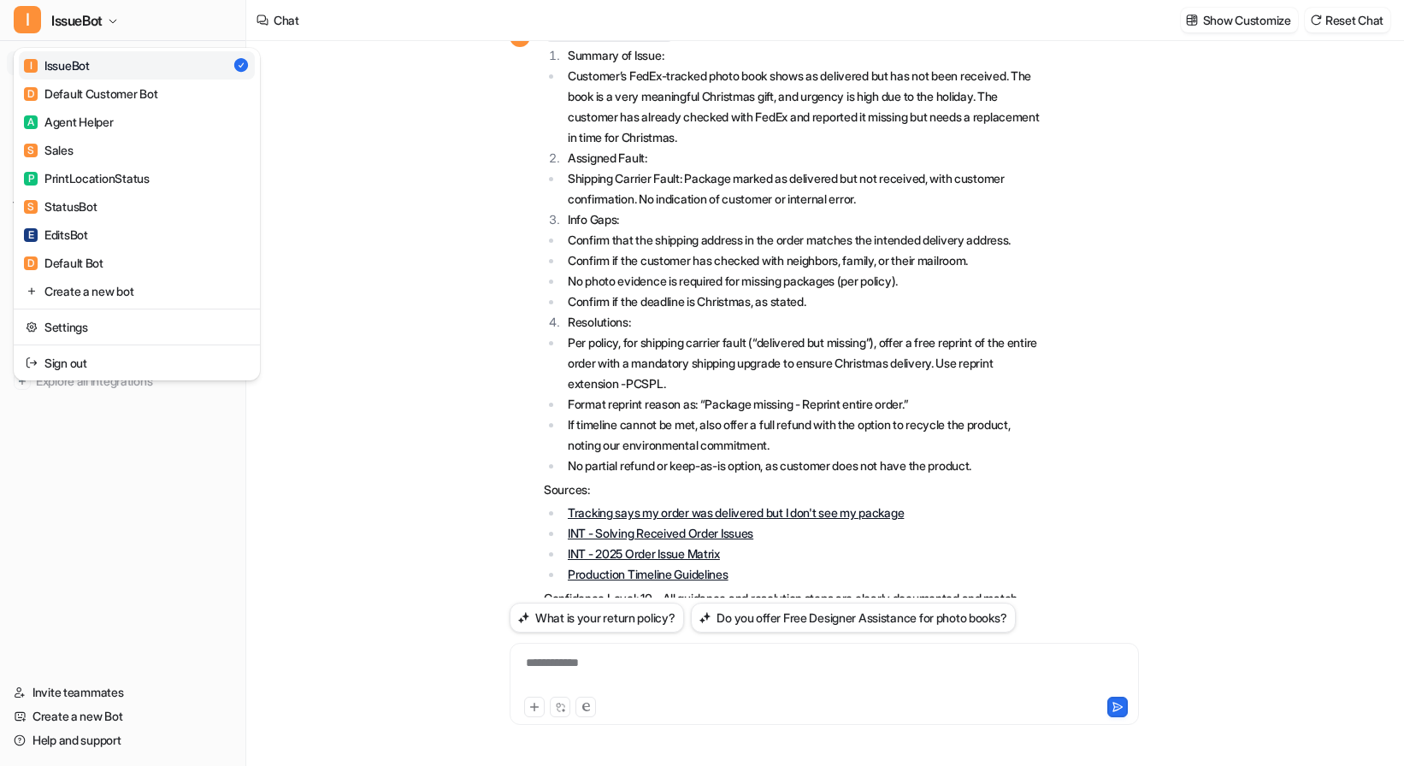
click at [380, 302] on div "I IssueBot I IssueBot D Default Customer Bot A Agent Helper S Sales P PrintLoca…" at bounding box center [702, 383] width 1404 height 766
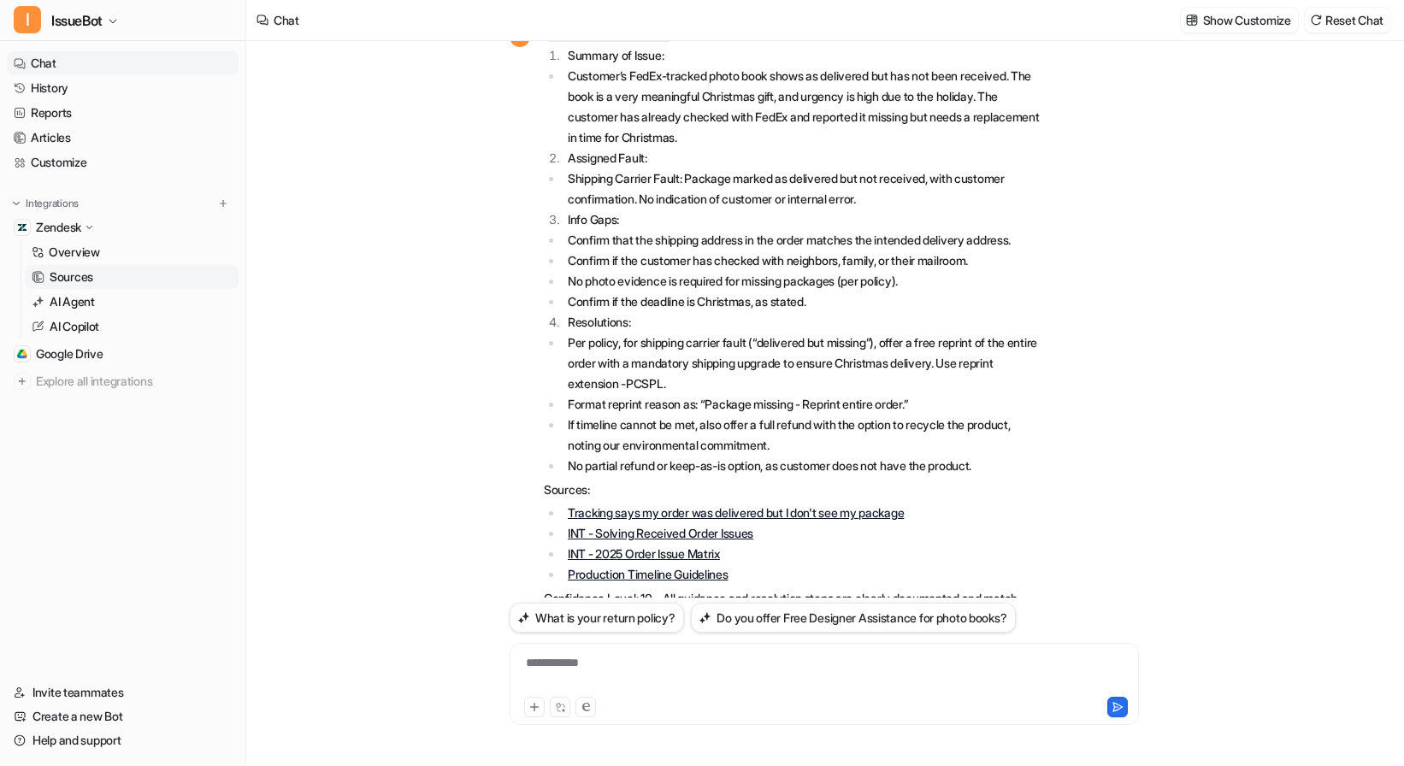
click at [91, 282] on p "Sources" at bounding box center [72, 276] width 44 height 17
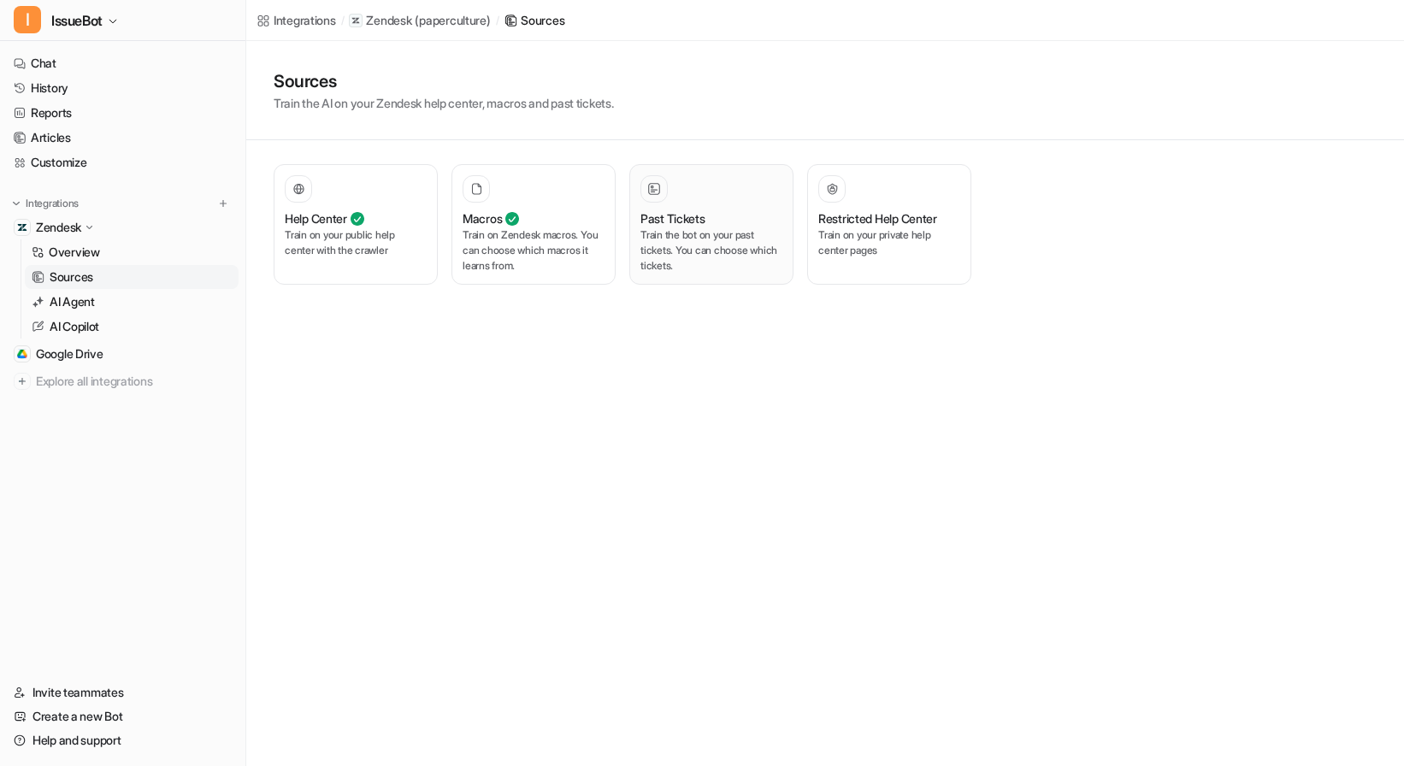
click at [686, 238] on p "Train the bot on your past tickets. You can choose which tickets." at bounding box center [711, 250] width 142 height 46
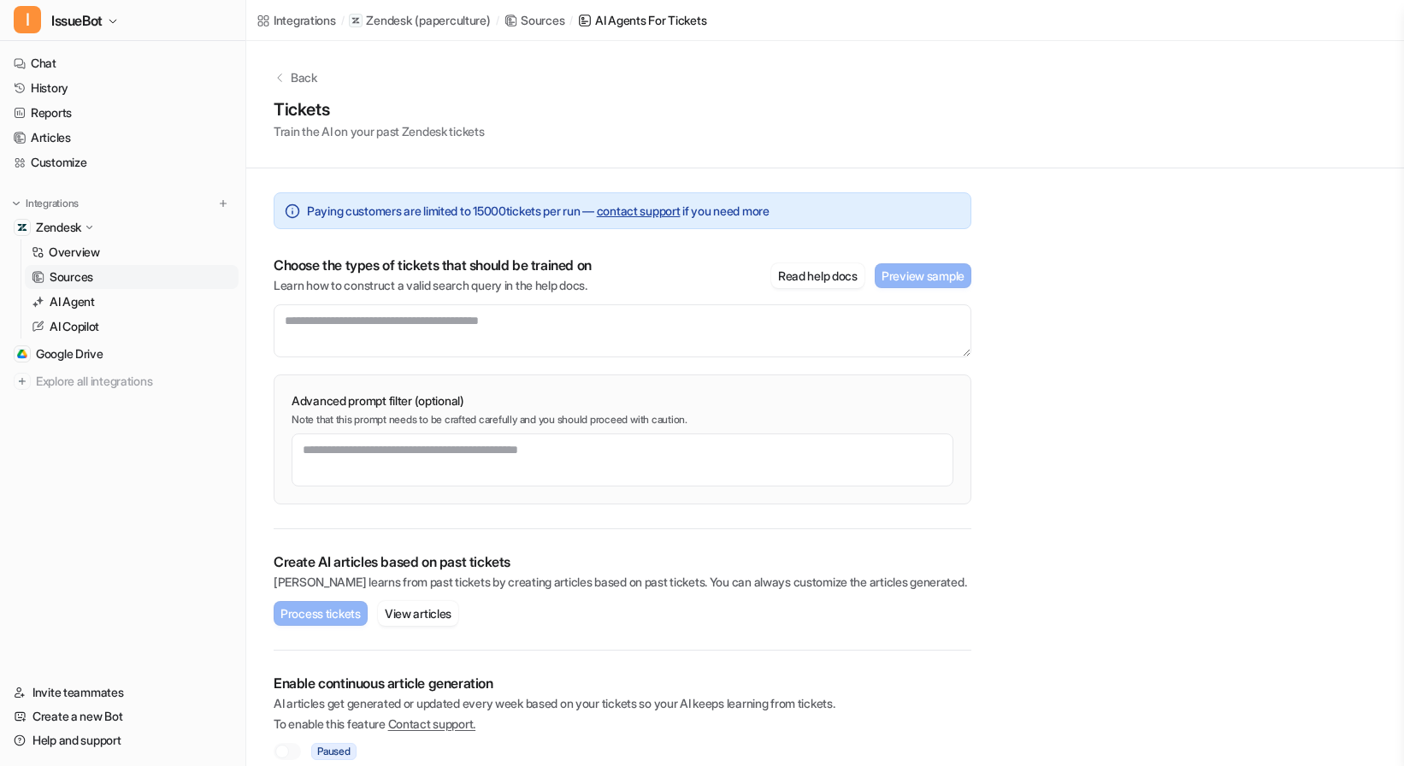
scroll to position [19, 0]
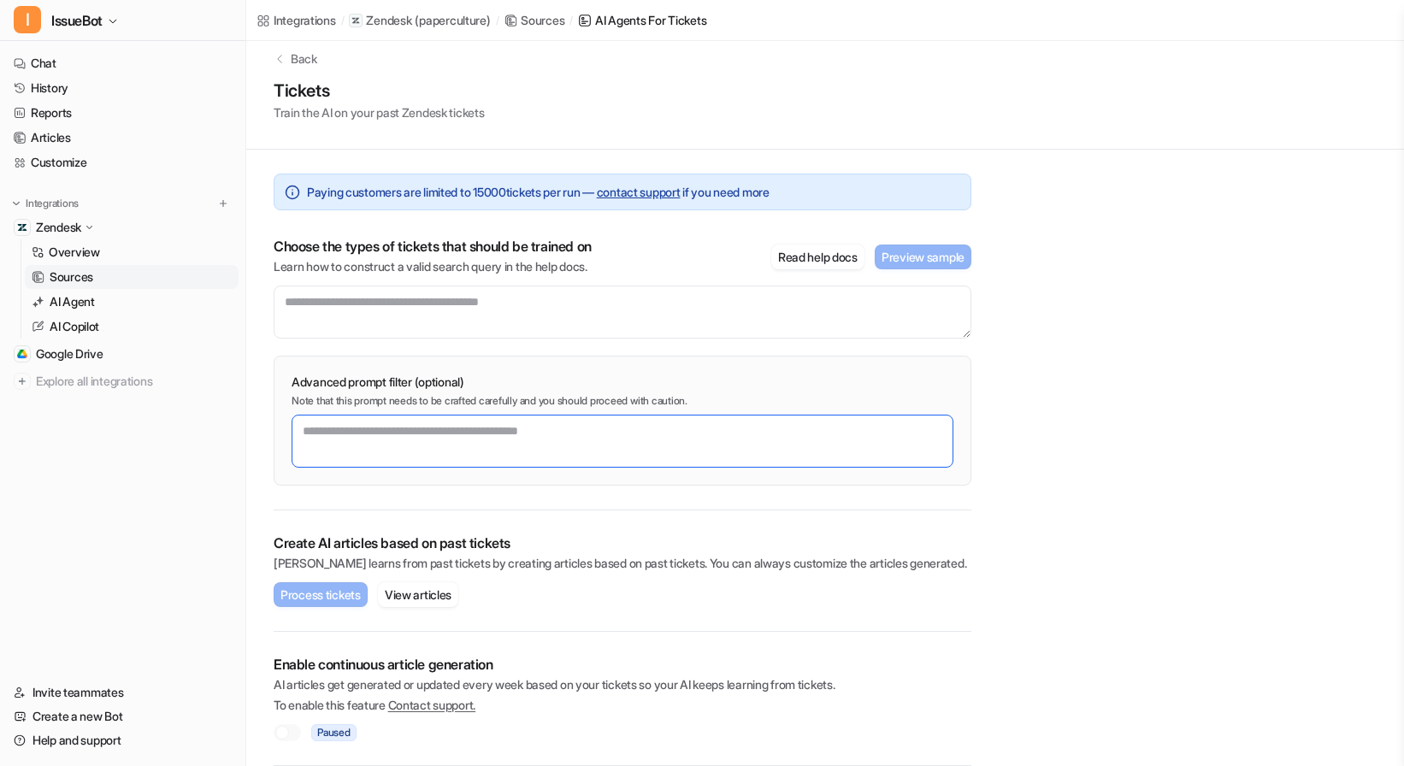
click at [428, 426] on textarea at bounding box center [623, 441] width 662 height 53
type textarea "**********"
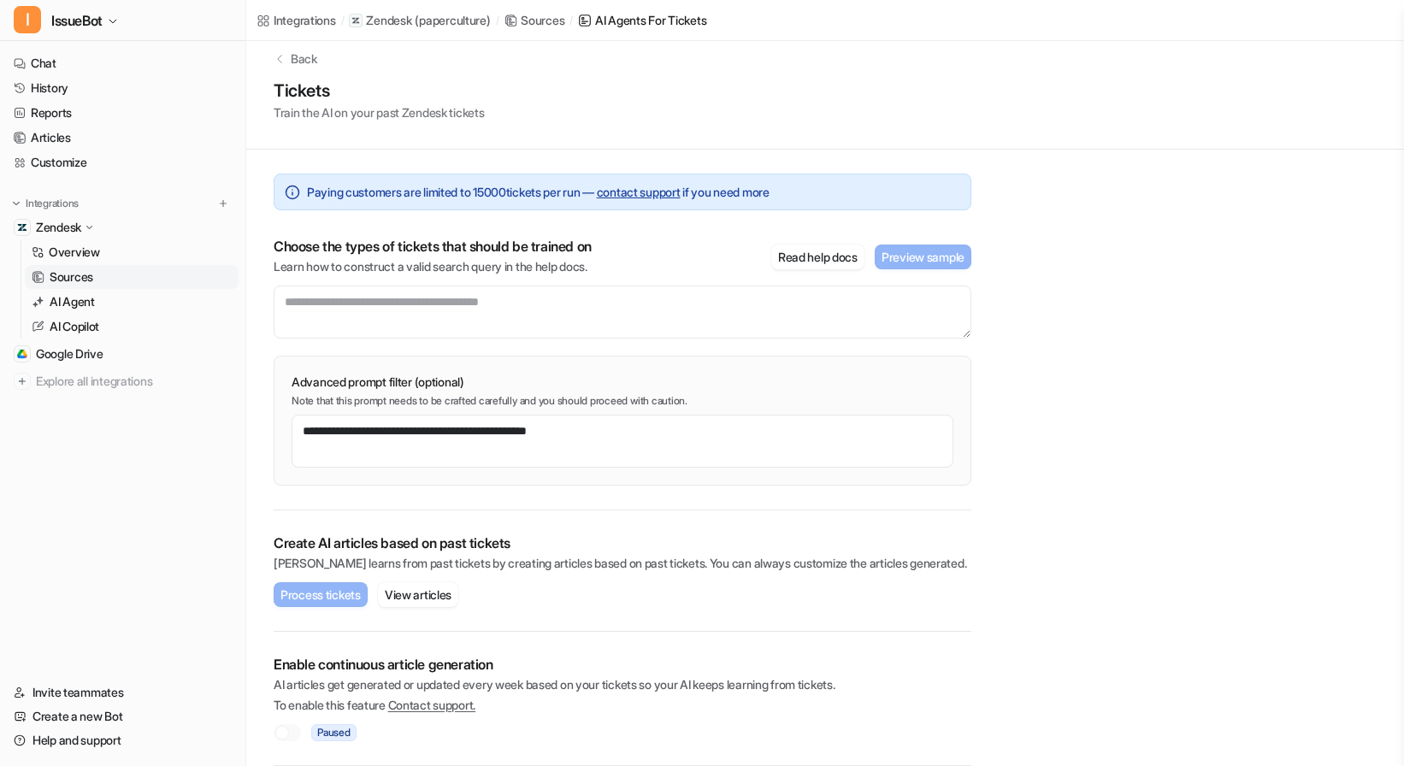
click at [987, 616] on div "**********" at bounding box center [622, 458] width 752 height 616
click at [569, 301] on textarea at bounding box center [623, 312] width 698 height 53
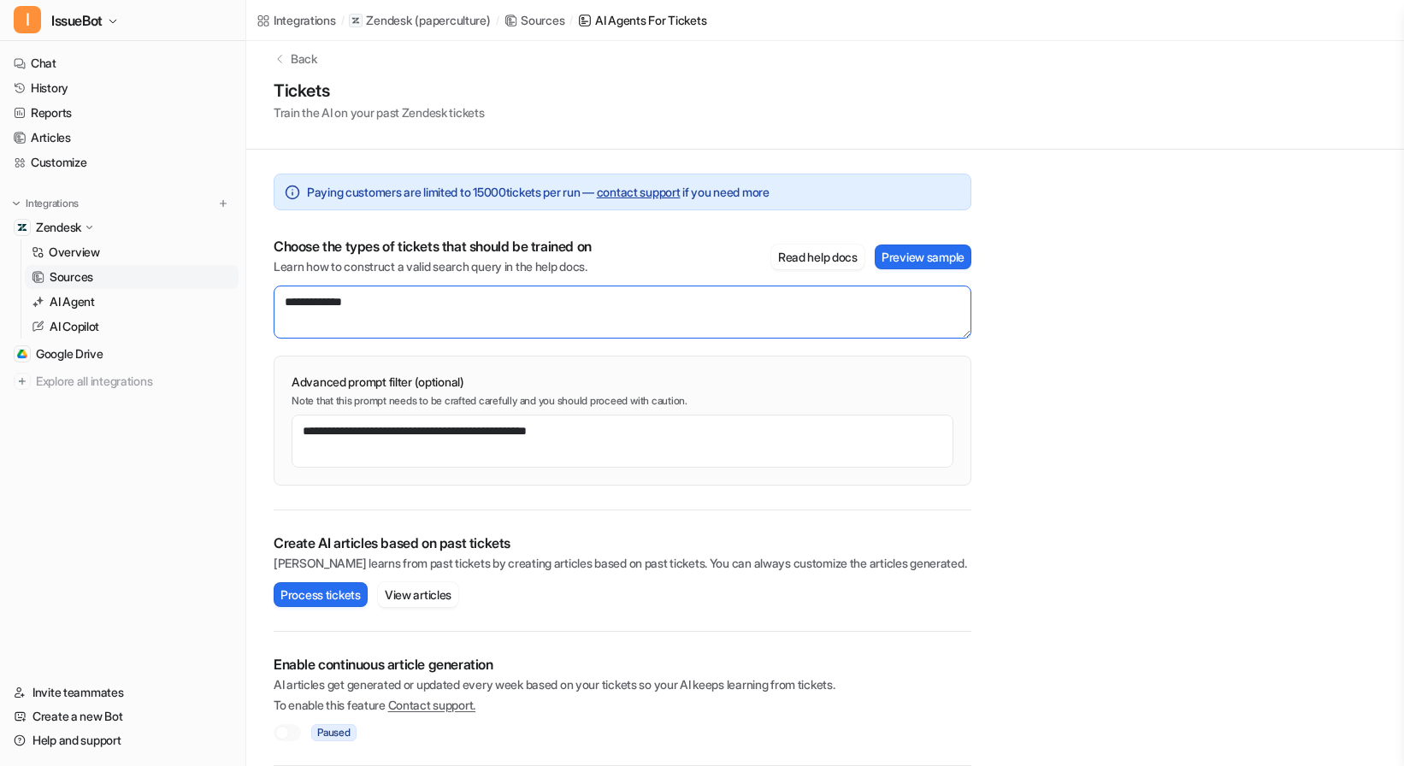
type textarea "**********"
drag, startPoint x: 577, startPoint y: 302, endPoint x: 274, endPoint y: 292, distance: 303.7
click at [274, 292] on textarea at bounding box center [623, 312] width 698 height 53
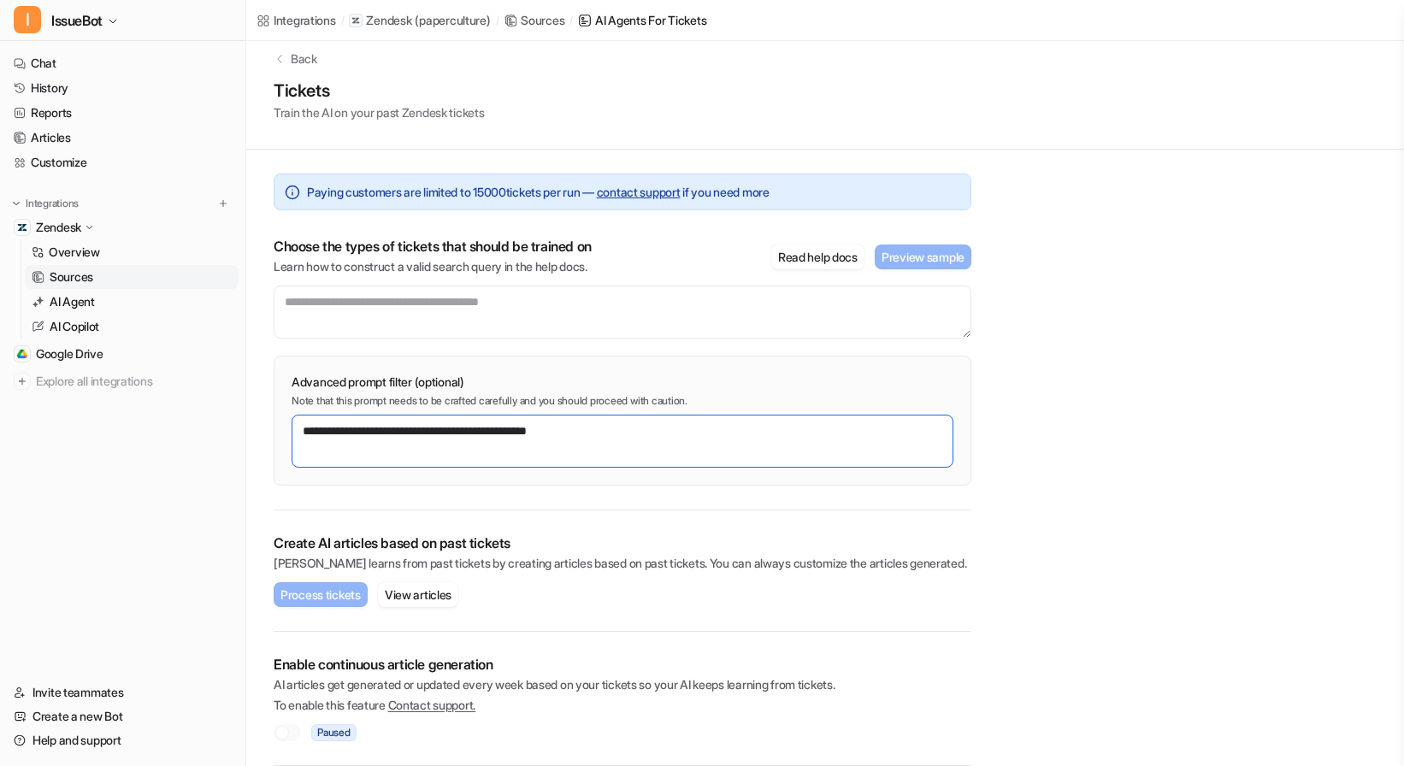
drag, startPoint x: 611, startPoint y: 438, endPoint x: 265, endPoint y: 420, distance: 346.8
click at [265, 420] on div "**********" at bounding box center [622, 458] width 752 height 616
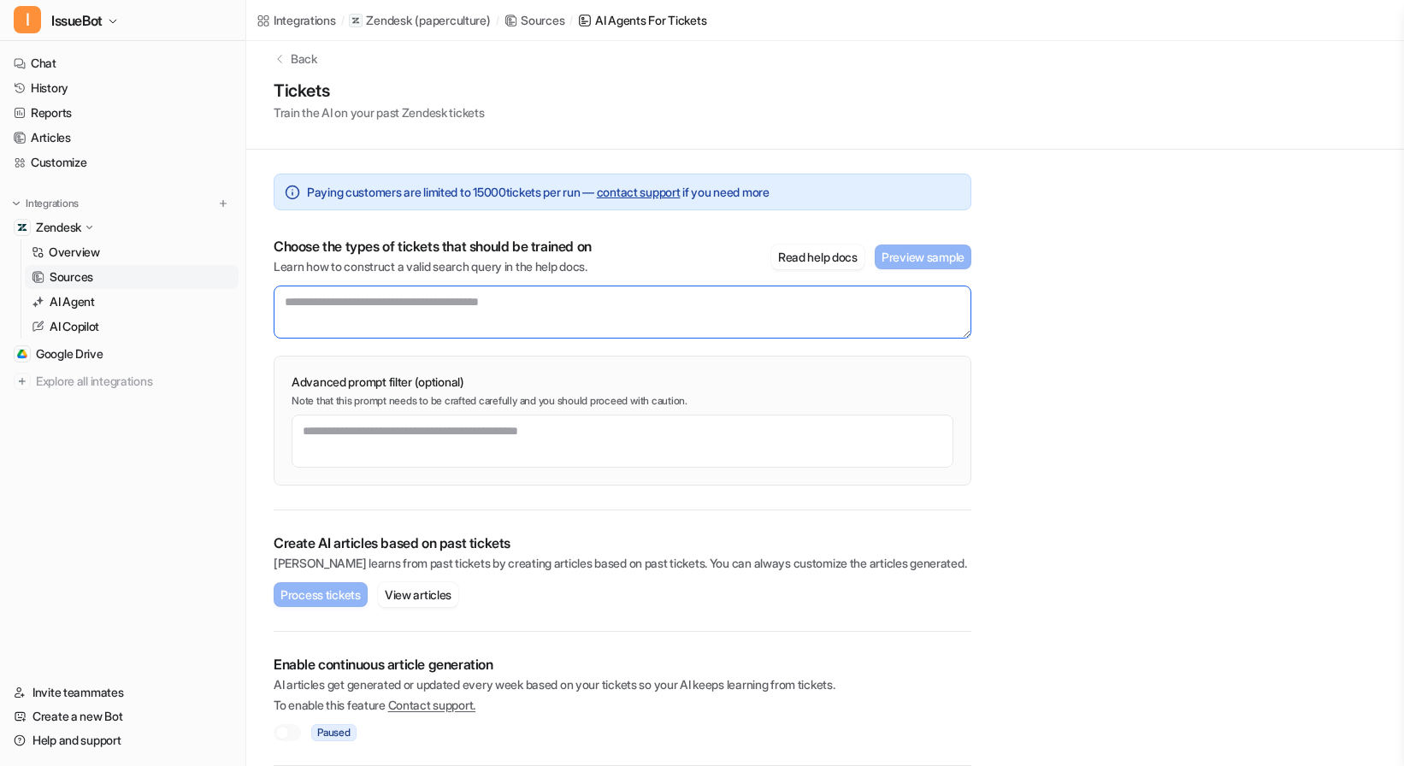
click at [438, 301] on textarea at bounding box center [623, 312] width 698 height 53
click at [74, 162] on link "Customize" at bounding box center [123, 162] width 232 height 24
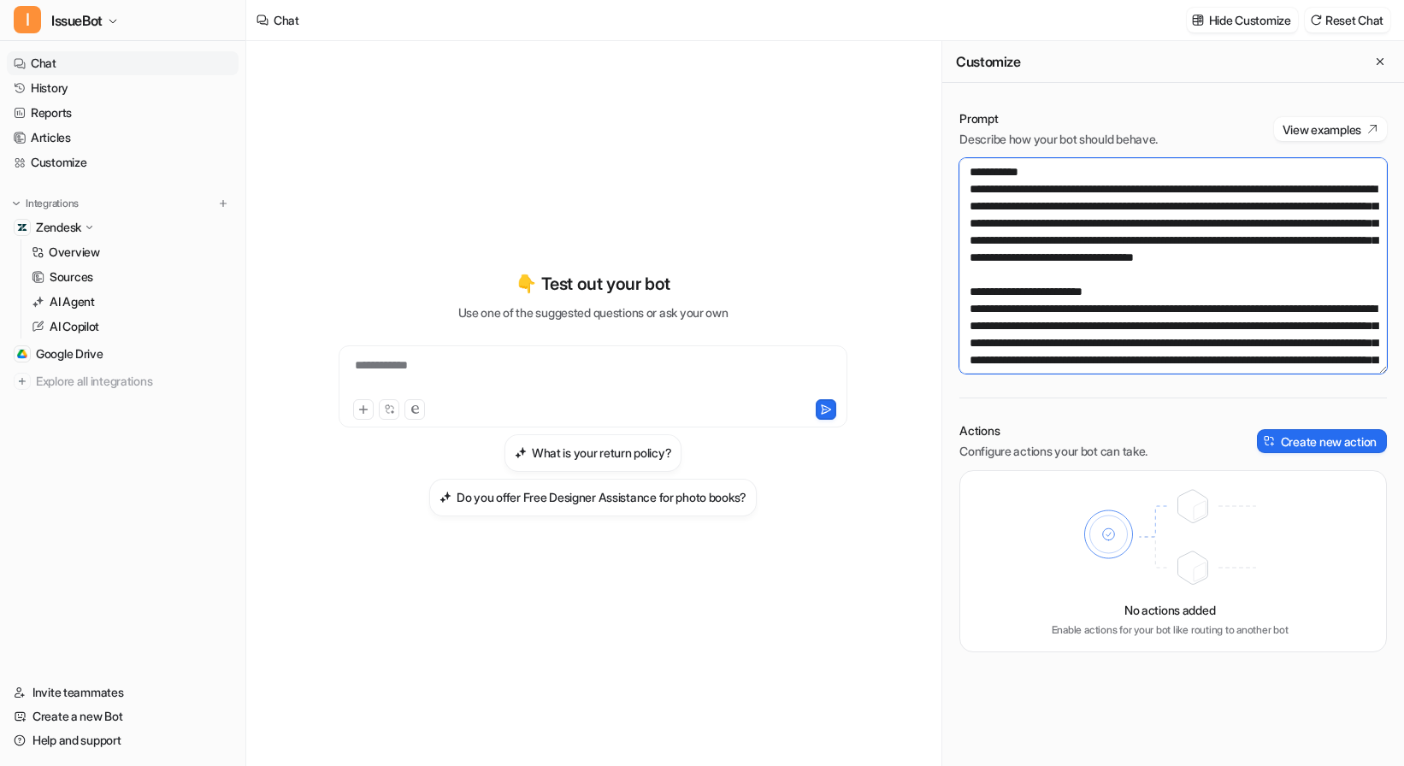
click at [1098, 253] on textarea at bounding box center [1173, 265] width 428 height 215
paste textarea "**********"
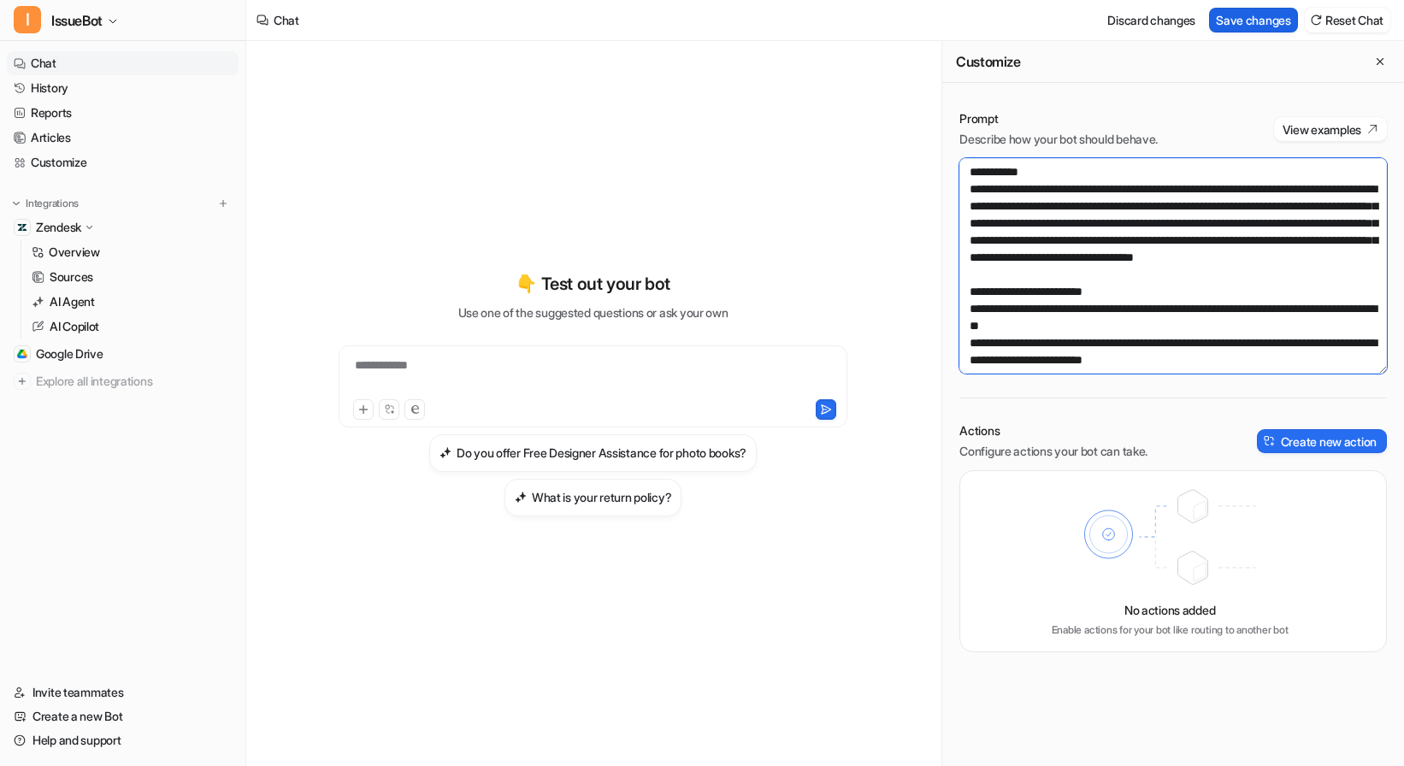
type textarea "**********"
click at [1235, 27] on button "Save changes" at bounding box center [1253, 20] width 89 height 25
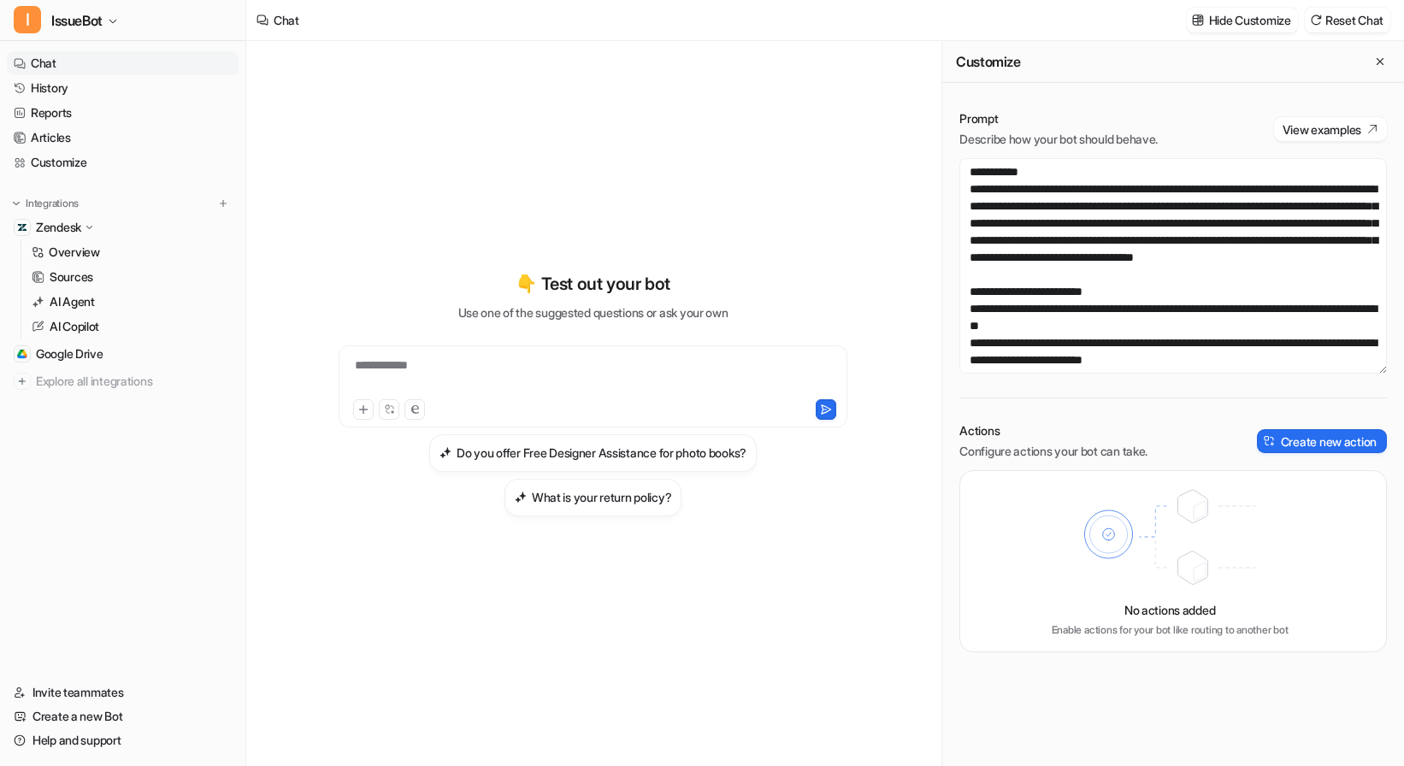
click at [1388, 50] on div "Customize" at bounding box center [1173, 62] width 462 height 42
click at [1384, 56] on icon "Close flyout" at bounding box center [1380, 62] width 12 height 12
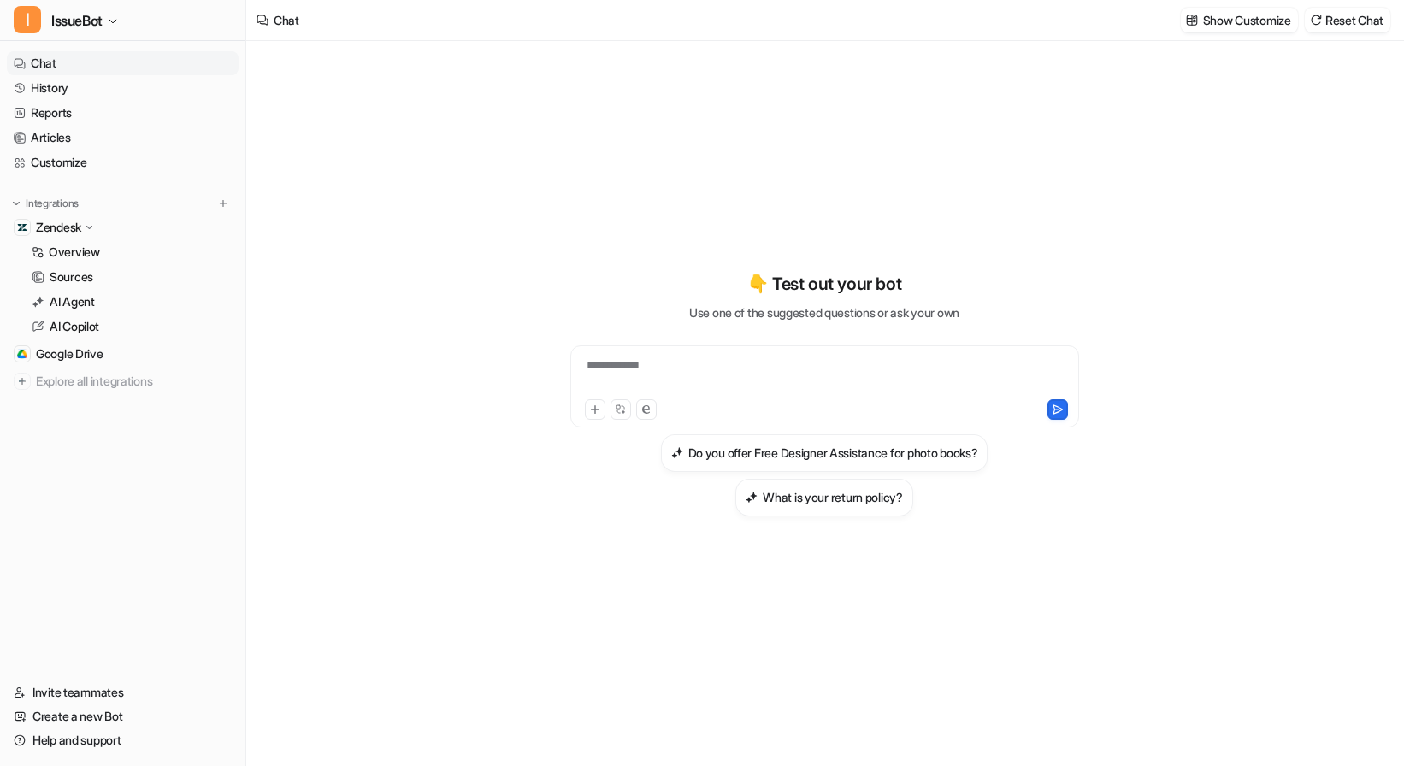
click at [694, 357] on div "**********" at bounding box center [825, 376] width 500 height 39
paste div
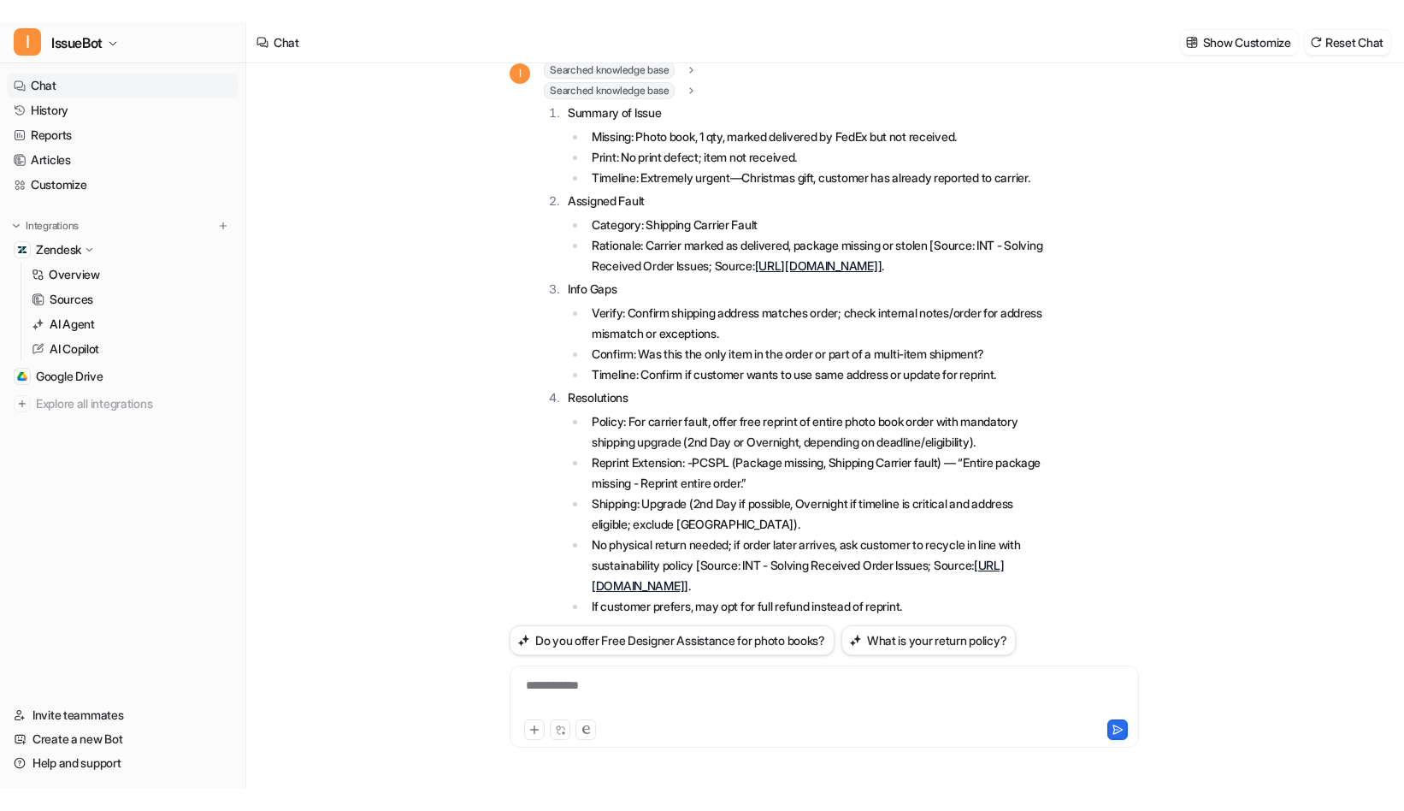
scroll to position [159, 0]
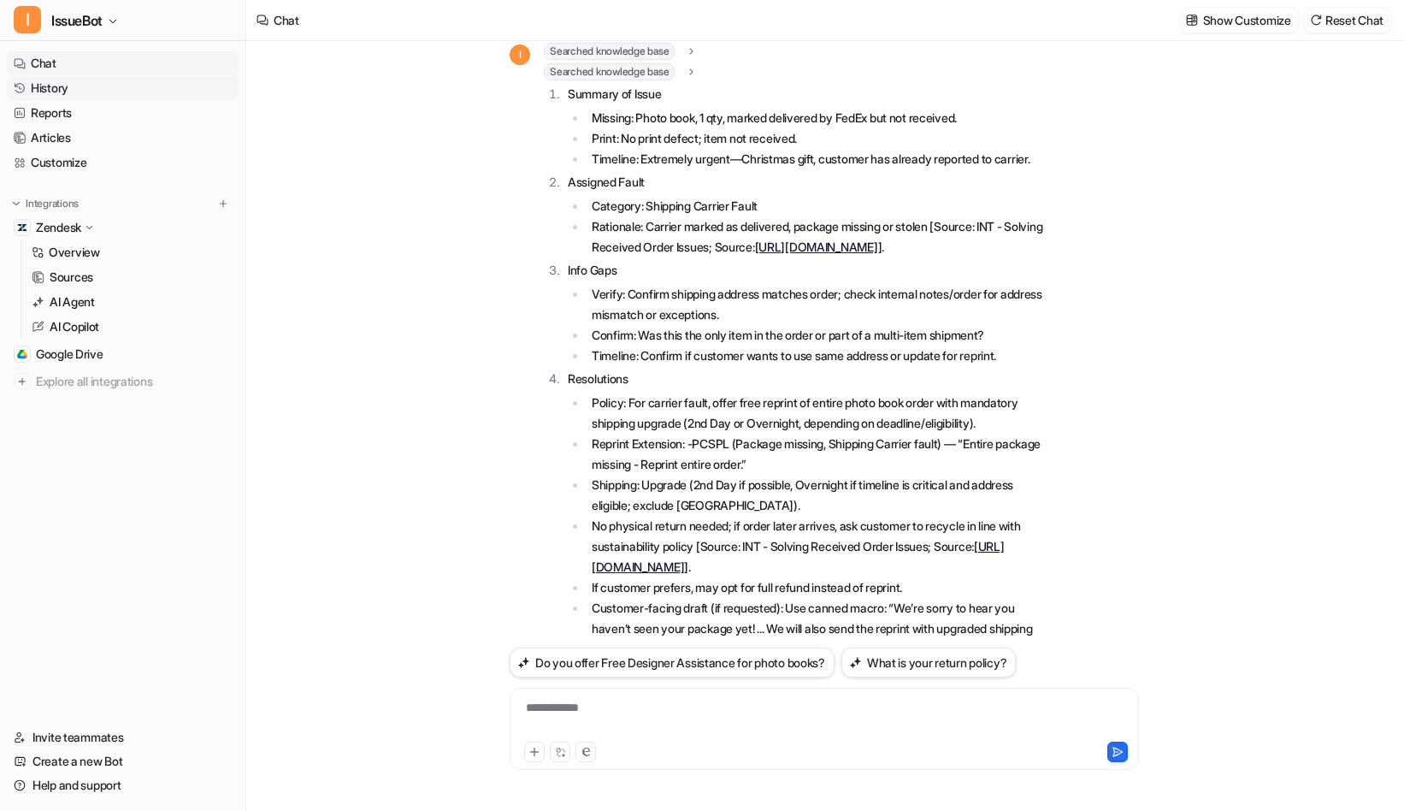
click at [79, 86] on link "History" at bounding box center [123, 88] width 232 height 24
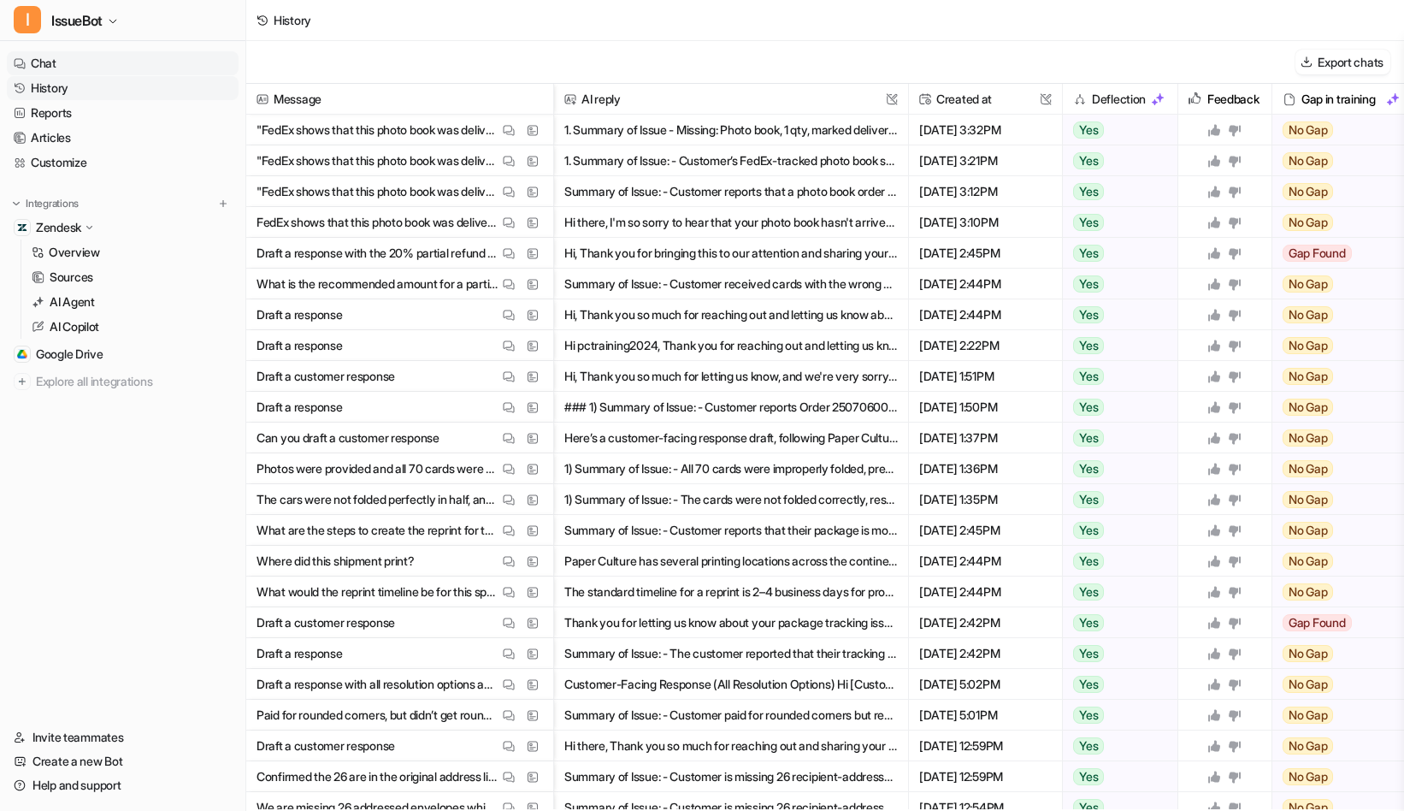
click at [46, 54] on link "Chat" at bounding box center [123, 63] width 232 height 24
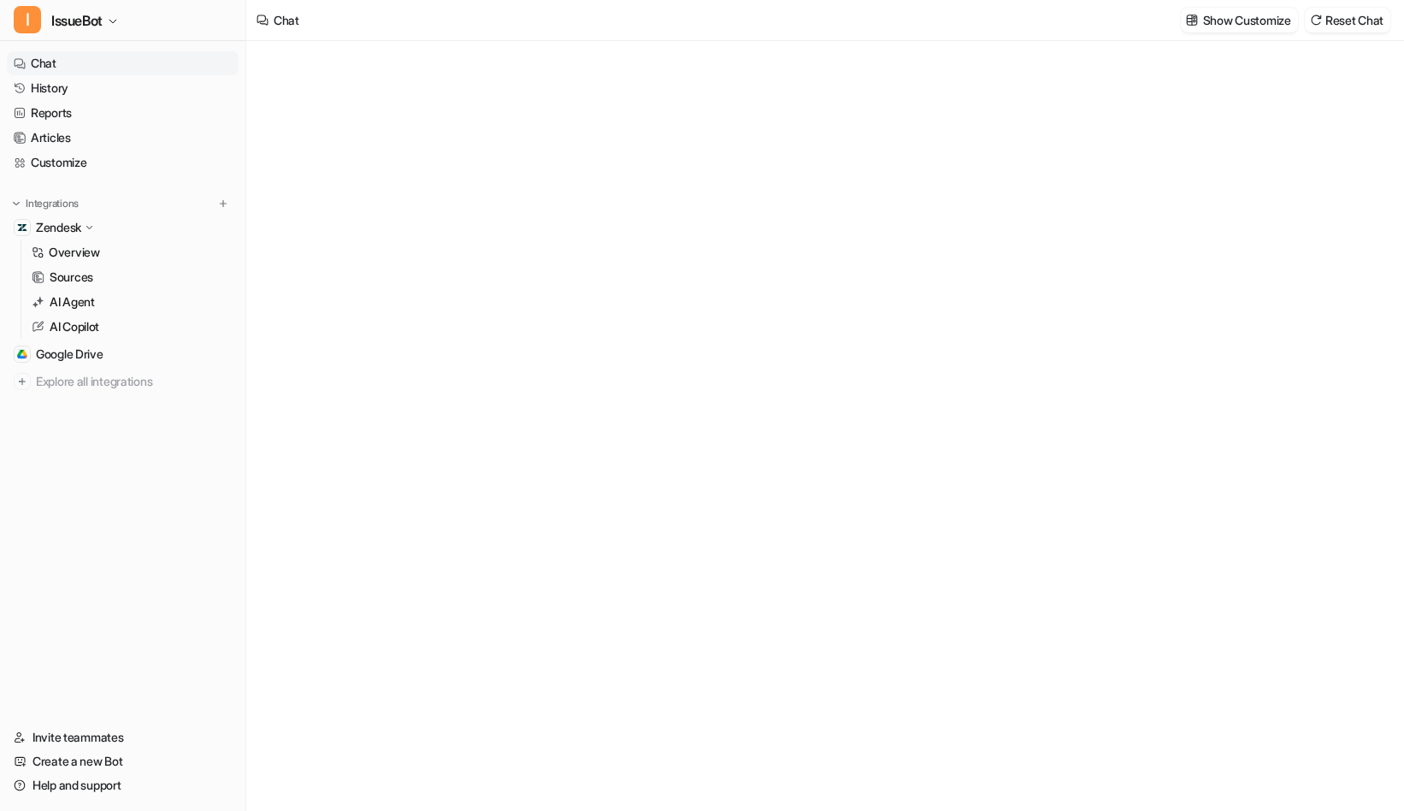
type textarea "**********"
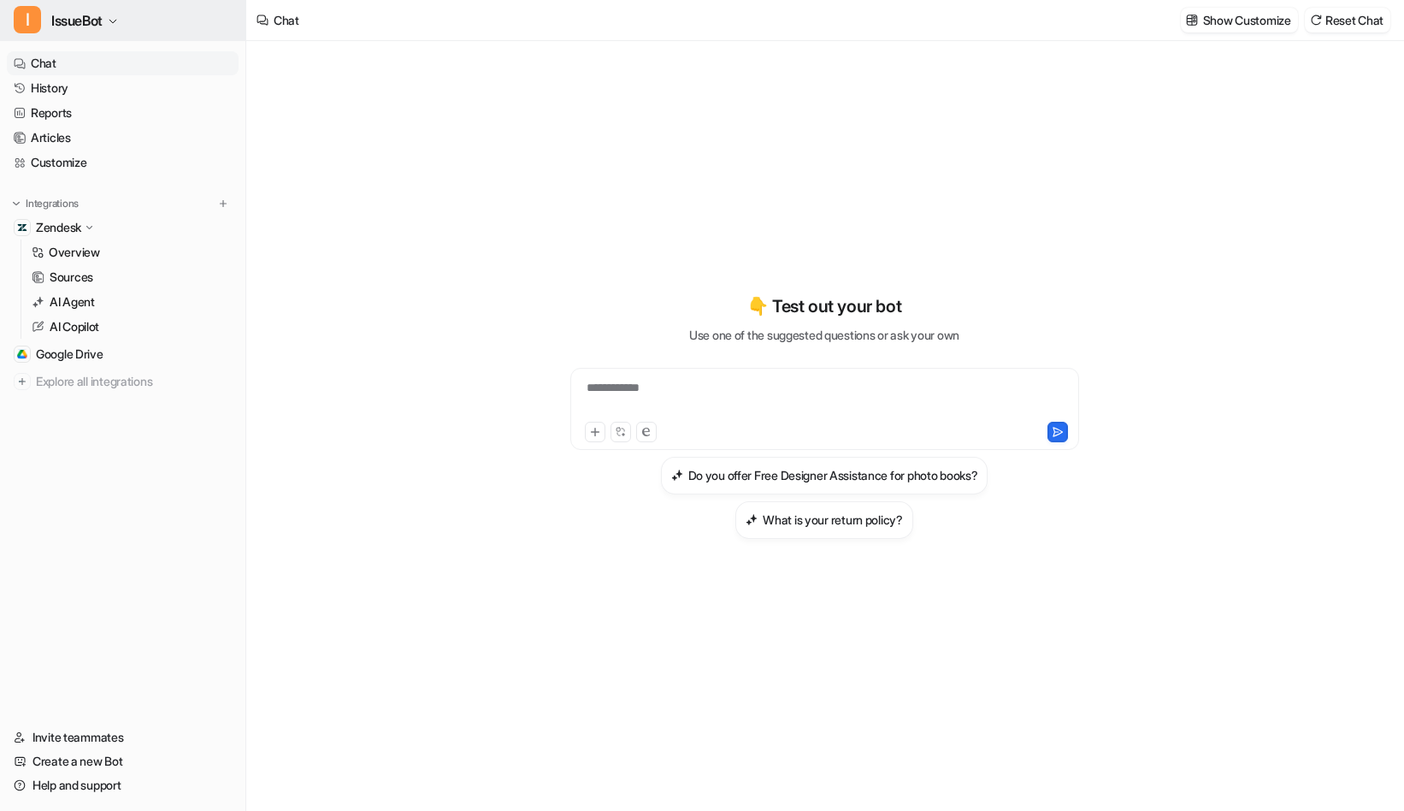
click at [90, 19] on span "IssueBot" at bounding box center [76, 21] width 51 height 24
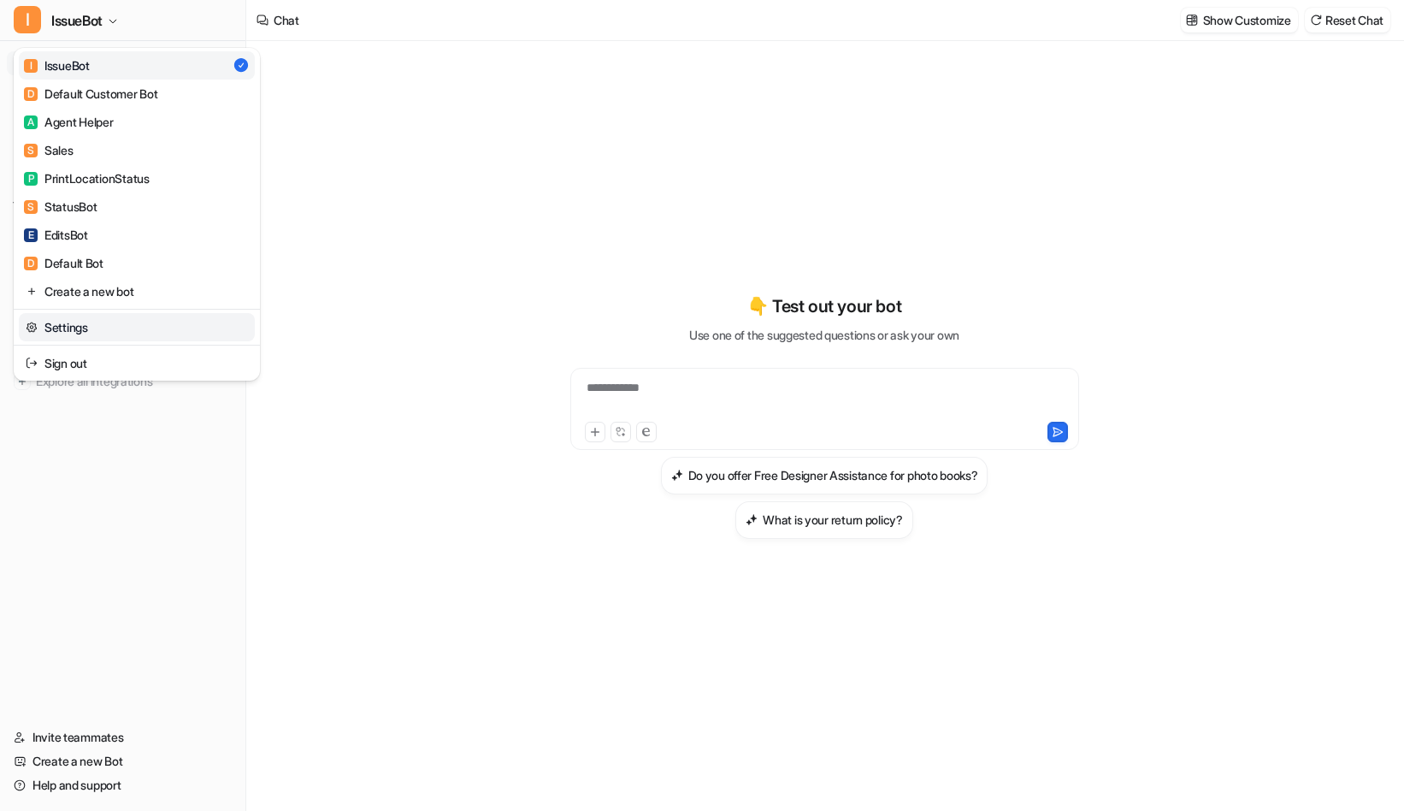
click at [95, 324] on link "Settings" at bounding box center [137, 327] width 236 height 28
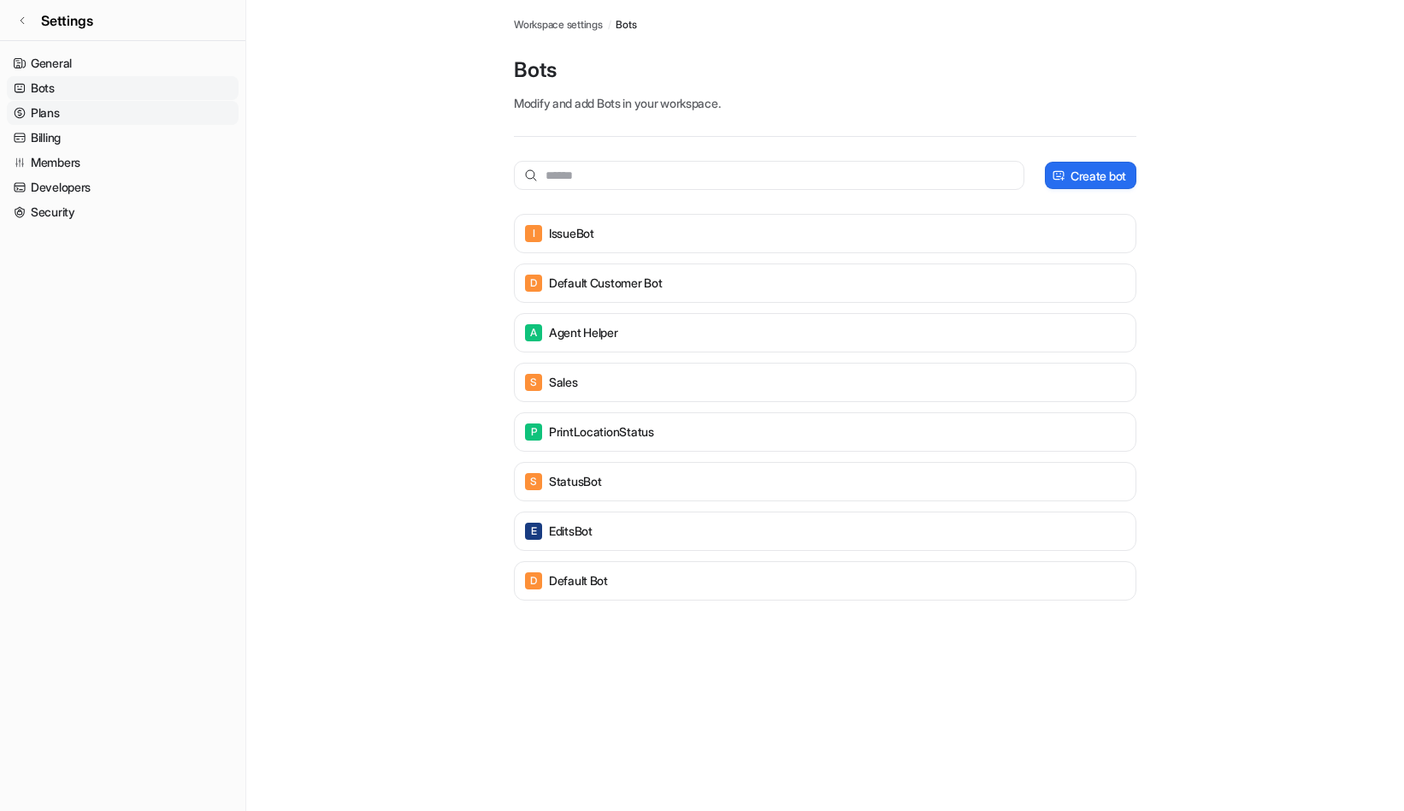
click at [80, 106] on link "Plans" at bounding box center [123, 113] width 232 height 24
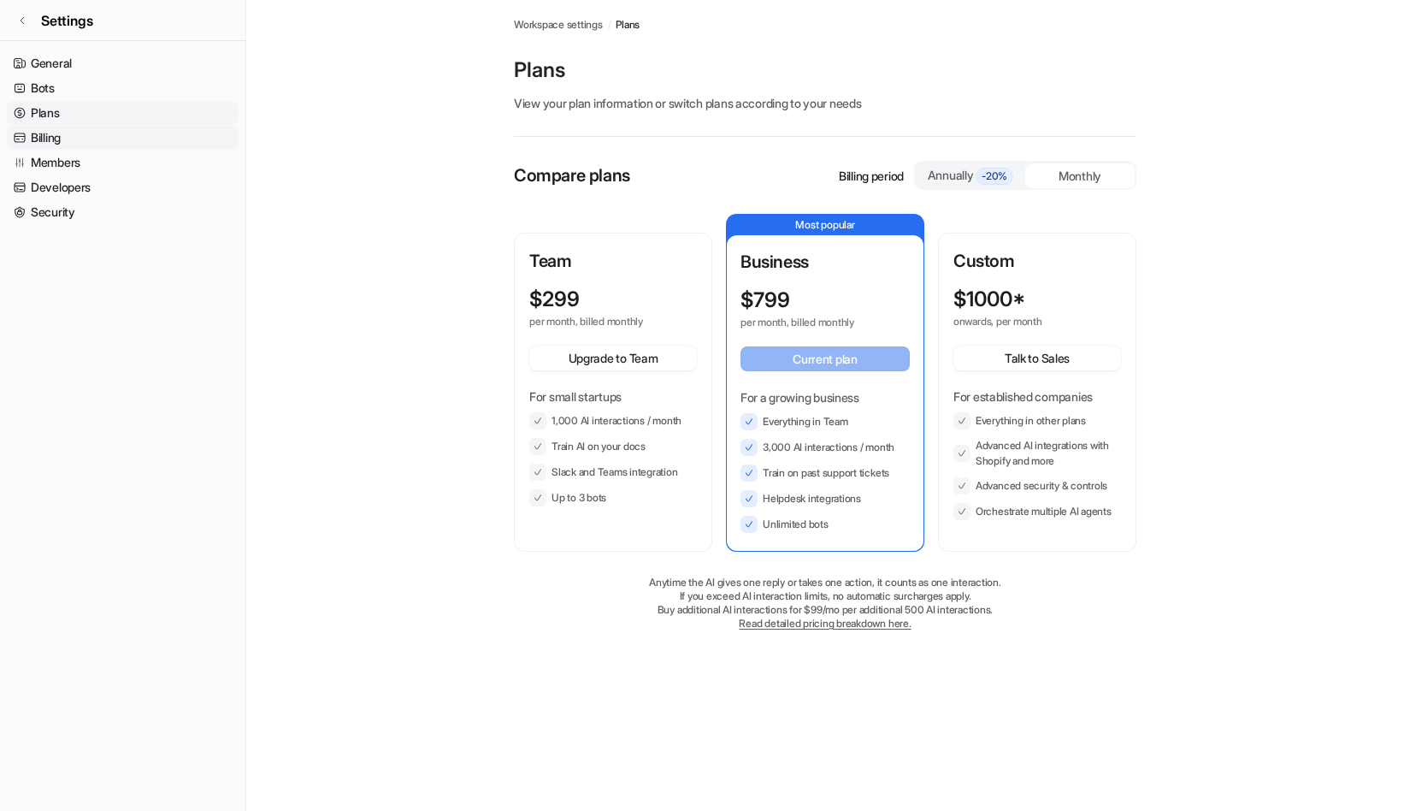
click at [81, 143] on link "Billing" at bounding box center [123, 138] width 232 height 24
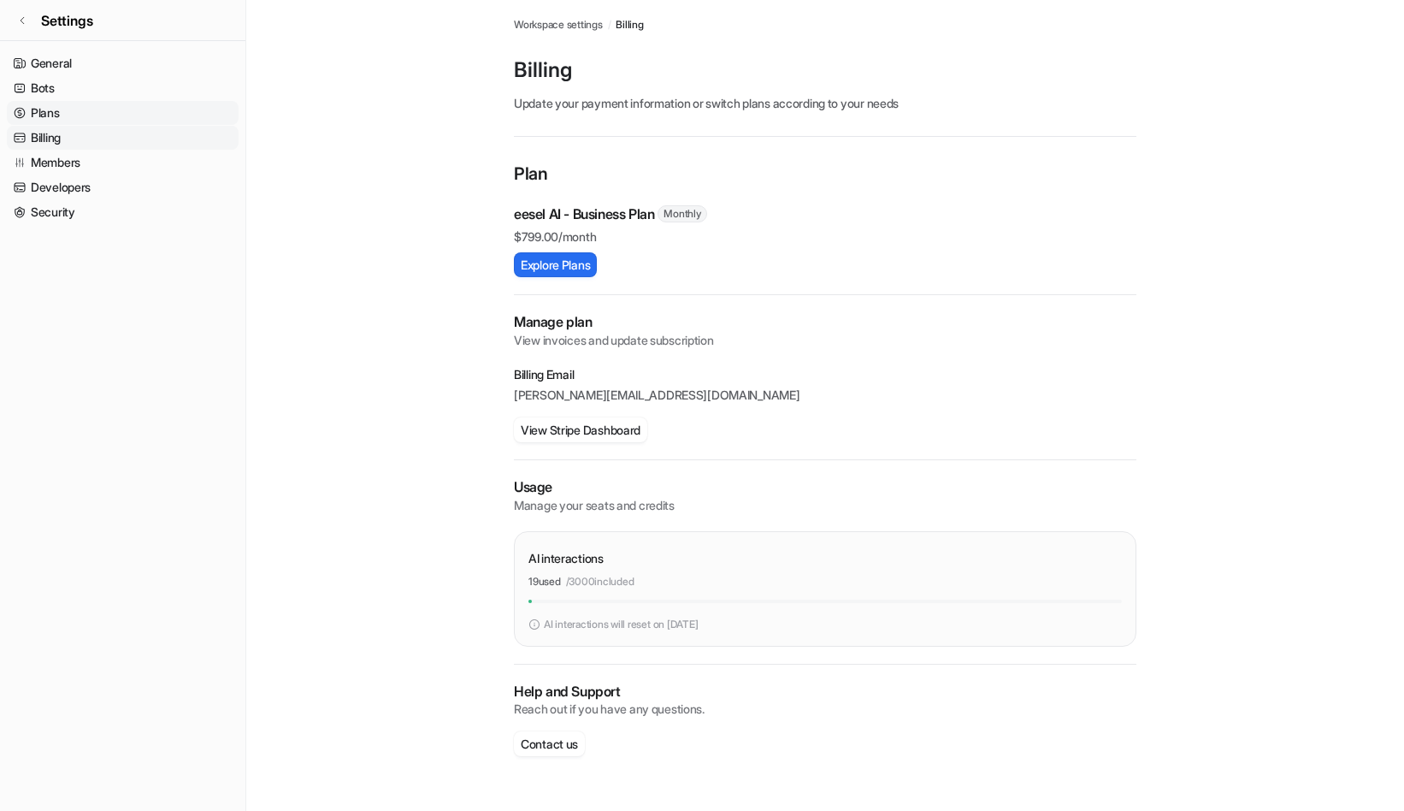
click at [58, 115] on link "Plans" at bounding box center [123, 113] width 232 height 24
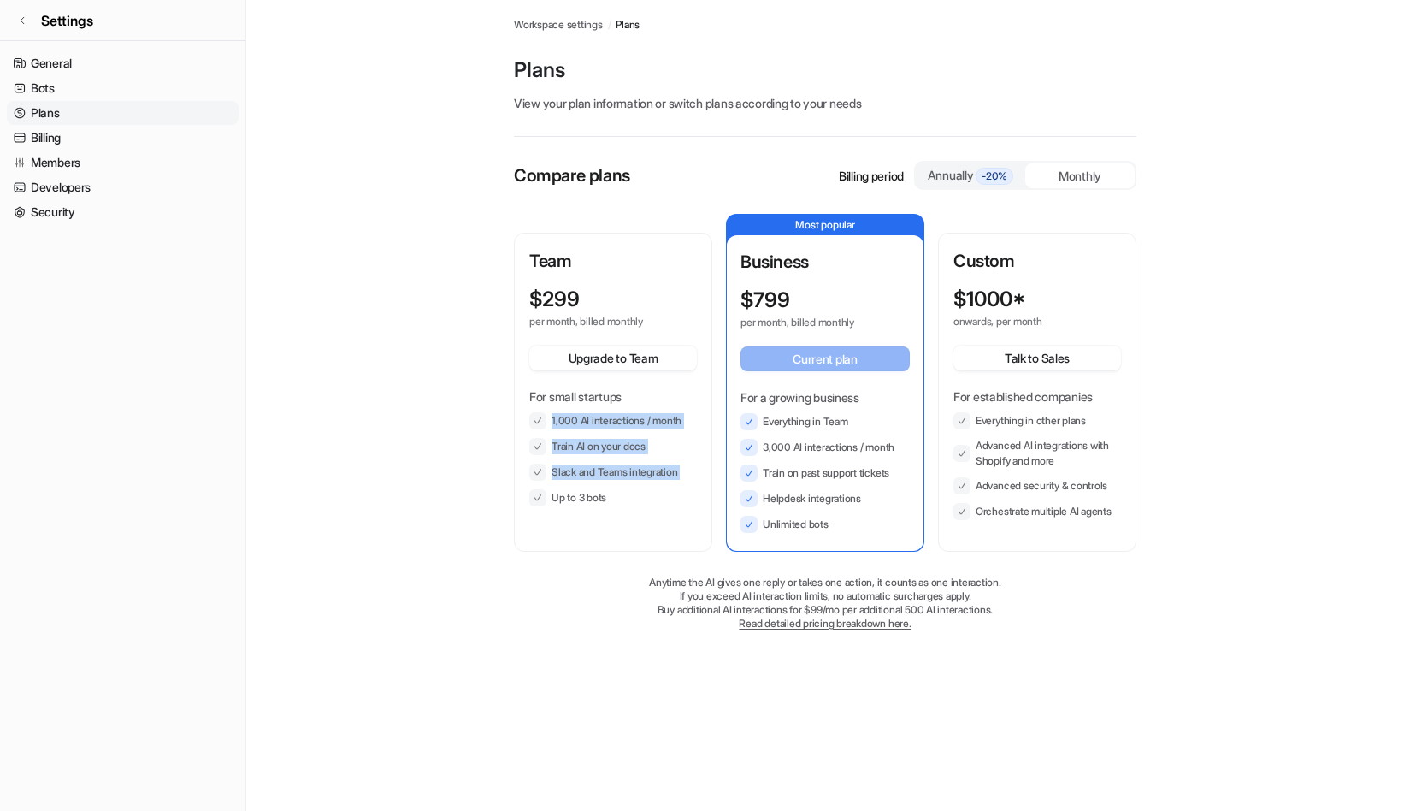
drag, startPoint x: 621, startPoint y: 497, endPoint x: 539, endPoint y: 417, distance: 114.3
click at [539, 417] on ul "1,000 AI interactions / month Train AI on your docs Slack and Teams integration…" at bounding box center [613, 459] width 168 height 94
click at [658, 517] on div "Team $ 299 per month, billed monthly Upgrade to Team For small startups 1,000 A…" at bounding box center [613, 392] width 195 height 316
drag, startPoint x: 553, startPoint y: 447, endPoint x: 557, endPoint y: 509, distance: 61.7
click at [557, 509] on div "Team $ 299 per month, billed monthly Upgrade to Team For small startups 1,000 A…" at bounding box center [613, 392] width 195 height 316
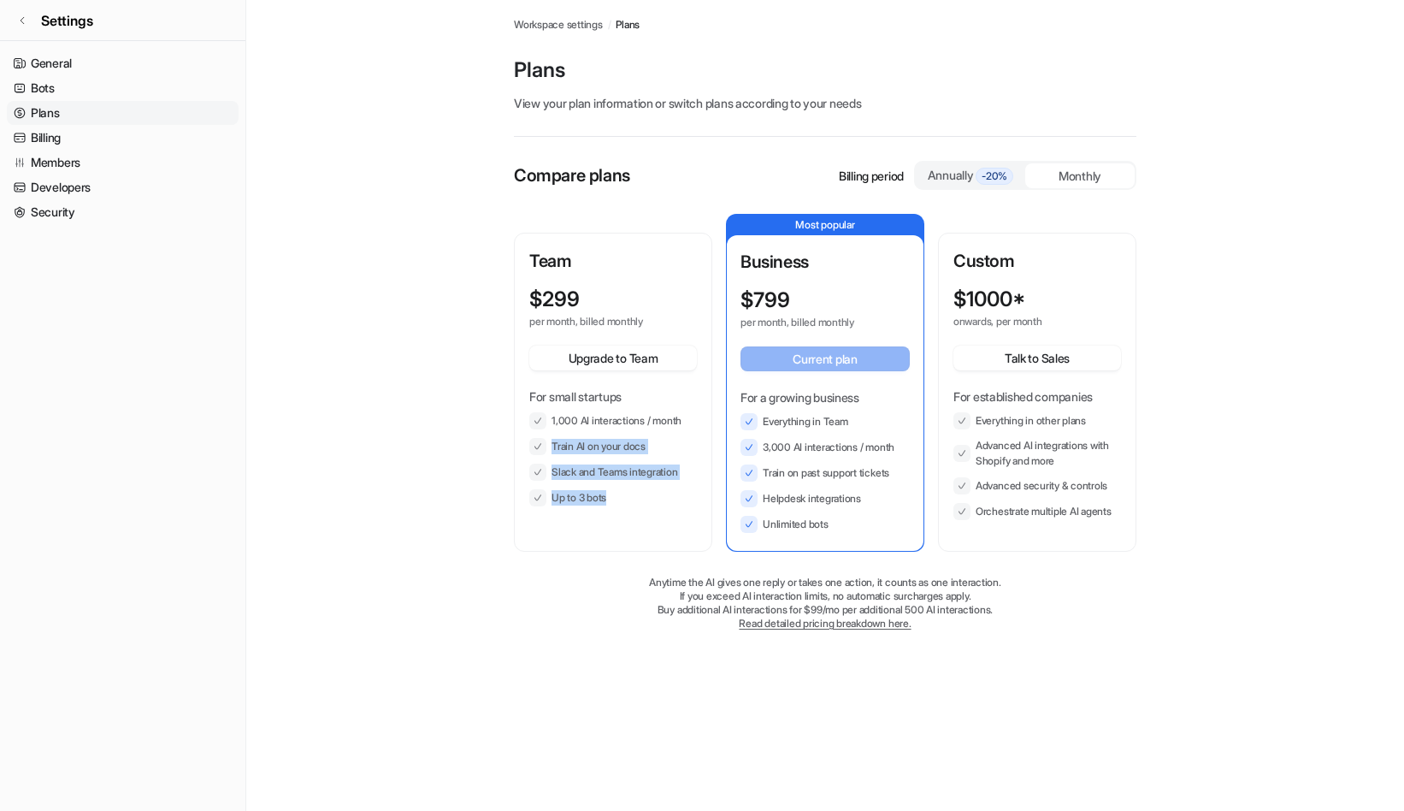
copy ul "Train AI on your docs Slack and Teams integration Up to 3 bots"
click at [800, 424] on li "Everything in Team" at bounding box center [824, 421] width 169 height 17
click at [766, 473] on li "Train on past support tickets" at bounding box center [824, 472] width 169 height 17
drag, startPoint x: 762, startPoint y: 474, endPoint x: 830, endPoint y: 524, distance: 85.0
click at [830, 524] on ul "Everything in Team 3,000 AI interactions / month Train on past support tickets …" at bounding box center [824, 473] width 169 height 120
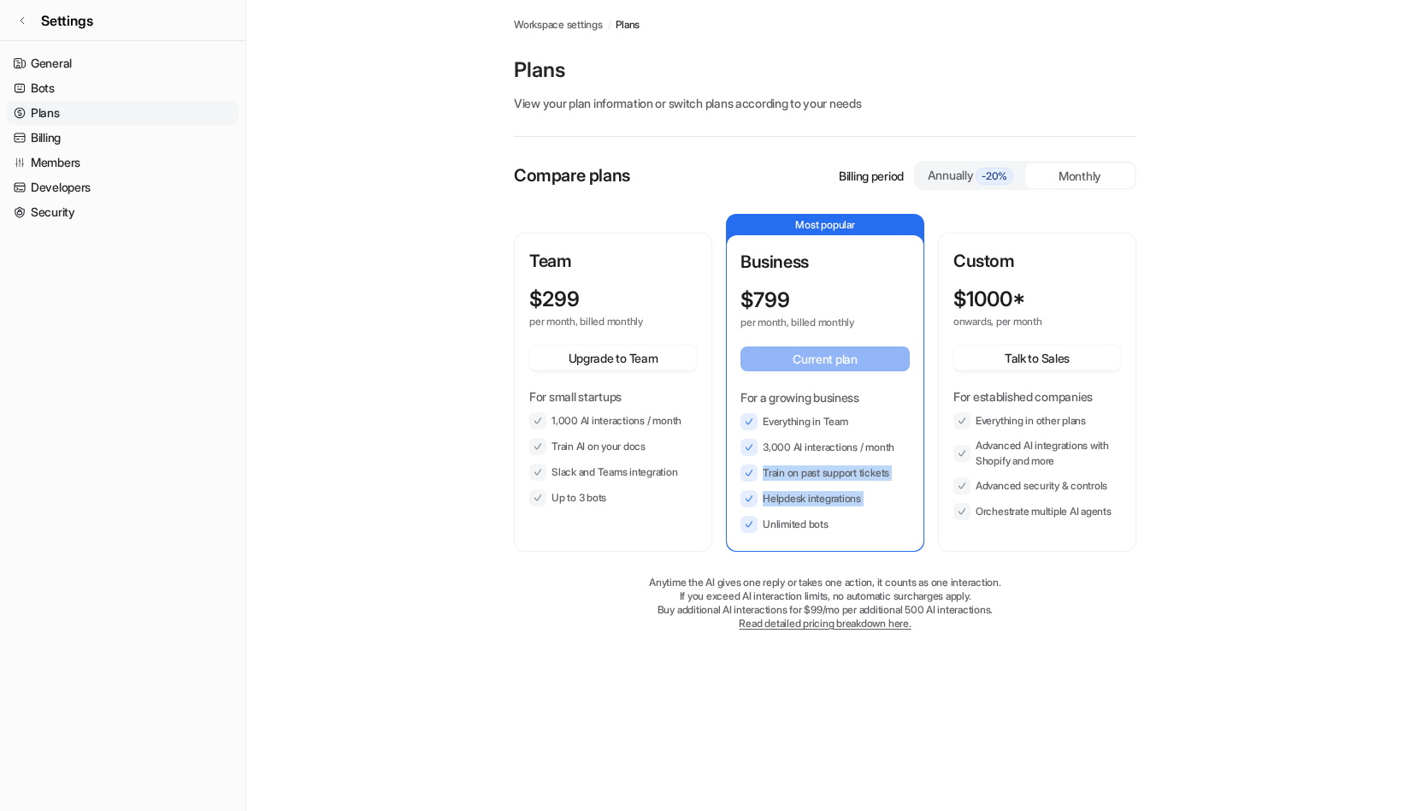
click at [830, 528] on li "Unlimited bots" at bounding box center [824, 524] width 169 height 17
click at [829, 525] on li "Unlimited bots" at bounding box center [824, 524] width 169 height 17
copy ul "Train on past support tickets Helpdesk integrations Unlimited bots"
